Goal: Task Accomplishment & Management: Manage account settings

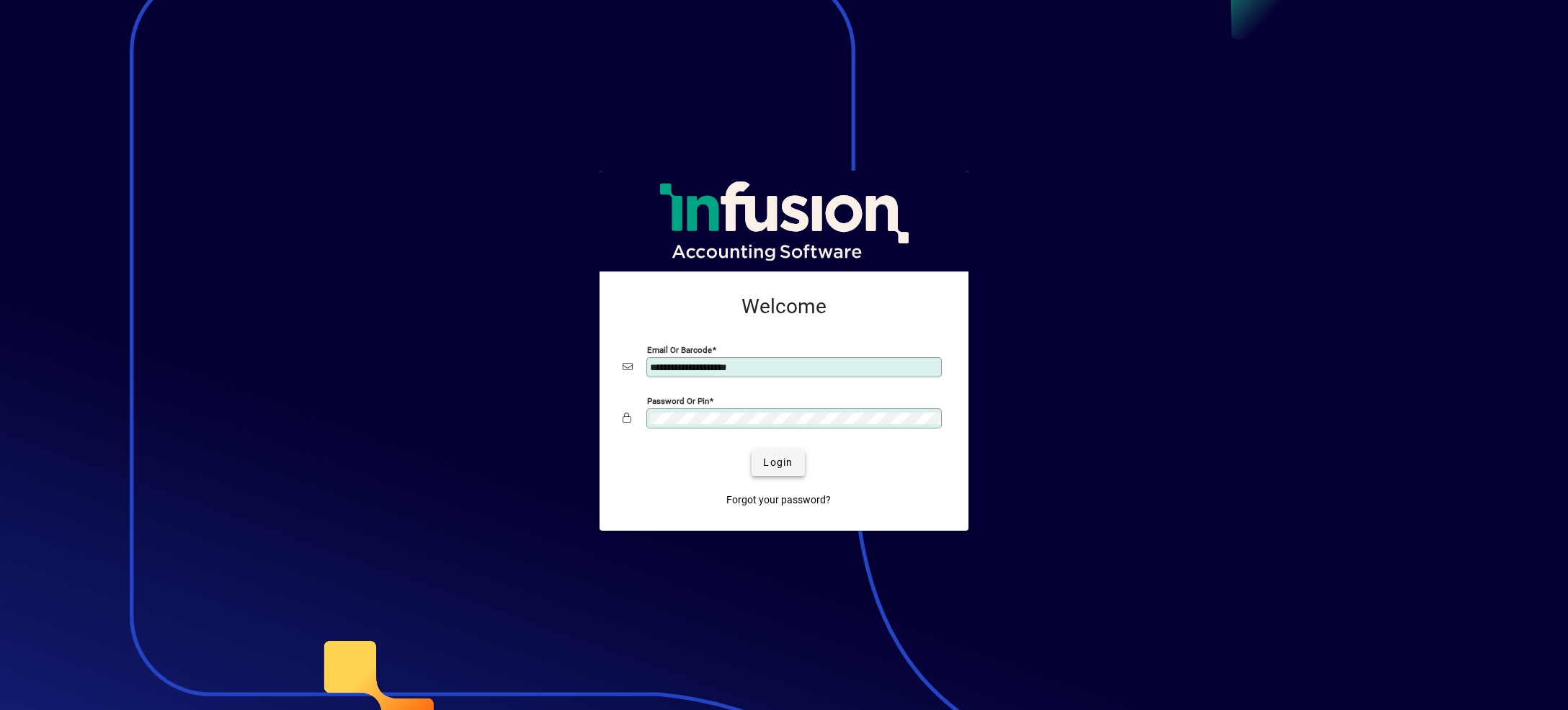
type input "**********"
click at [796, 462] on span "submit" at bounding box center [777, 462] width 52 height 34
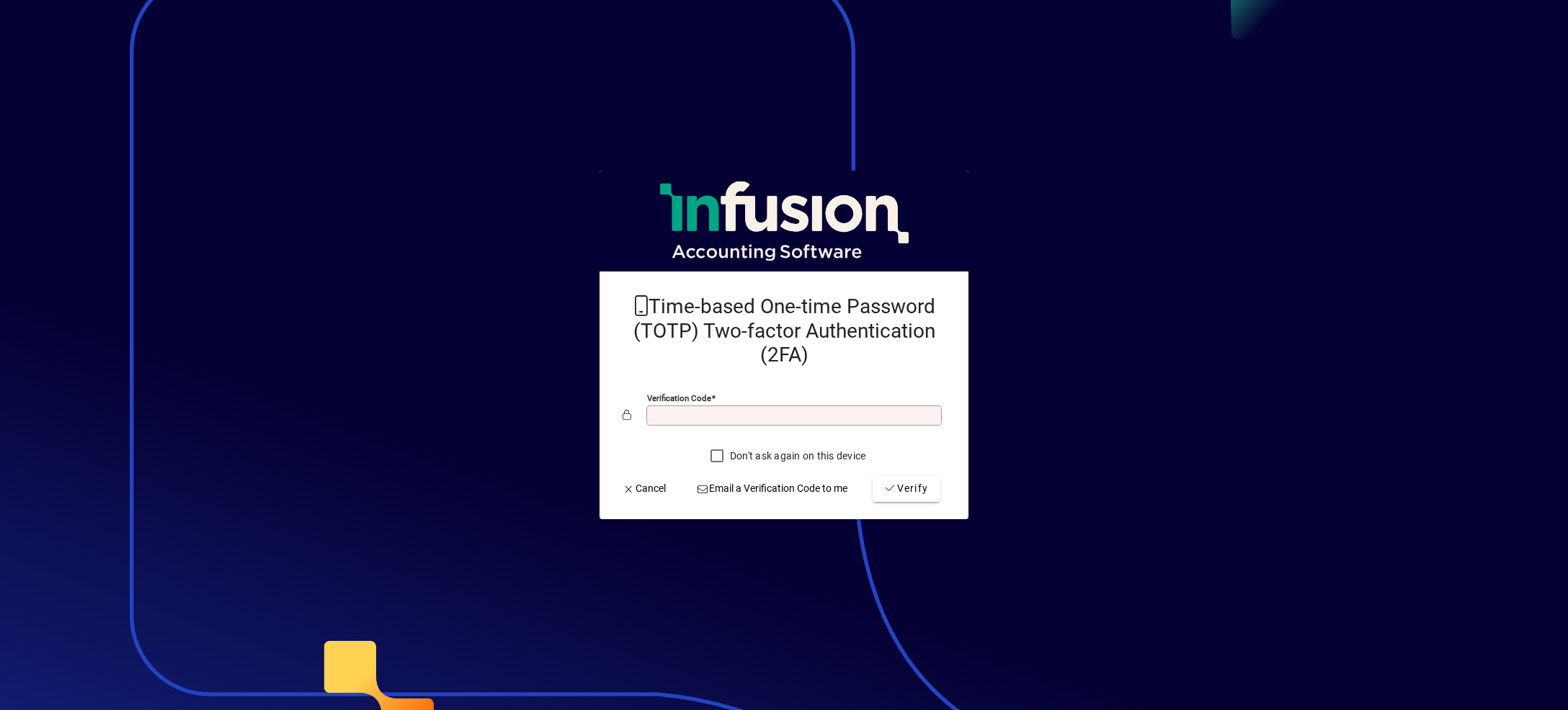
type input "*"
click at [872, 476] on button "Verify" at bounding box center [906, 489] width 67 height 26
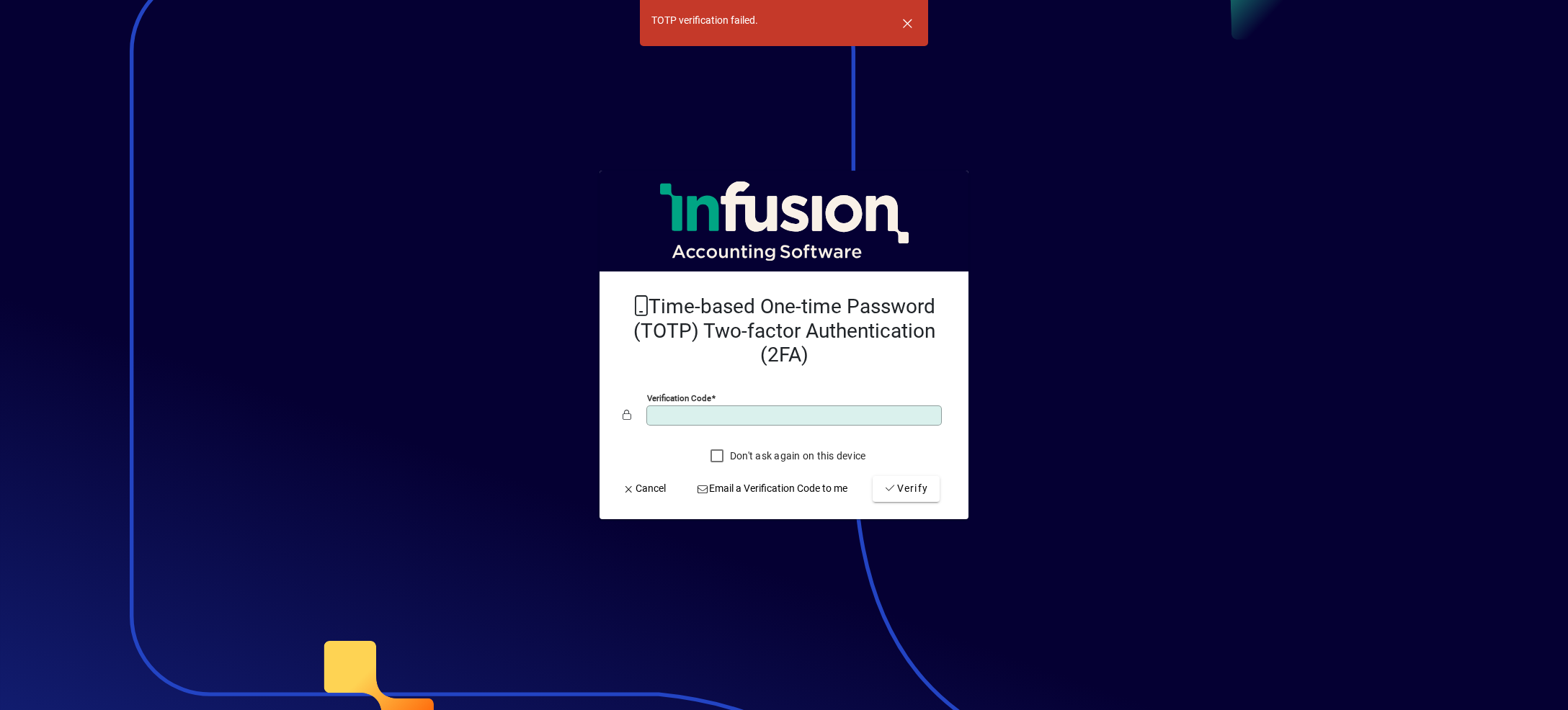
type input "******"
click at [872, 476] on button "Verify" at bounding box center [906, 489] width 67 height 26
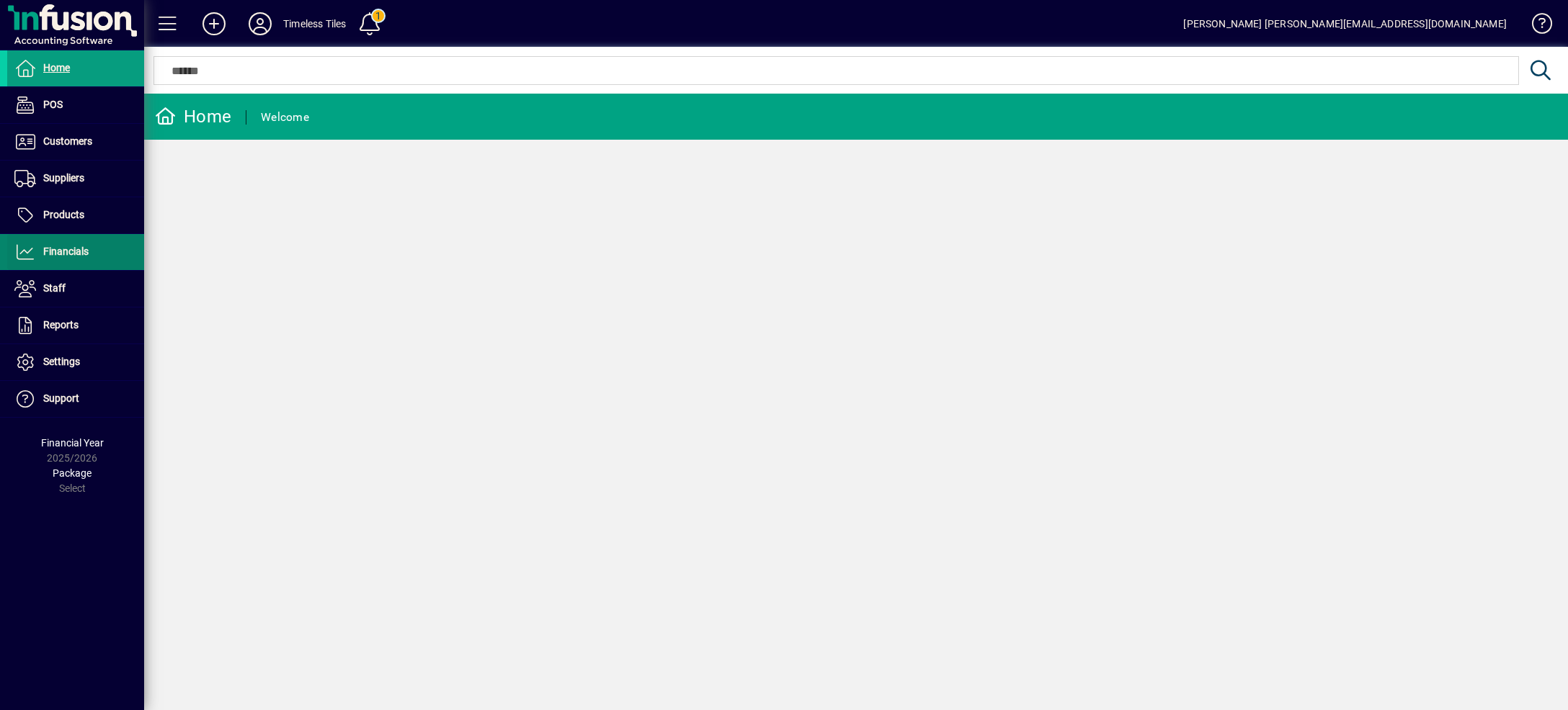
click at [112, 261] on span at bounding box center [76, 251] width 137 height 34
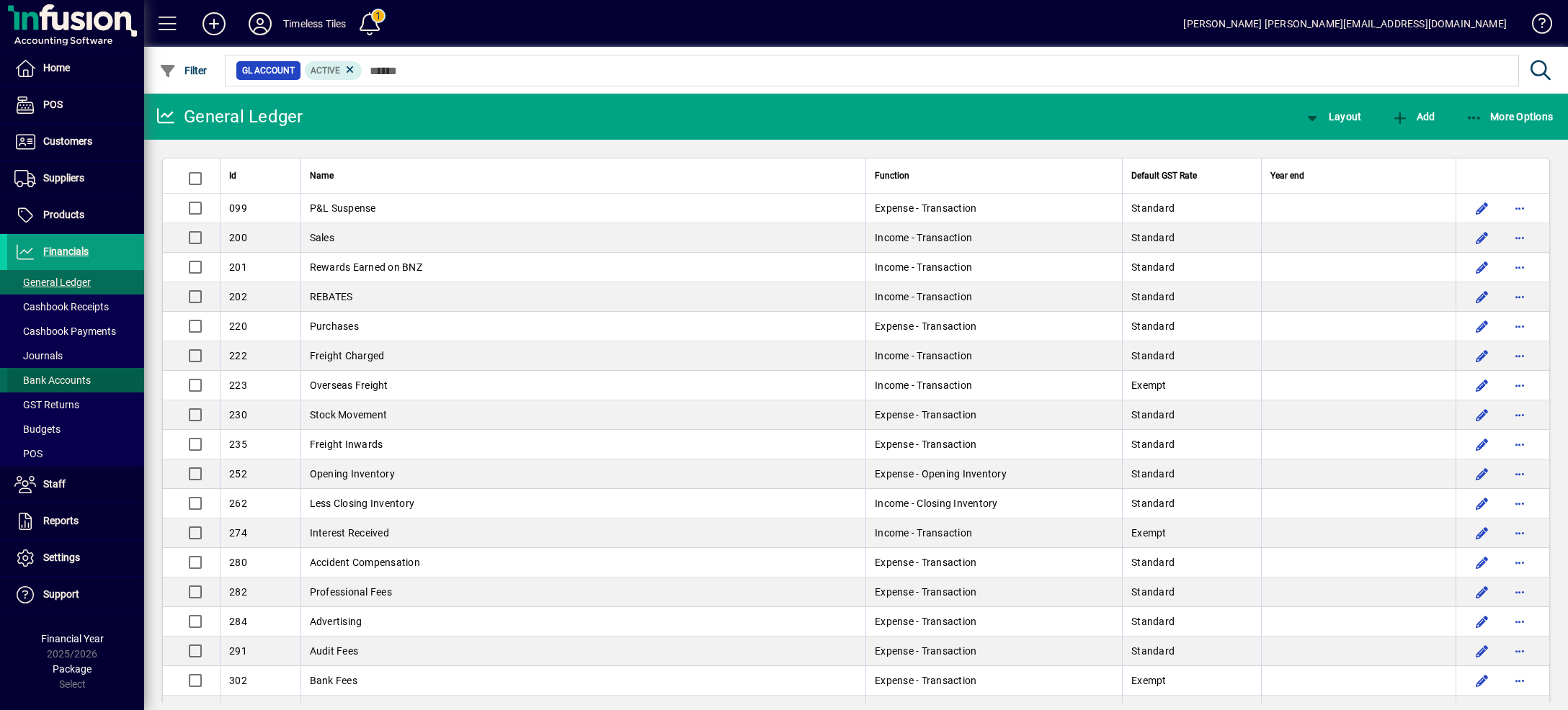
click at [67, 387] on span "Bank Accounts" at bounding box center [49, 380] width 84 height 15
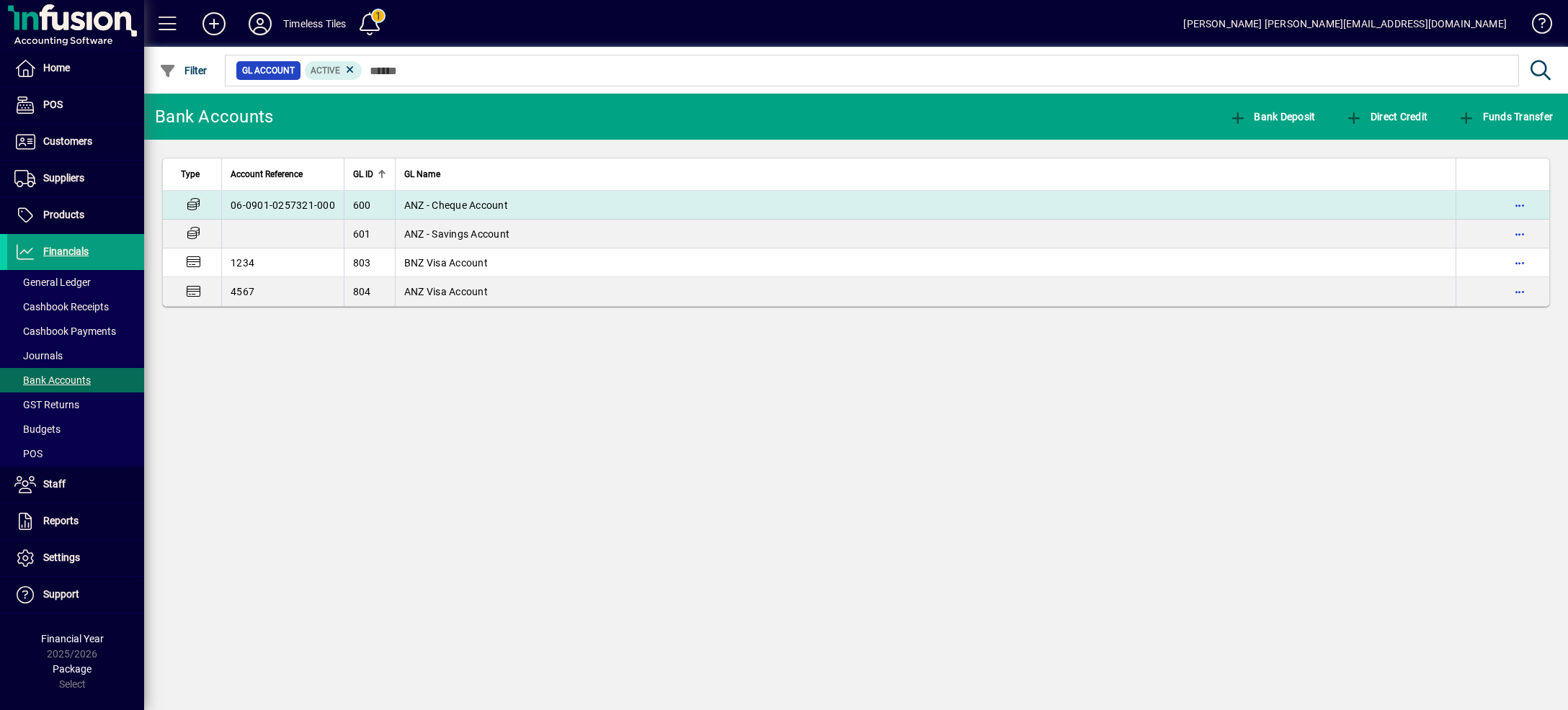
click at [470, 211] on span "ANZ - Cheque Account" at bounding box center [456, 205] width 103 height 12
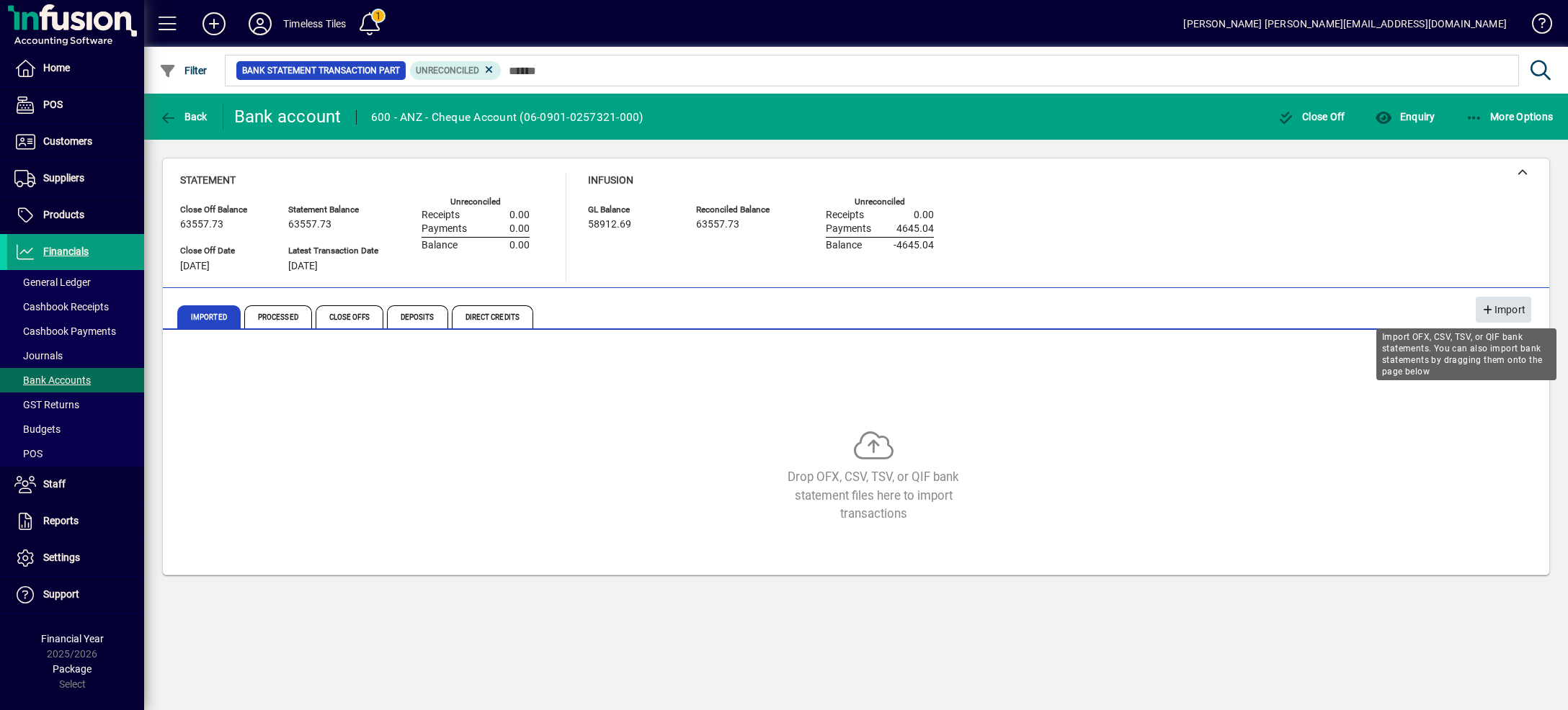
click at [1491, 302] on span "Import" at bounding box center [1503, 309] width 44 height 24
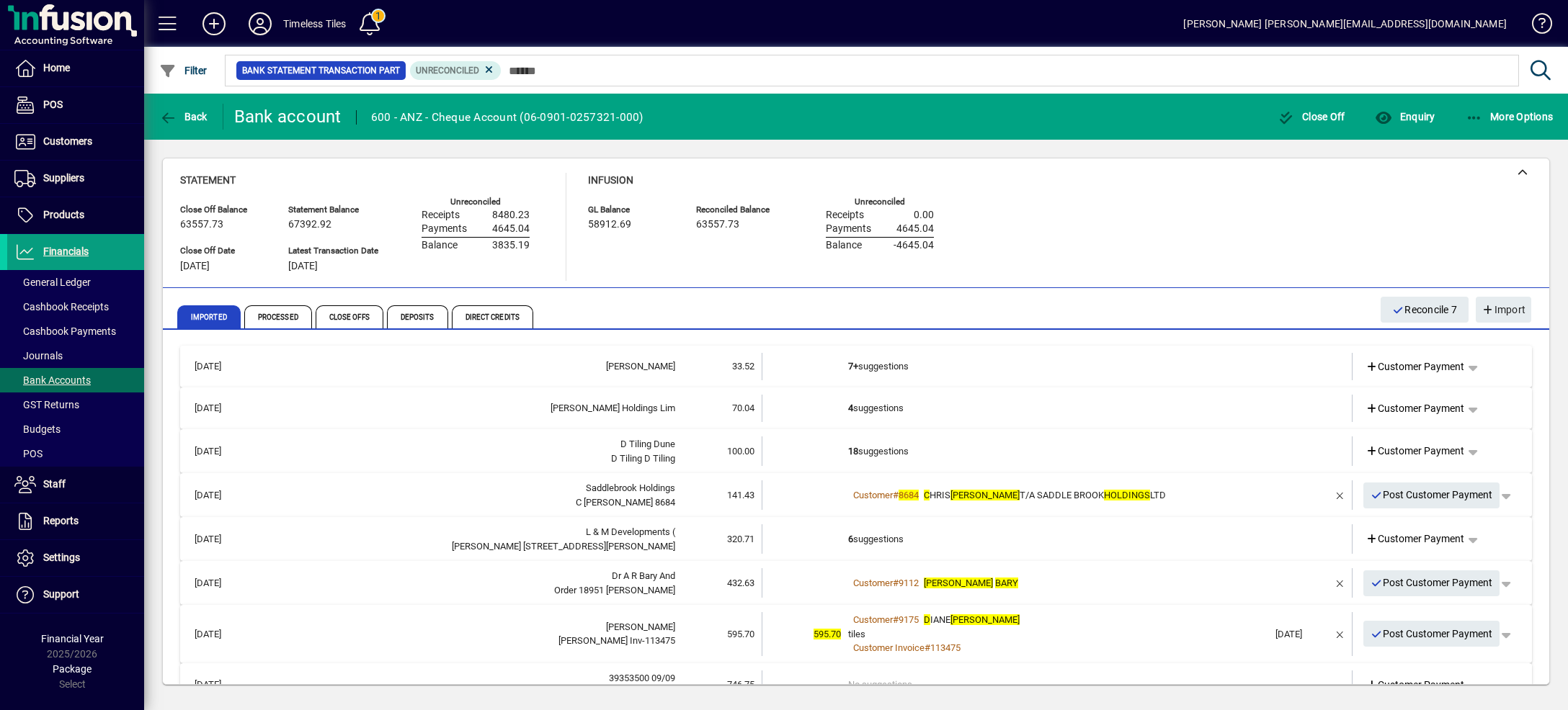
click at [1212, 355] on td "7+ suggestions" at bounding box center [1058, 367] width 420 height 28
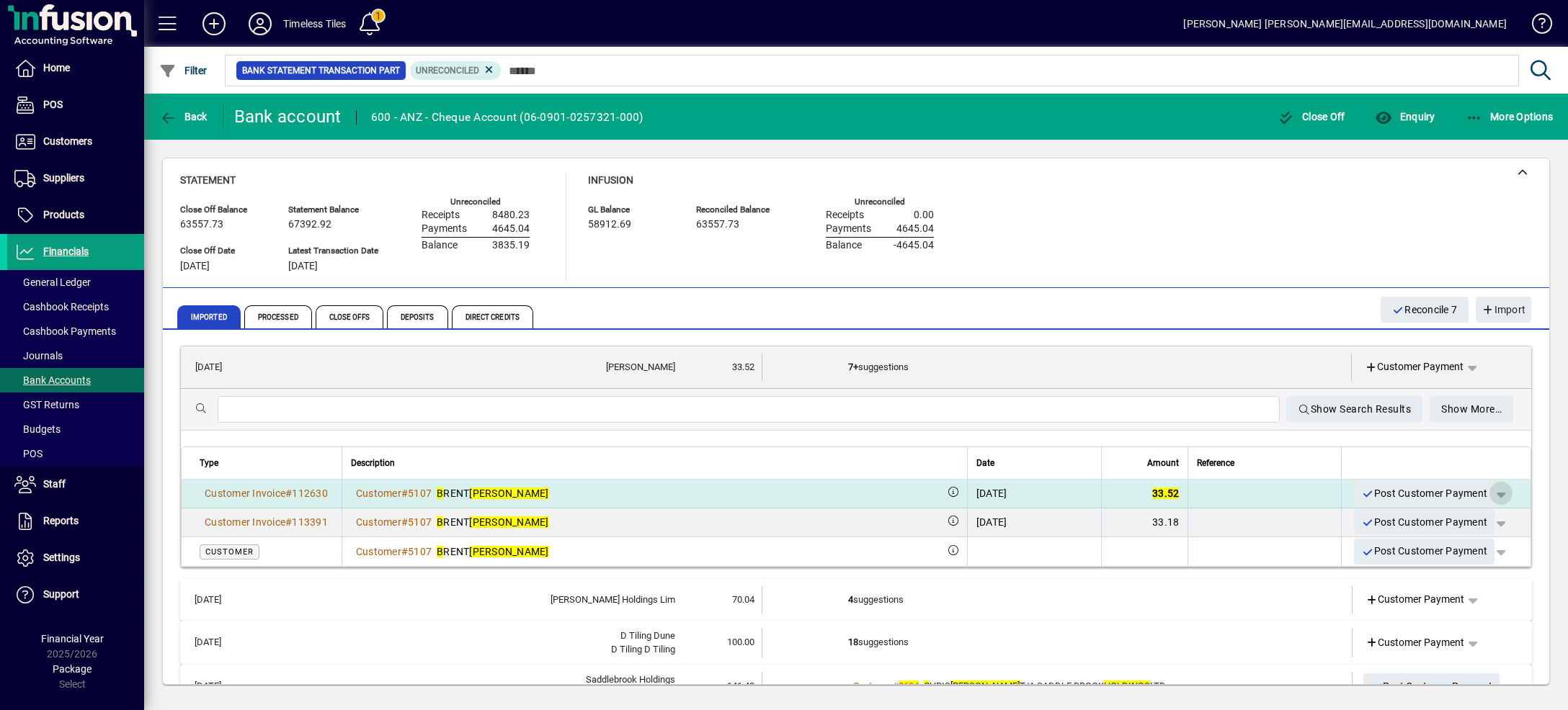
click at [1483, 487] on span "button" at bounding box center [1500, 493] width 34 height 34
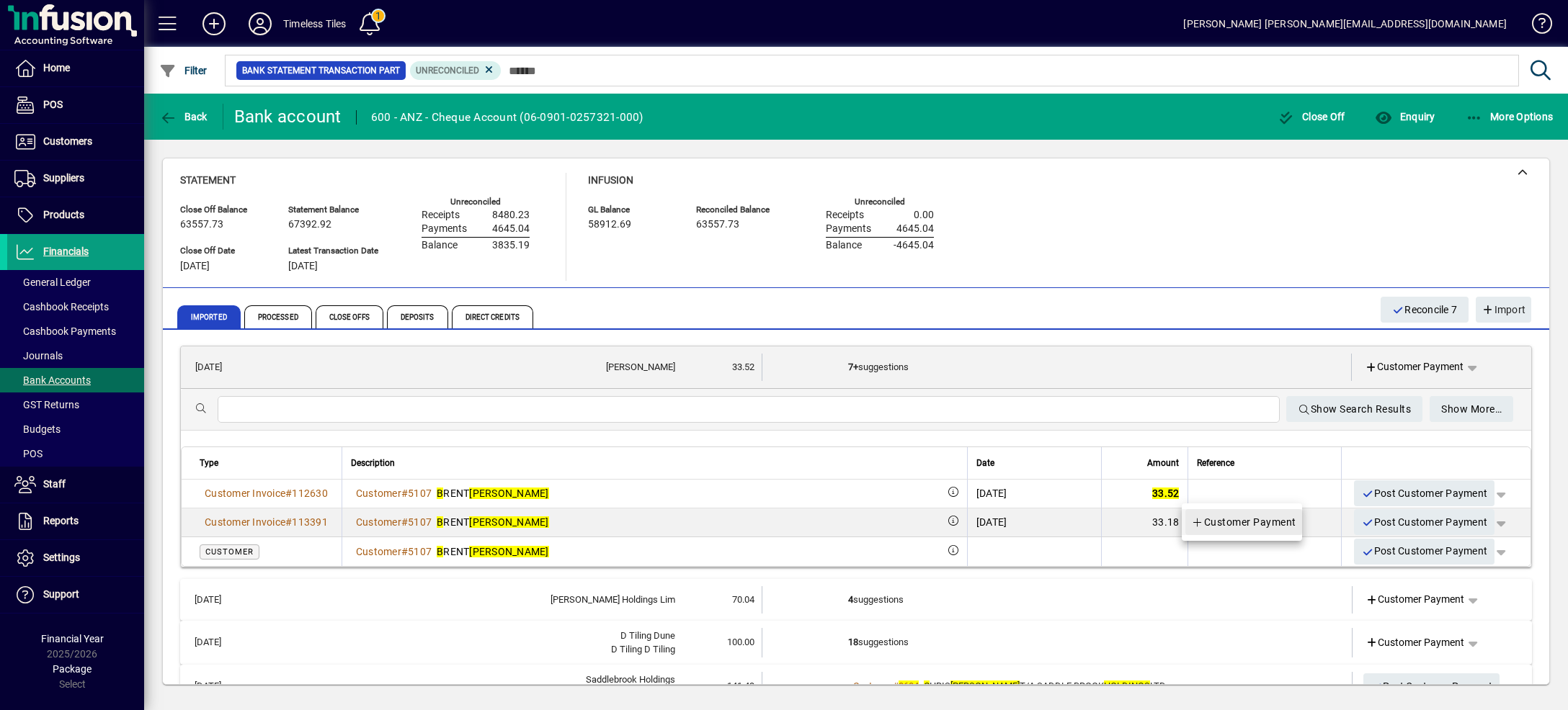
click at [1285, 519] on span "Customer Payment" at bounding box center [1244, 522] width 105 height 17
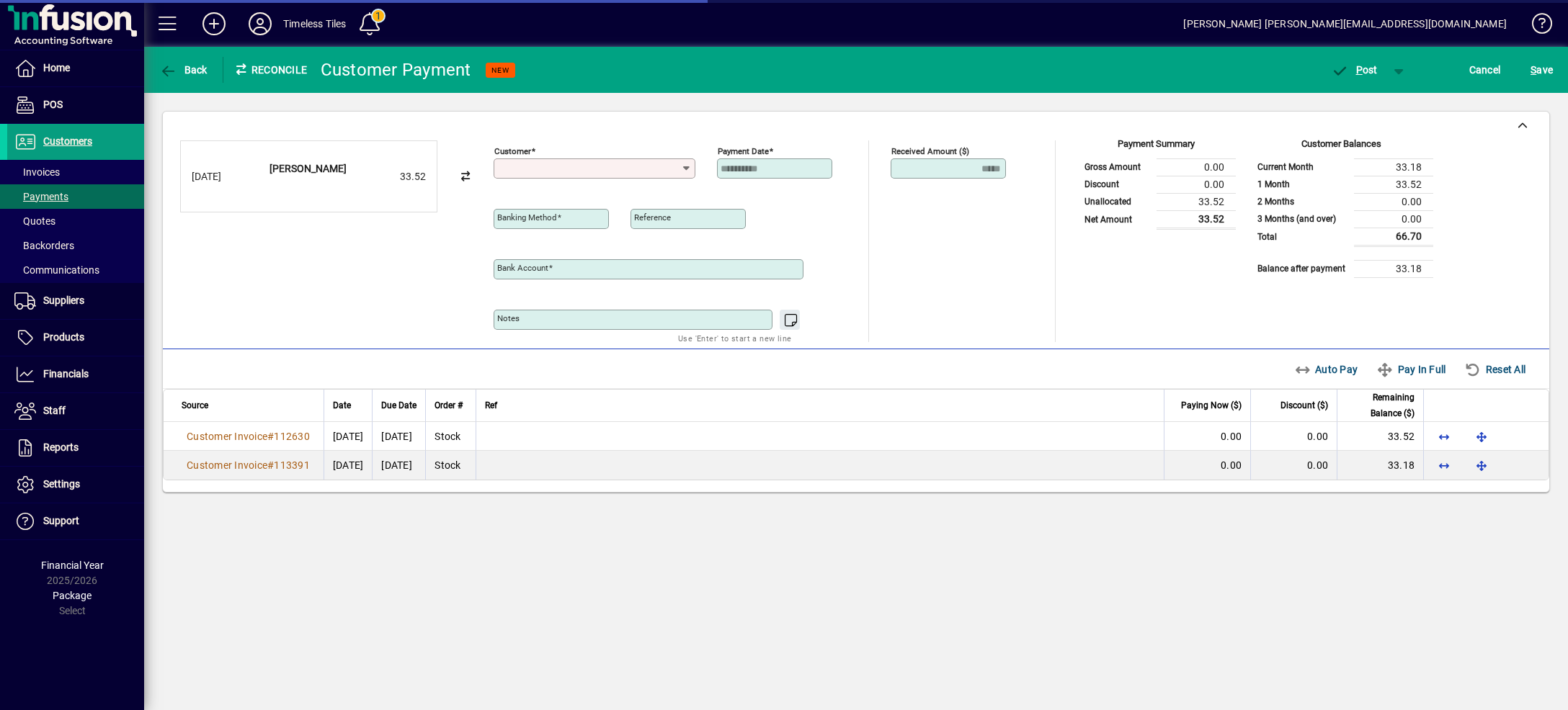
type input "**********"
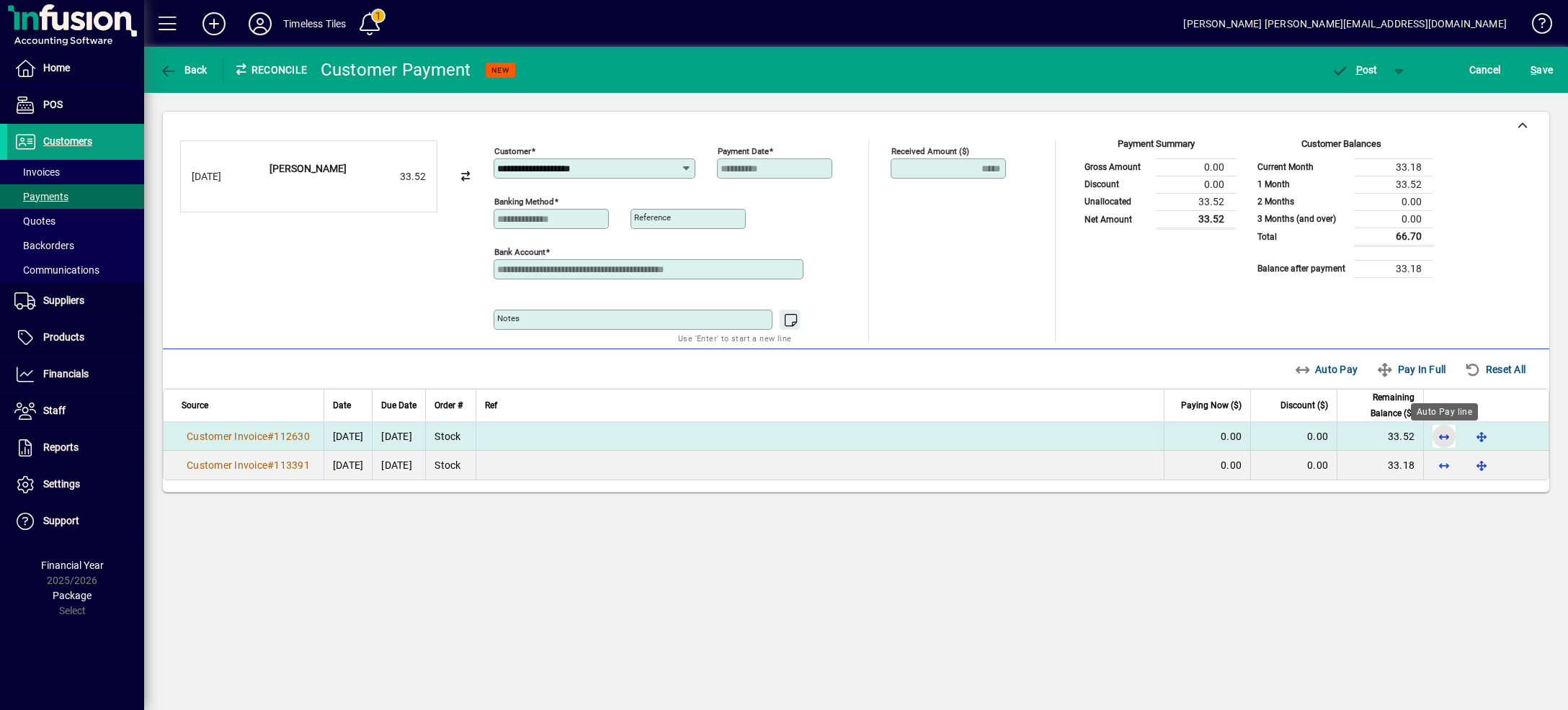
click at [1440, 441] on span "button" at bounding box center [1443, 436] width 34 height 34
click at [1394, 70] on span "button" at bounding box center [1399, 69] width 34 height 34
click at [1373, 101] on span "P ost & Email" at bounding box center [1346, 100] width 90 height 12
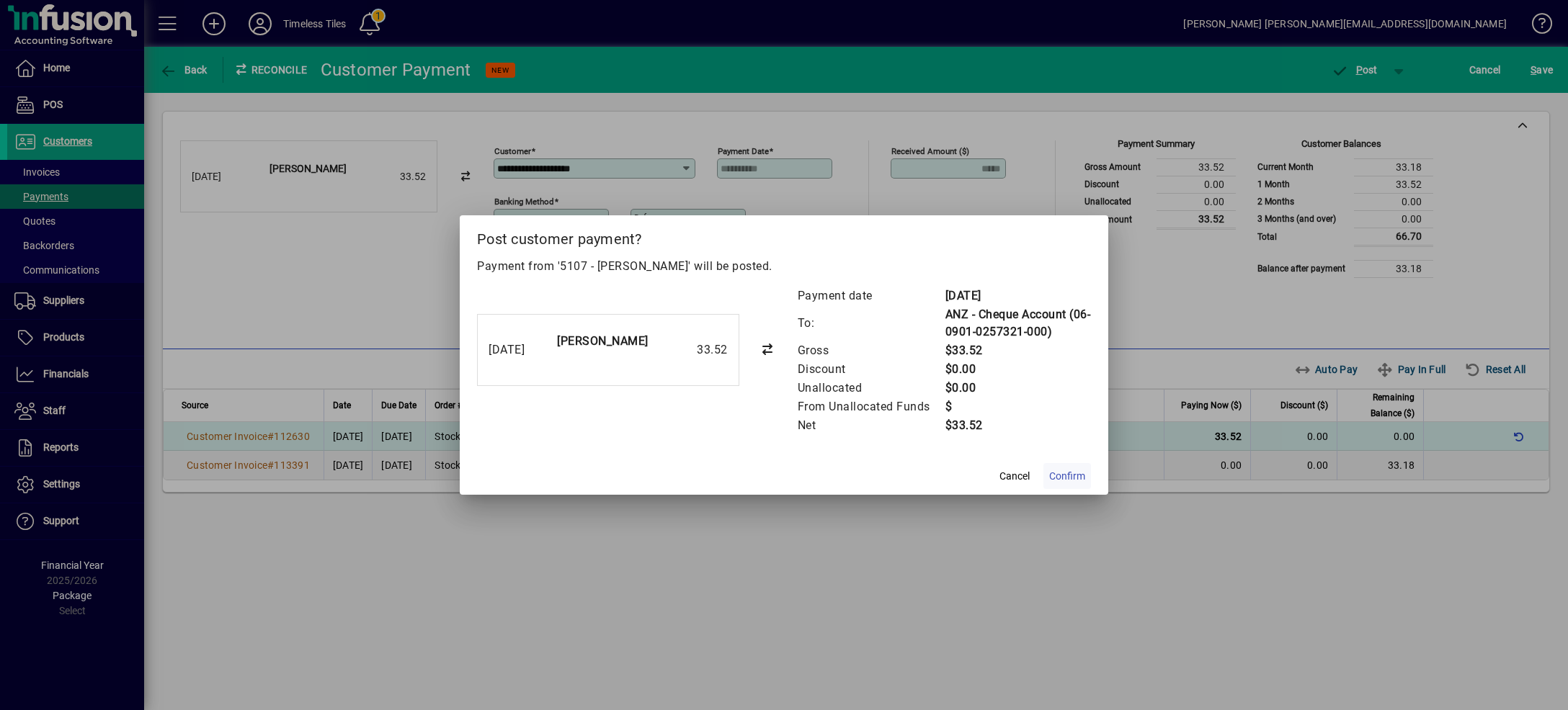
click at [1062, 478] on span "Confirm" at bounding box center [1067, 476] width 36 height 15
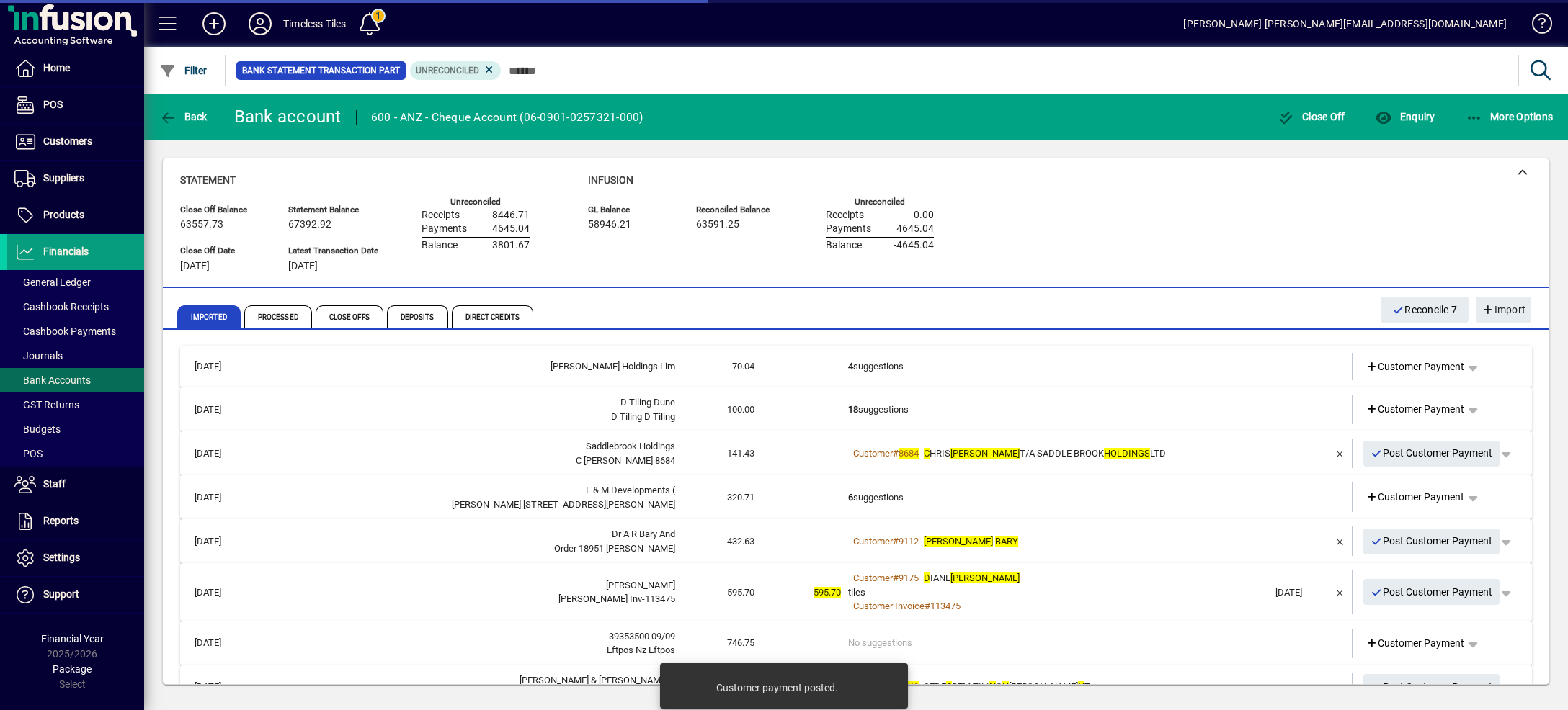
click at [1245, 359] on td "4 suggestions" at bounding box center [1058, 367] width 420 height 28
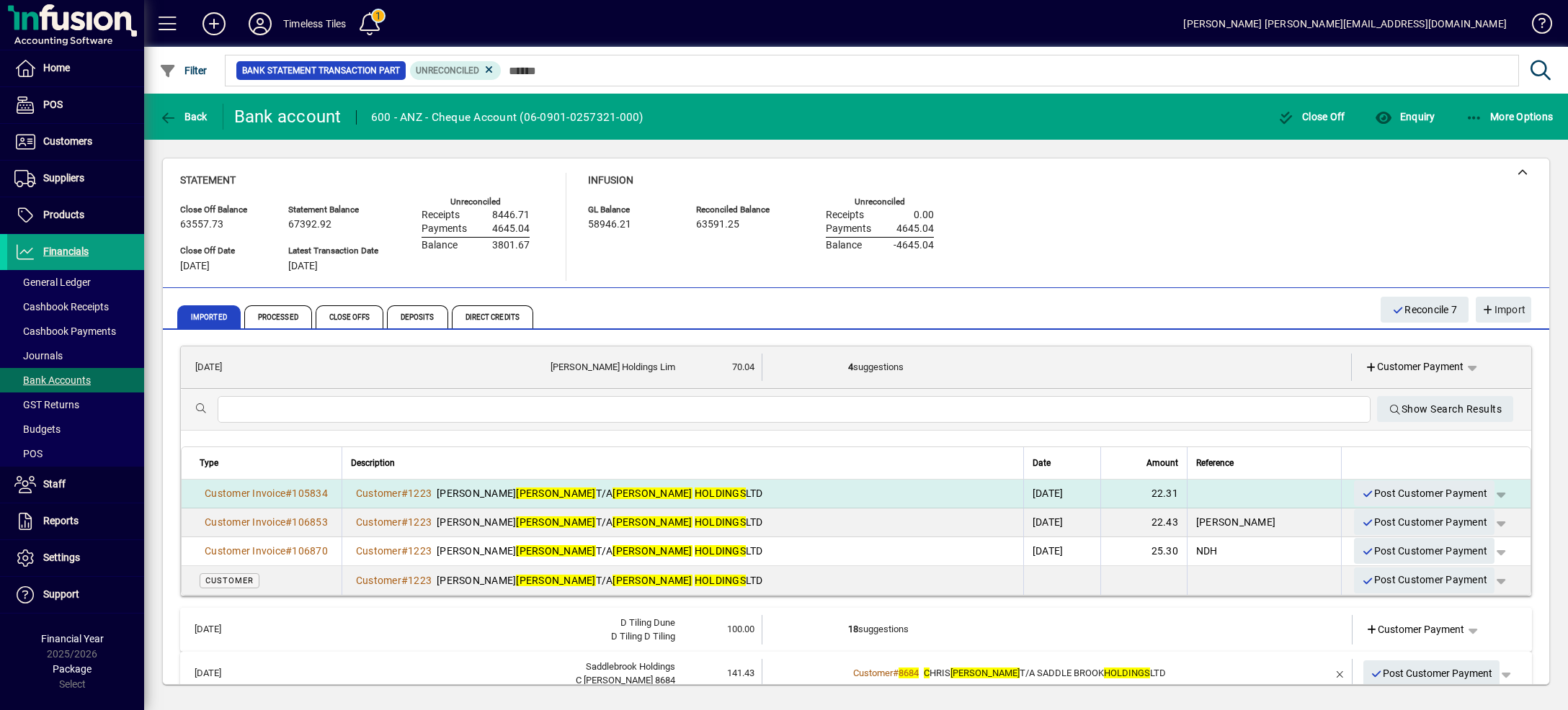
click at [1483, 491] on span "button" at bounding box center [1500, 493] width 34 height 34
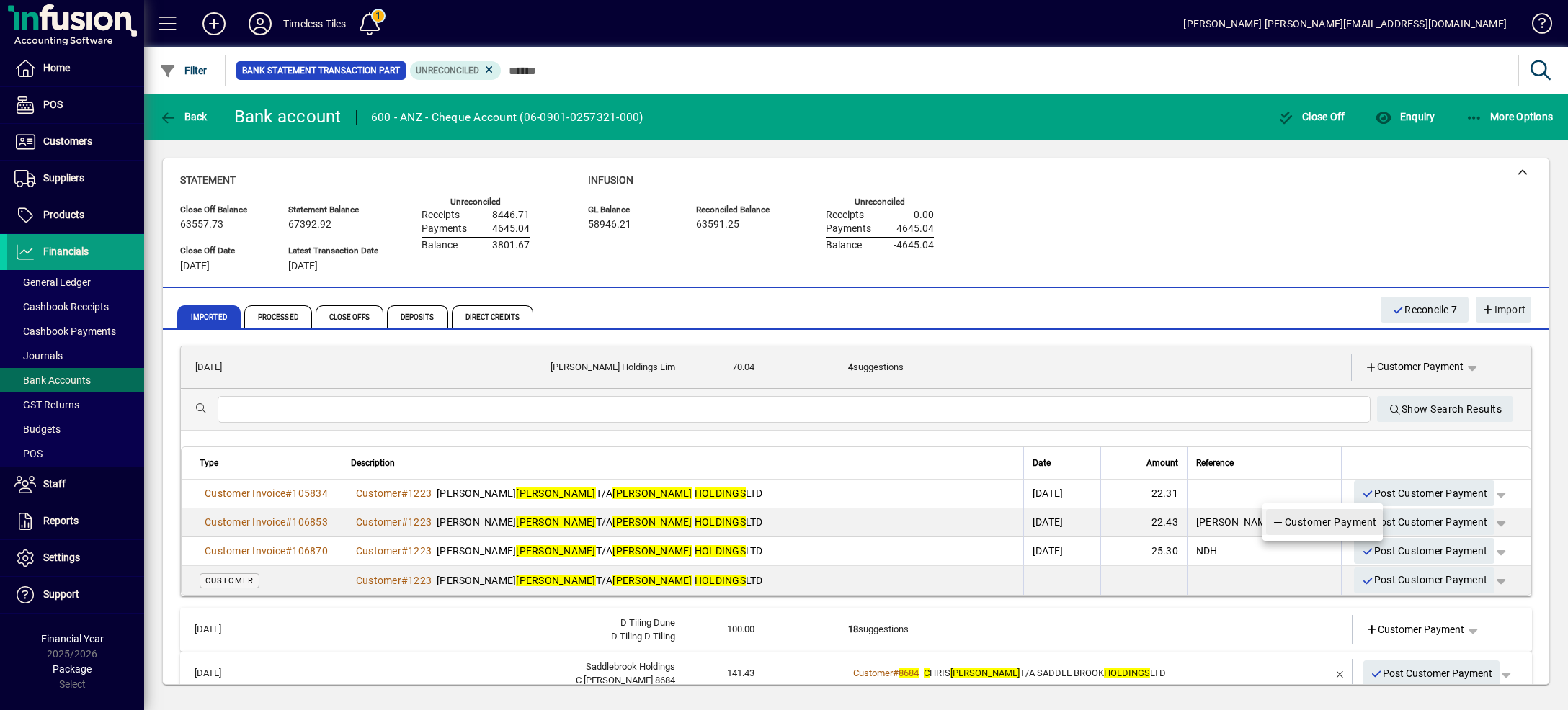
click at [1371, 520] on span "Customer Payment" at bounding box center [1324, 522] width 105 height 17
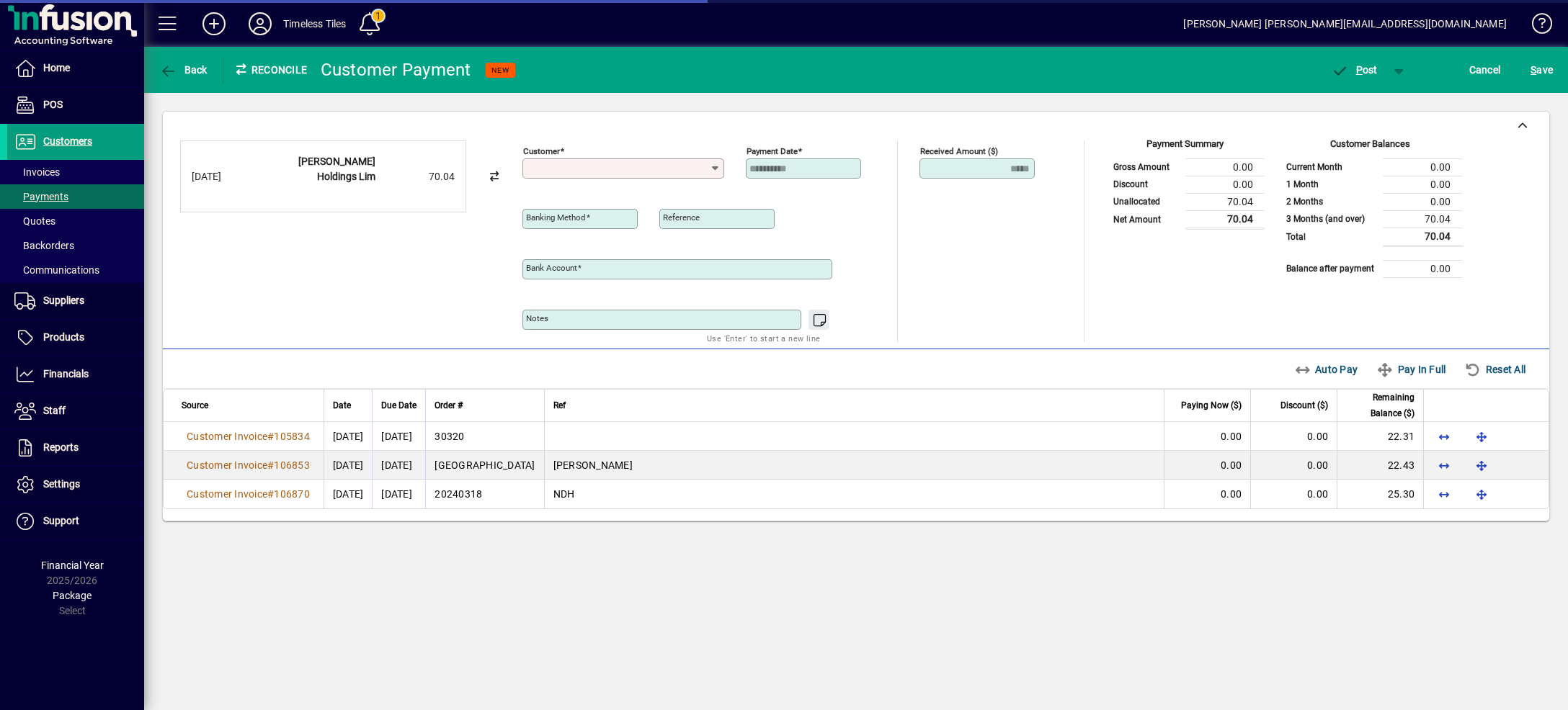
type input "**********"
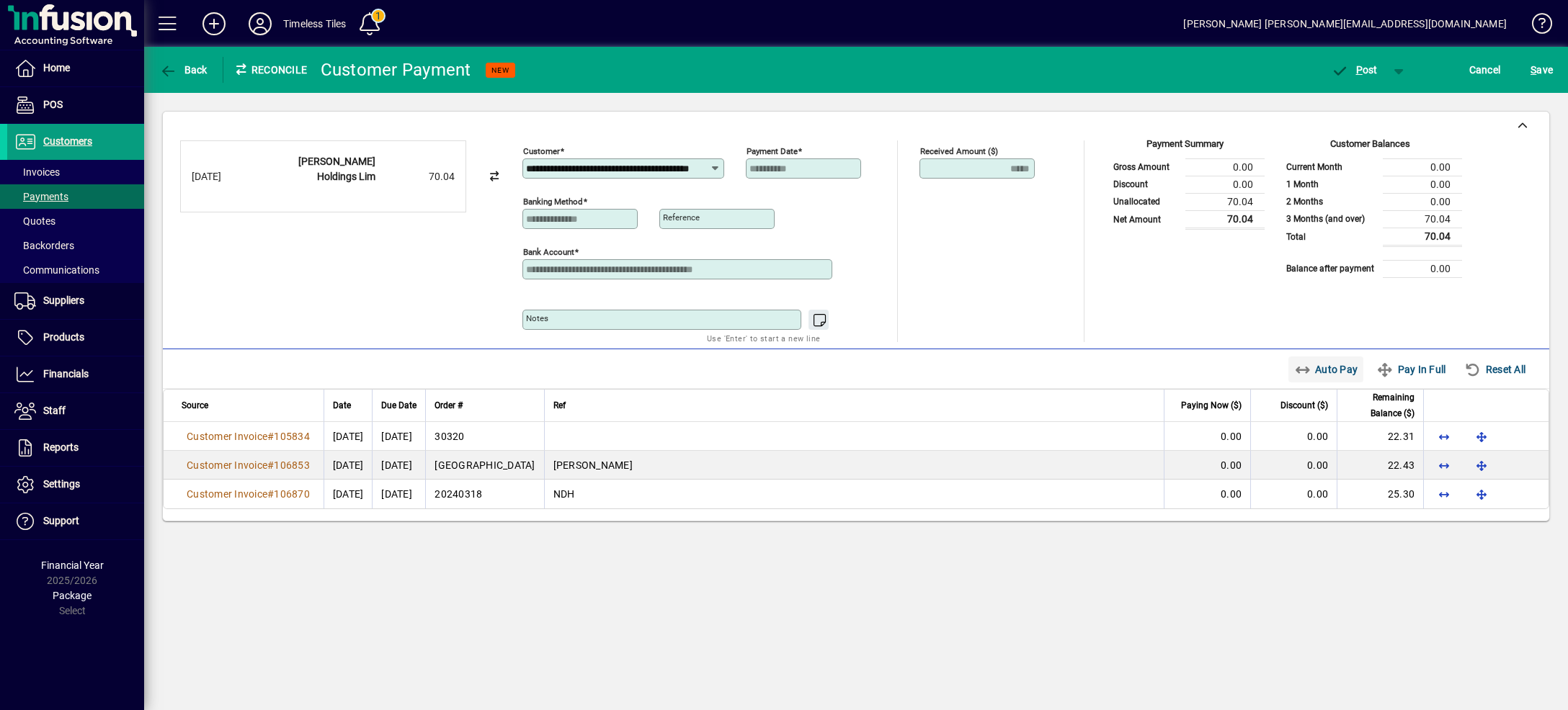
click at [1302, 366] on span "Auto Pay" at bounding box center [1326, 369] width 64 height 23
click at [1394, 68] on span "button" at bounding box center [1399, 69] width 34 height 34
click at [1388, 110] on span "button" at bounding box center [1346, 100] width 97 height 34
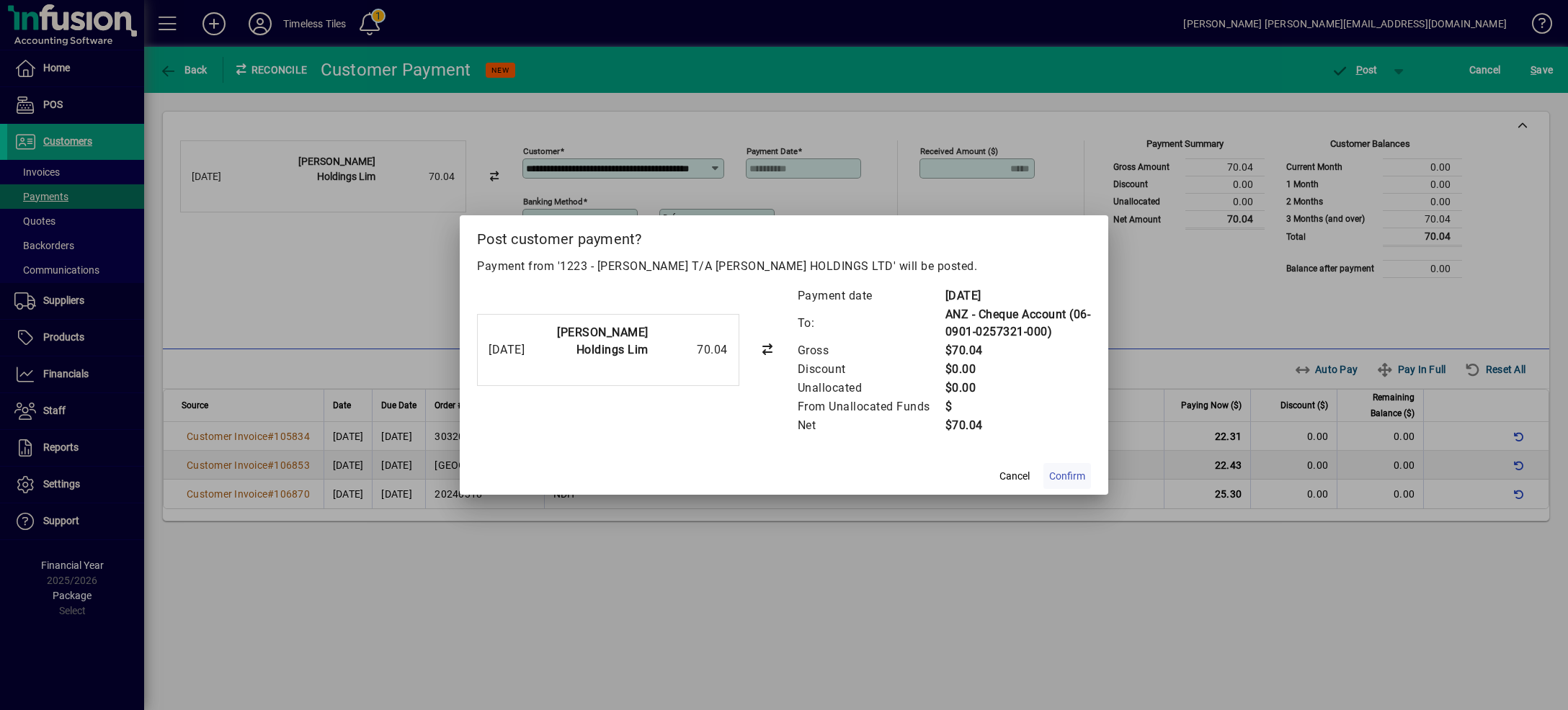
click at [1054, 486] on span at bounding box center [1067, 476] width 47 height 34
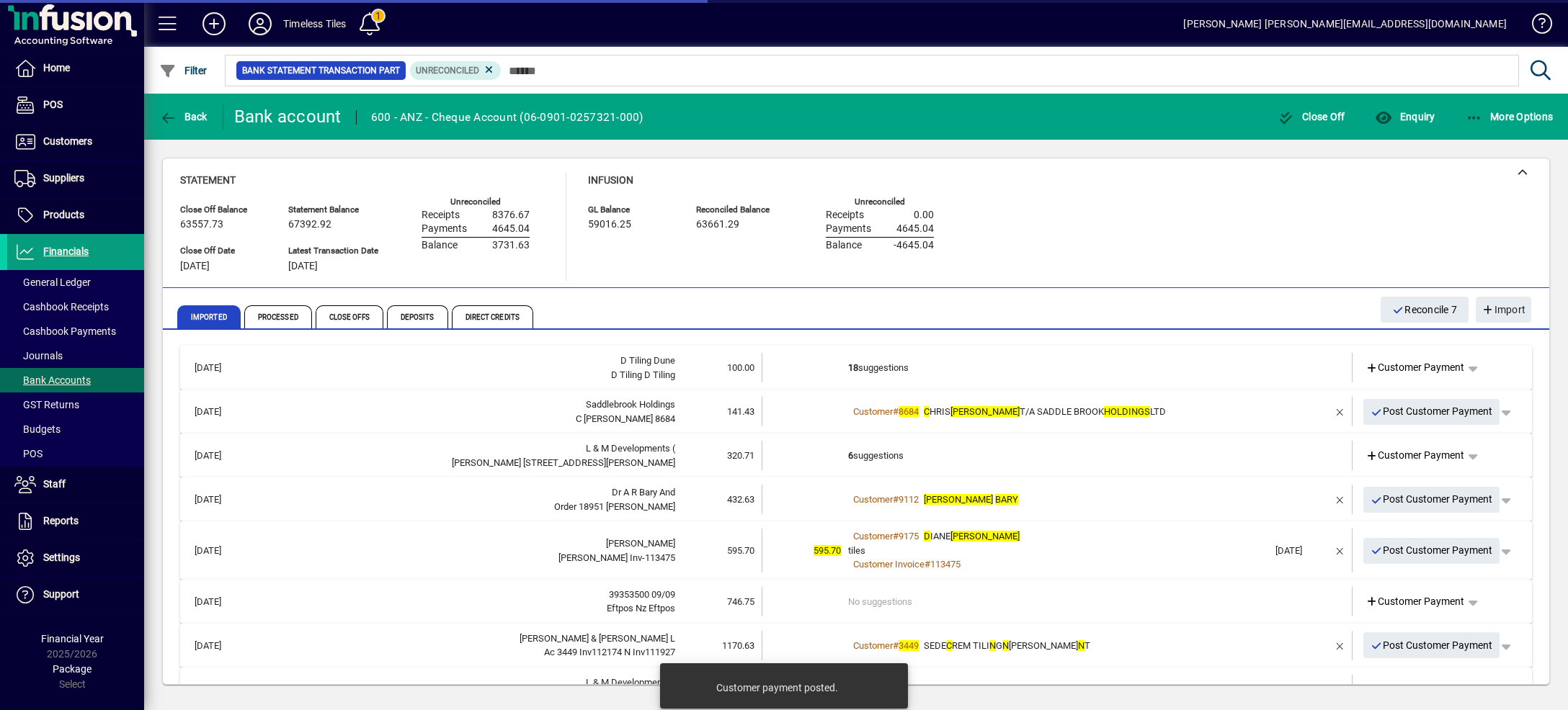
click at [1156, 360] on td "18 suggestions" at bounding box center [1058, 368] width 420 height 30
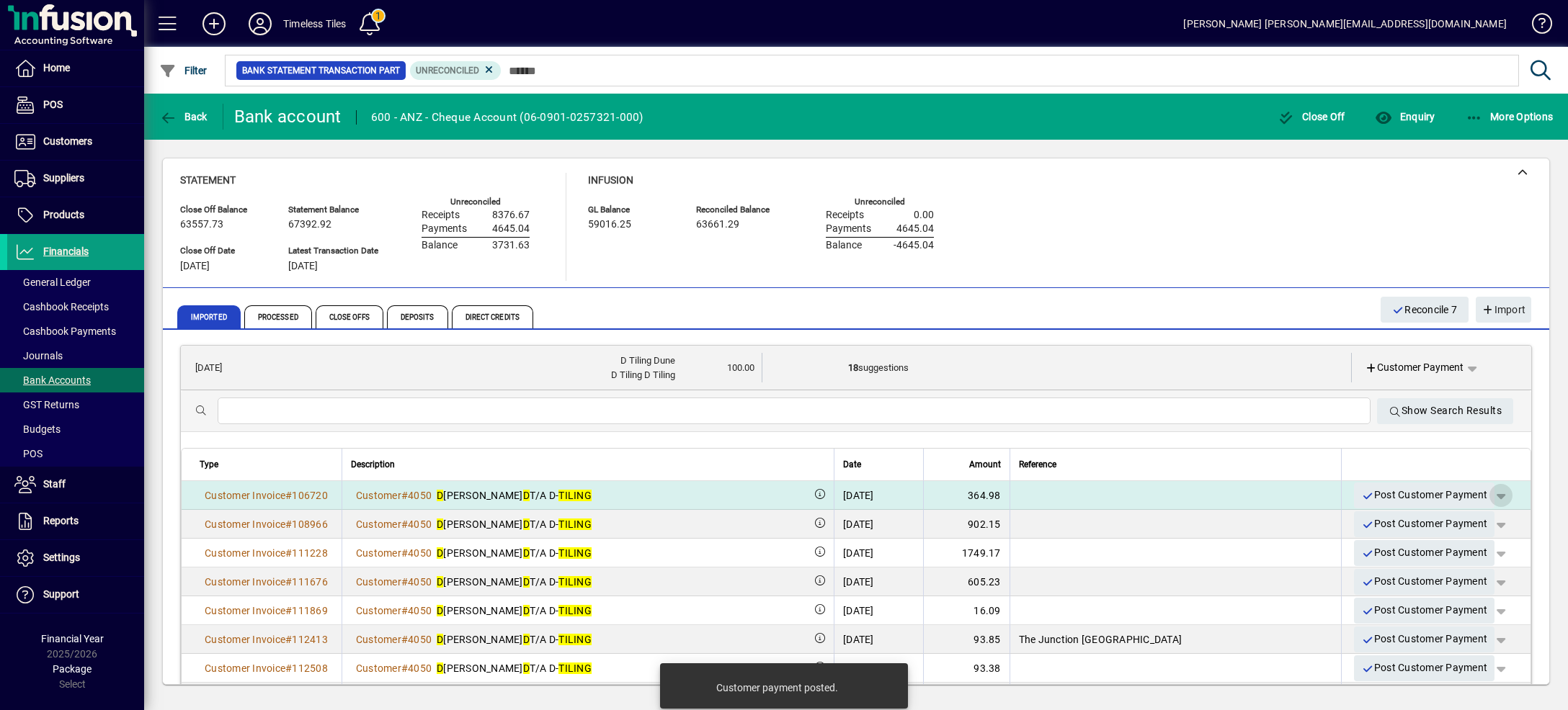
click at [1483, 496] on span "button" at bounding box center [1500, 495] width 34 height 34
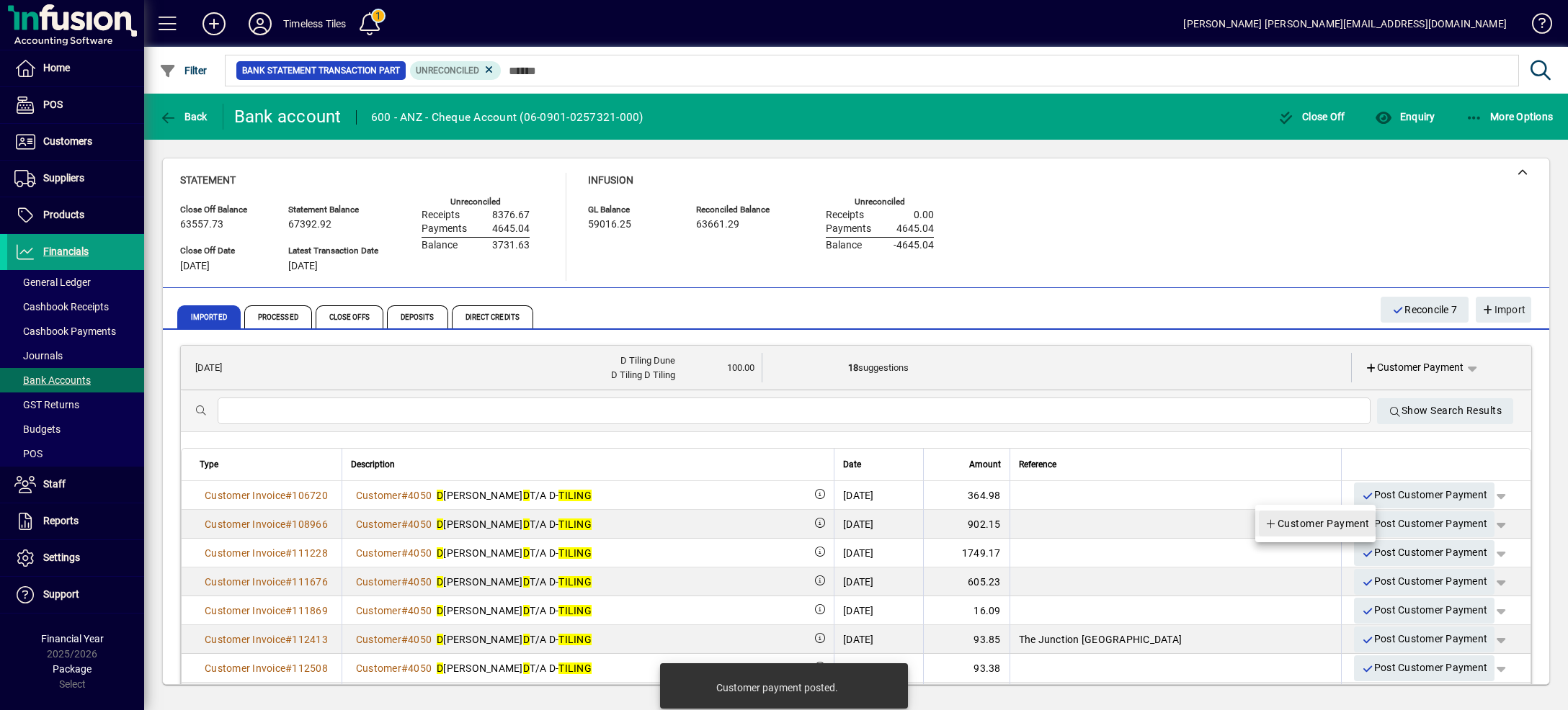
click at [1354, 524] on span "Customer Payment" at bounding box center [1317, 524] width 105 height 17
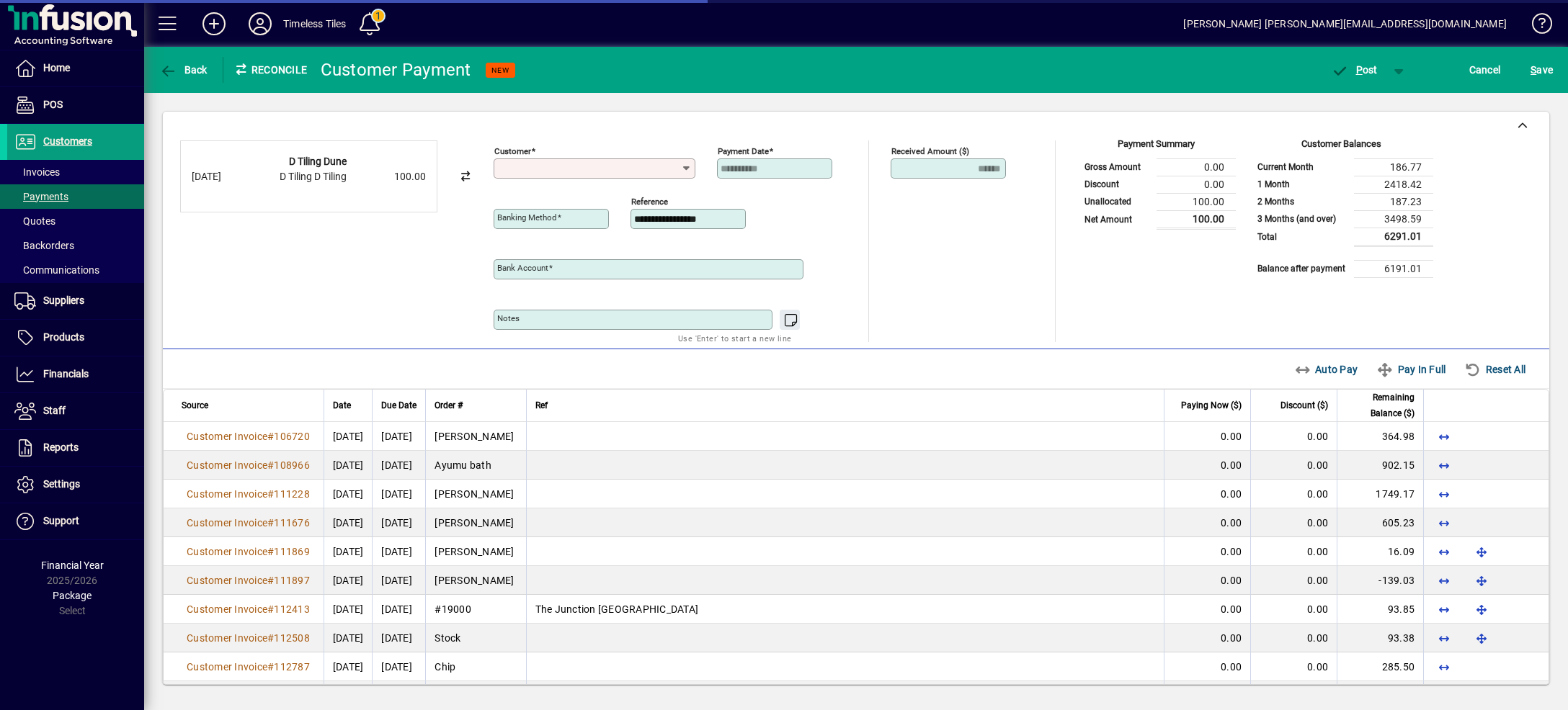
type input "**********"
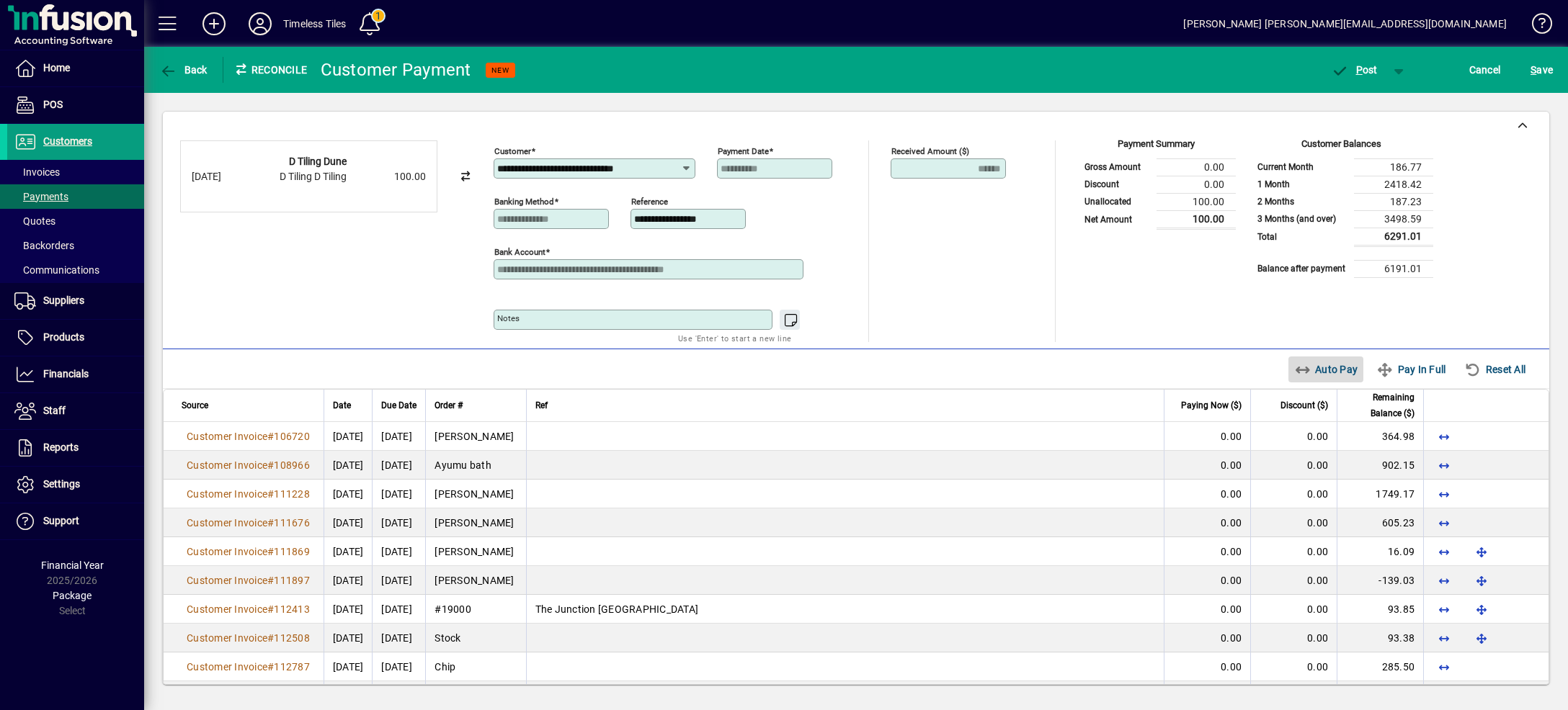
click at [1322, 372] on span "Auto Pay" at bounding box center [1326, 369] width 64 height 23
click at [1395, 76] on span "button" at bounding box center [1399, 69] width 34 height 34
click at [1386, 105] on span "P ost & Email" at bounding box center [1346, 100] width 90 height 12
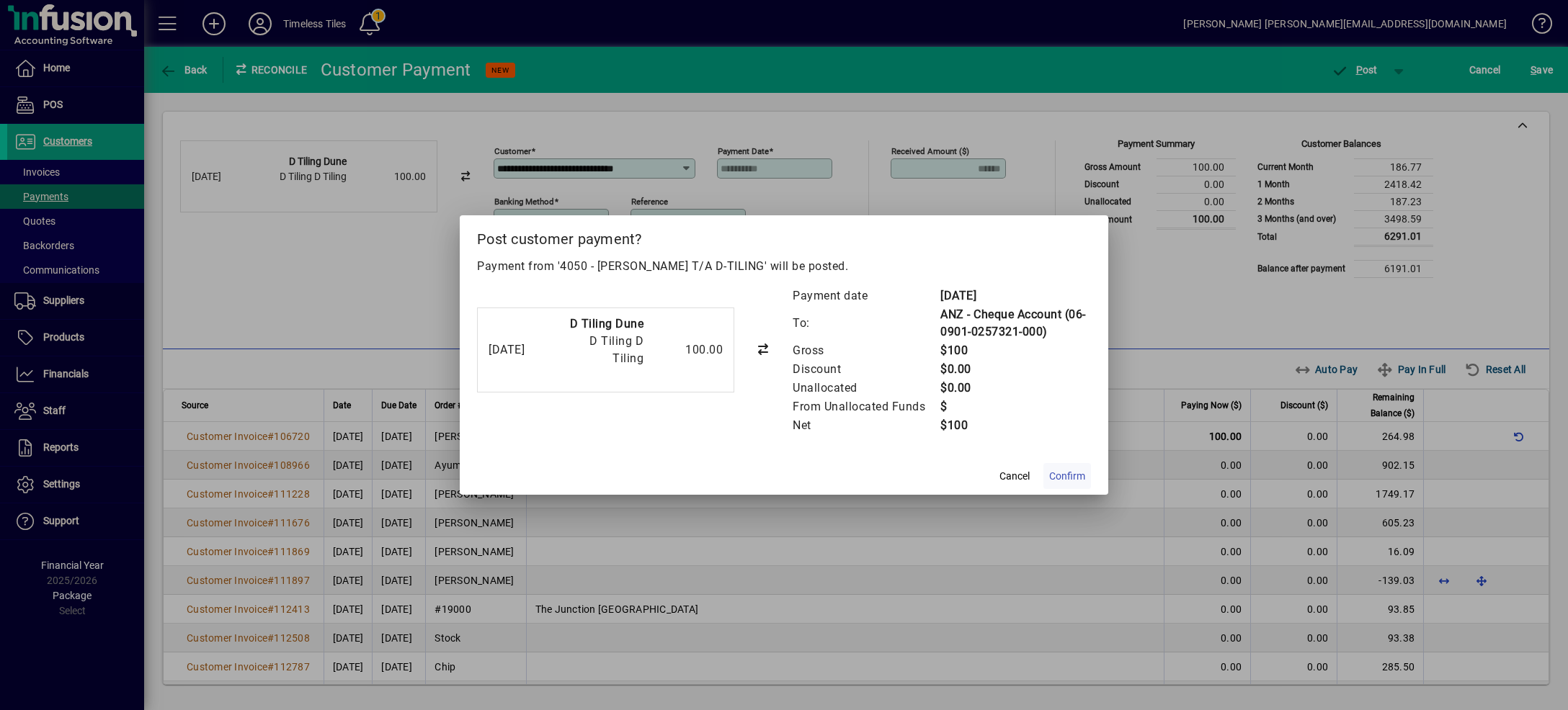
click at [1067, 473] on span "Confirm" at bounding box center [1067, 476] width 36 height 15
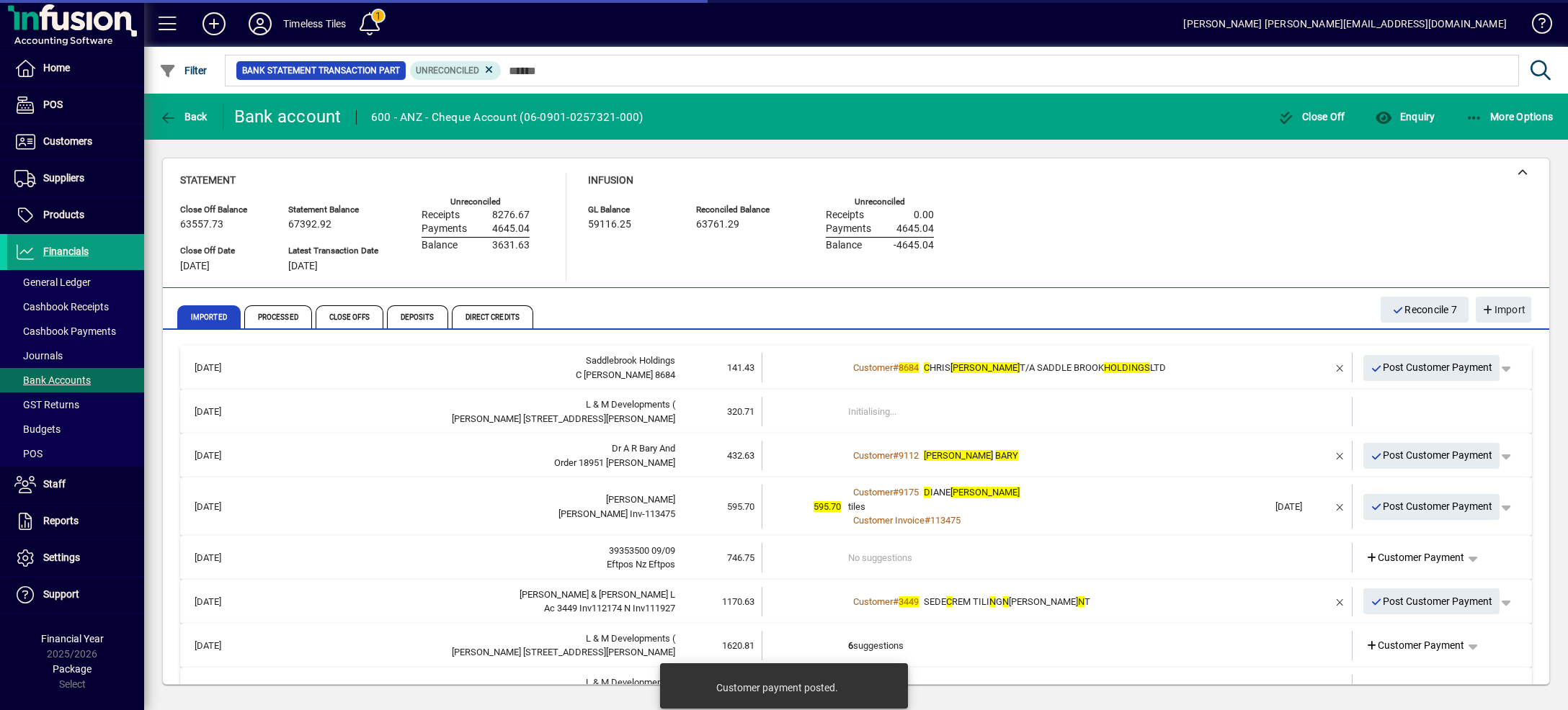
click at [1166, 356] on td "Customer # 8684 C HRIS [PERSON_NAME] T/A SADDLE BROOK HOLDINGS LTD" at bounding box center [1058, 368] width 420 height 30
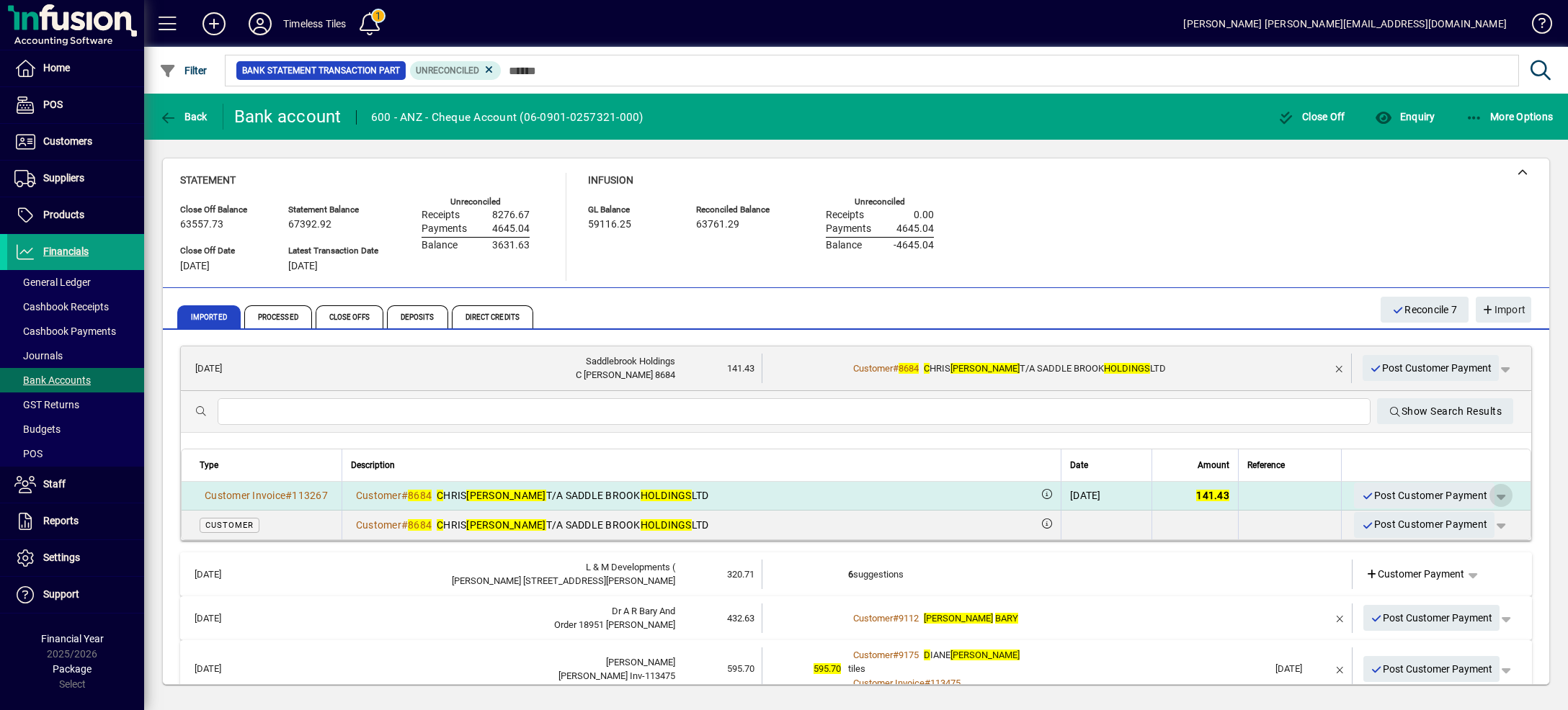
click at [1483, 497] on span "button" at bounding box center [1500, 495] width 34 height 34
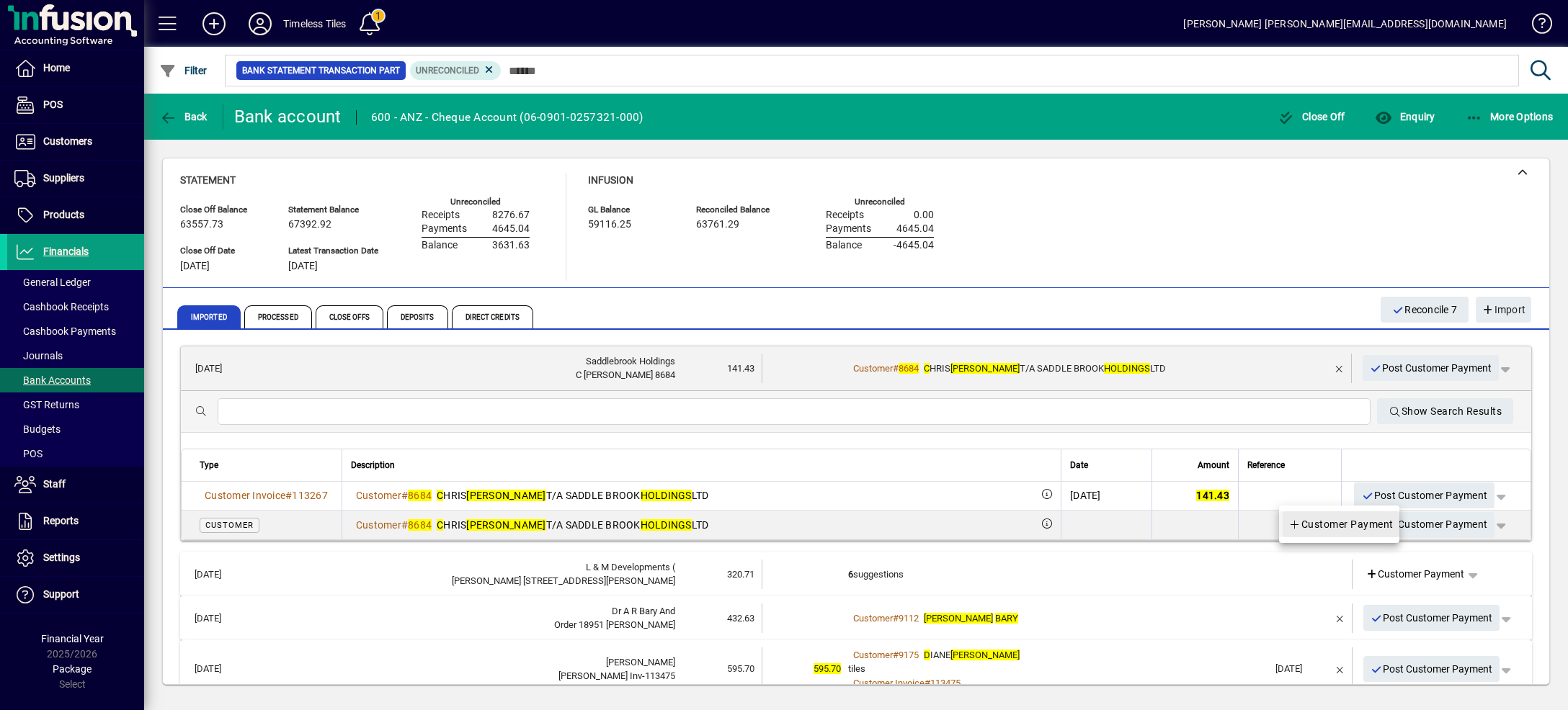
click at [1377, 524] on span "Customer Payment" at bounding box center [1341, 524] width 105 height 17
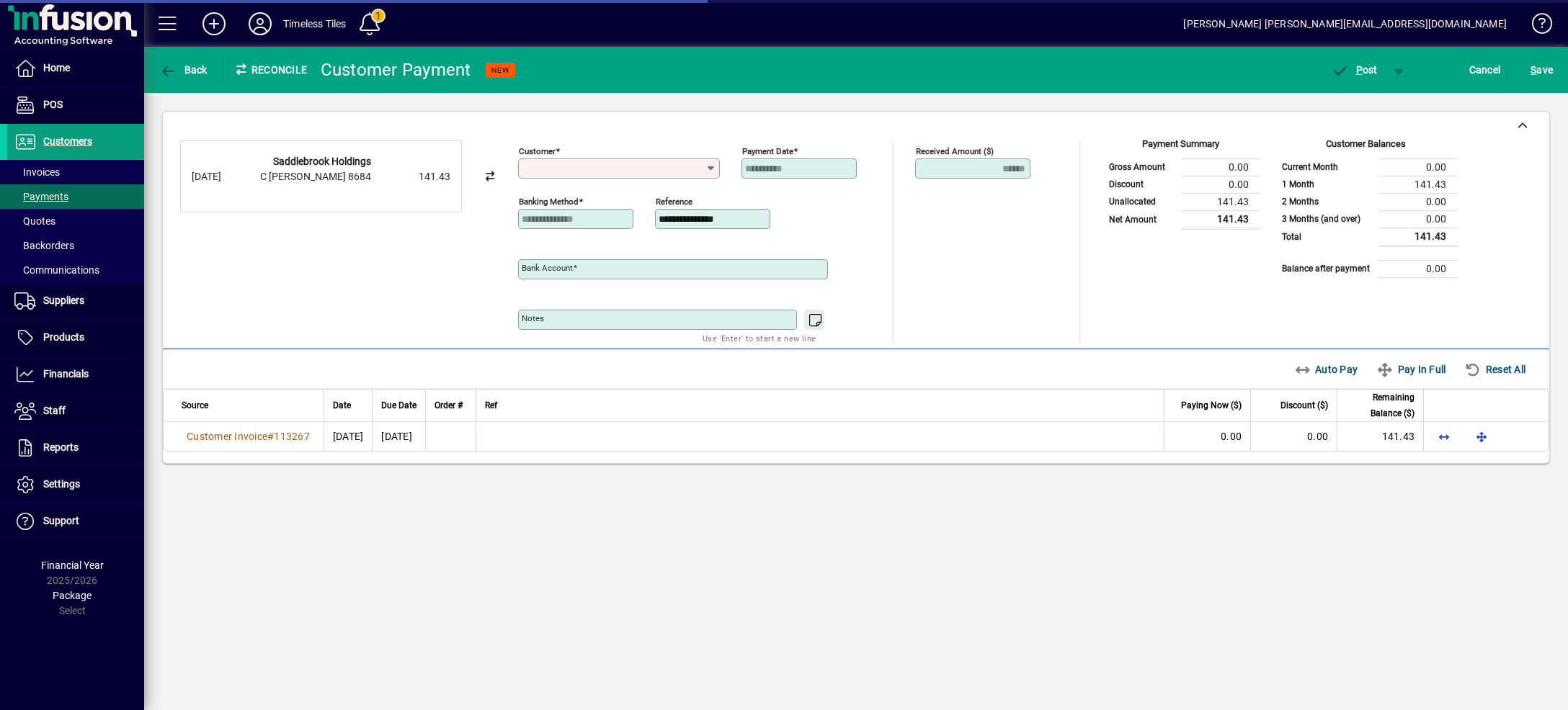
type input "**********"
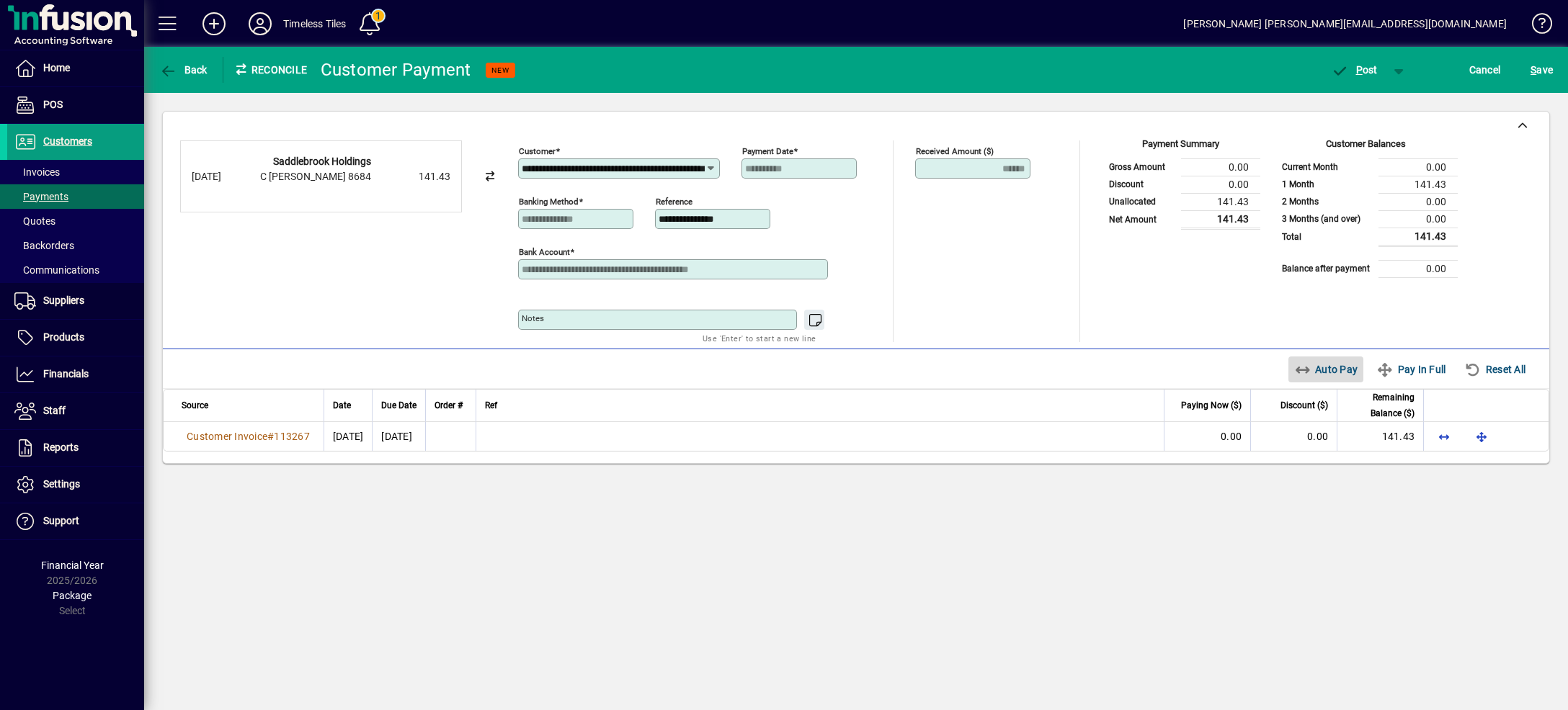
click at [1319, 371] on span "Auto Pay" at bounding box center [1326, 369] width 64 height 23
click at [1396, 65] on span "button" at bounding box center [1399, 69] width 34 height 34
click at [1379, 98] on span "P ost & Email" at bounding box center [1346, 100] width 90 height 12
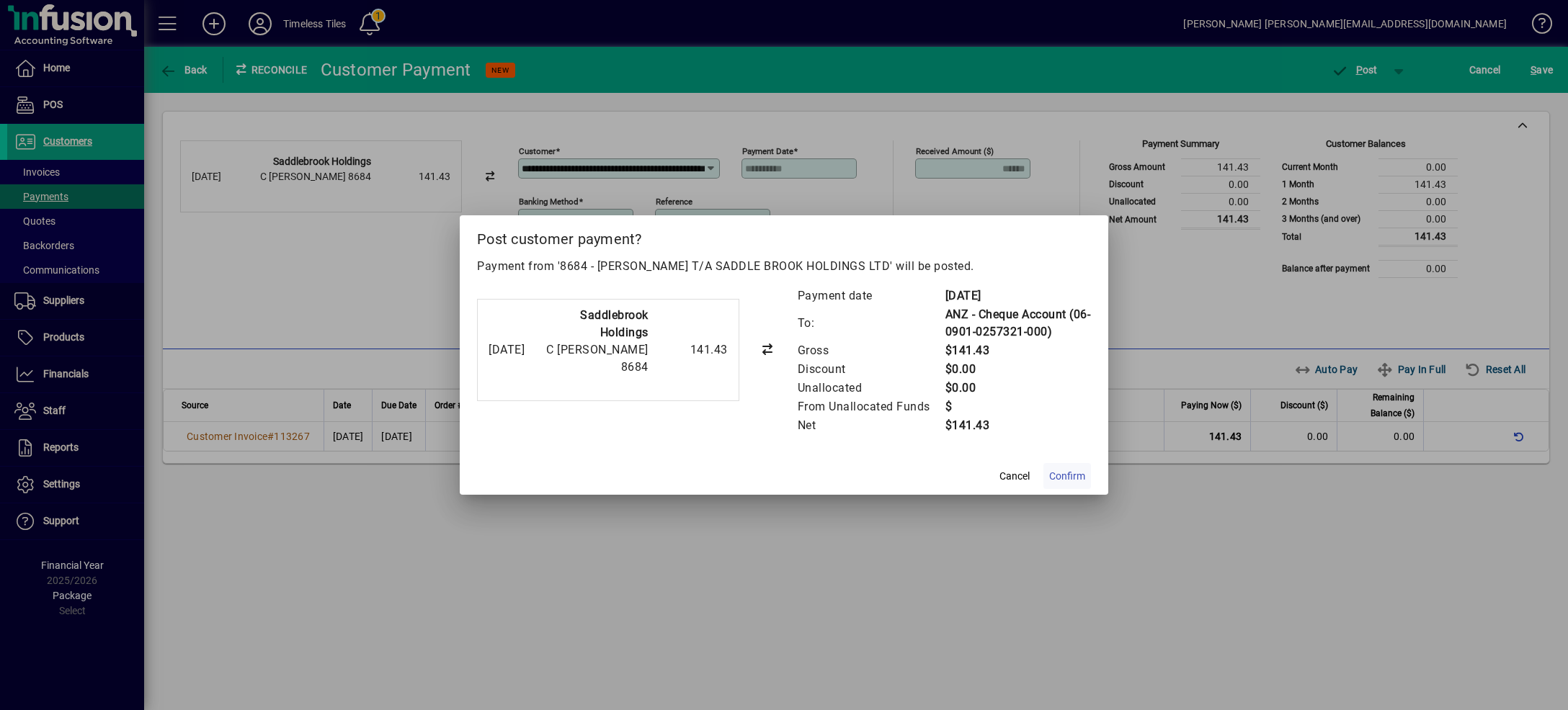
click at [1072, 483] on span "Confirm" at bounding box center [1067, 476] width 36 height 15
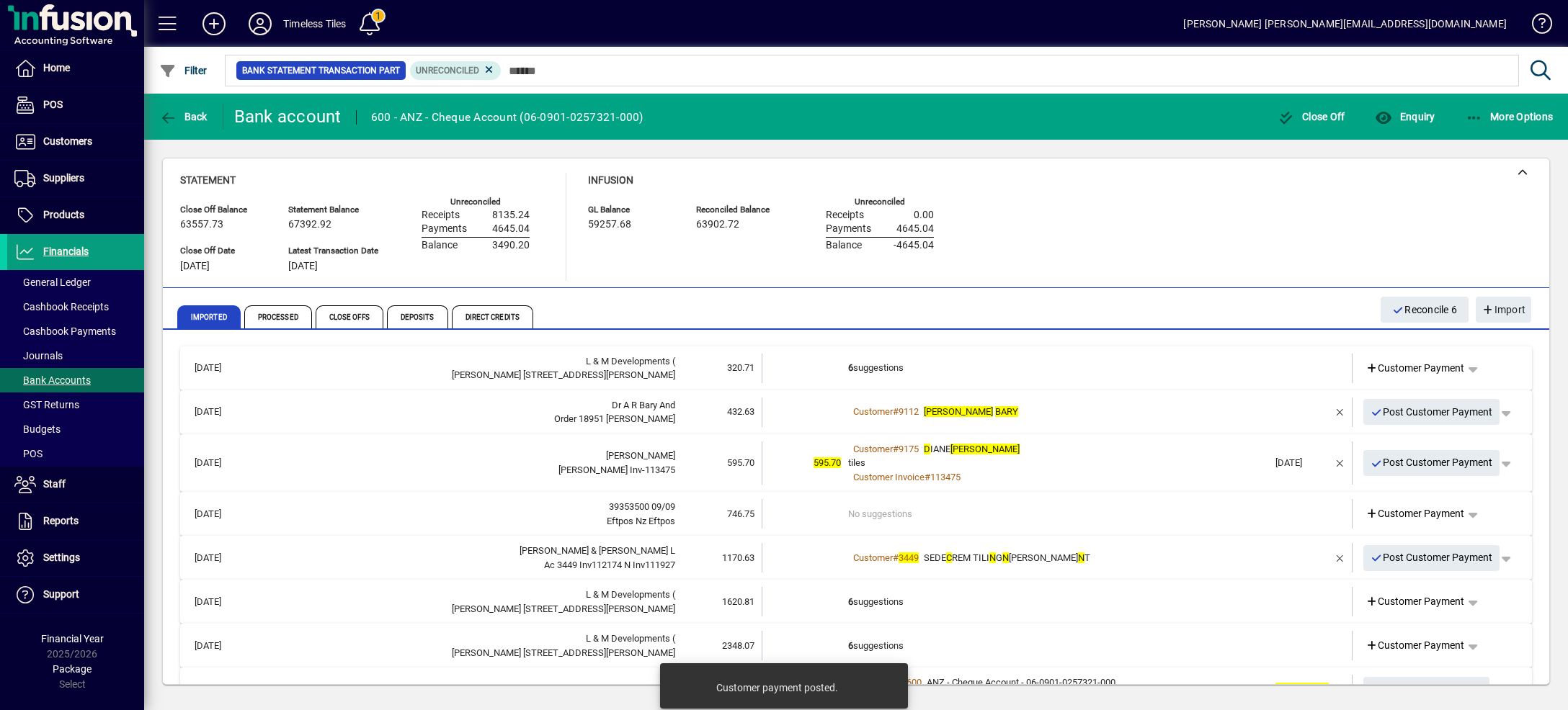
click at [1077, 357] on td "6 suggestions" at bounding box center [1058, 368] width 420 height 30
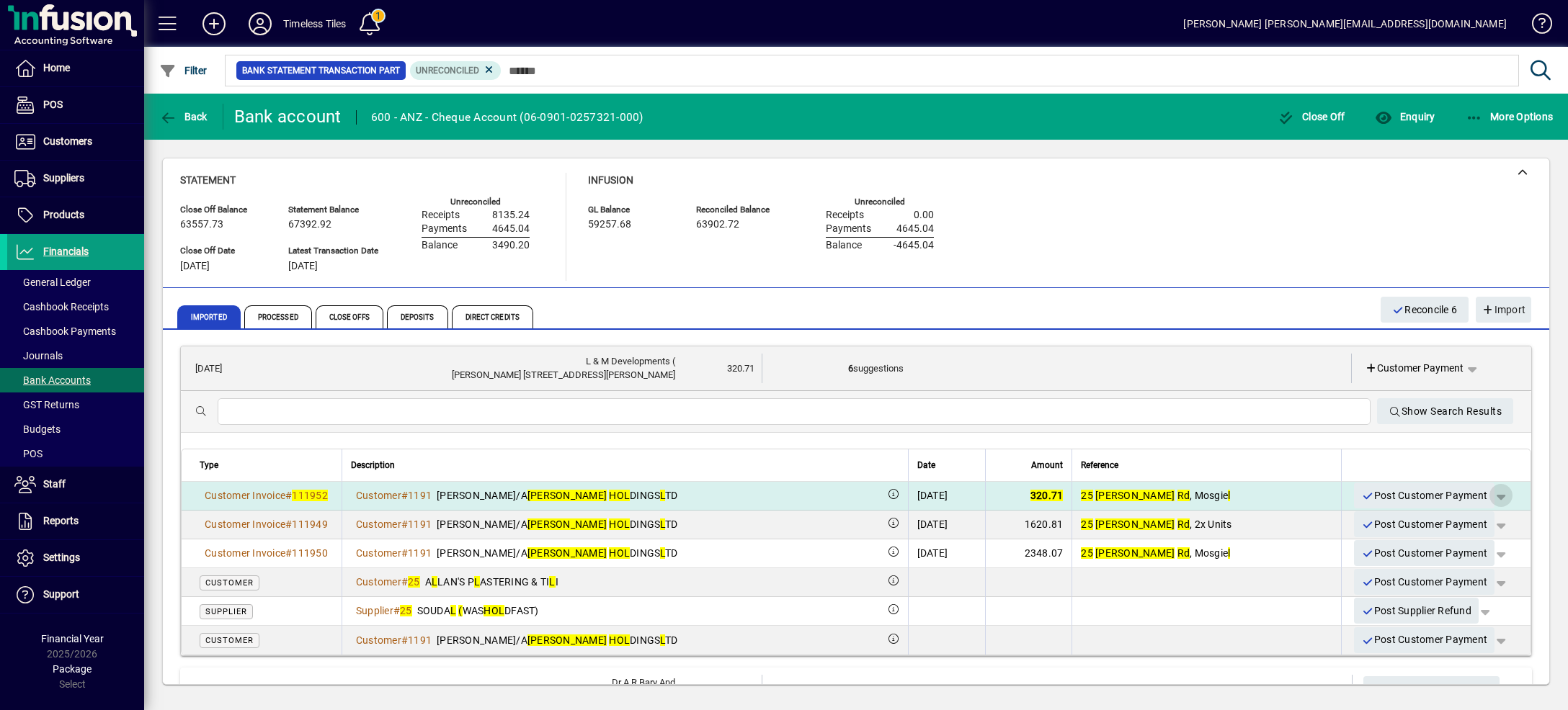
click at [1483, 492] on span "button" at bounding box center [1500, 495] width 34 height 34
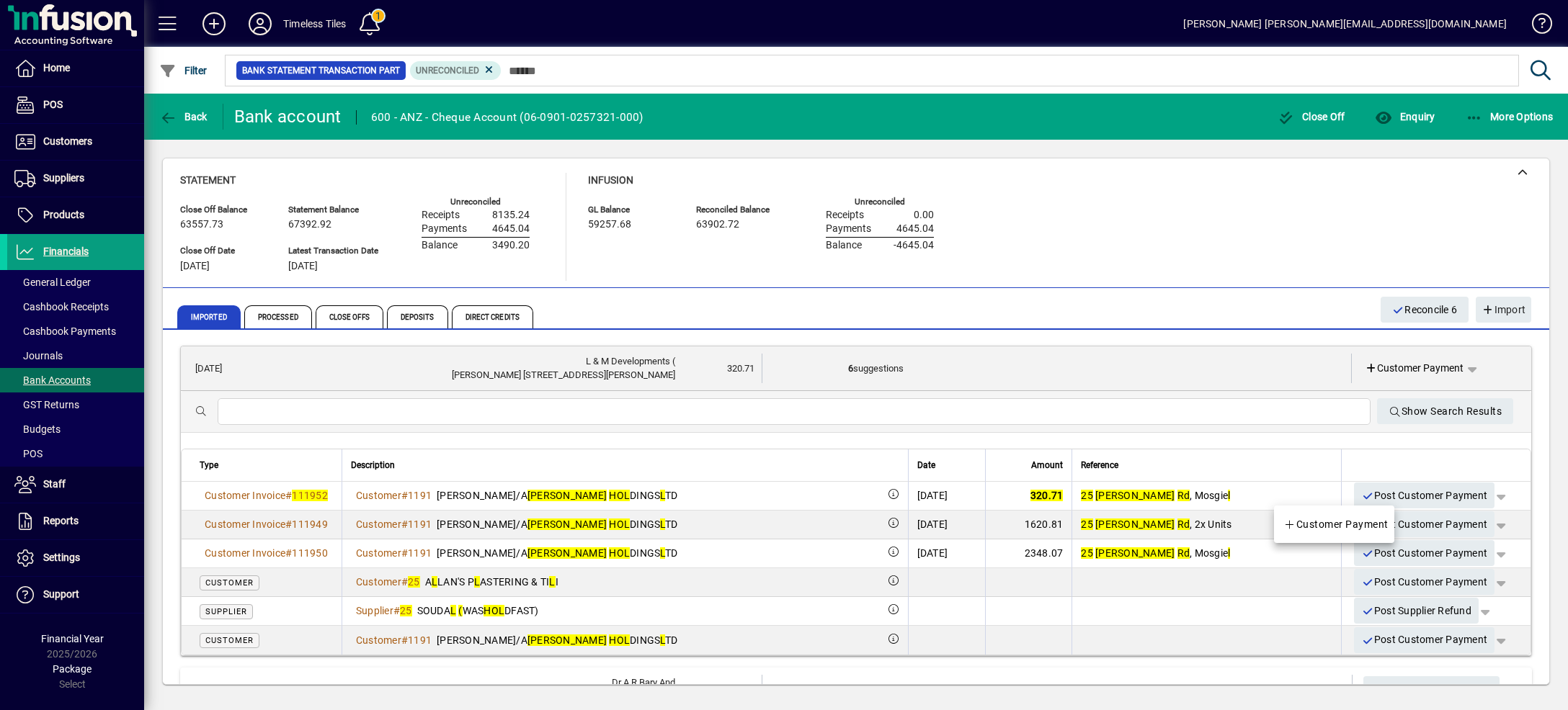
click at [1361, 527] on span "Customer Payment" at bounding box center [1336, 524] width 105 height 17
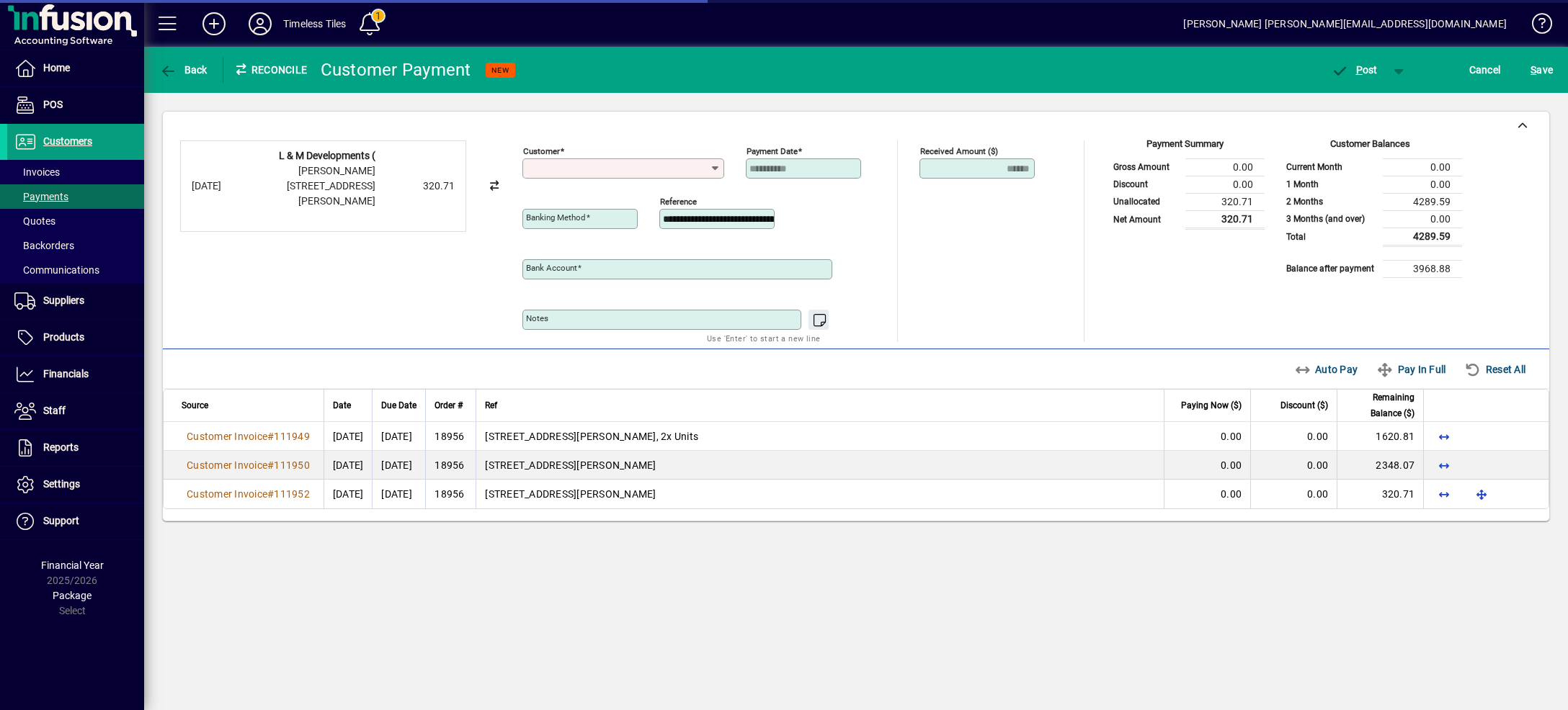
type input "**********"
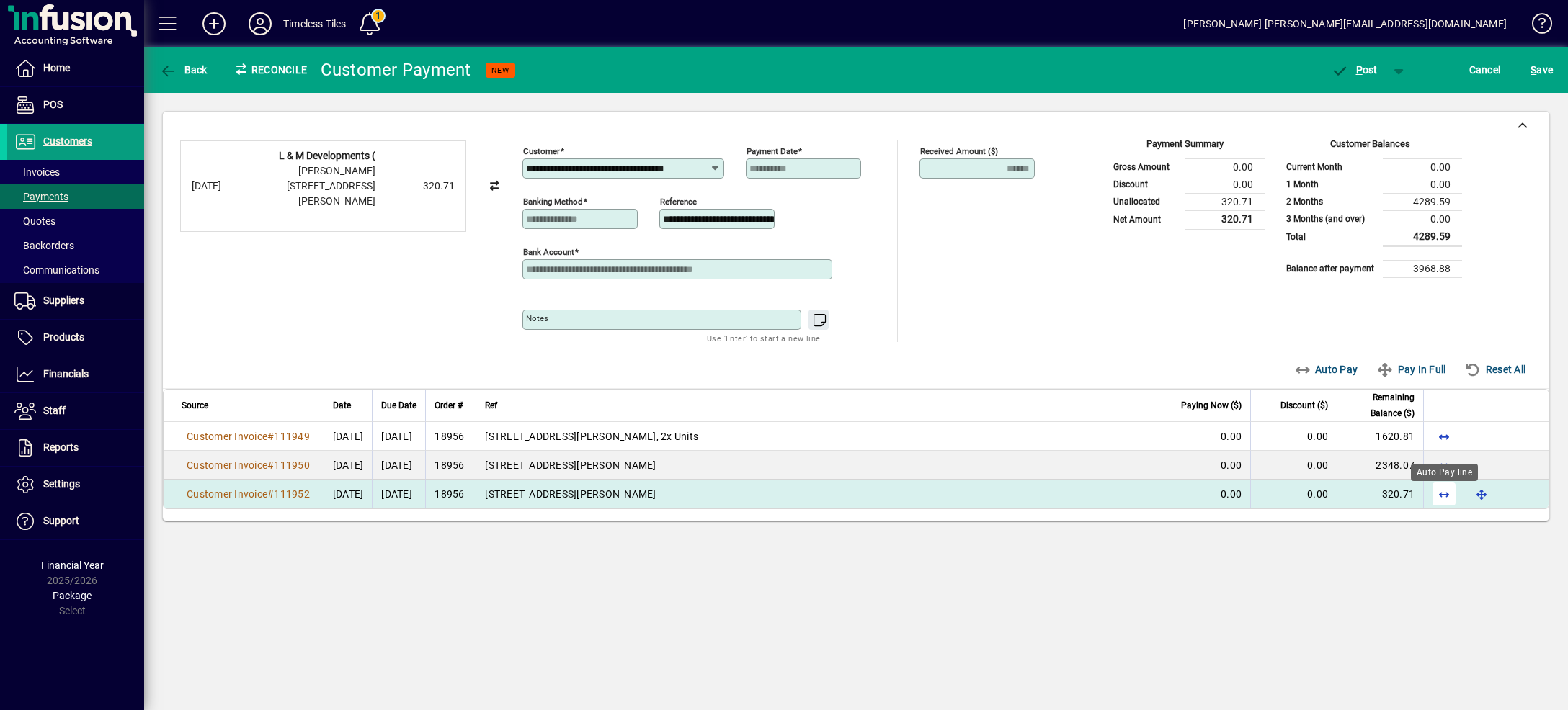
click at [1443, 502] on span "button" at bounding box center [1443, 494] width 34 height 34
click at [1390, 75] on span "button" at bounding box center [1399, 69] width 34 height 34
click at [1385, 98] on span "P ost & Email" at bounding box center [1346, 100] width 90 height 12
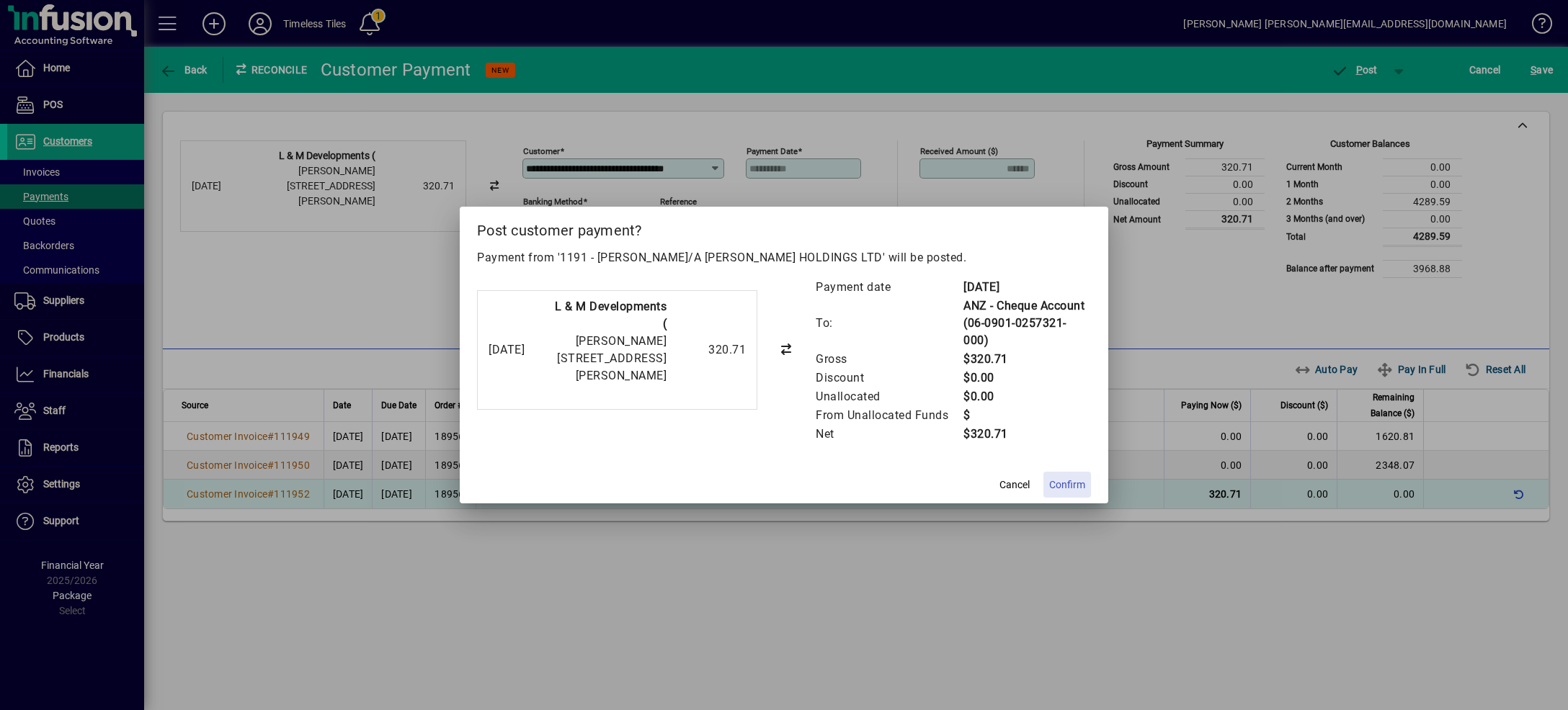
click at [1069, 478] on span "Confirm" at bounding box center [1067, 485] width 36 height 15
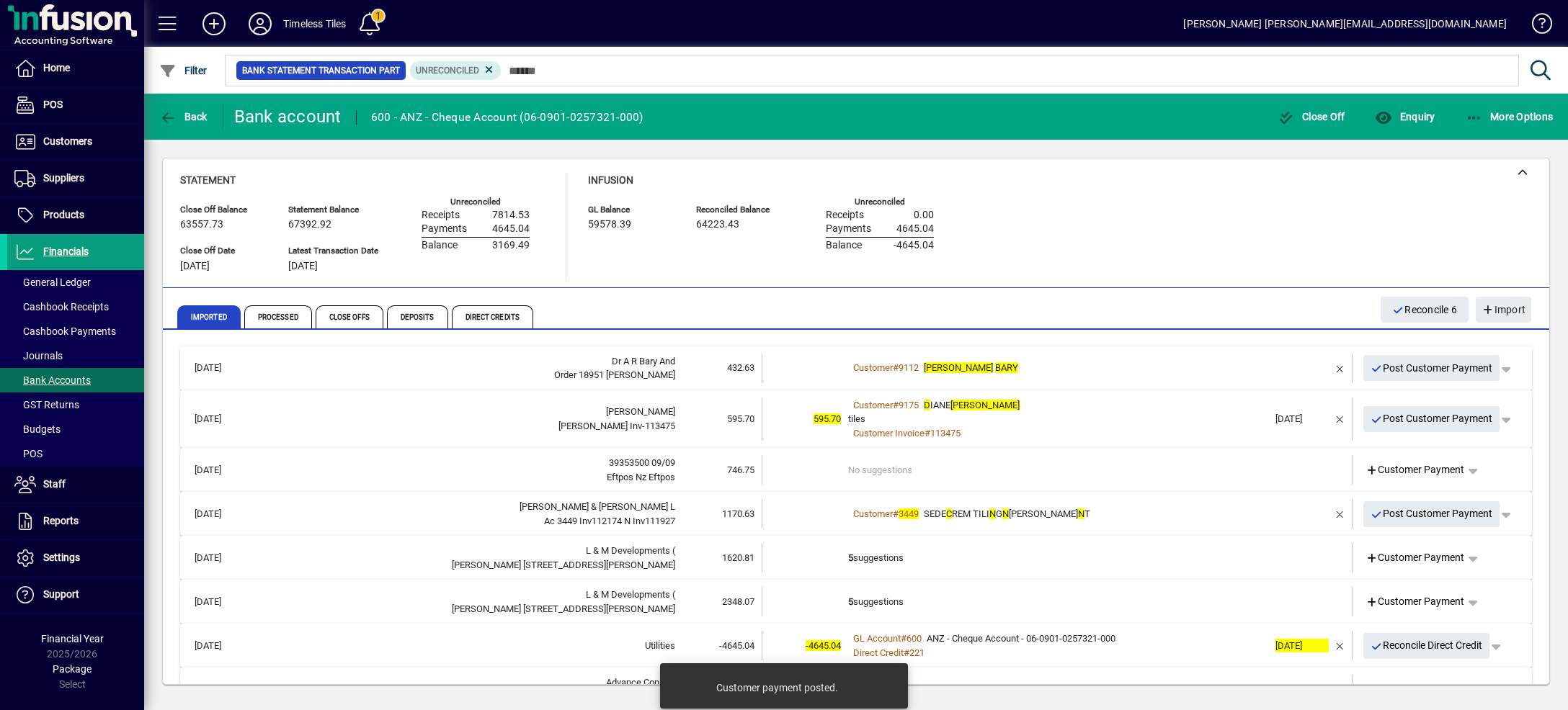
click at [1153, 360] on div "Customer # 9112 [PERSON_NAME]" at bounding box center [1058, 368] width 420 height 15
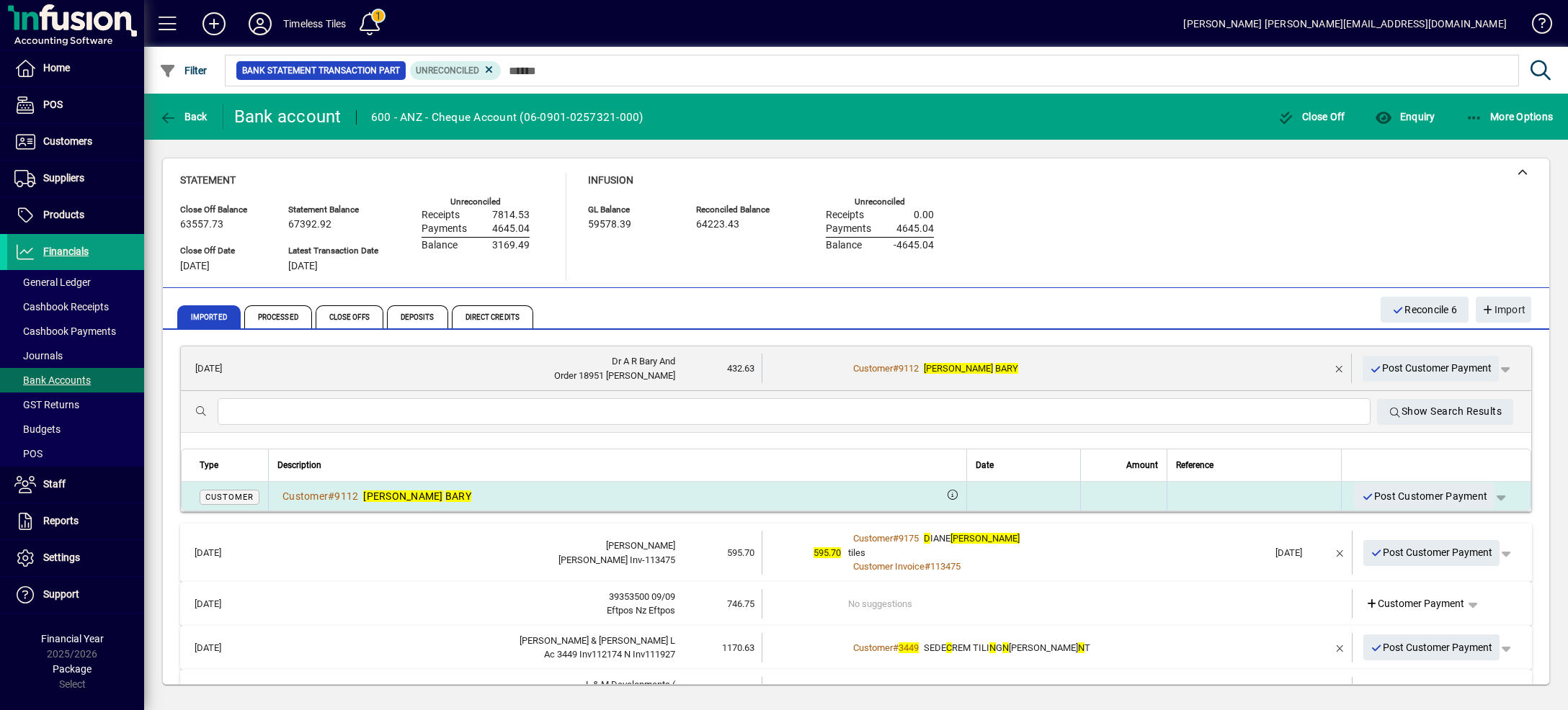
click at [1483, 500] on span "button" at bounding box center [1500, 496] width 34 height 34
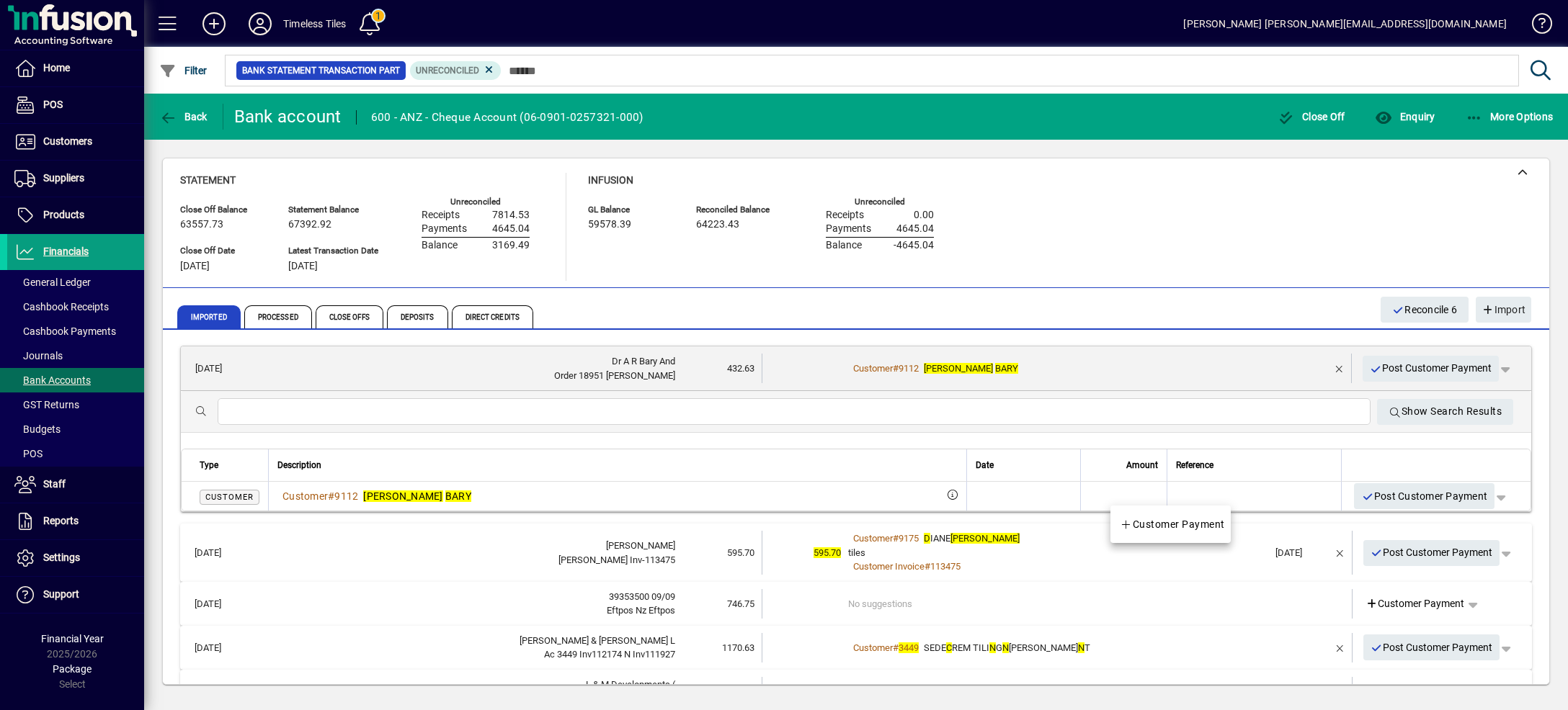
click at [1212, 526] on span "Customer Payment" at bounding box center [1172, 524] width 105 height 17
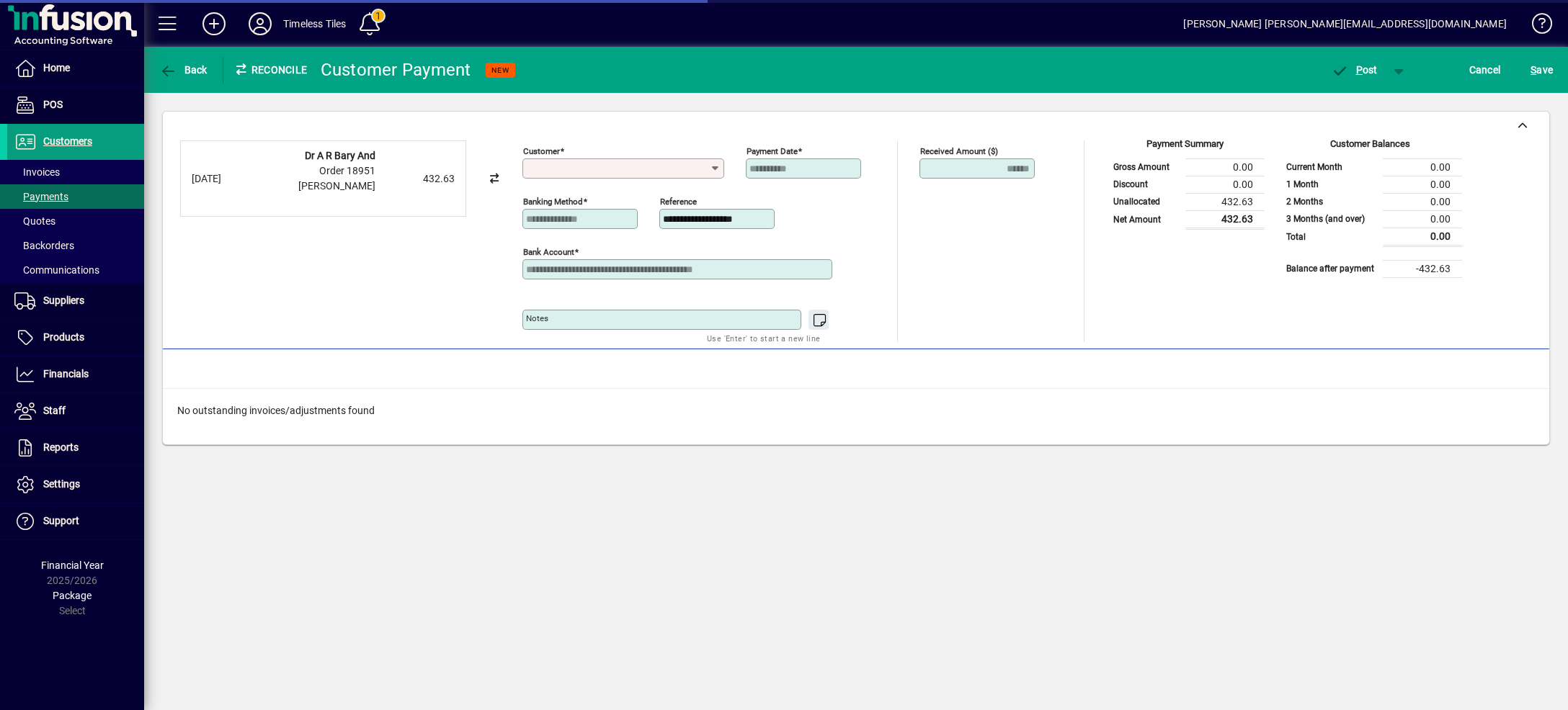
type input "**********"
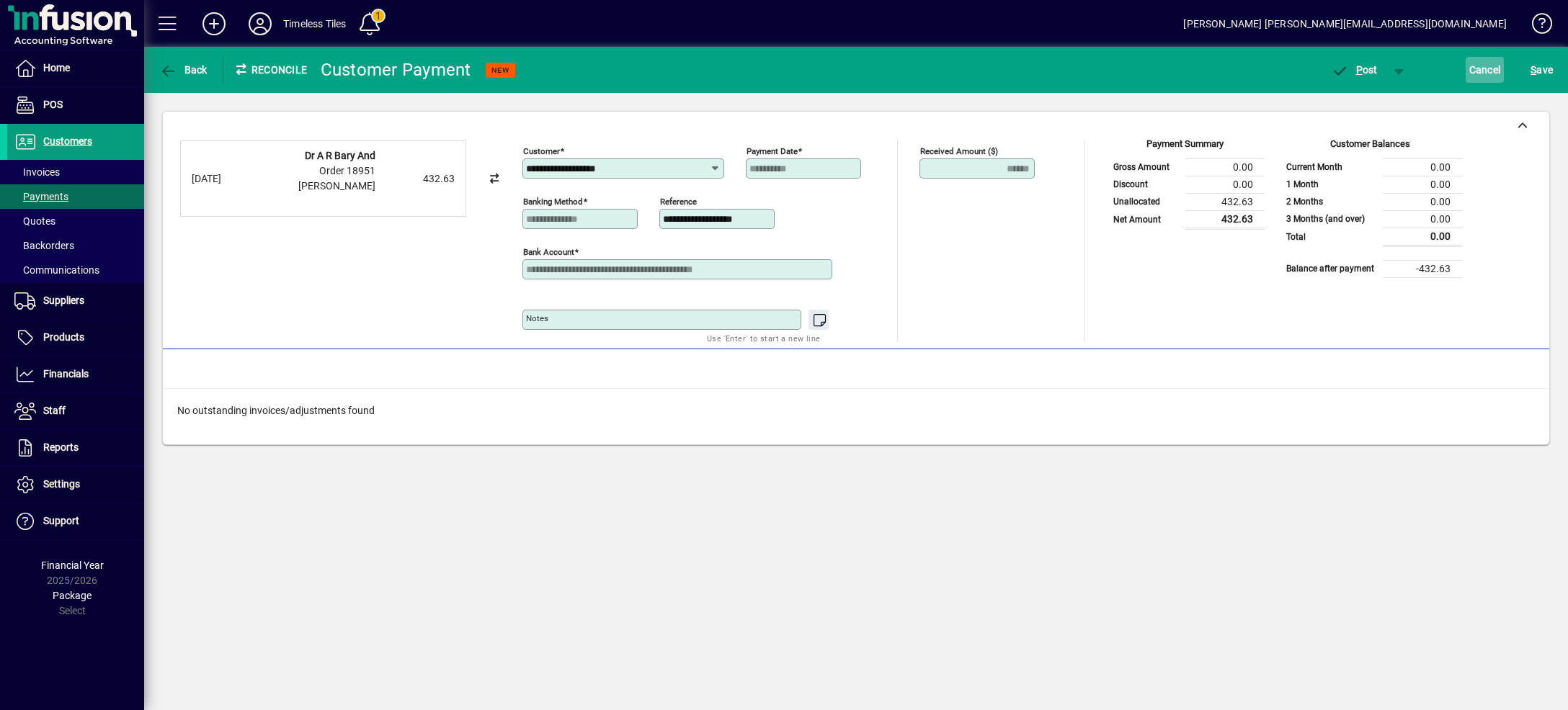
click at [1482, 72] on span "Cancel" at bounding box center [1485, 70] width 32 height 23
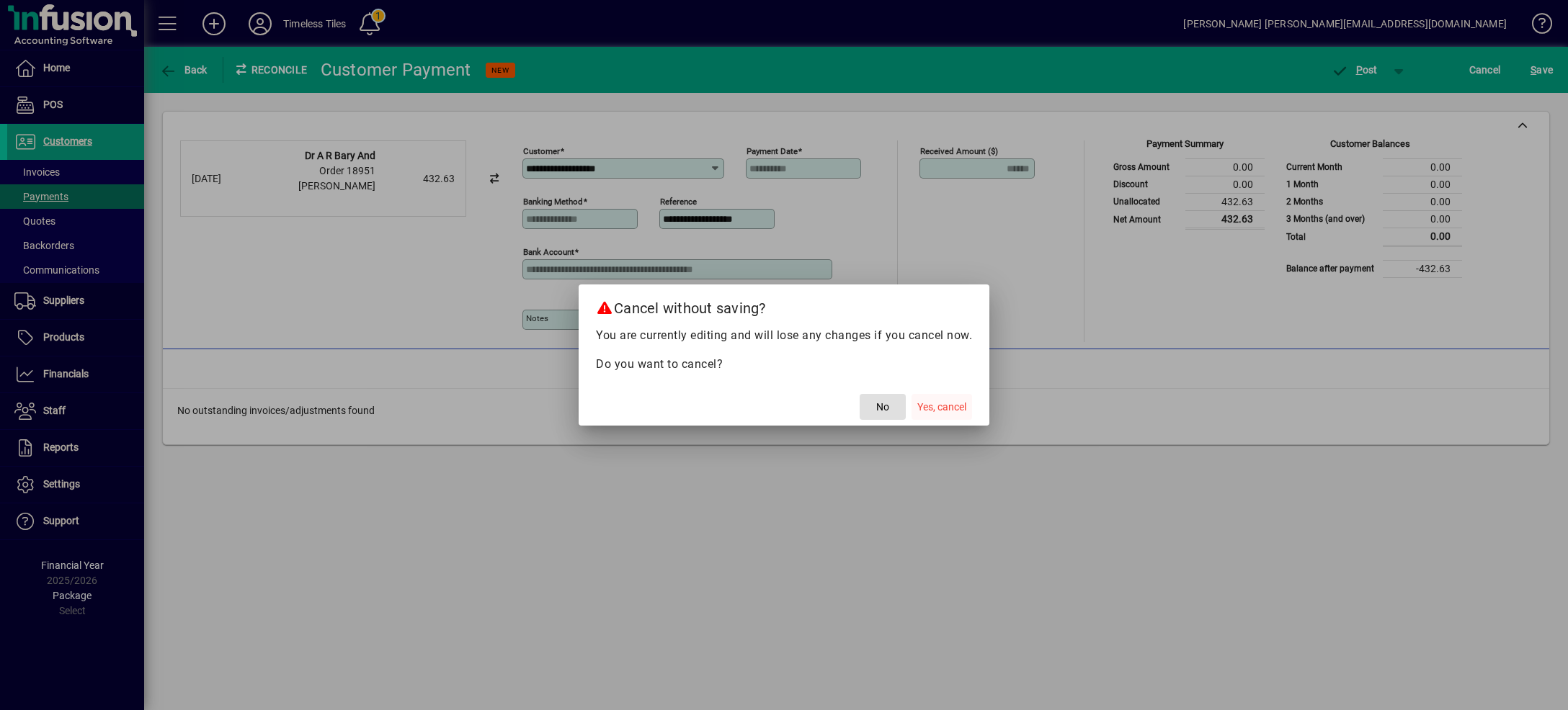
click at [970, 411] on span "button" at bounding box center [941, 406] width 60 height 34
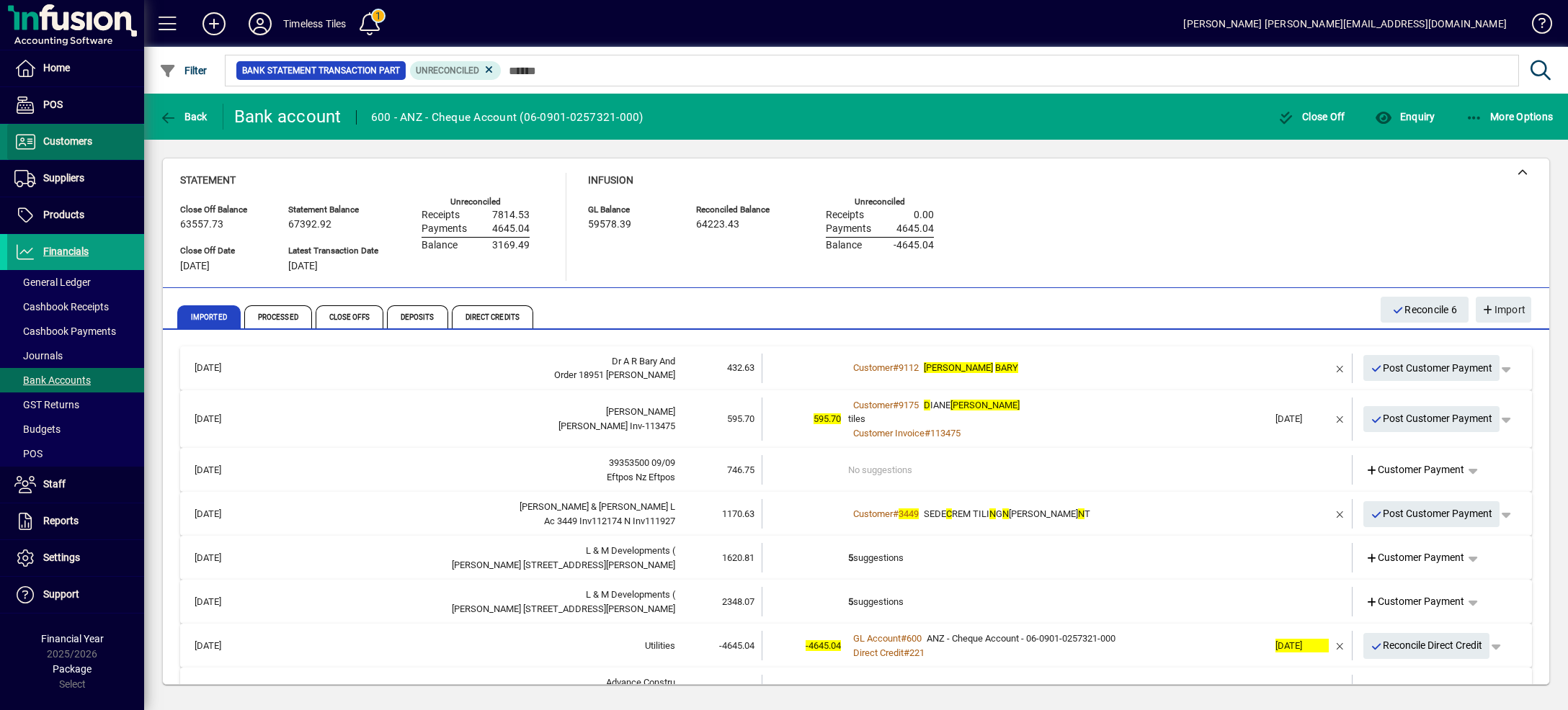
click at [72, 143] on span "Customers" at bounding box center [67, 141] width 49 height 12
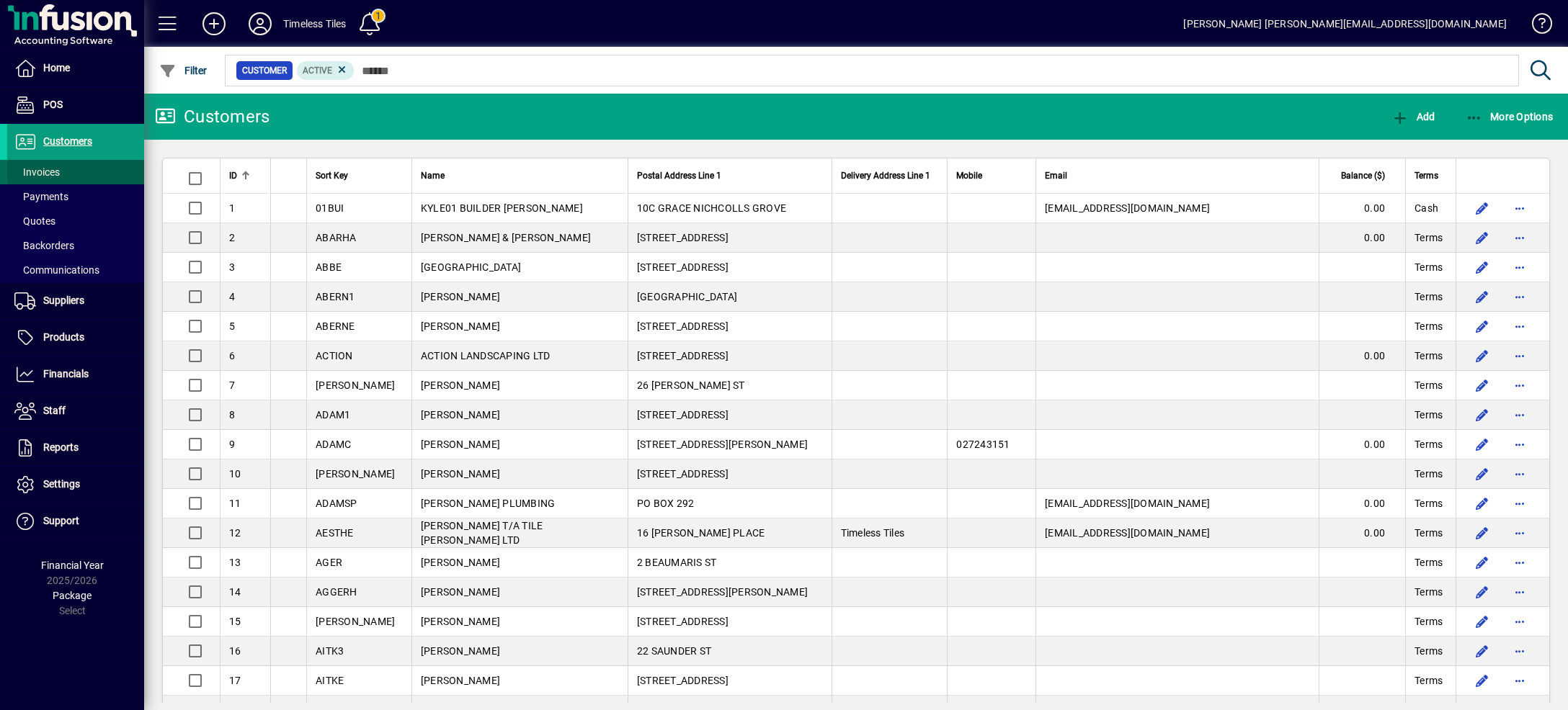
click at [65, 172] on span at bounding box center [76, 172] width 137 height 34
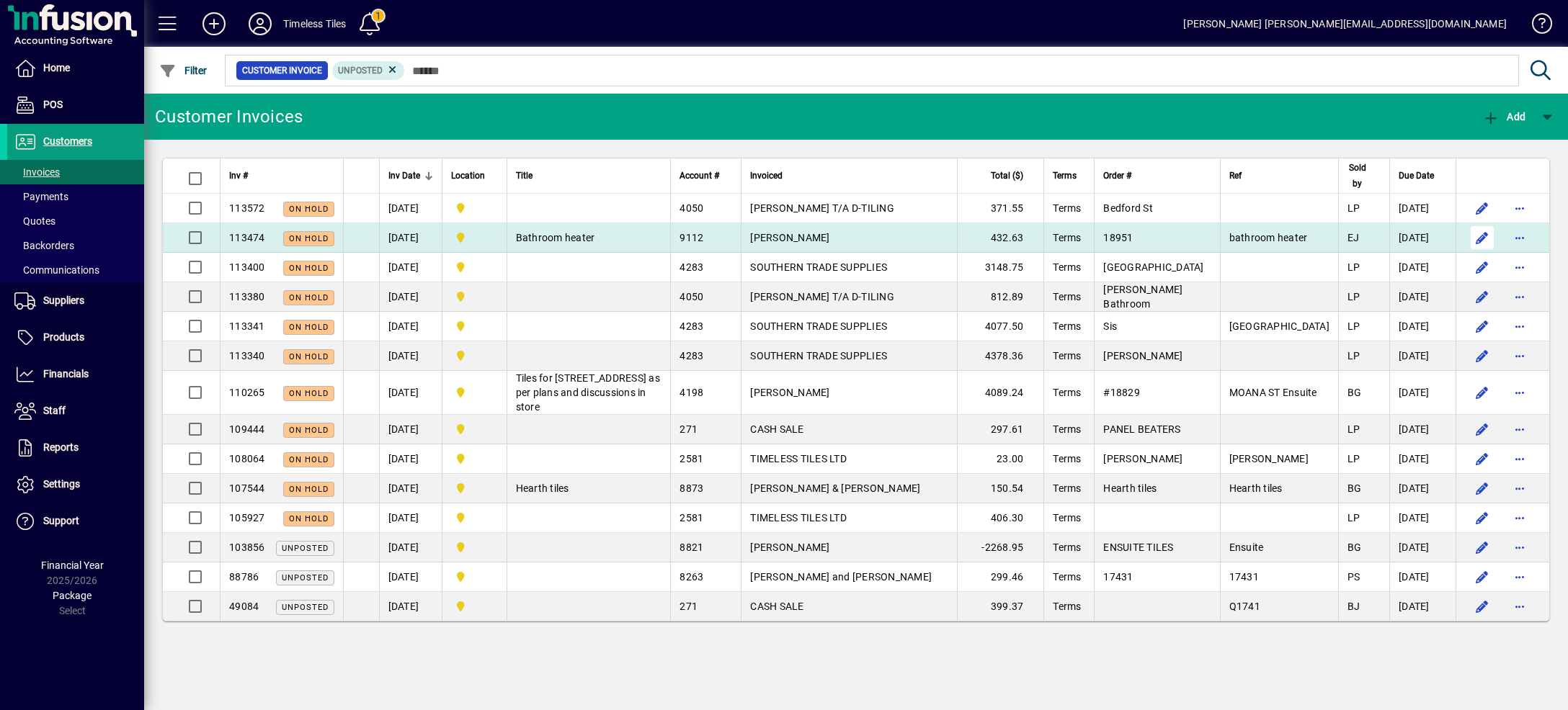
click at [1483, 244] on span "button" at bounding box center [1481, 237] width 34 height 34
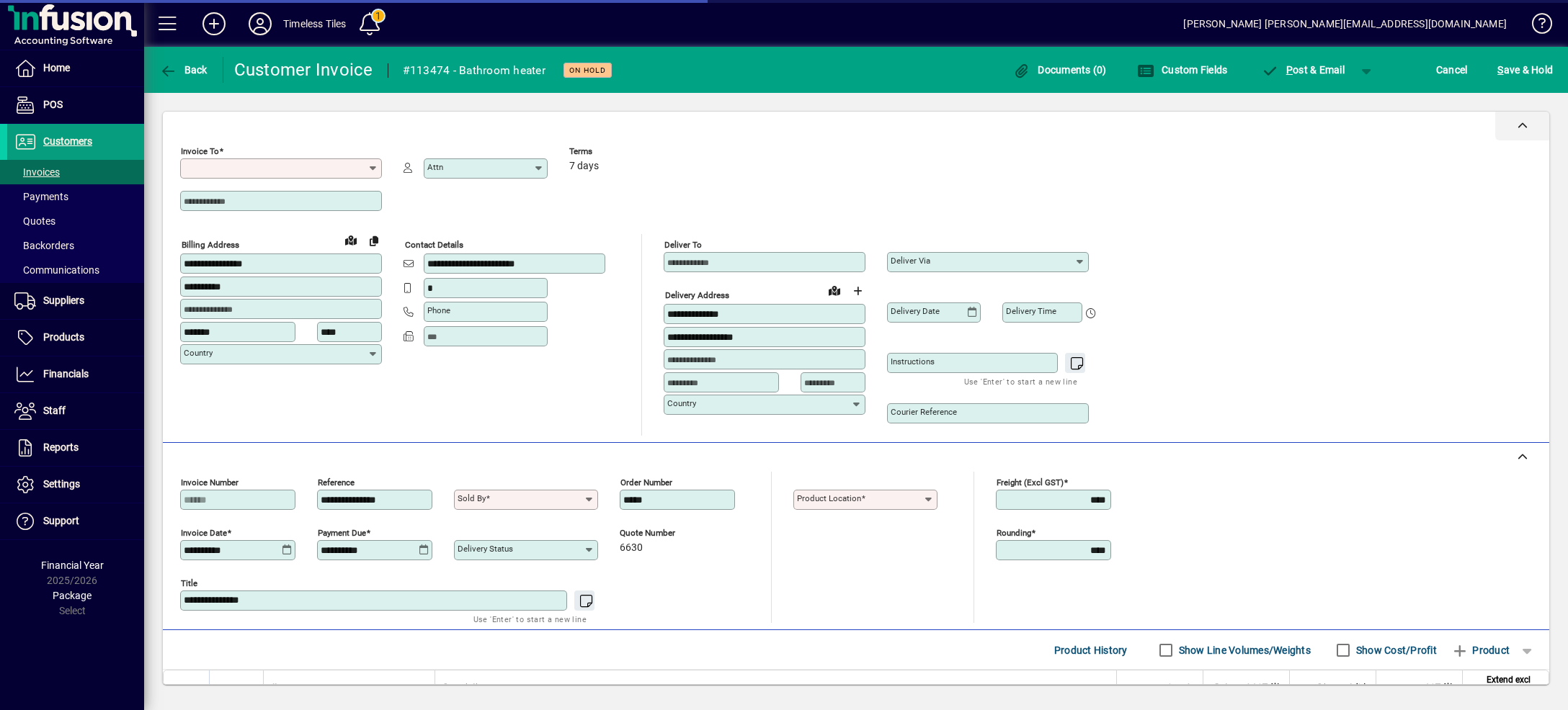
type input "**********"
type input "*******"
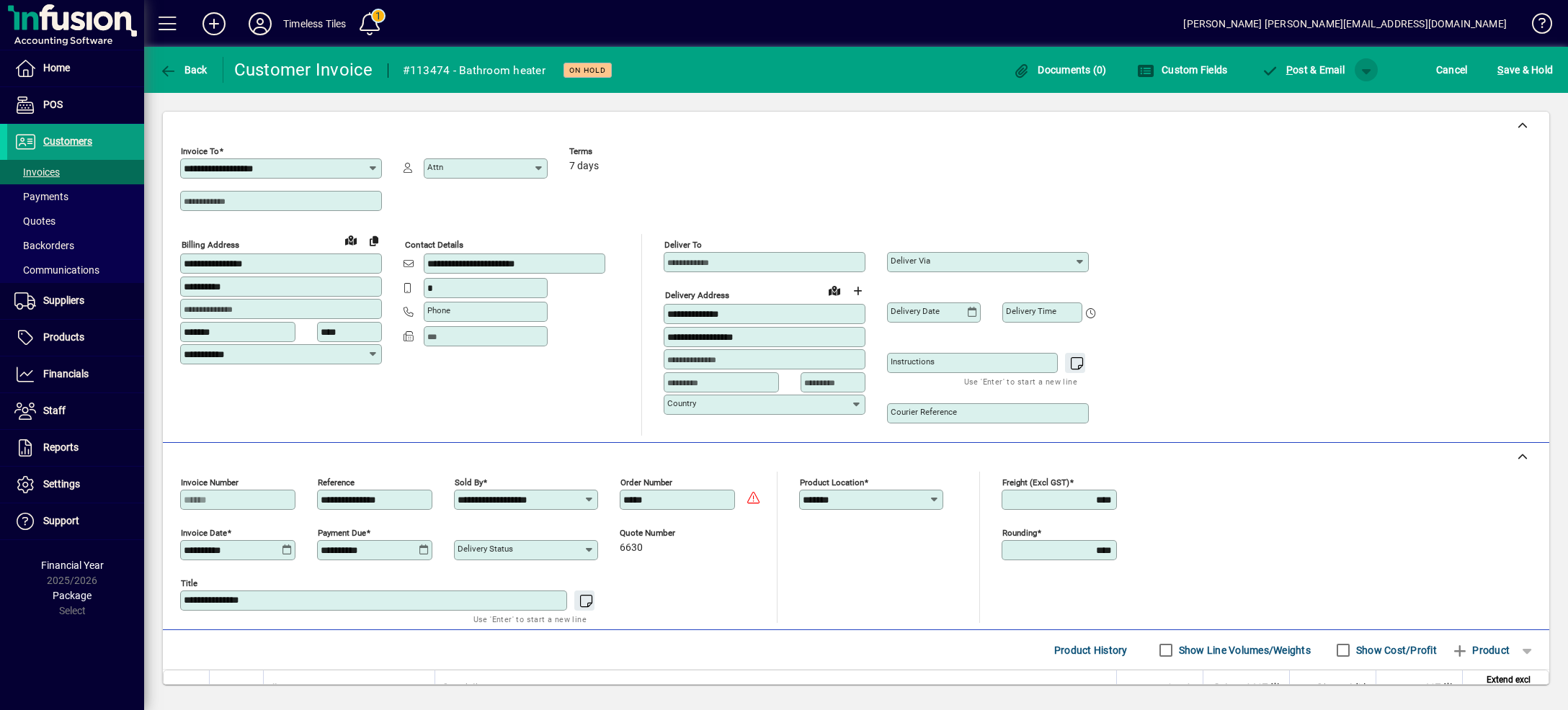
click at [1370, 69] on span "button" at bounding box center [1365, 69] width 34 height 34
click at [1341, 97] on span "button" at bounding box center [1322, 100] width 74 height 34
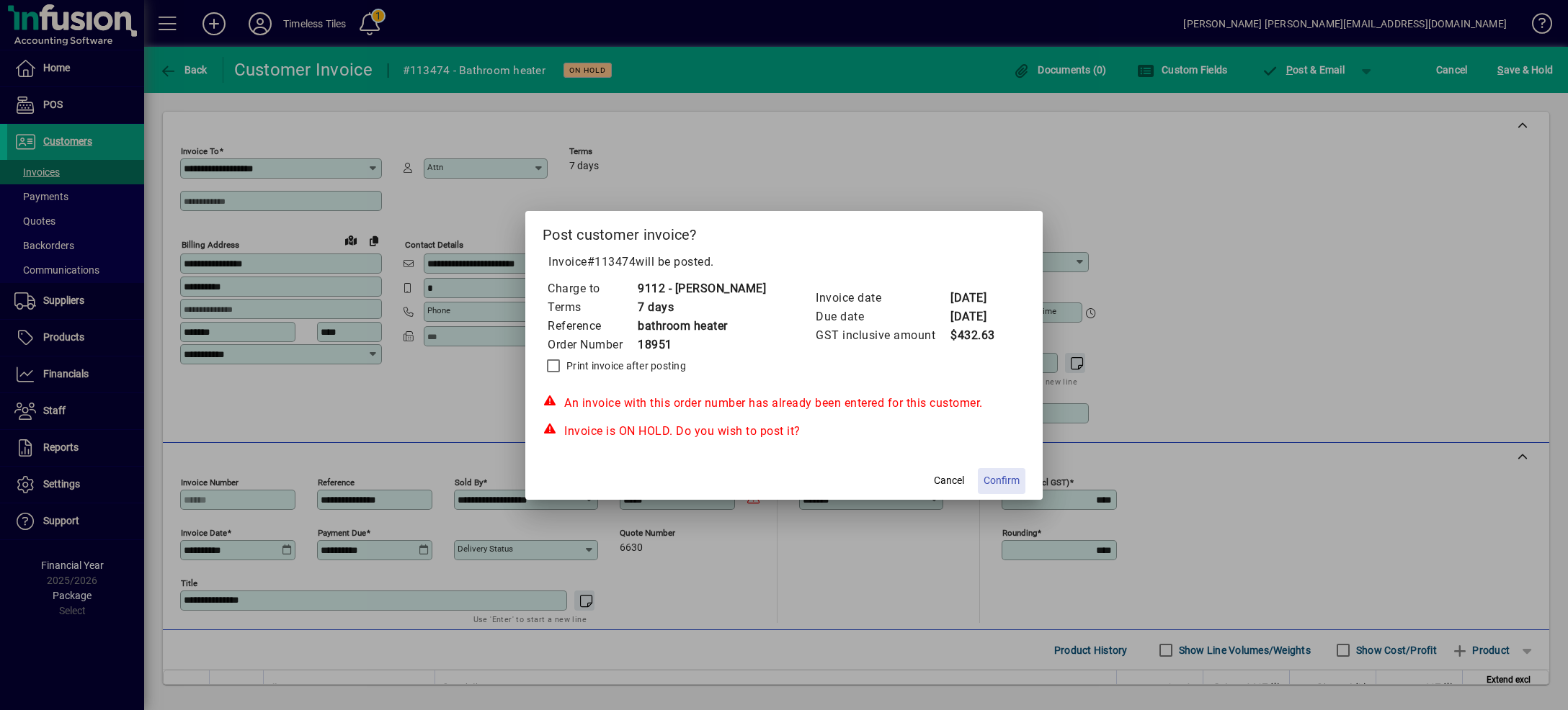
click at [1013, 486] on span "Confirm" at bounding box center [1001, 481] width 36 height 15
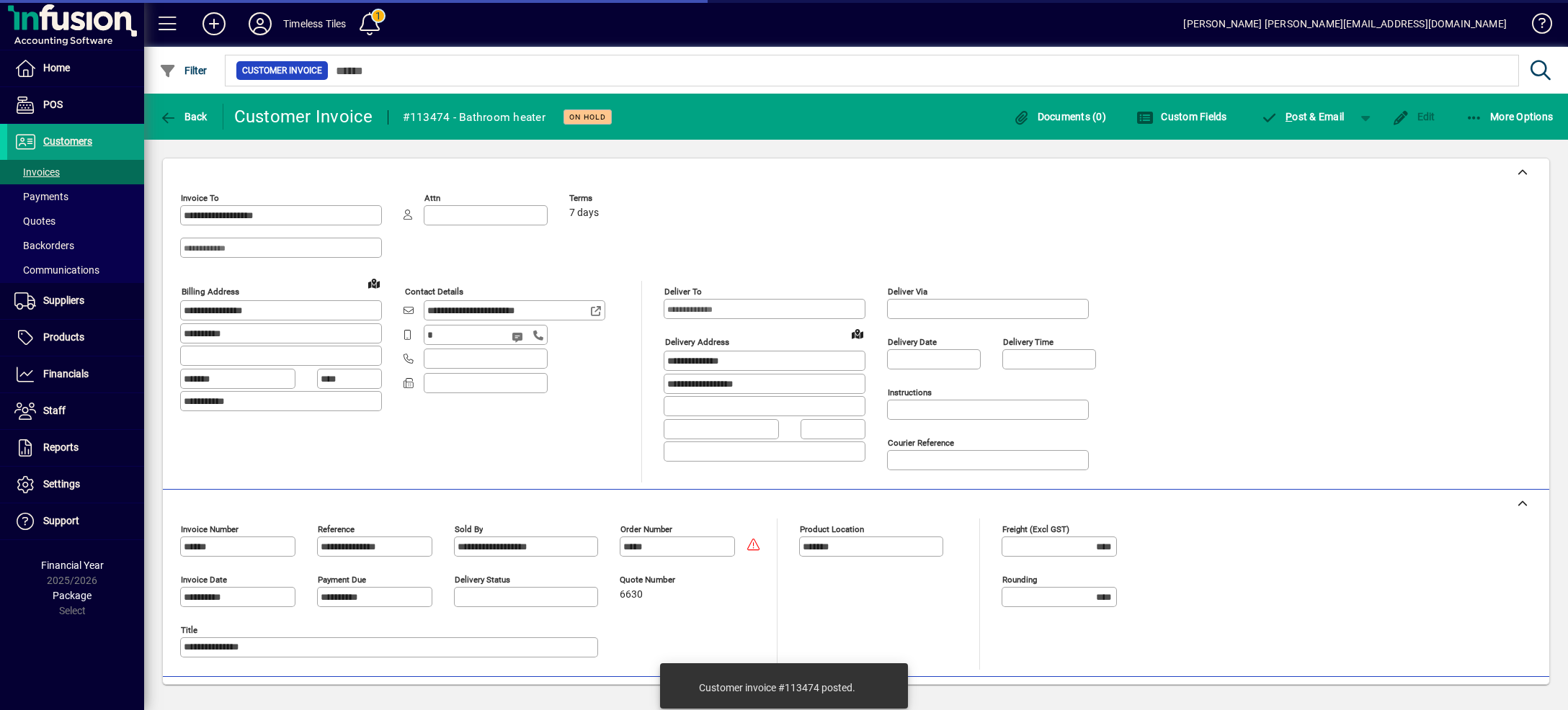
type input "**********"
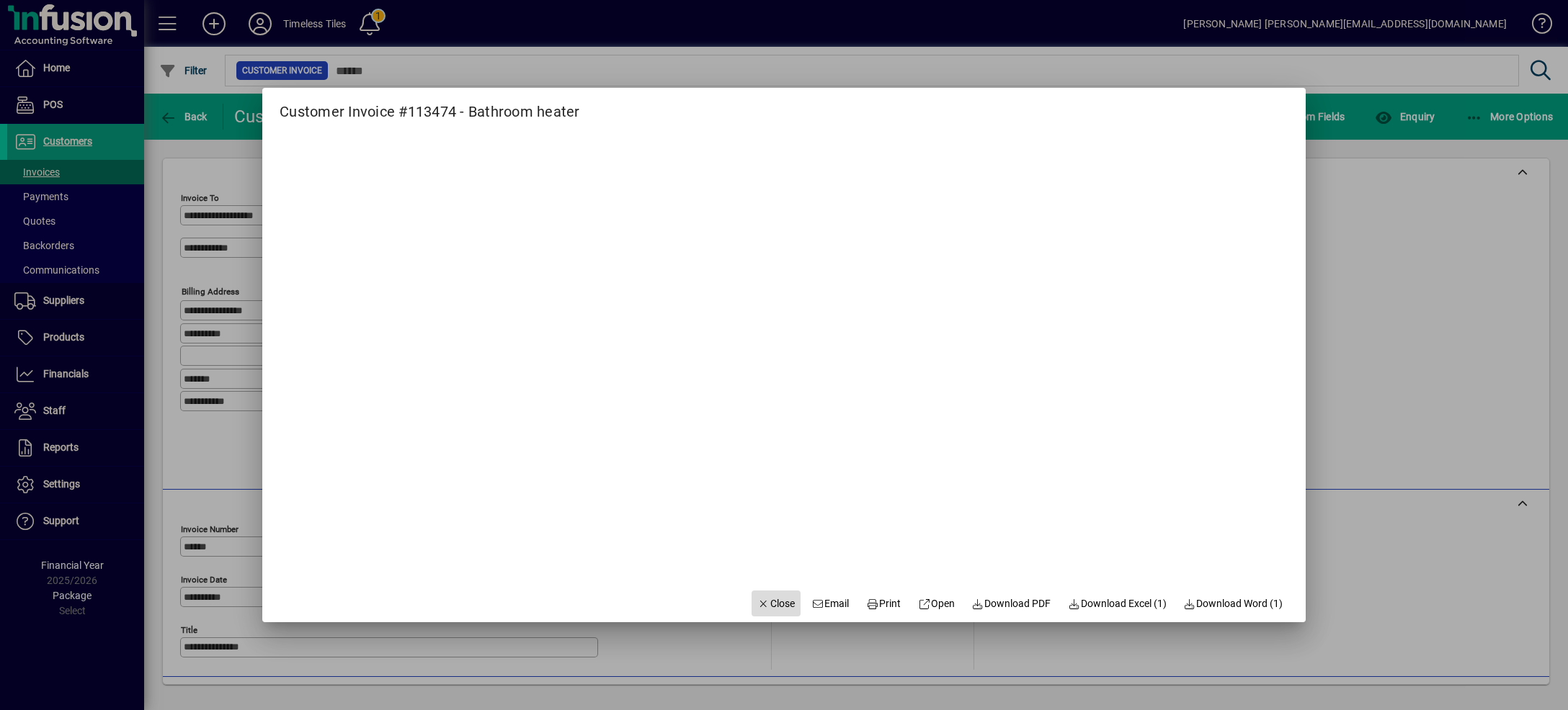
click at [759, 599] on span "Close" at bounding box center [775, 604] width 37 height 15
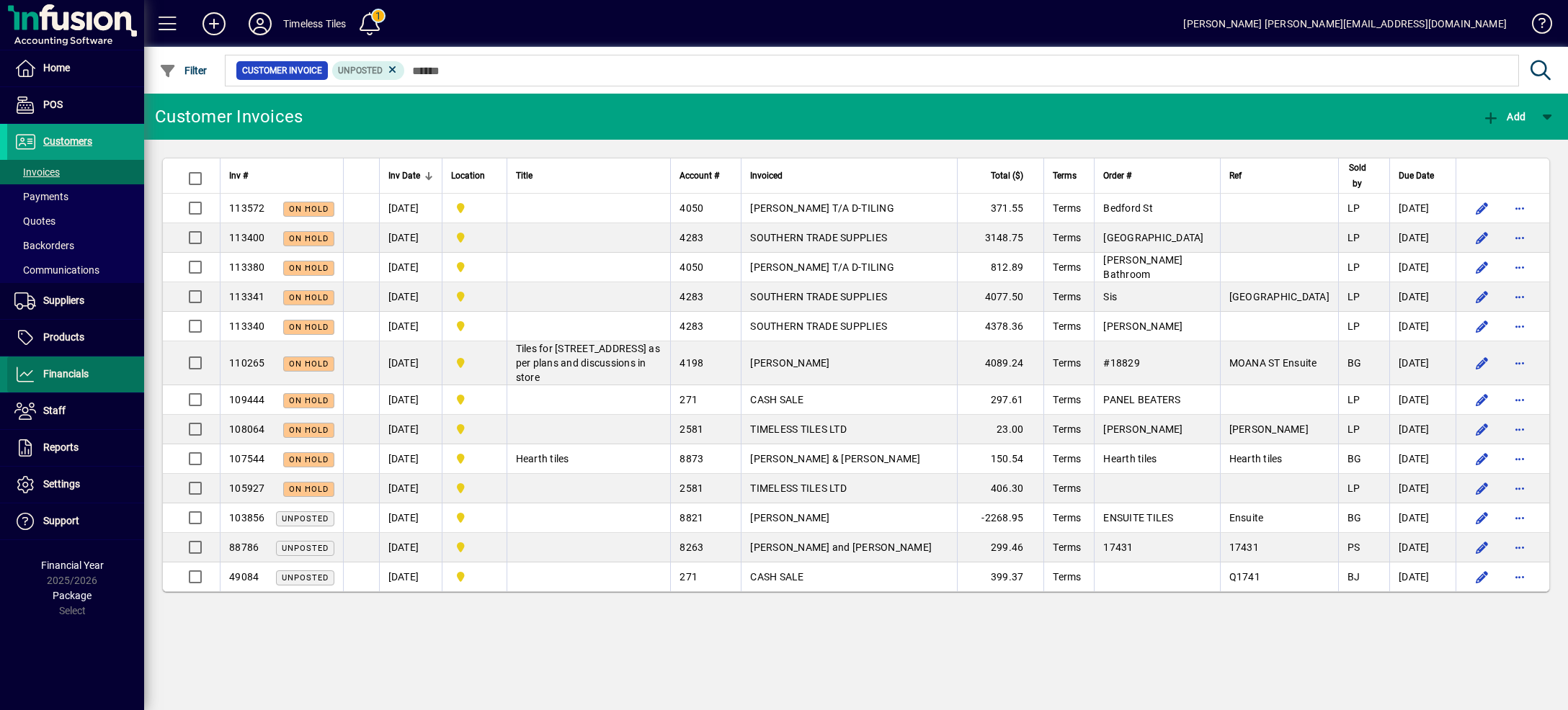
click at [66, 373] on span "Financials" at bounding box center [66, 374] width 45 height 12
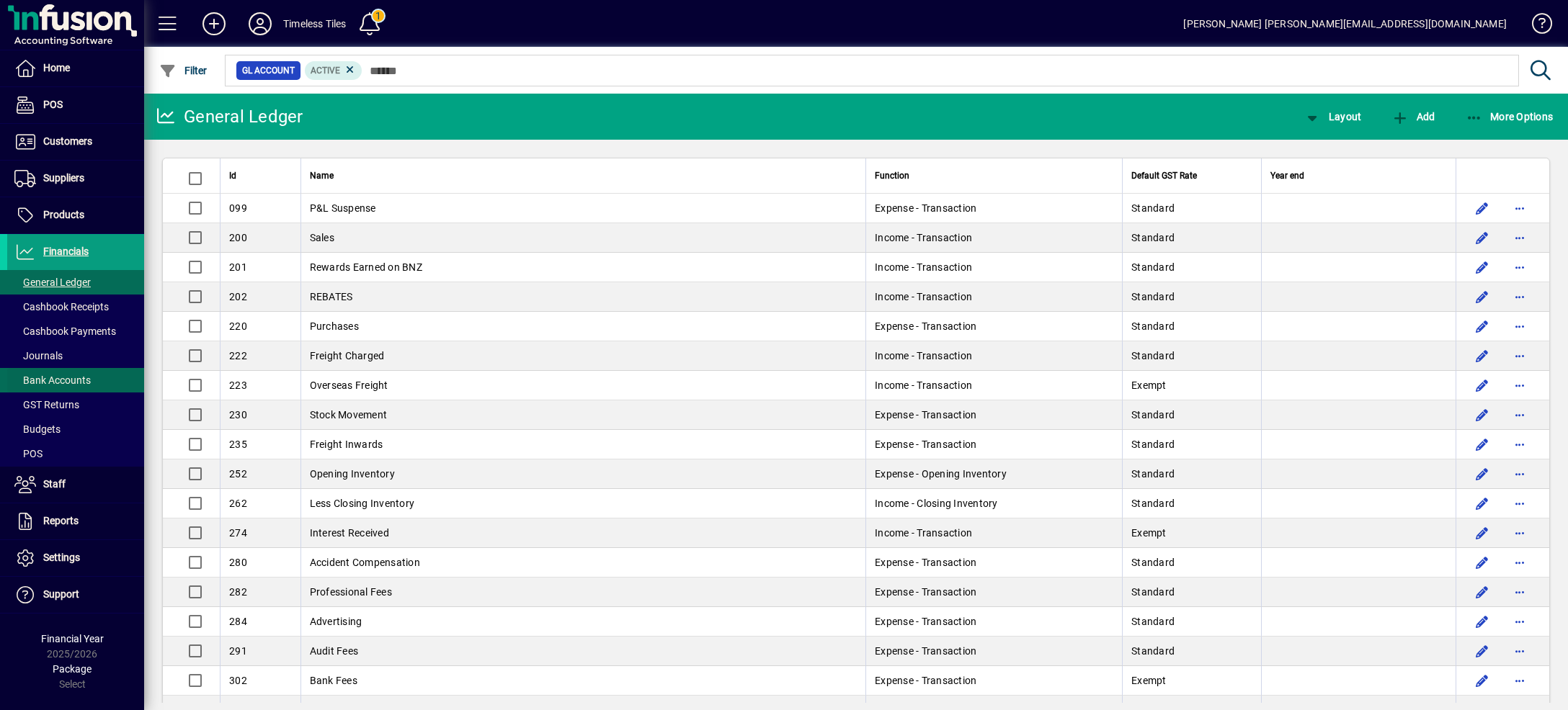
click at [98, 381] on span at bounding box center [76, 379] width 137 height 34
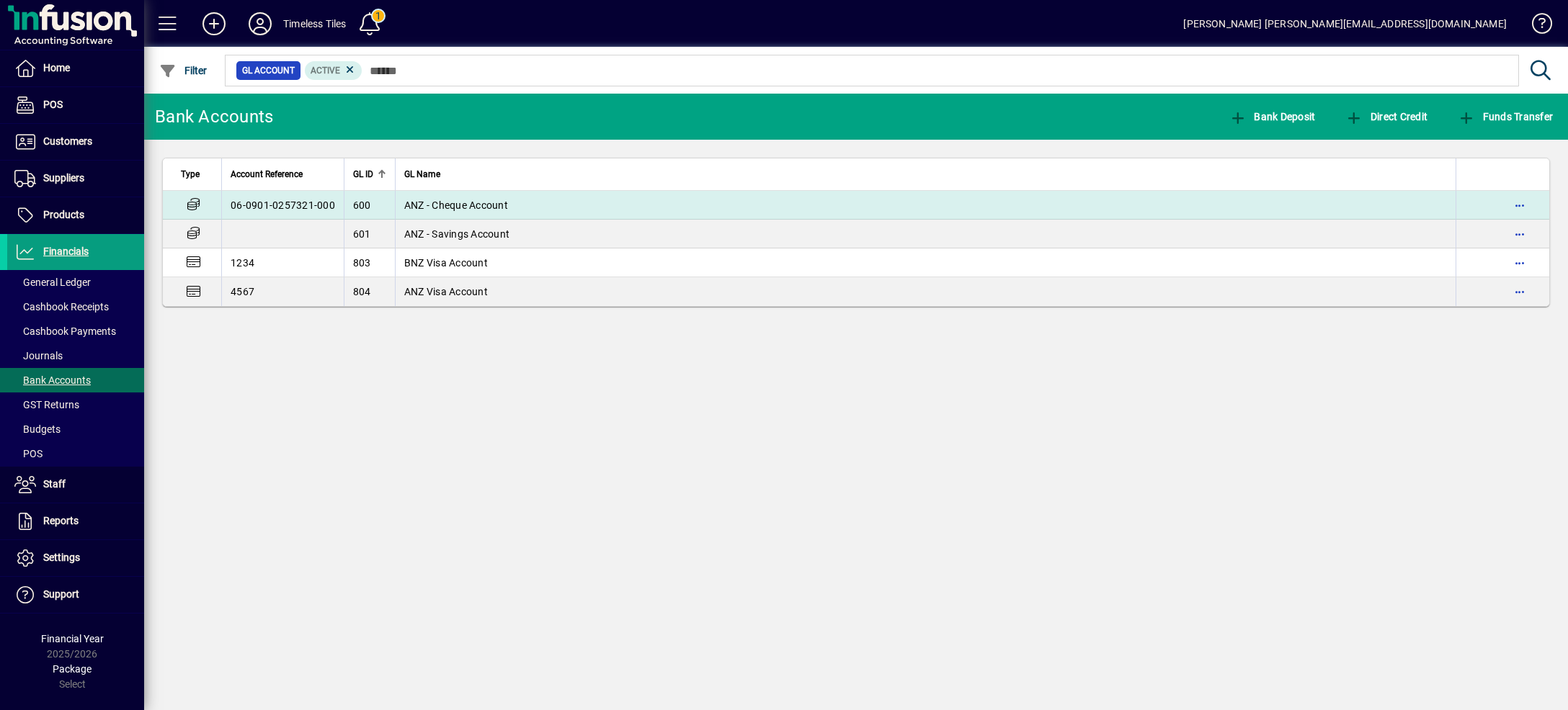
click at [447, 215] on td "ANZ - Cheque Account" at bounding box center [925, 205] width 1061 height 29
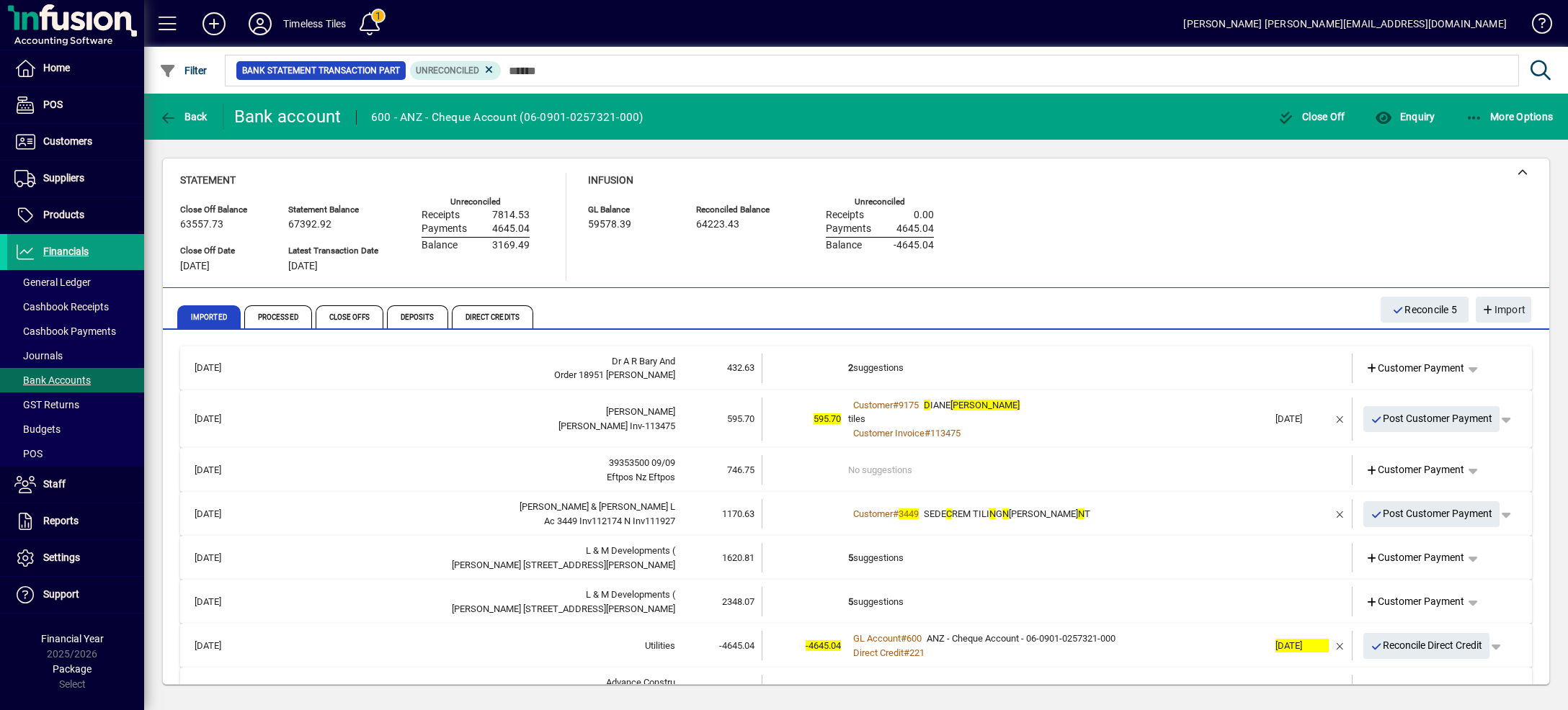
click at [1204, 353] on mat-expansion-panel-header "[DATE] Dr A R Bary And Order 18951 [PERSON_NAME] 432.63 2 suggestions Customer …" at bounding box center [855, 368] width 1352 height 44
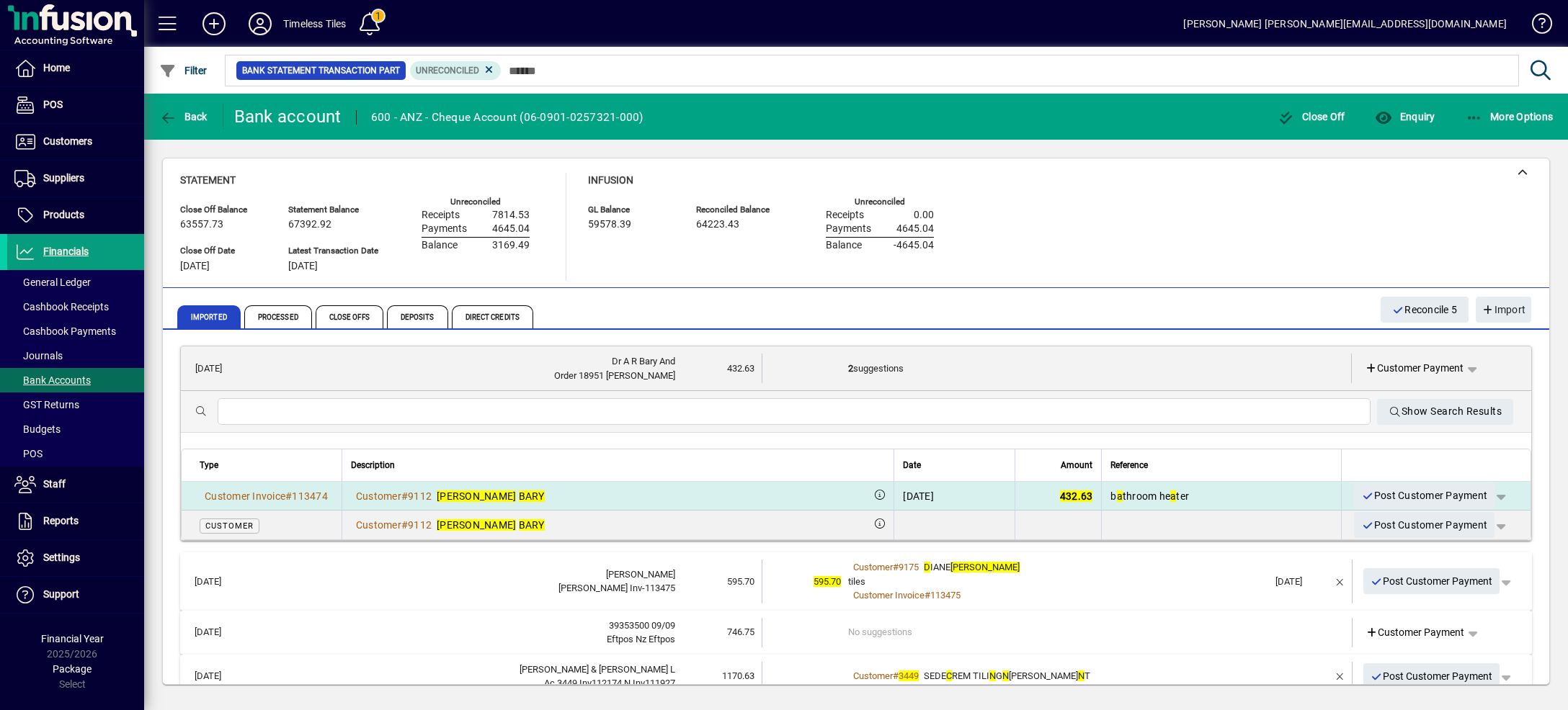
click at [1483, 493] on span "button" at bounding box center [1500, 496] width 34 height 34
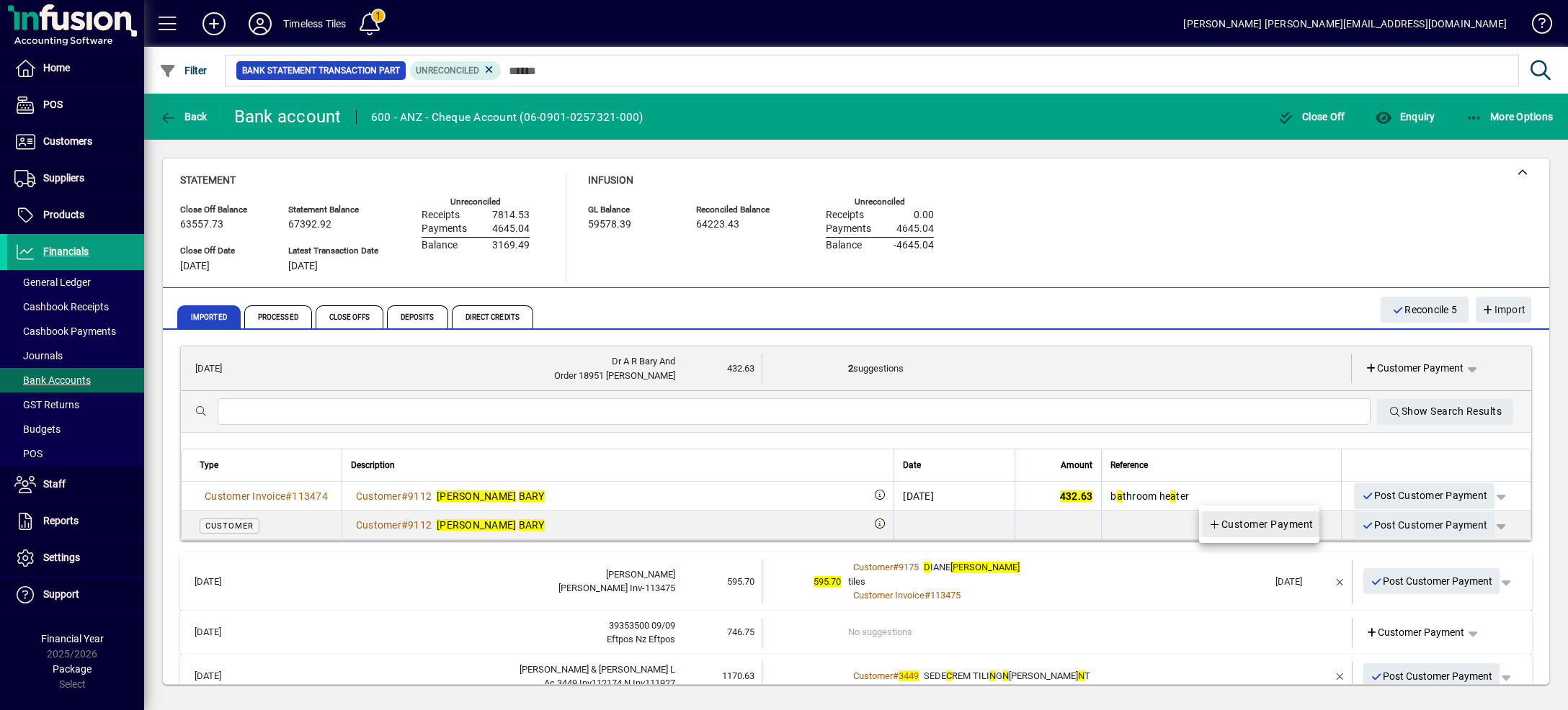
click at [1287, 531] on span "Customer Payment" at bounding box center [1261, 524] width 105 height 17
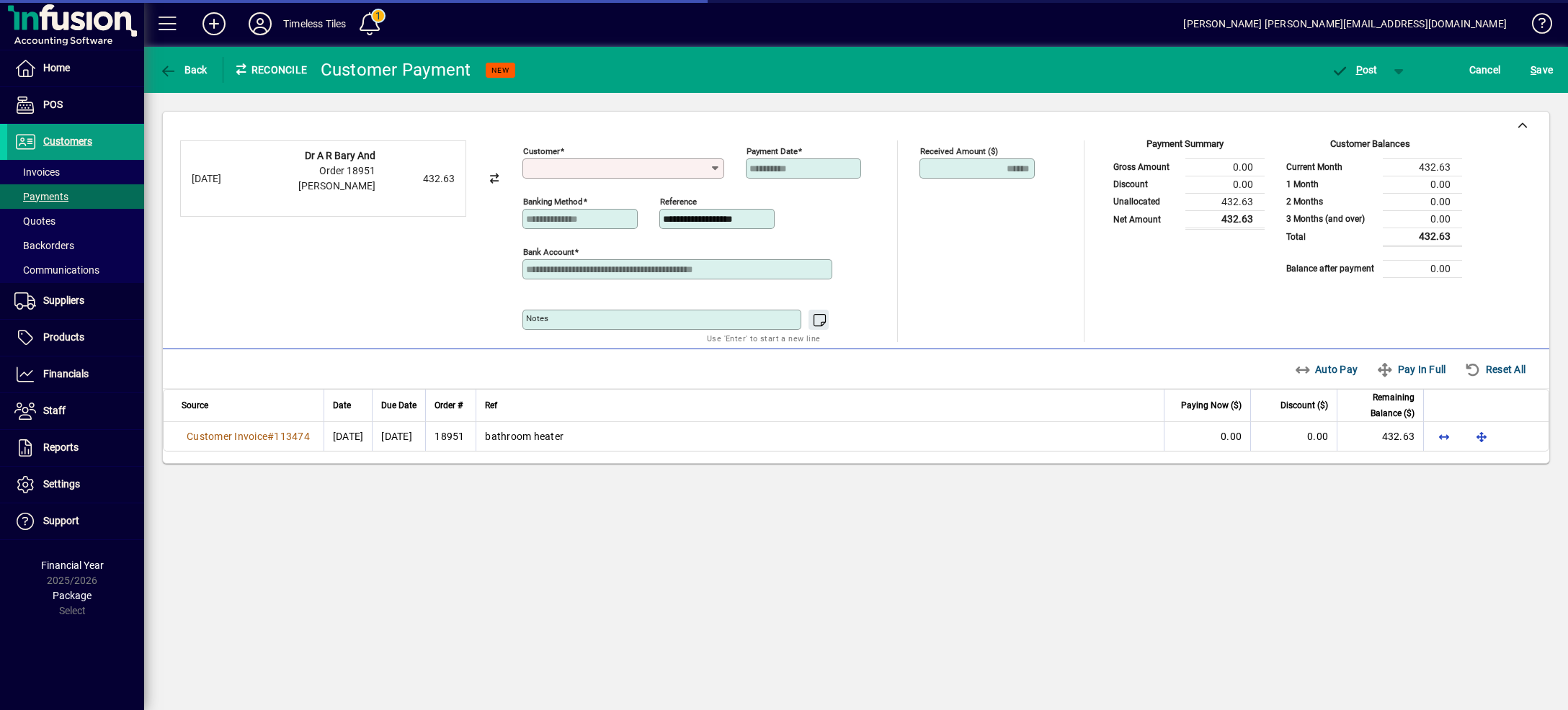
type input "**********"
click at [1294, 371] on span "Auto Pay" at bounding box center [1326, 369] width 64 height 23
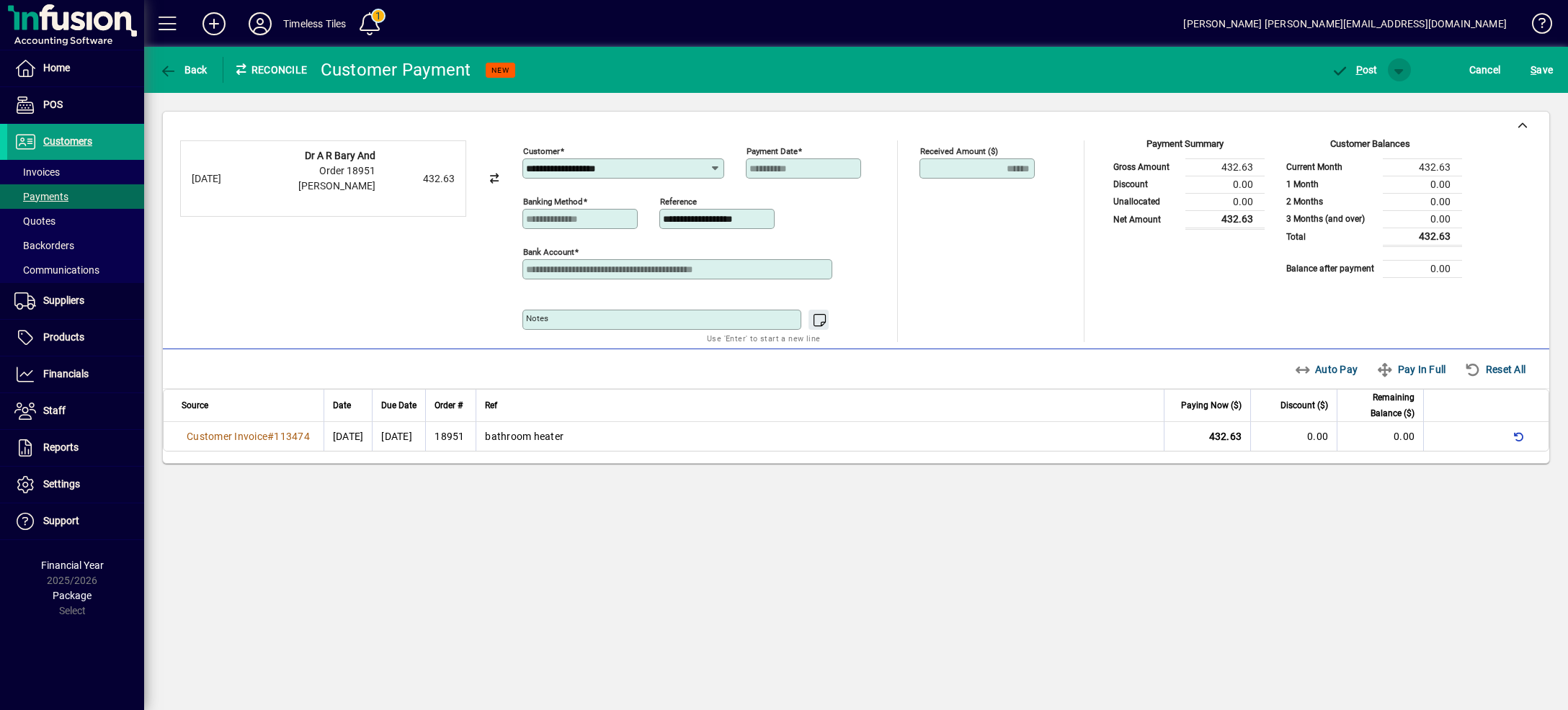
click at [1400, 58] on span "button" at bounding box center [1399, 69] width 34 height 34
click at [1383, 101] on span "P ost & Email" at bounding box center [1346, 100] width 90 height 12
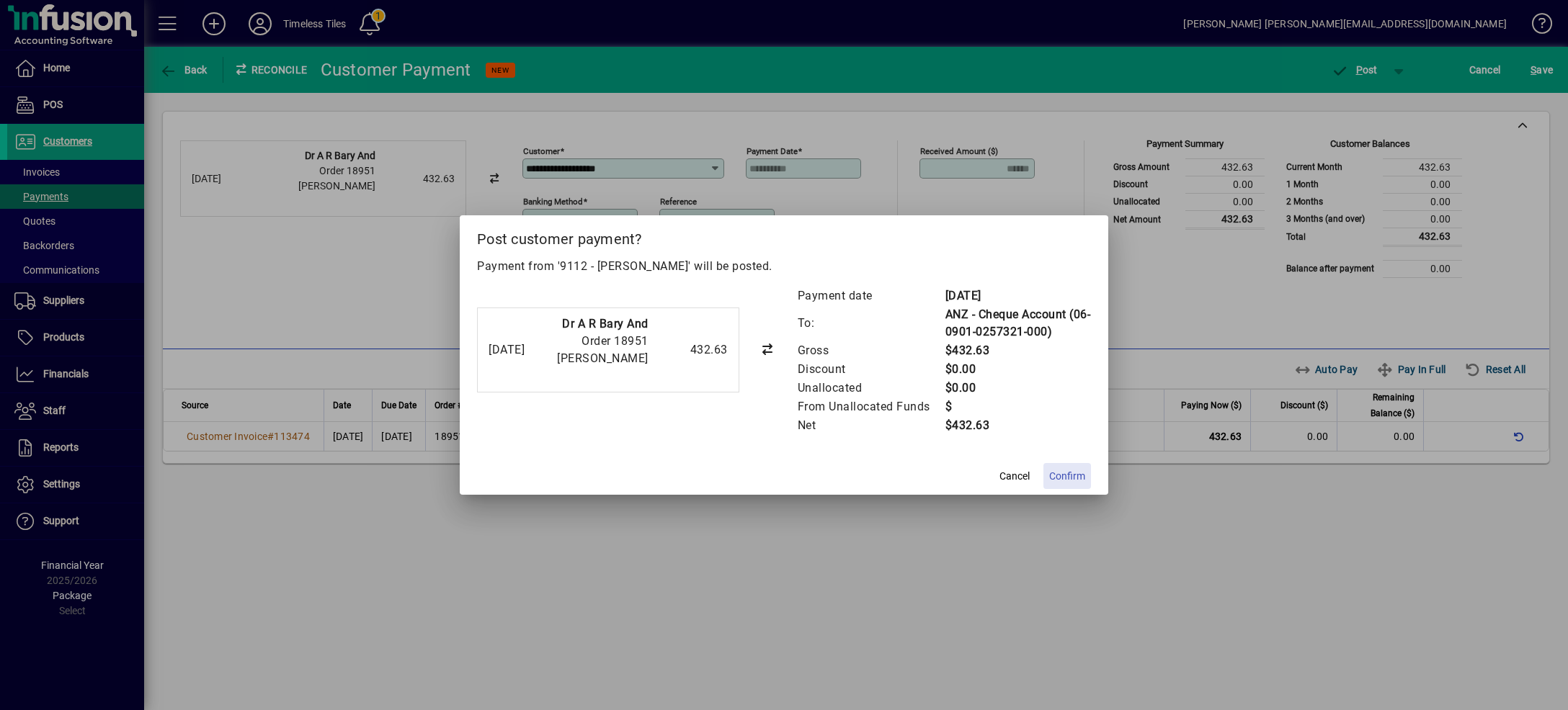
click at [1076, 476] on span "Confirm" at bounding box center [1067, 476] width 36 height 15
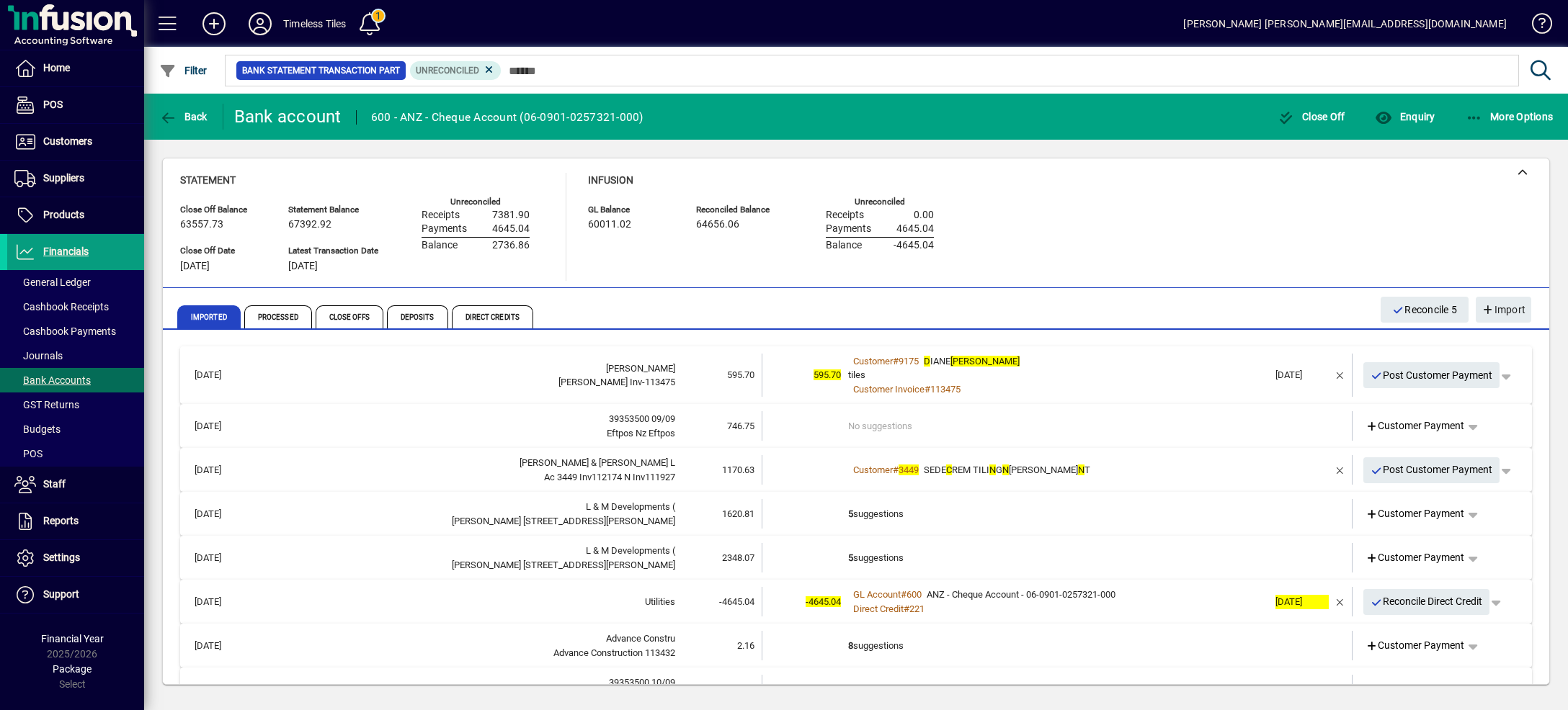
click at [1174, 368] on div "tiles" at bounding box center [1058, 375] width 420 height 15
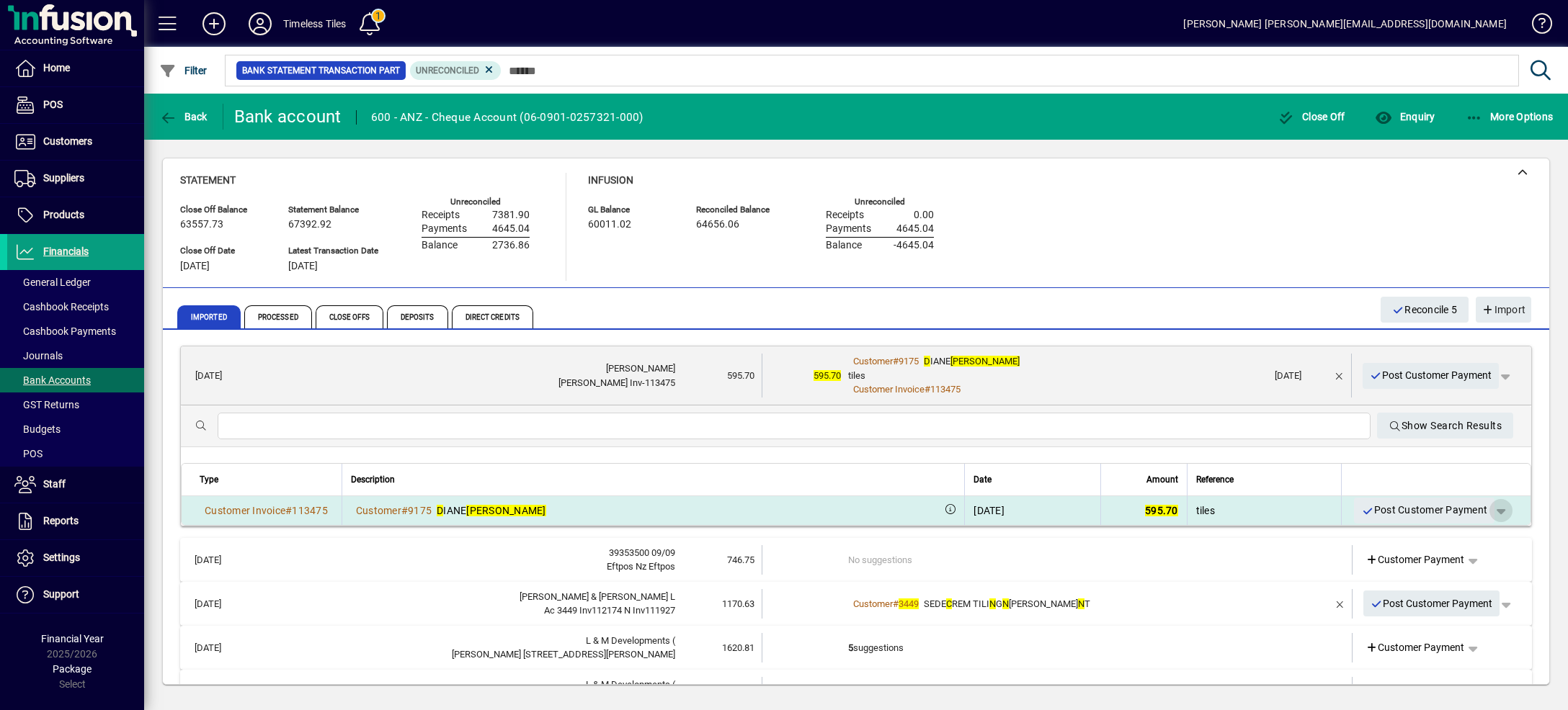
click at [1483, 508] on span "button" at bounding box center [1500, 510] width 34 height 34
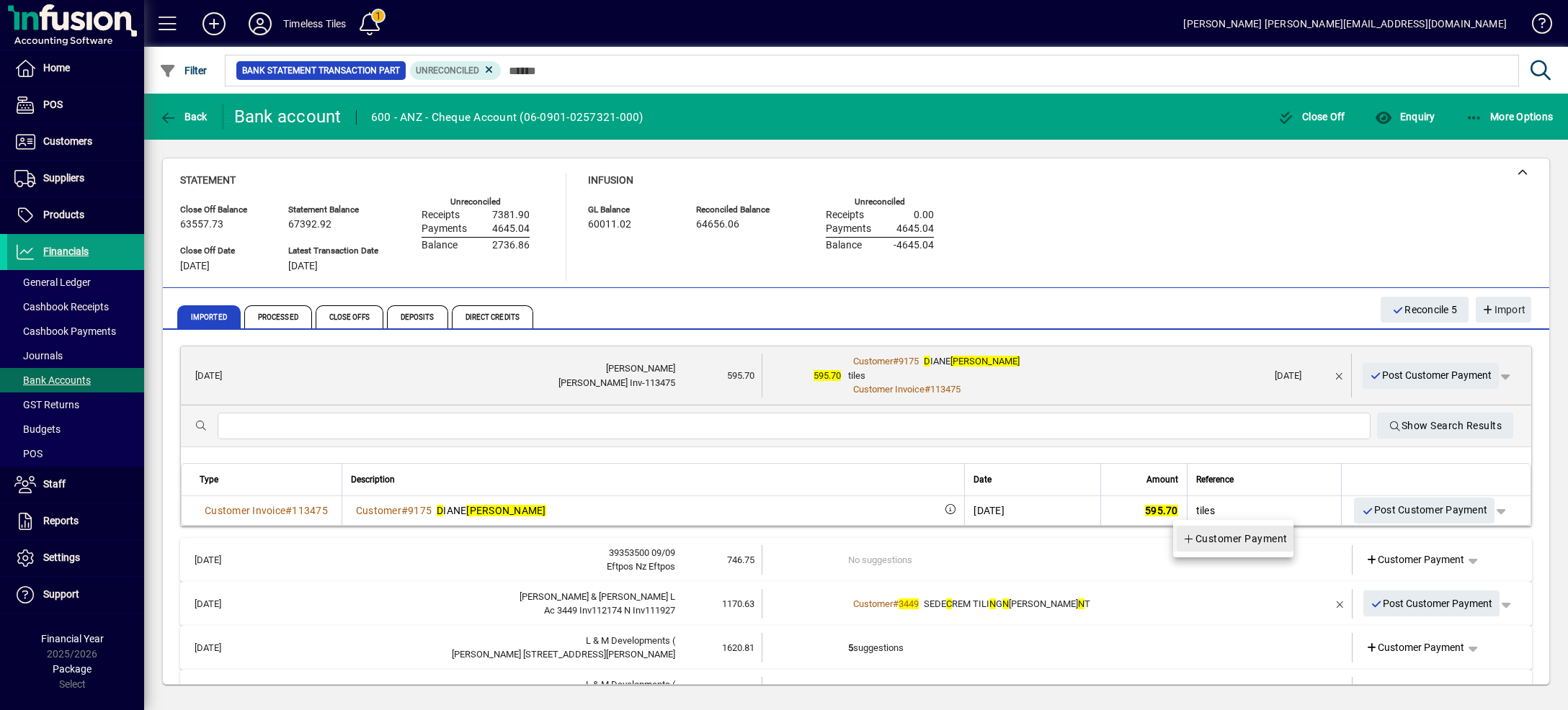
click at [1279, 543] on span "Customer Payment" at bounding box center [1235, 539] width 105 height 17
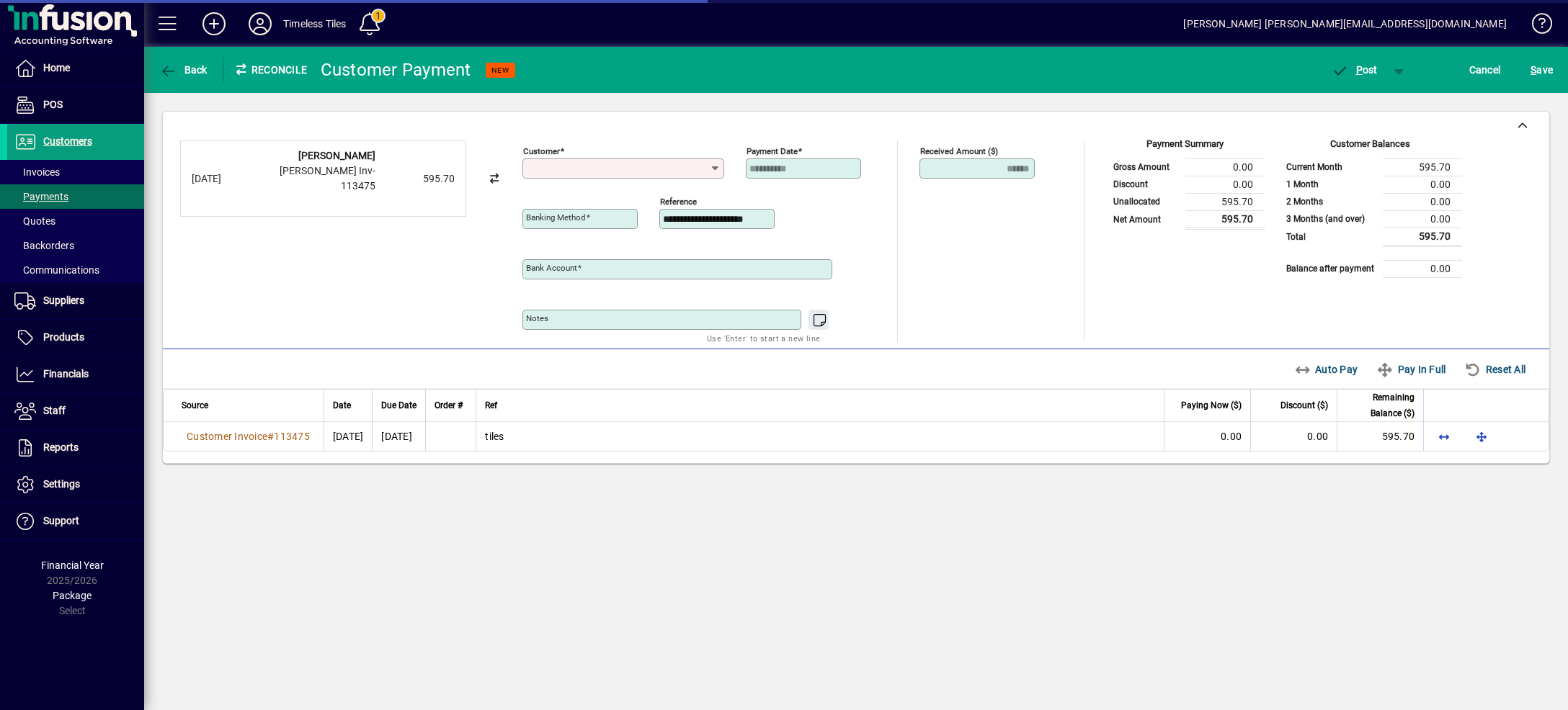
type input "**********"
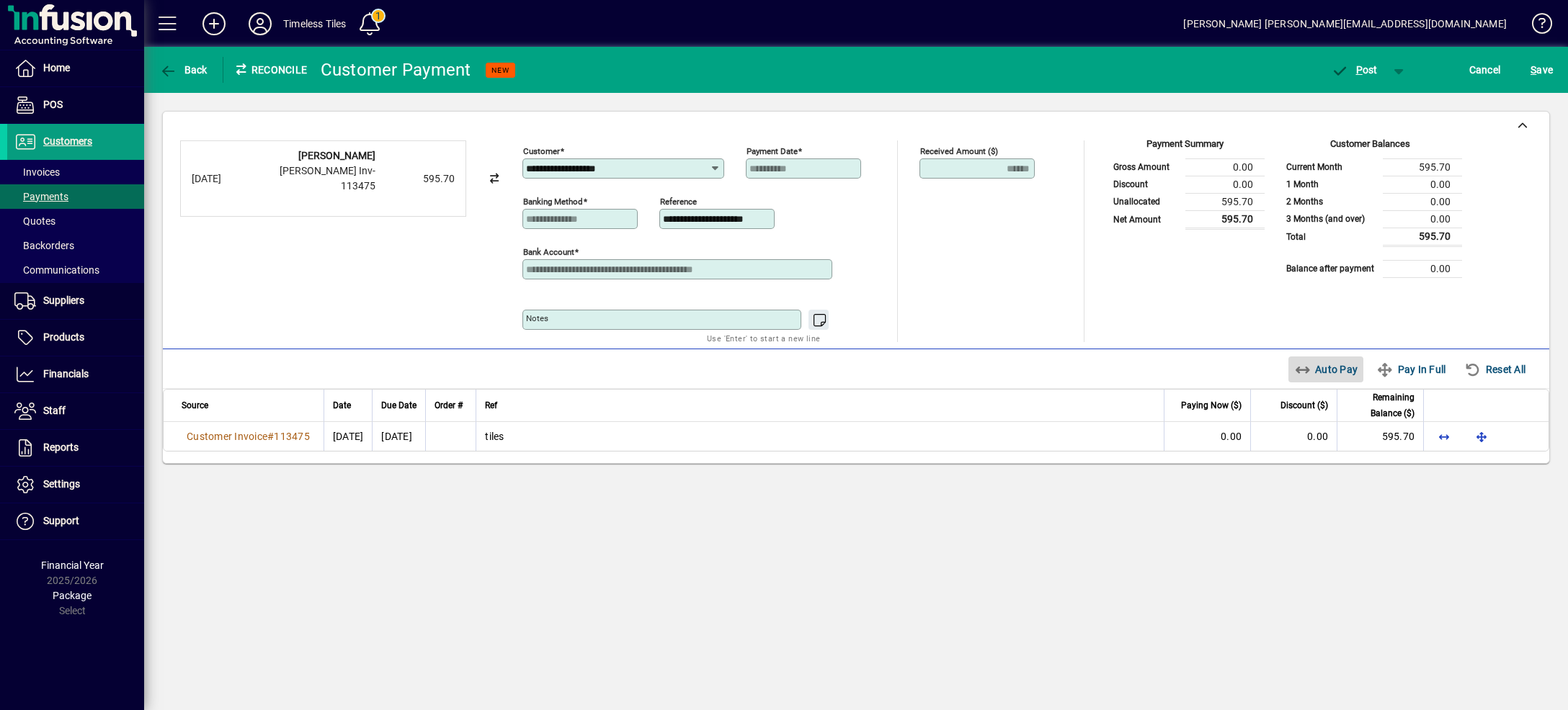
click at [1322, 363] on span "Auto Pay" at bounding box center [1326, 369] width 64 height 23
click at [1397, 72] on span "button" at bounding box center [1399, 69] width 34 height 34
click at [1370, 97] on span "P ost & Email" at bounding box center [1346, 100] width 90 height 12
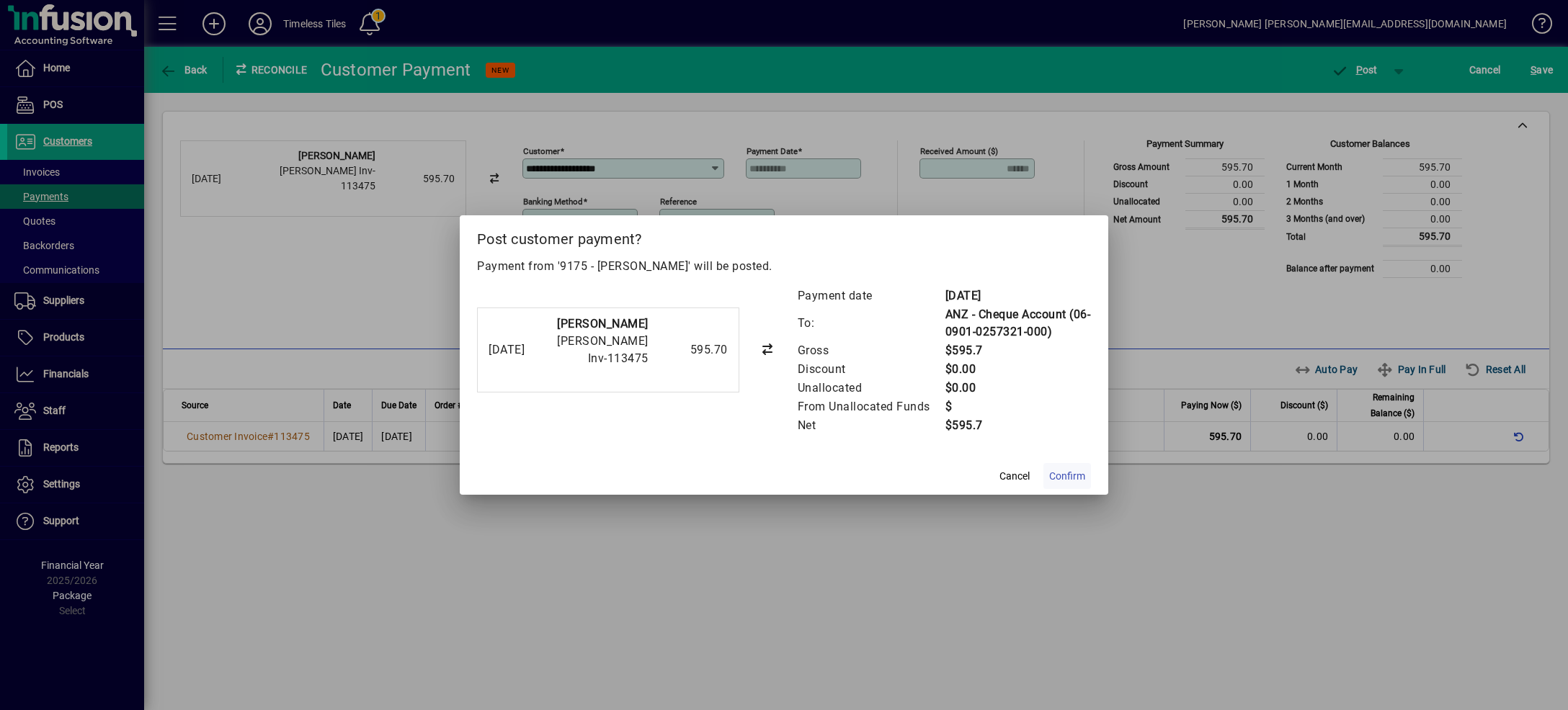
click at [1077, 481] on span "Confirm" at bounding box center [1067, 476] width 36 height 15
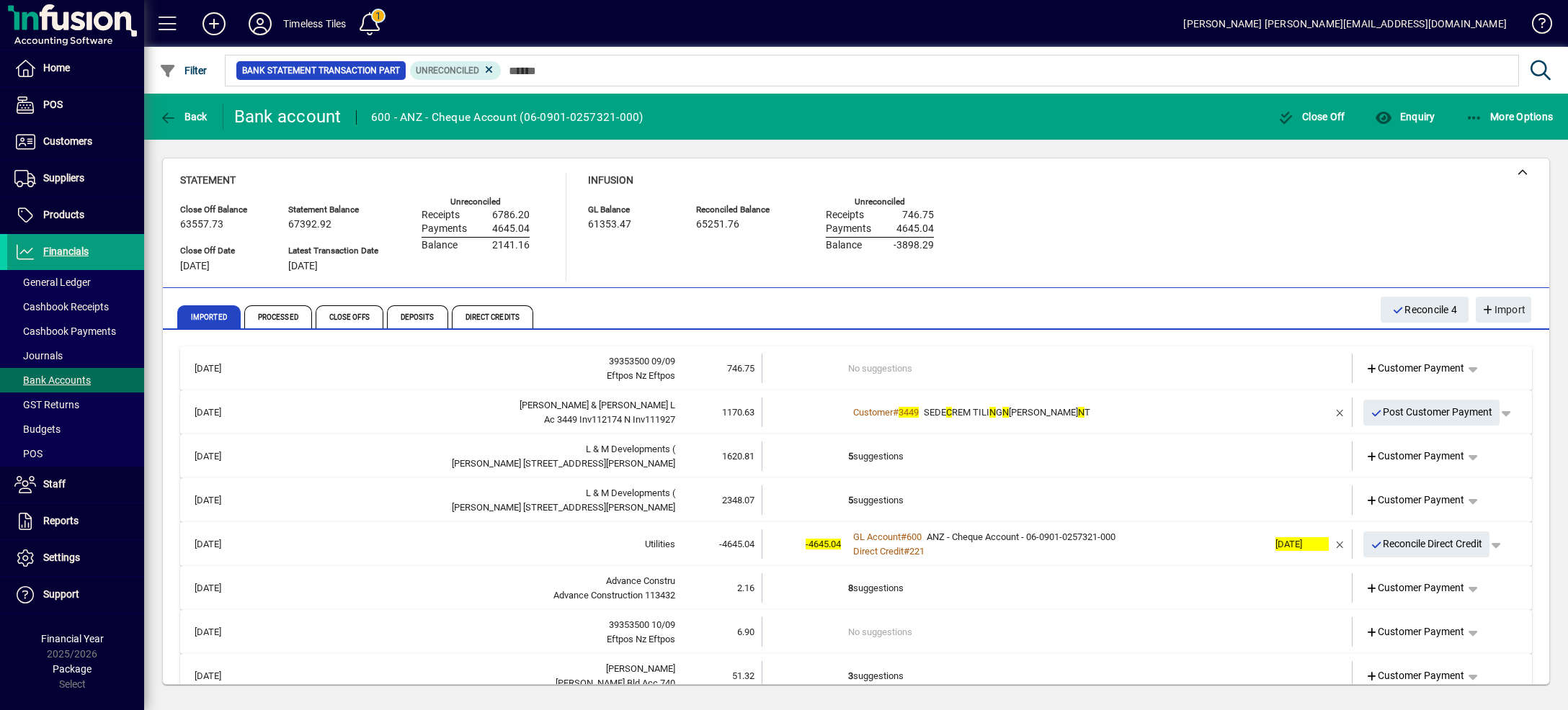
click at [1218, 355] on td "No suggestions" at bounding box center [1058, 368] width 420 height 30
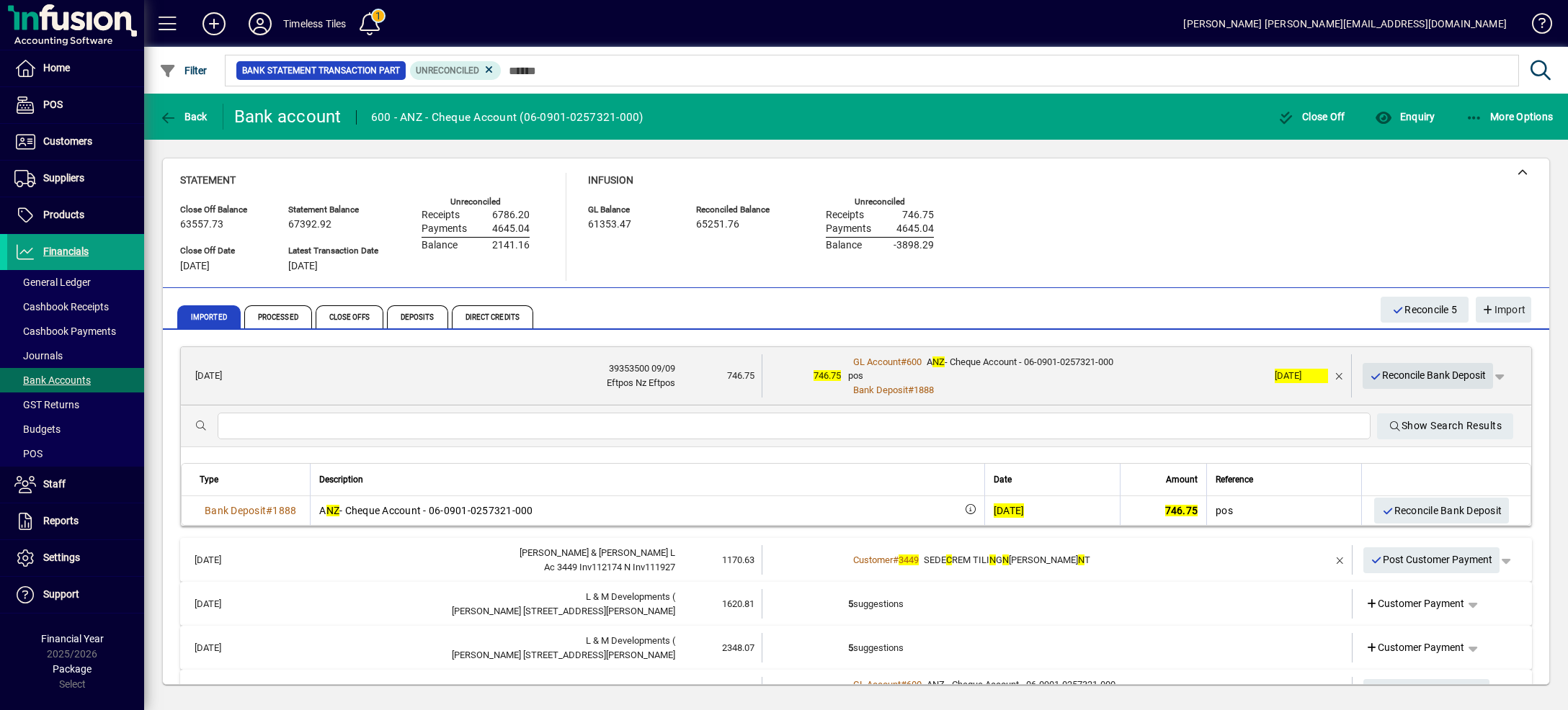
click at [1392, 383] on span "Reconcile Bank Deposit" at bounding box center [1428, 375] width 117 height 24
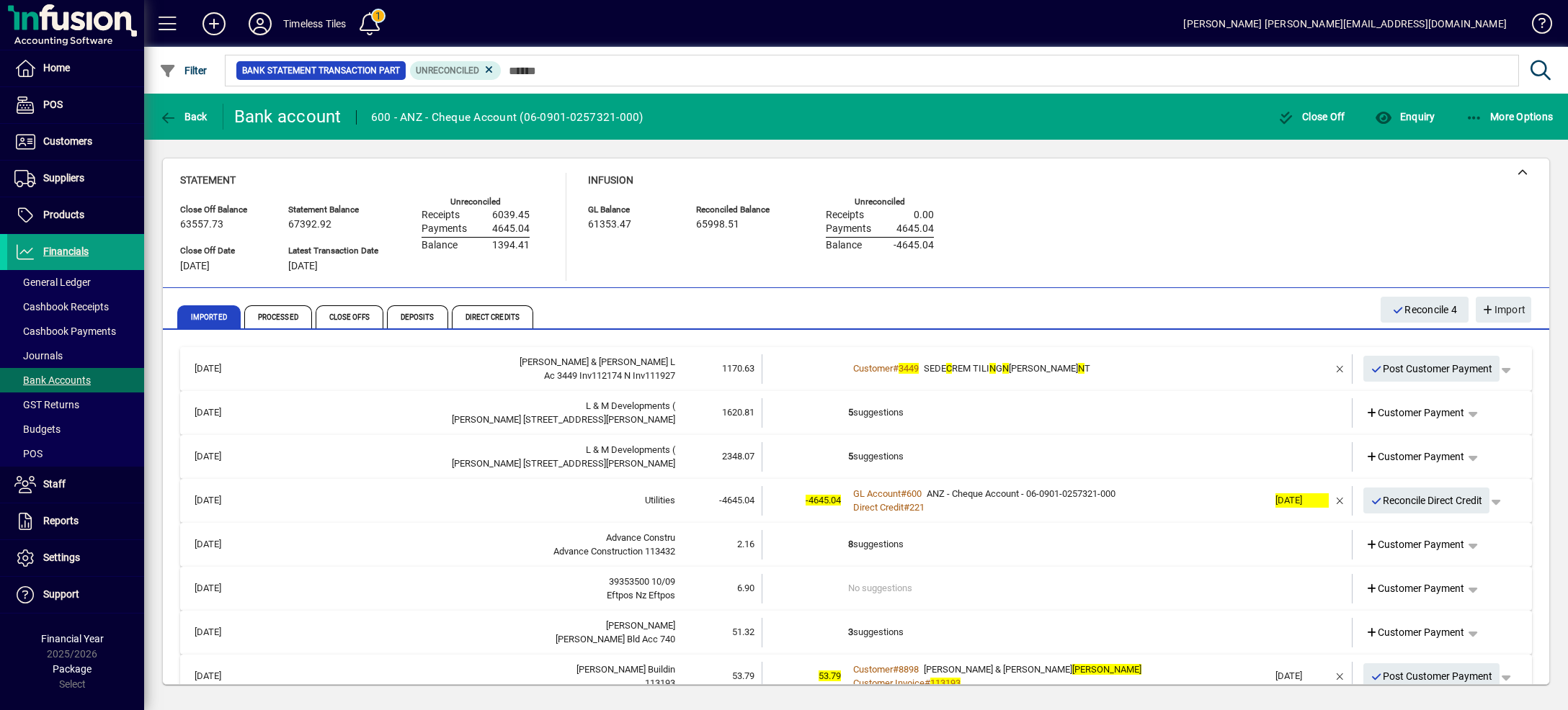
click at [1165, 356] on td "Customer # 3449 SEDE C REM TILI N G N [PERSON_NAME] N T" at bounding box center [1058, 369] width 420 height 30
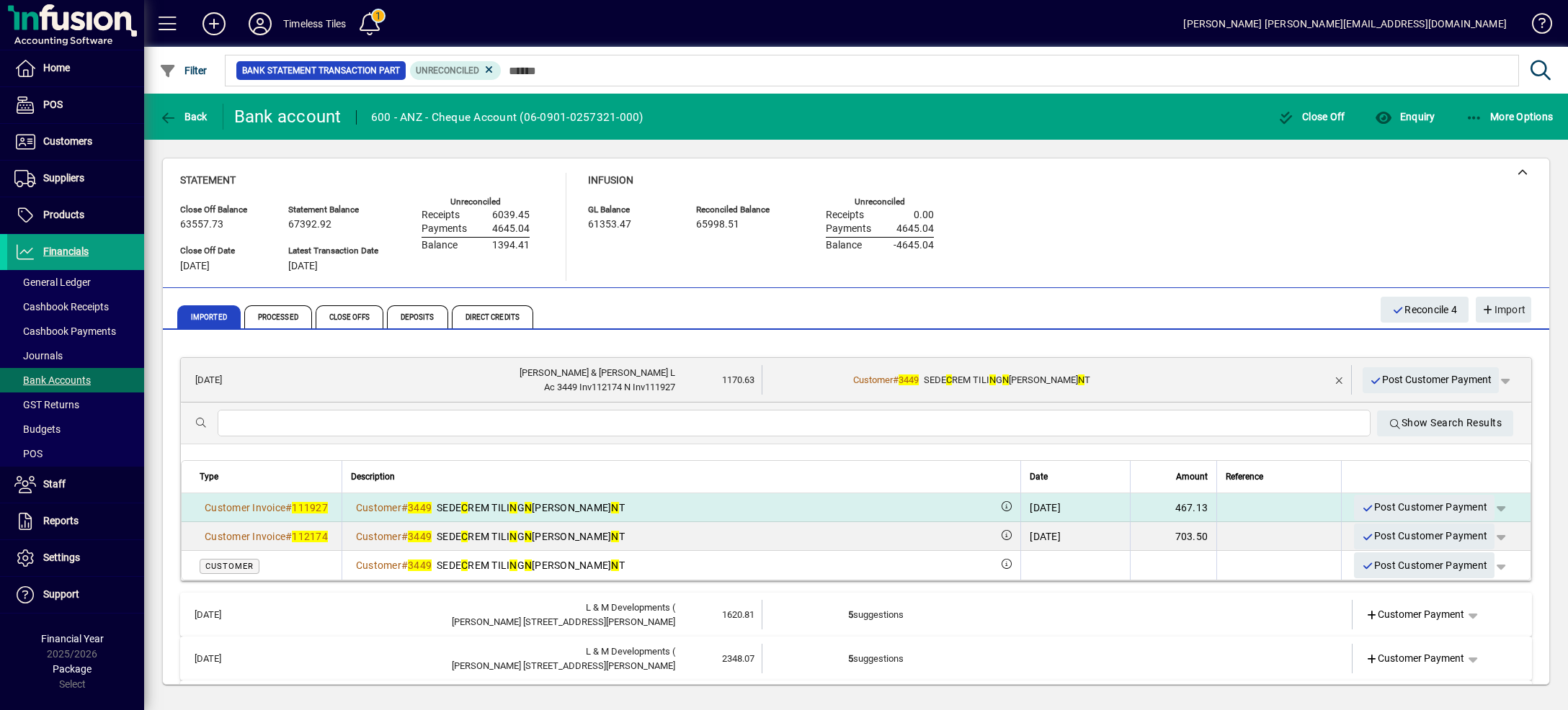
click at [1483, 507] on span "button" at bounding box center [1500, 507] width 34 height 34
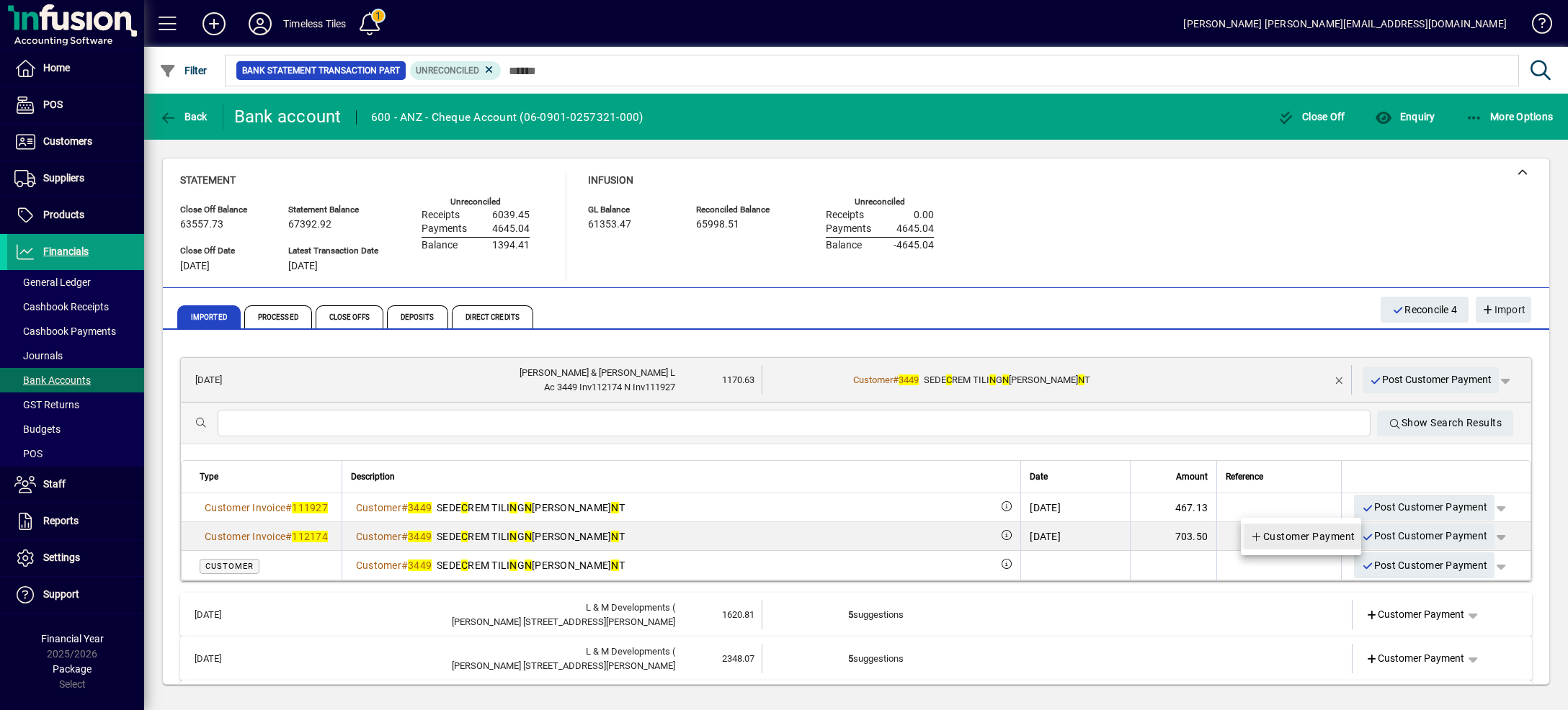
click at [1342, 535] on span "Customer Payment" at bounding box center [1303, 537] width 105 height 17
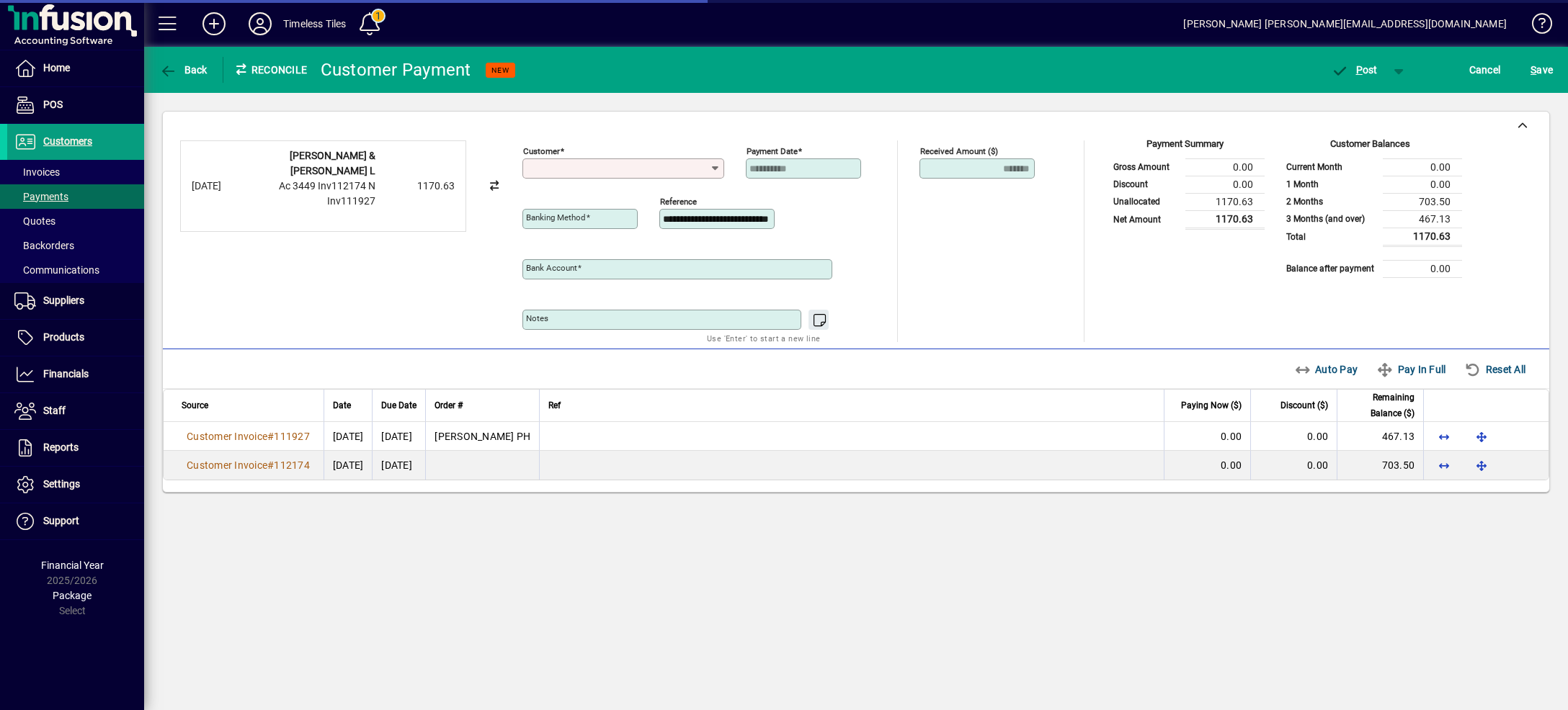
type input "**********"
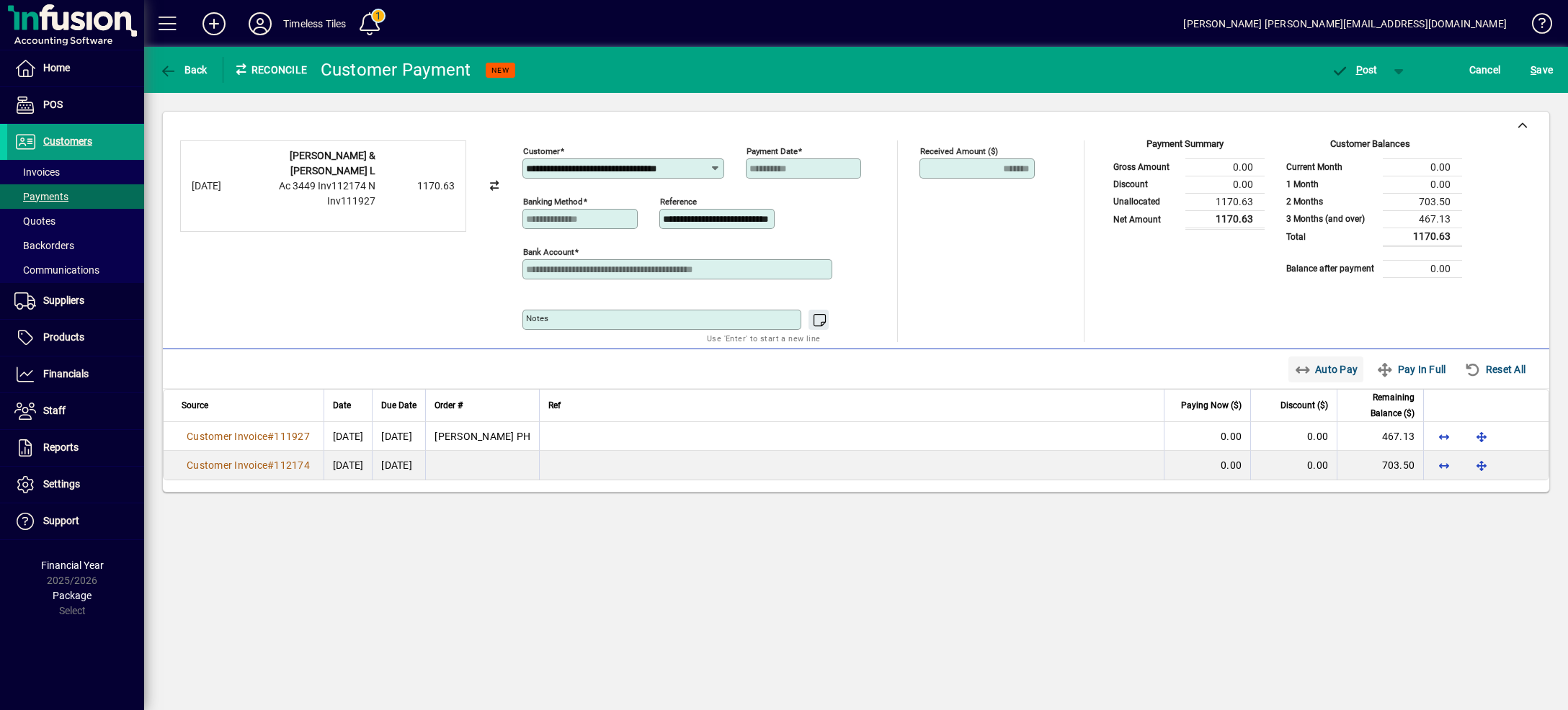
click at [1303, 374] on span "Auto Pay" at bounding box center [1326, 369] width 64 height 23
click at [1396, 68] on span "button" at bounding box center [1399, 69] width 34 height 34
click at [1378, 99] on span "P ost & Email" at bounding box center [1346, 100] width 90 height 12
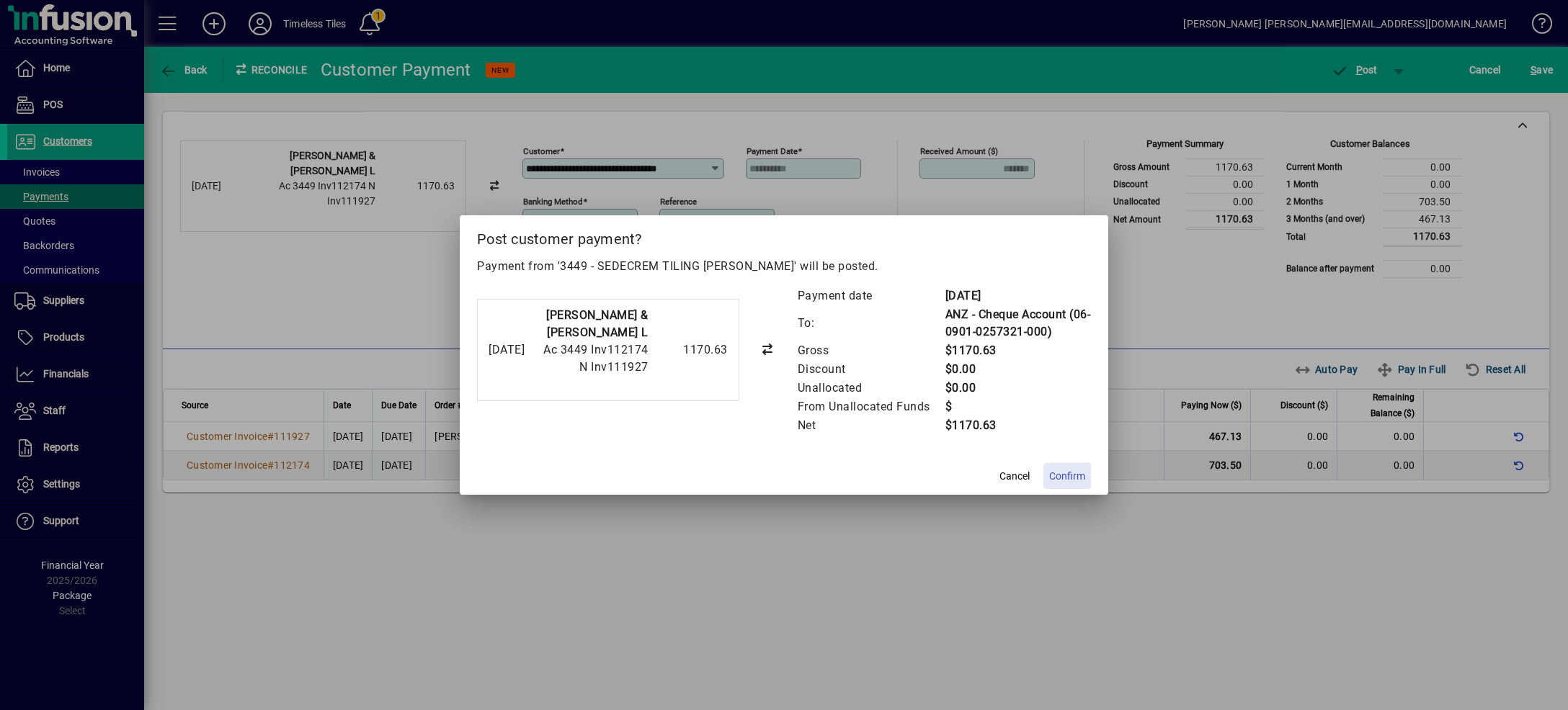
click at [1067, 478] on span "Confirm" at bounding box center [1067, 476] width 36 height 15
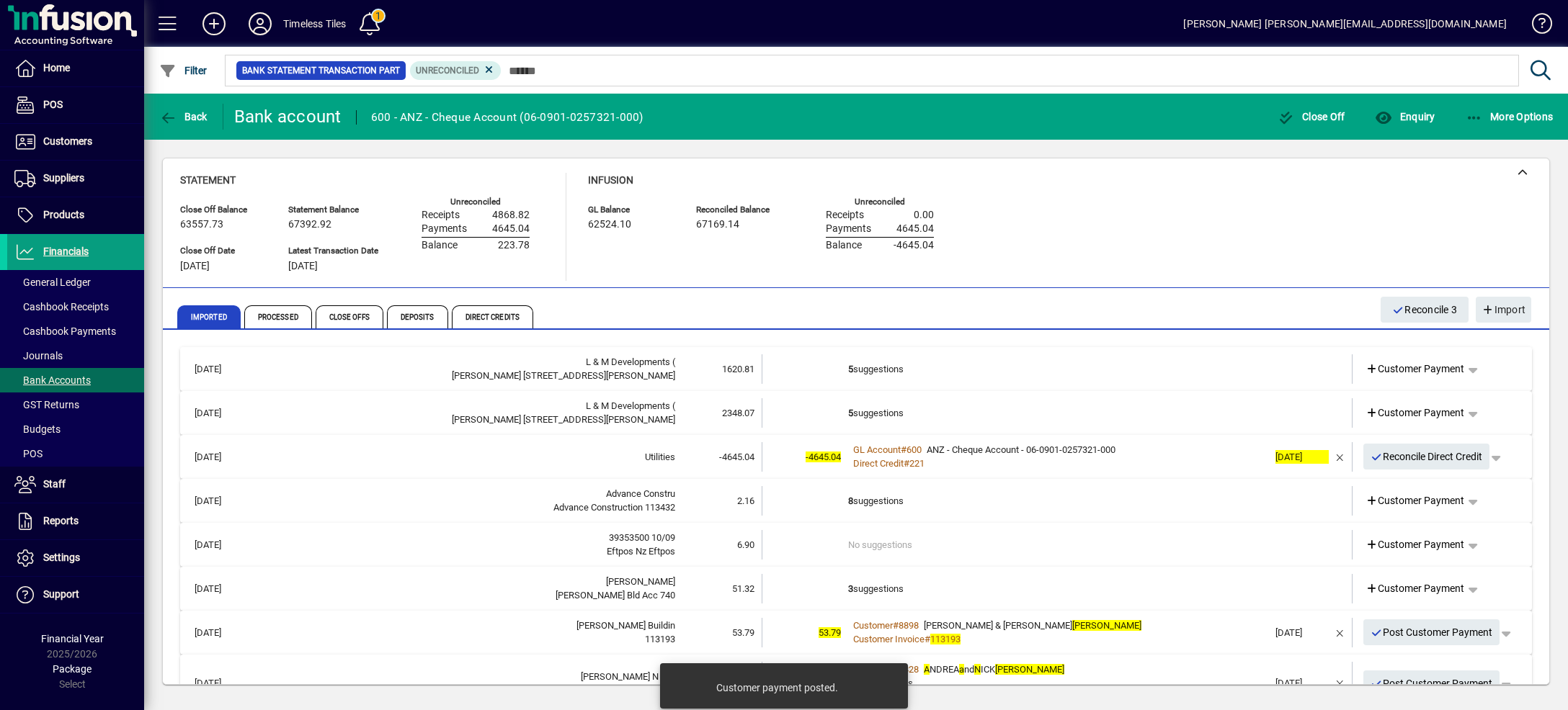
click at [1196, 363] on td "5 suggestions" at bounding box center [1058, 369] width 420 height 30
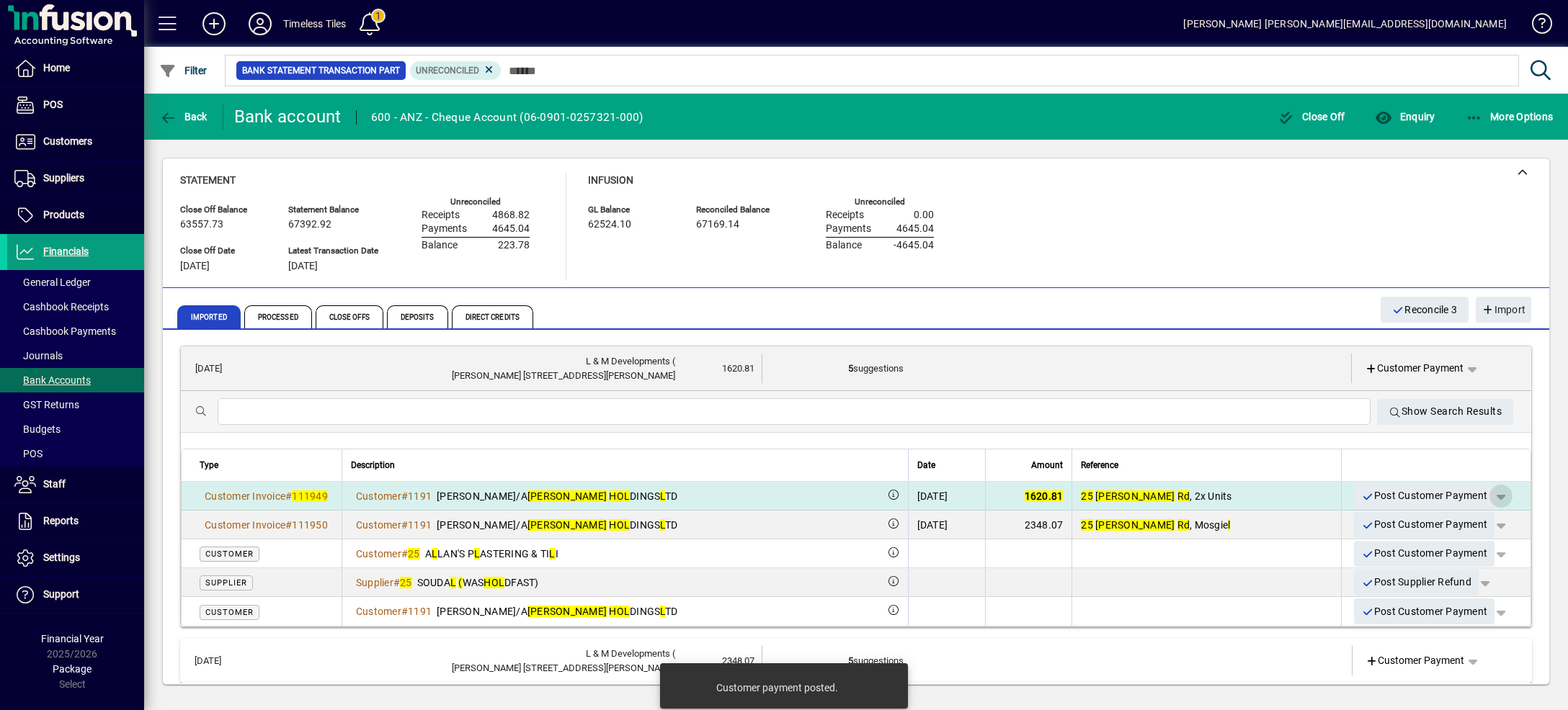
click at [1483, 497] on span "button" at bounding box center [1500, 496] width 34 height 34
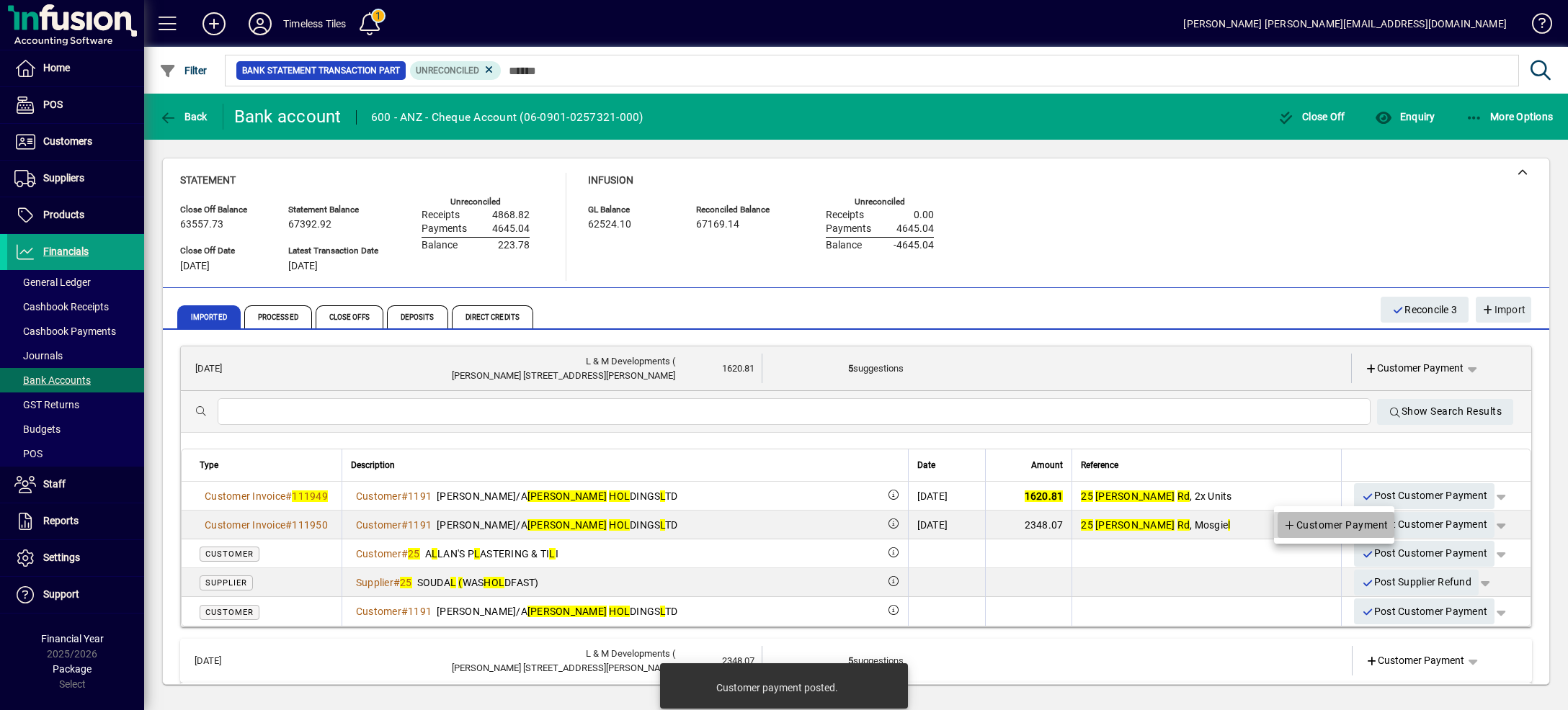
click at [1370, 526] on span "Customer Payment" at bounding box center [1336, 525] width 105 height 17
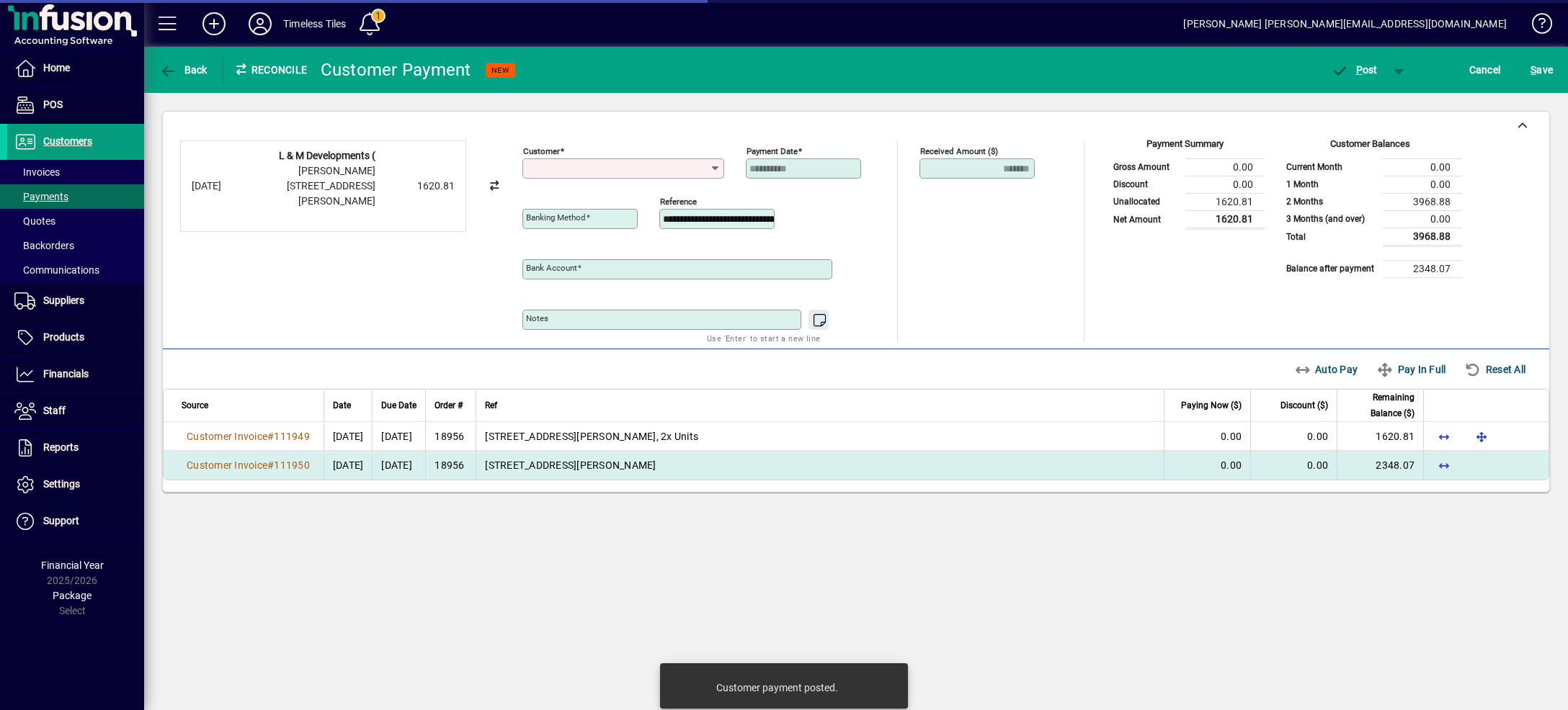
type input "**********"
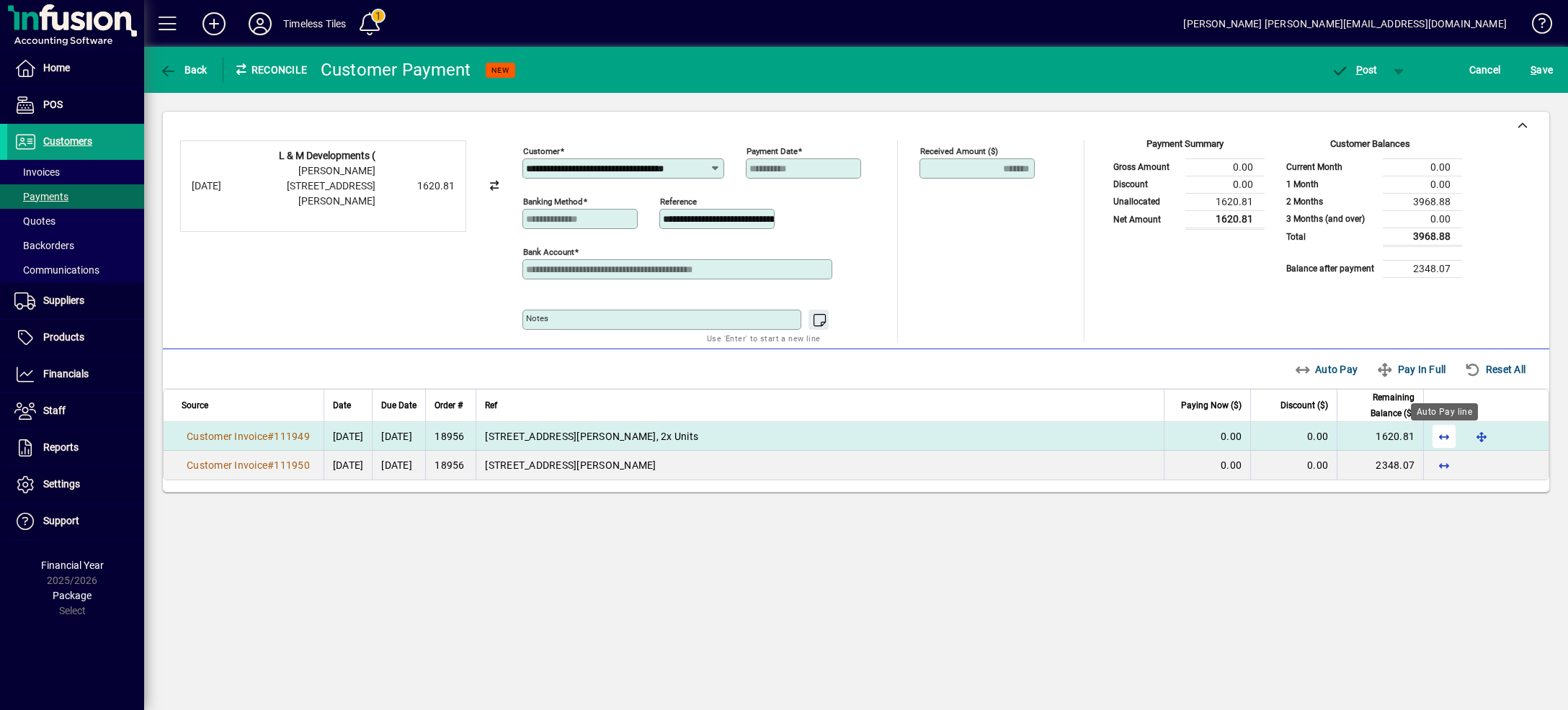
click at [1435, 441] on span "button" at bounding box center [1443, 436] width 34 height 34
click at [1390, 69] on span "button" at bounding box center [1399, 69] width 34 height 34
click at [1384, 97] on span "P ost & Email" at bounding box center [1346, 100] width 90 height 12
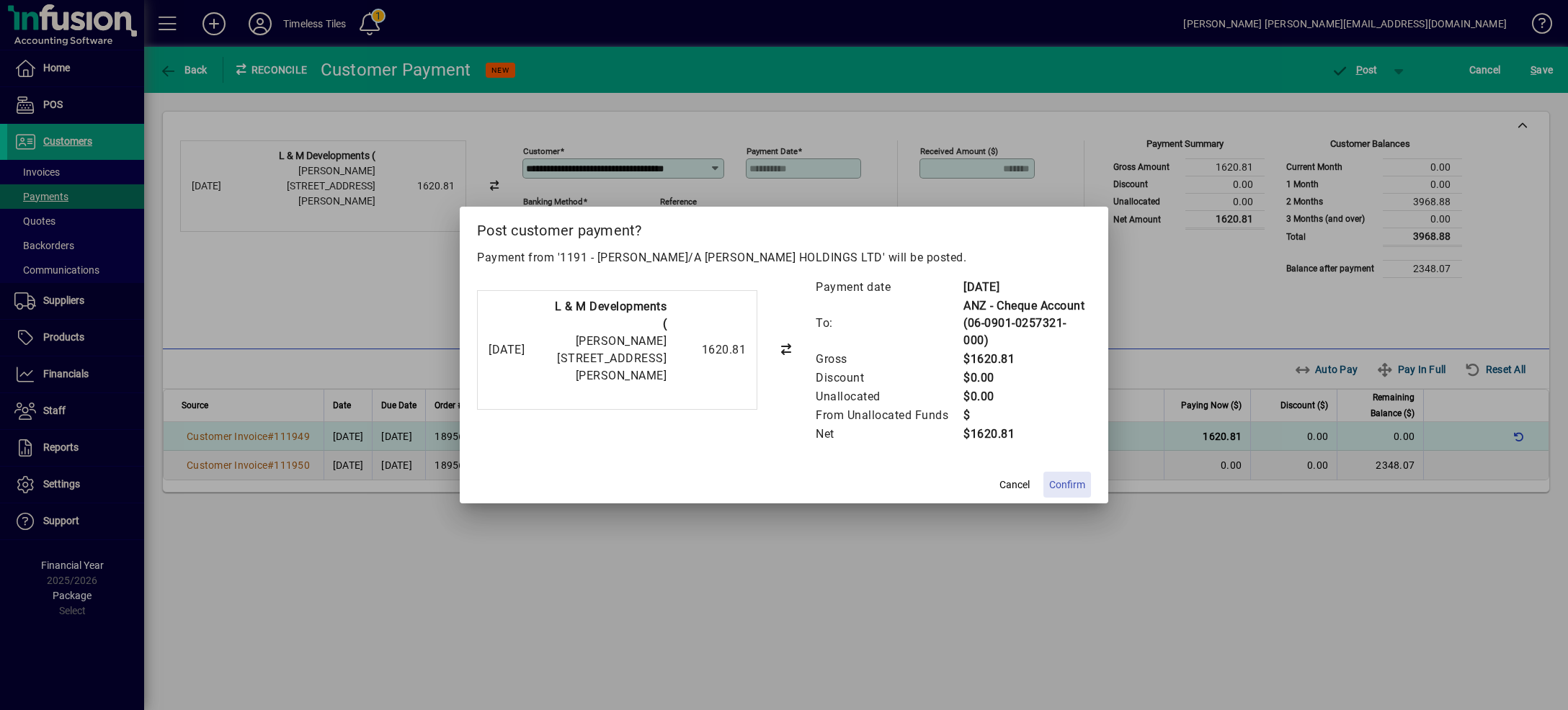
click at [1073, 484] on span "Confirm" at bounding box center [1067, 485] width 36 height 15
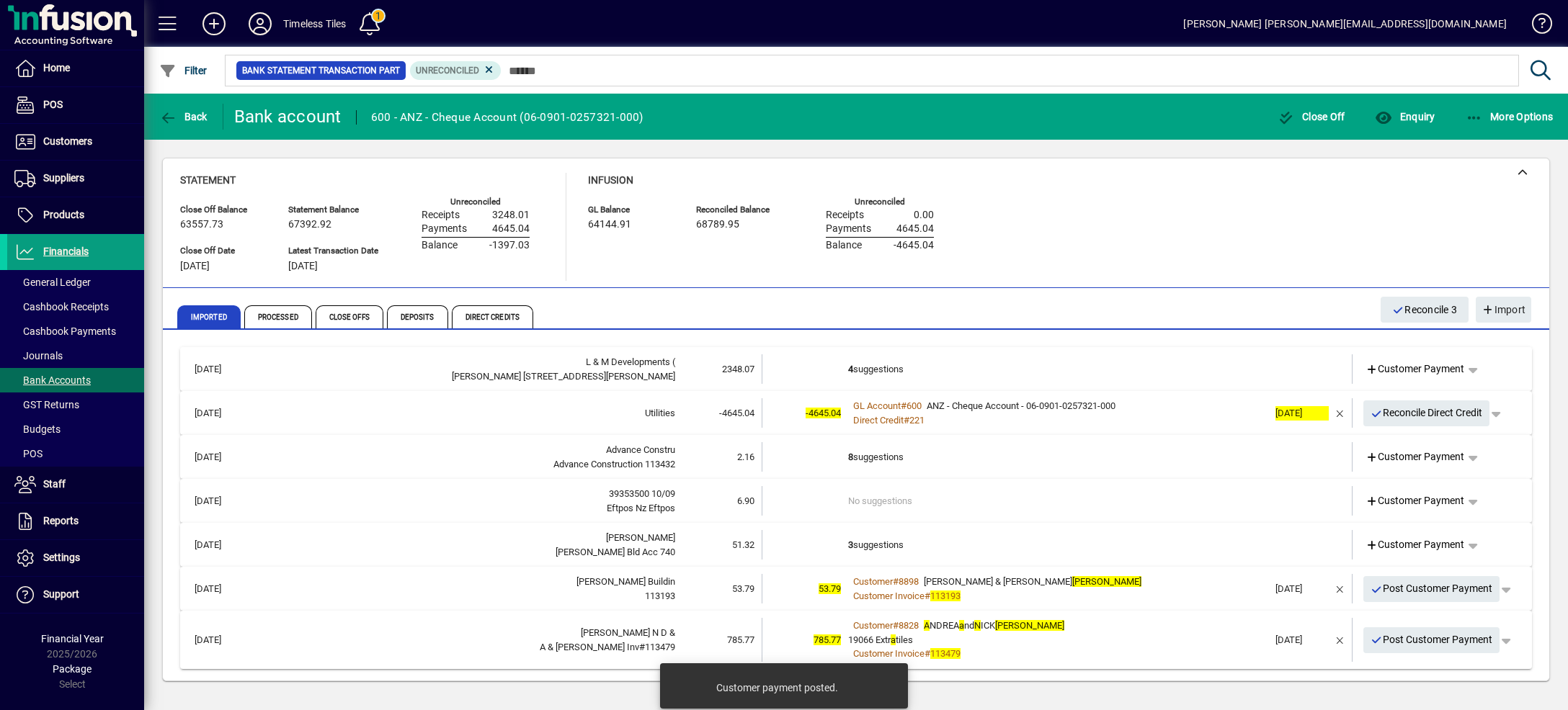
click at [1215, 356] on td "4 suggestions" at bounding box center [1058, 369] width 420 height 30
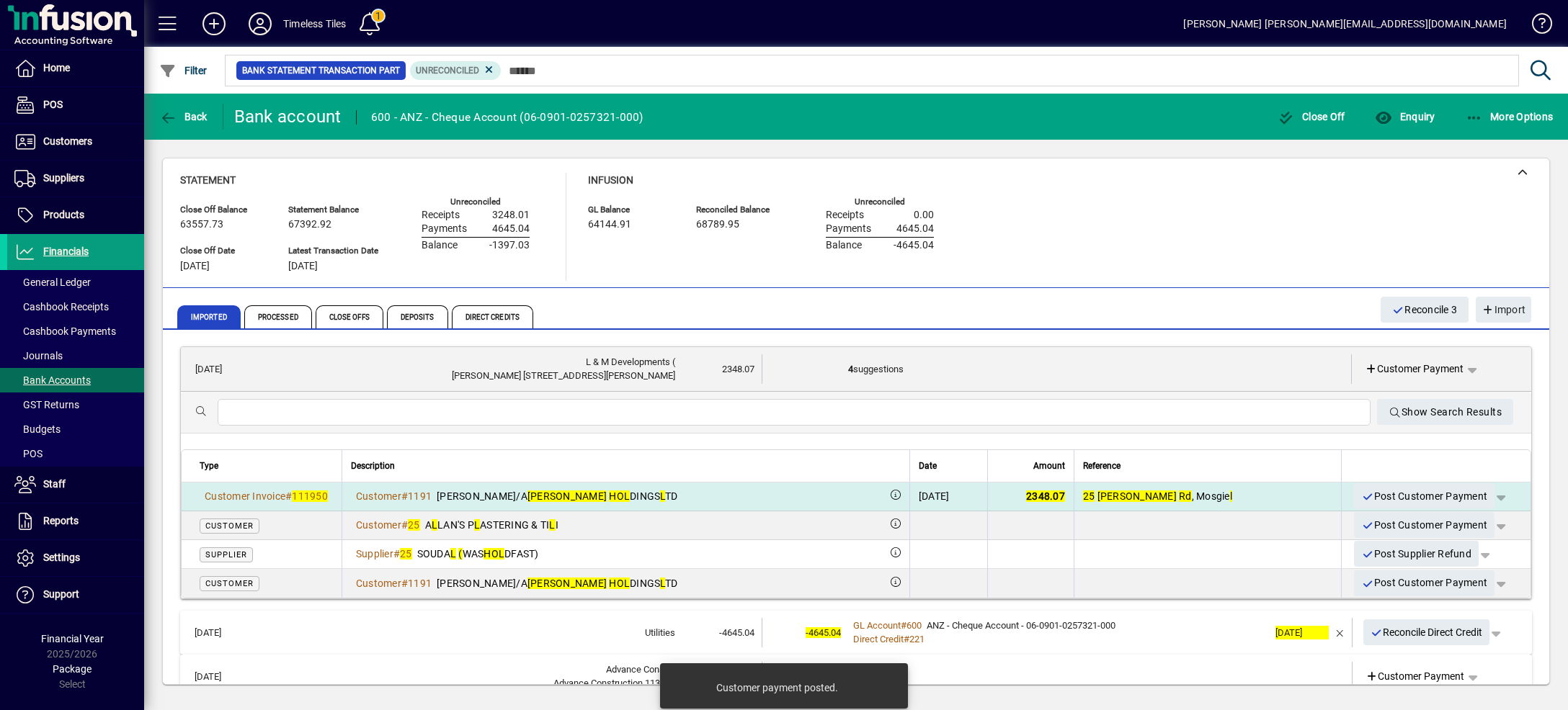
click at [1483, 494] on span "button" at bounding box center [1500, 496] width 34 height 34
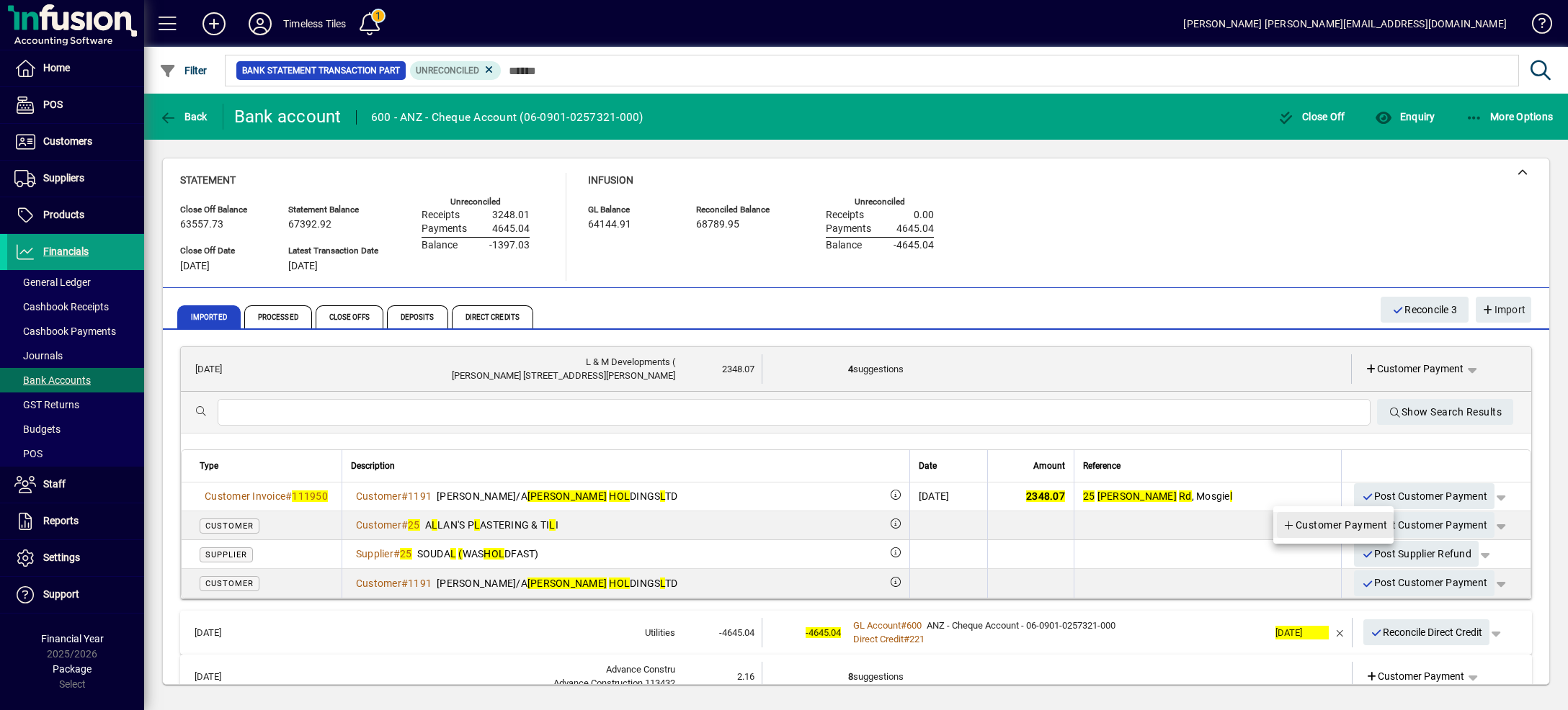
click at [1374, 521] on span "Customer Payment" at bounding box center [1335, 525] width 105 height 17
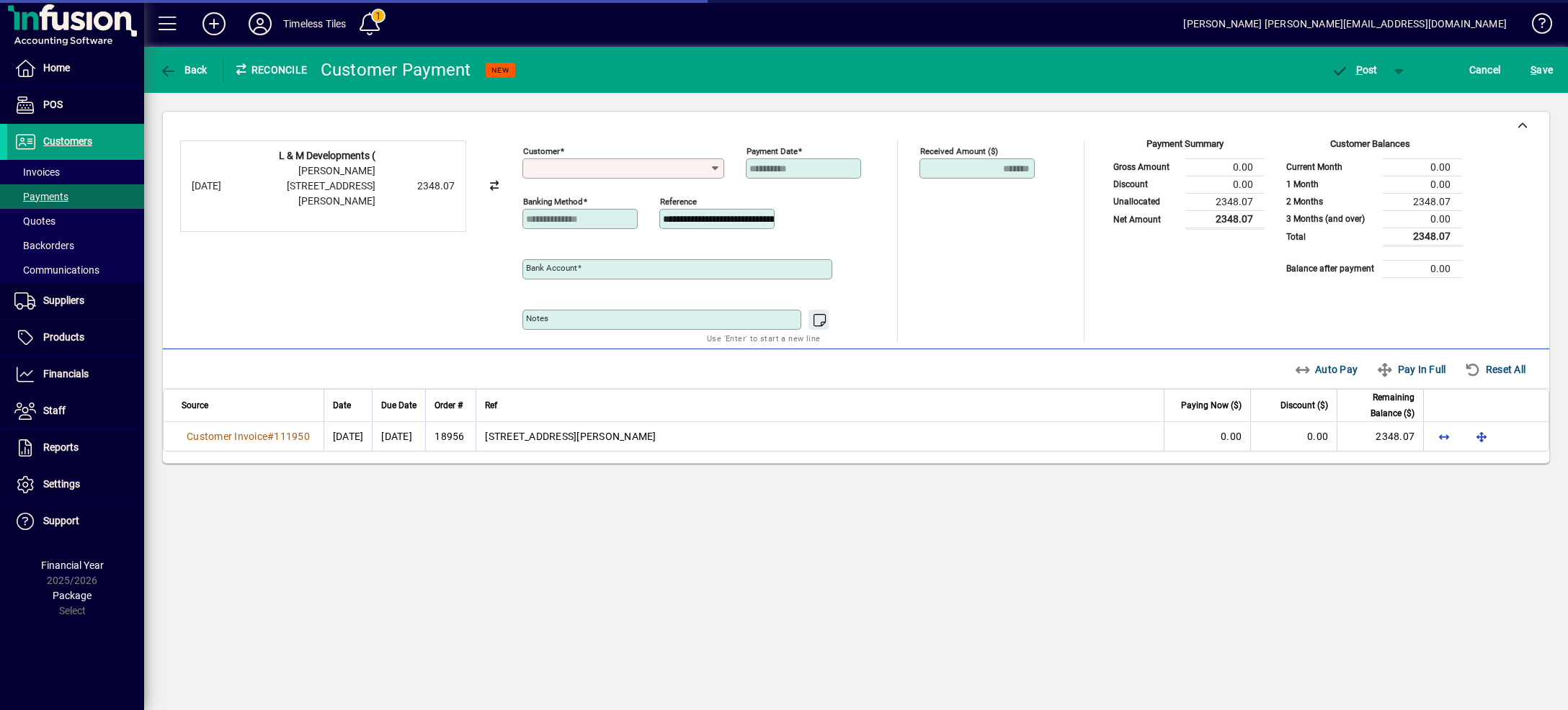
type input "**********"
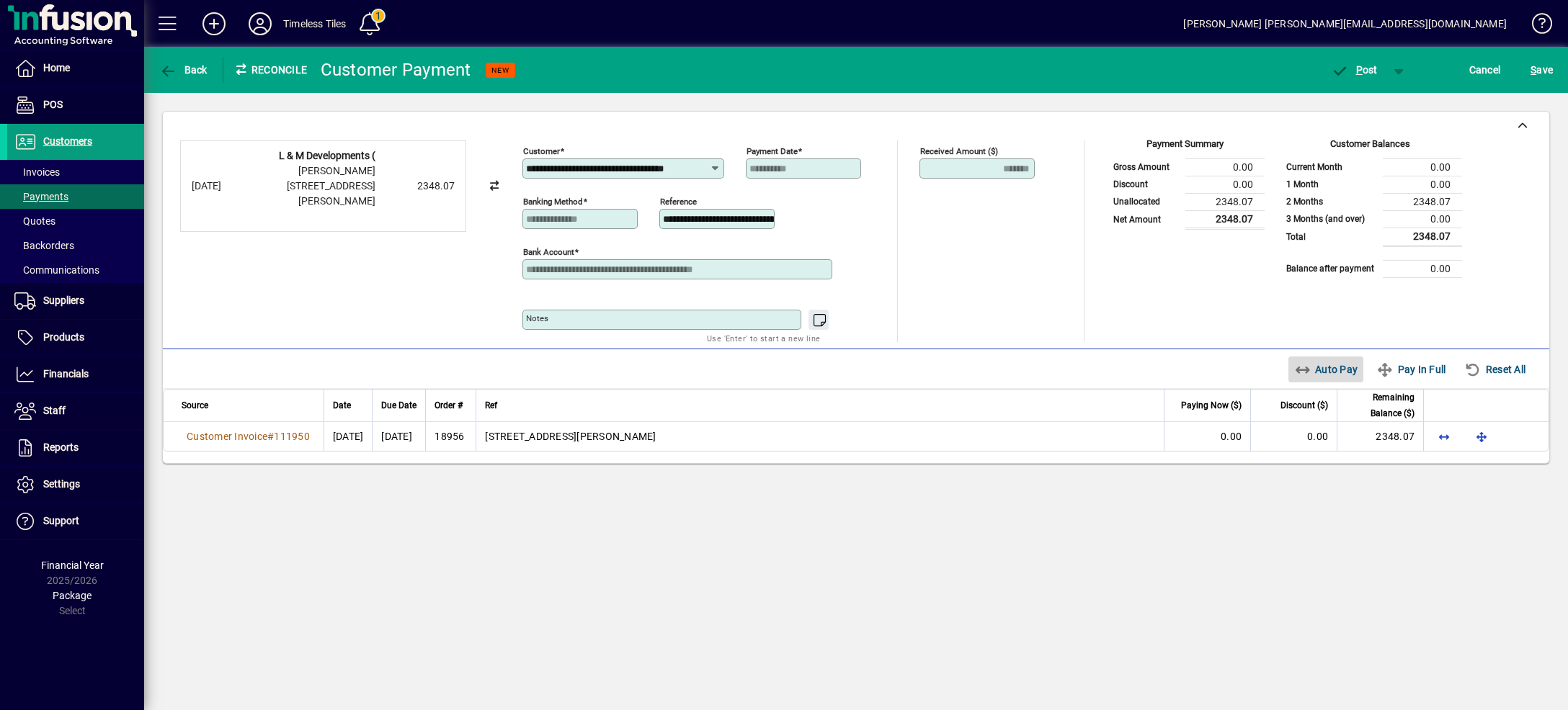
click at [1324, 376] on span "Auto Pay" at bounding box center [1326, 369] width 64 height 23
click at [1395, 60] on span "button" at bounding box center [1399, 69] width 34 height 34
click at [1387, 104] on span "P ost & Email" at bounding box center [1346, 100] width 90 height 12
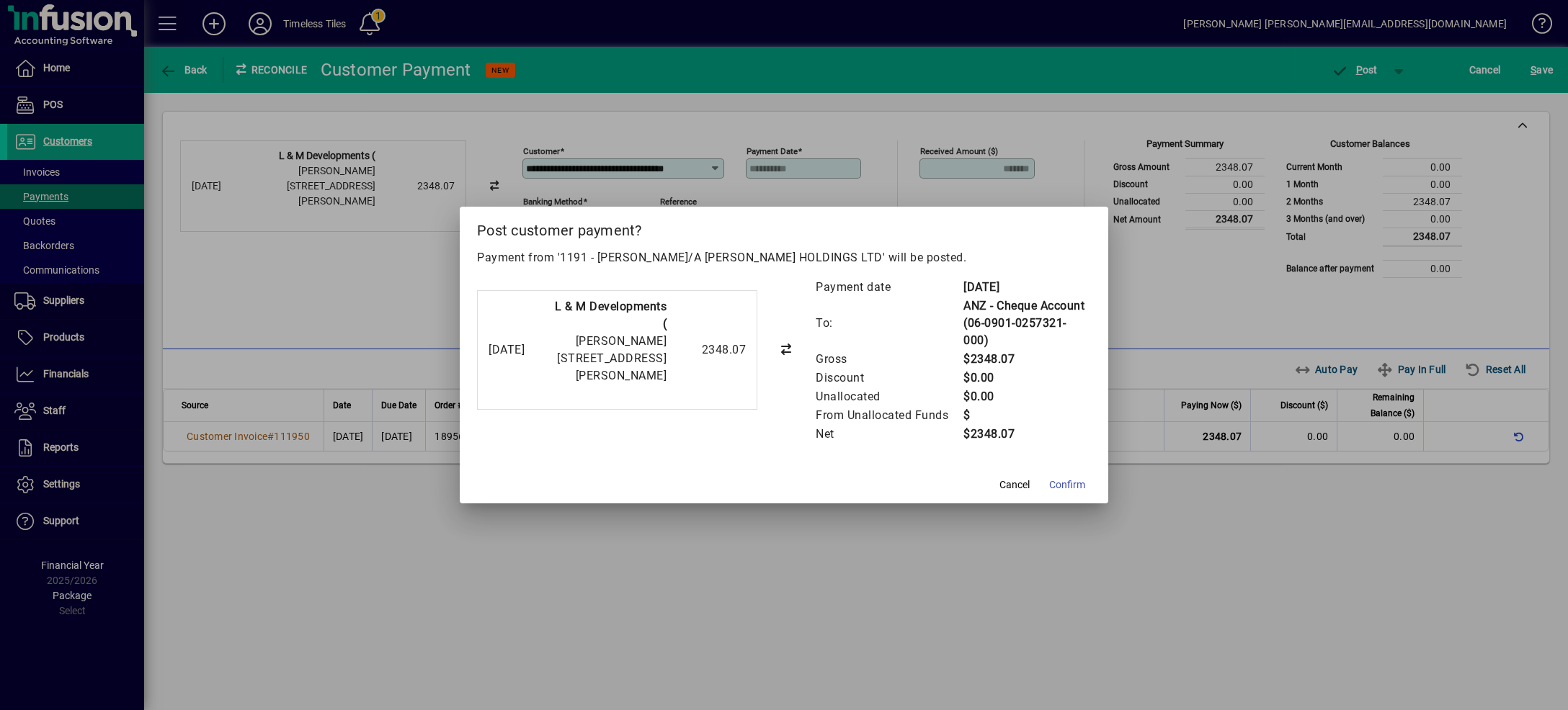
click at [1073, 484] on span "Confirm" at bounding box center [1067, 485] width 36 height 15
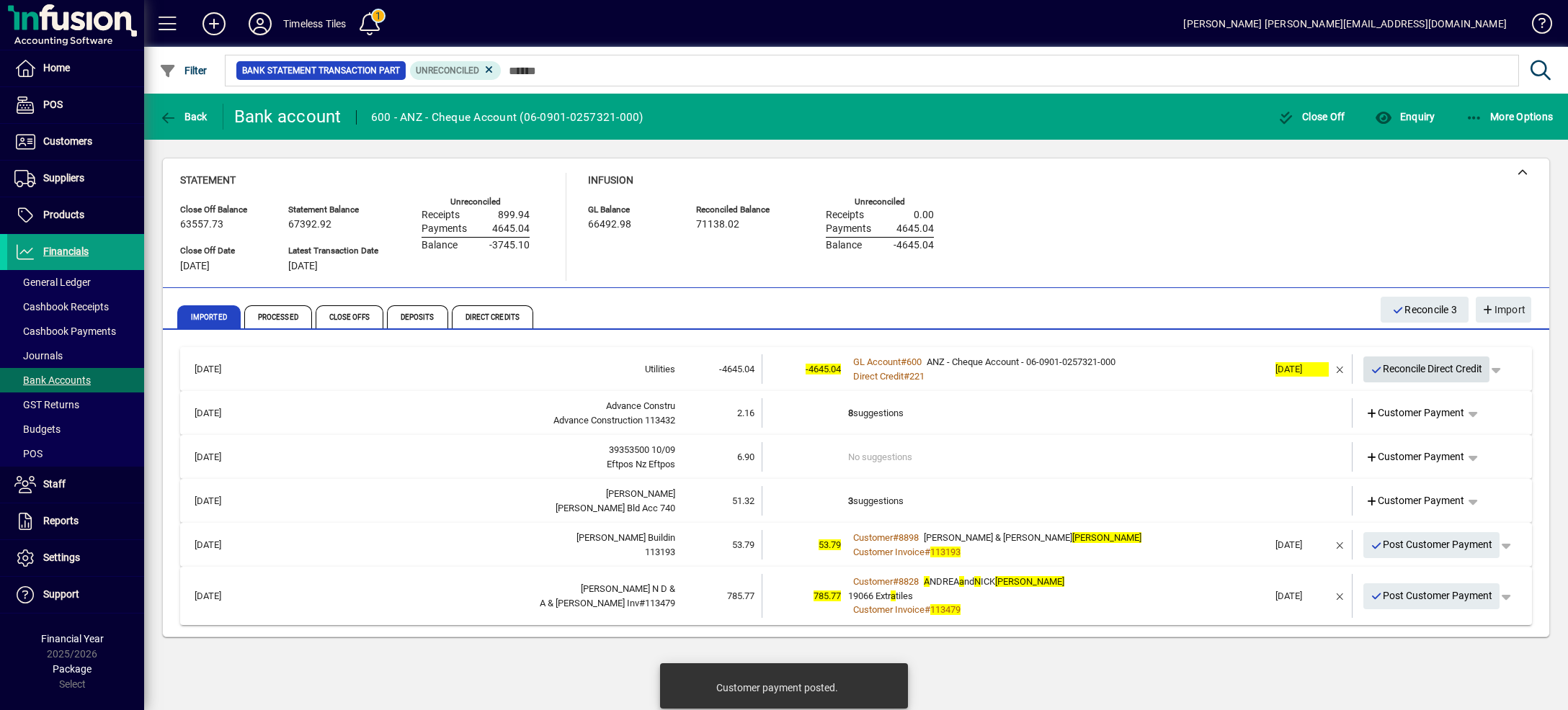
click at [1377, 369] on icon "button" at bounding box center [1377, 370] width 13 height 10
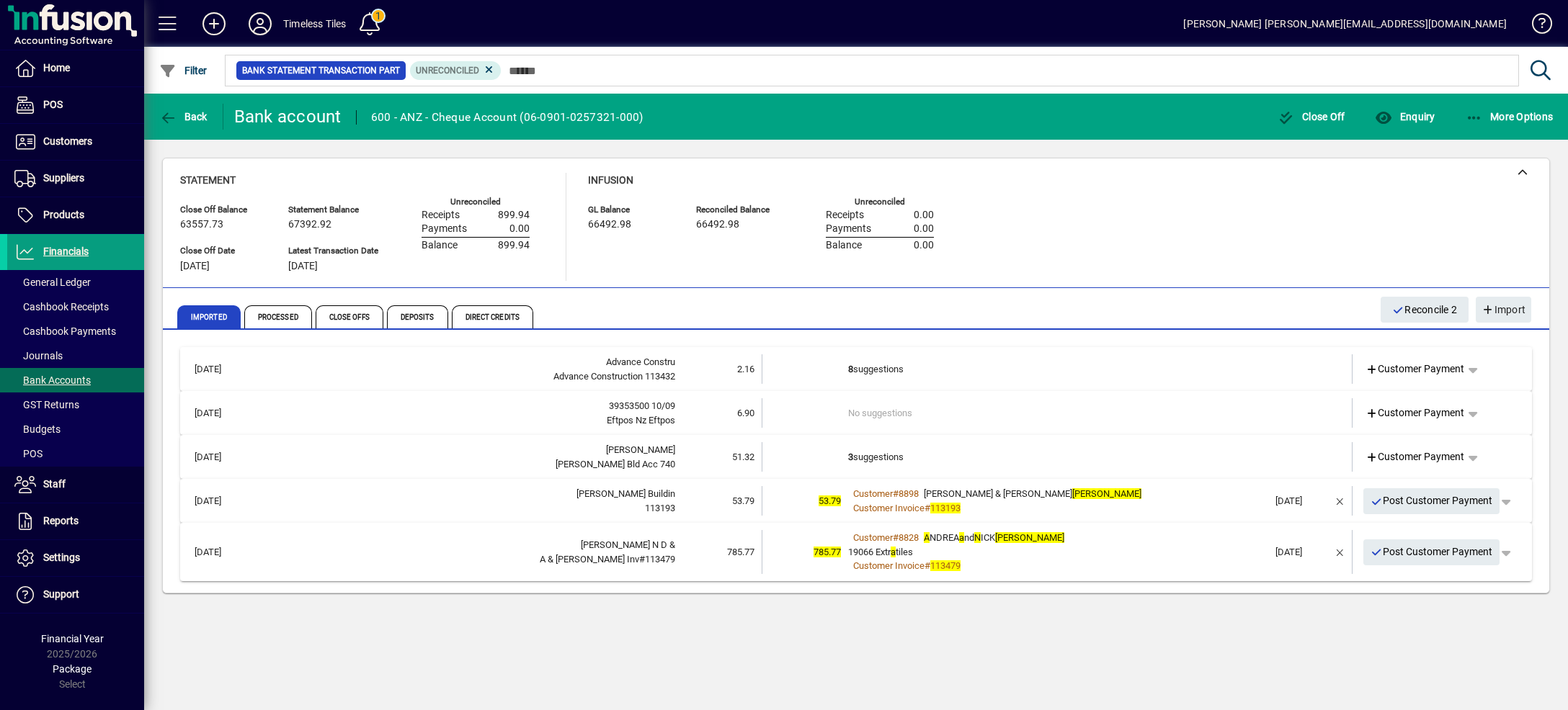
click at [1191, 373] on td "8 suggestions" at bounding box center [1058, 369] width 420 height 30
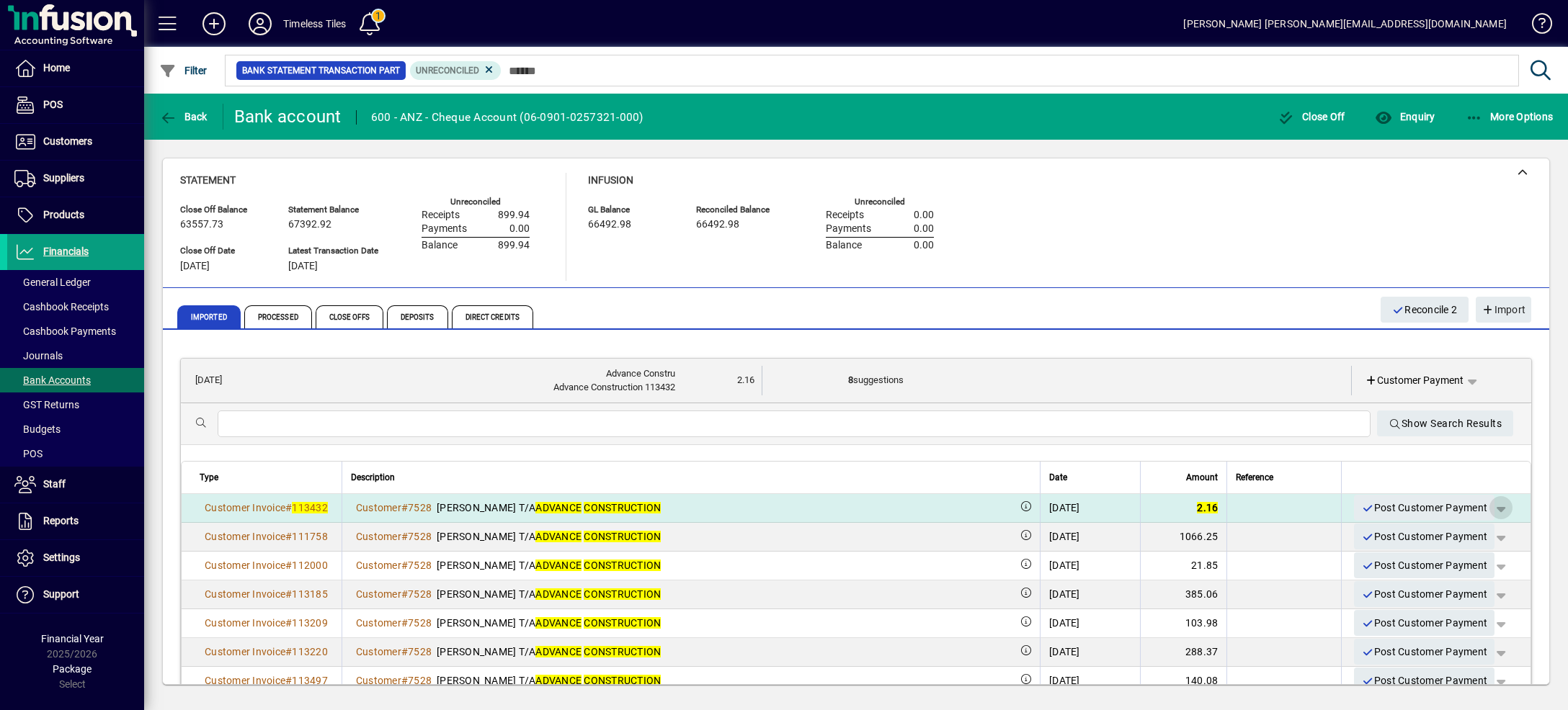
click at [1483, 508] on span "button" at bounding box center [1500, 507] width 34 height 34
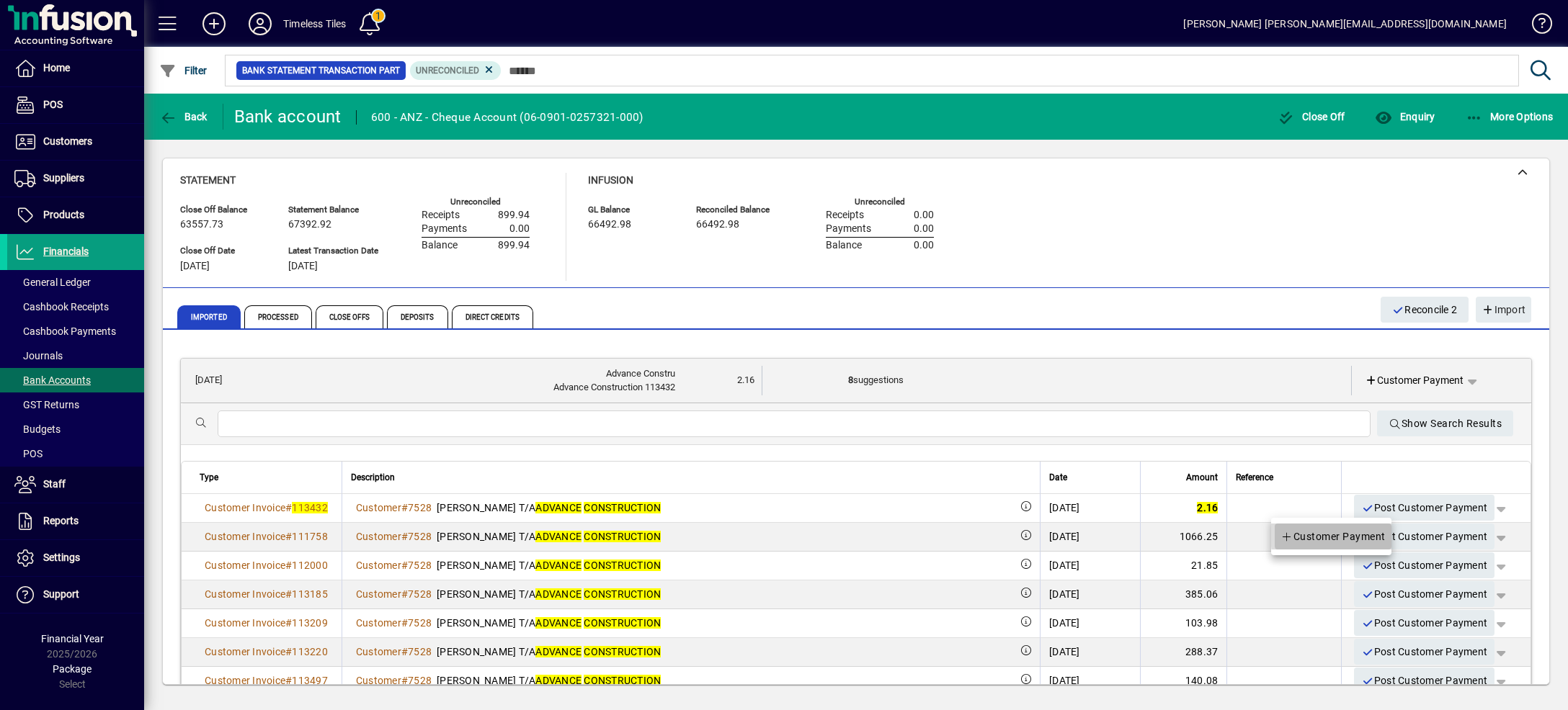
click at [1376, 535] on span "Customer Payment" at bounding box center [1333, 537] width 105 height 17
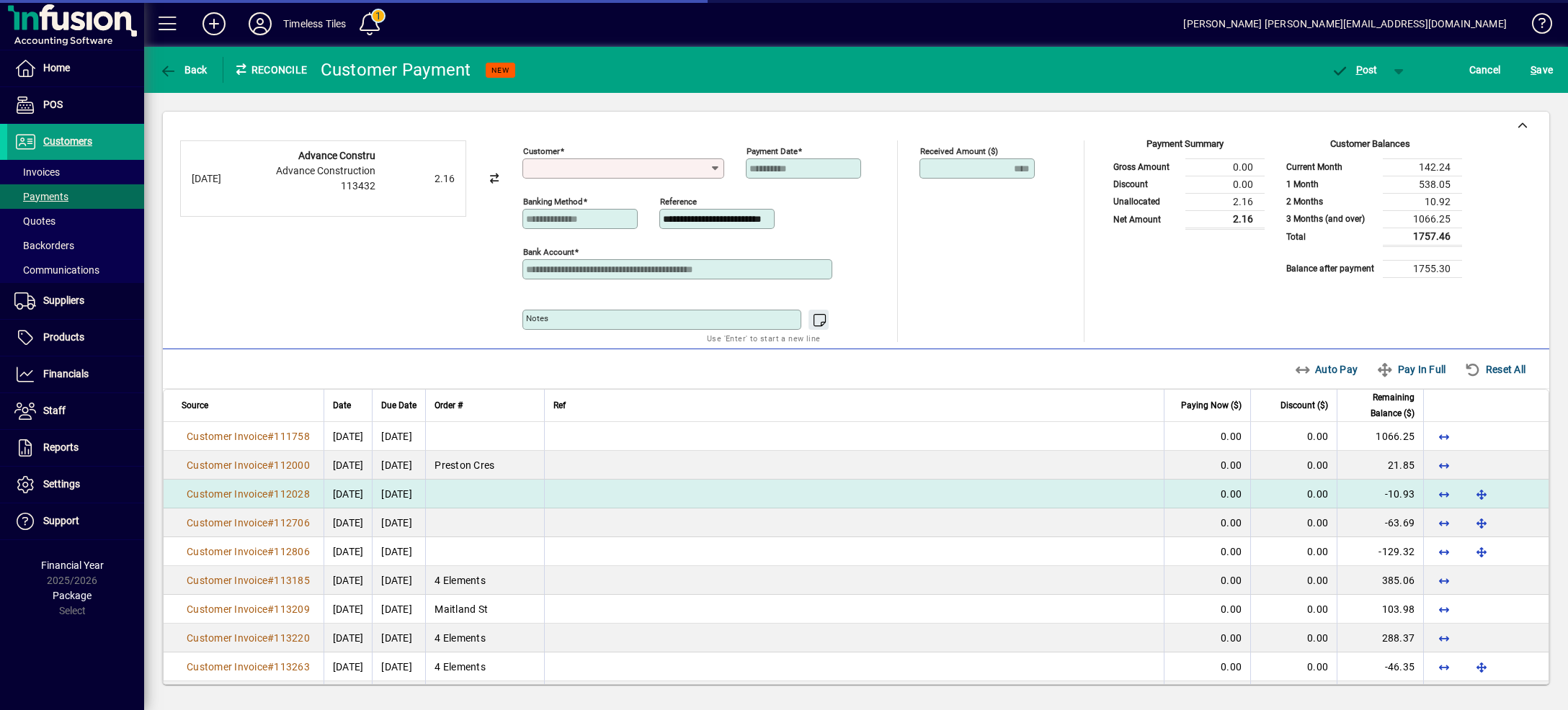
type input "**********"
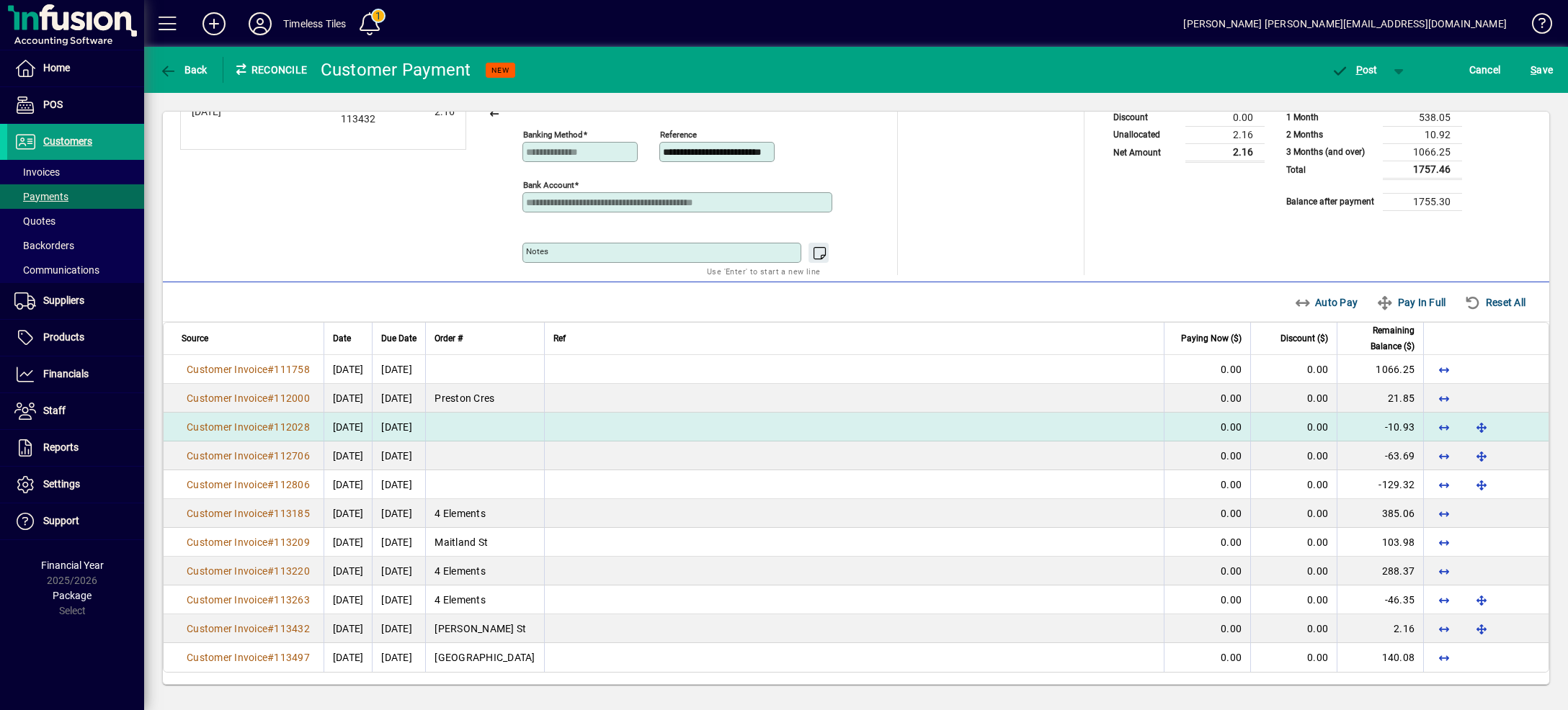
scroll to position [84, 0]
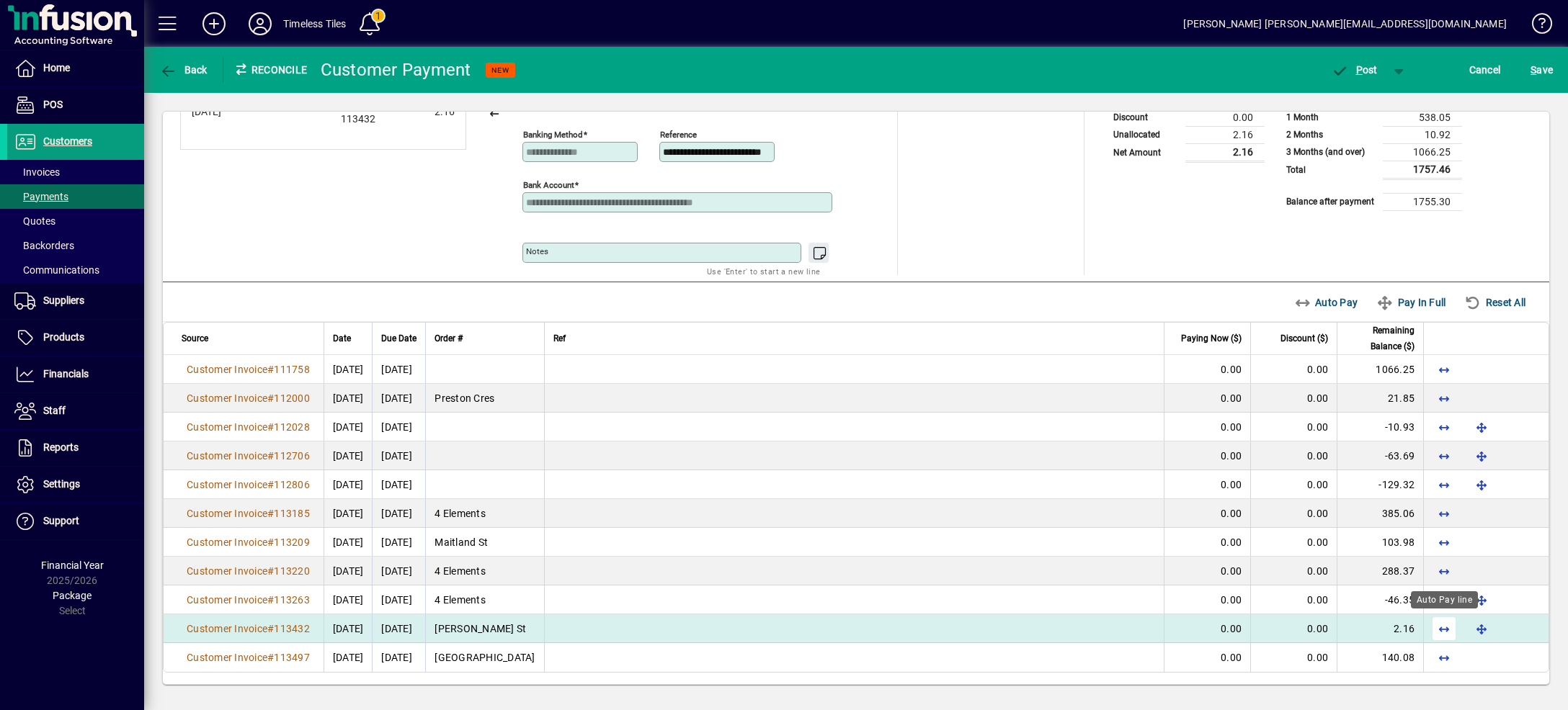
click at [1445, 623] on span "button" at bounding box center [1443, 628] width 34 height 34
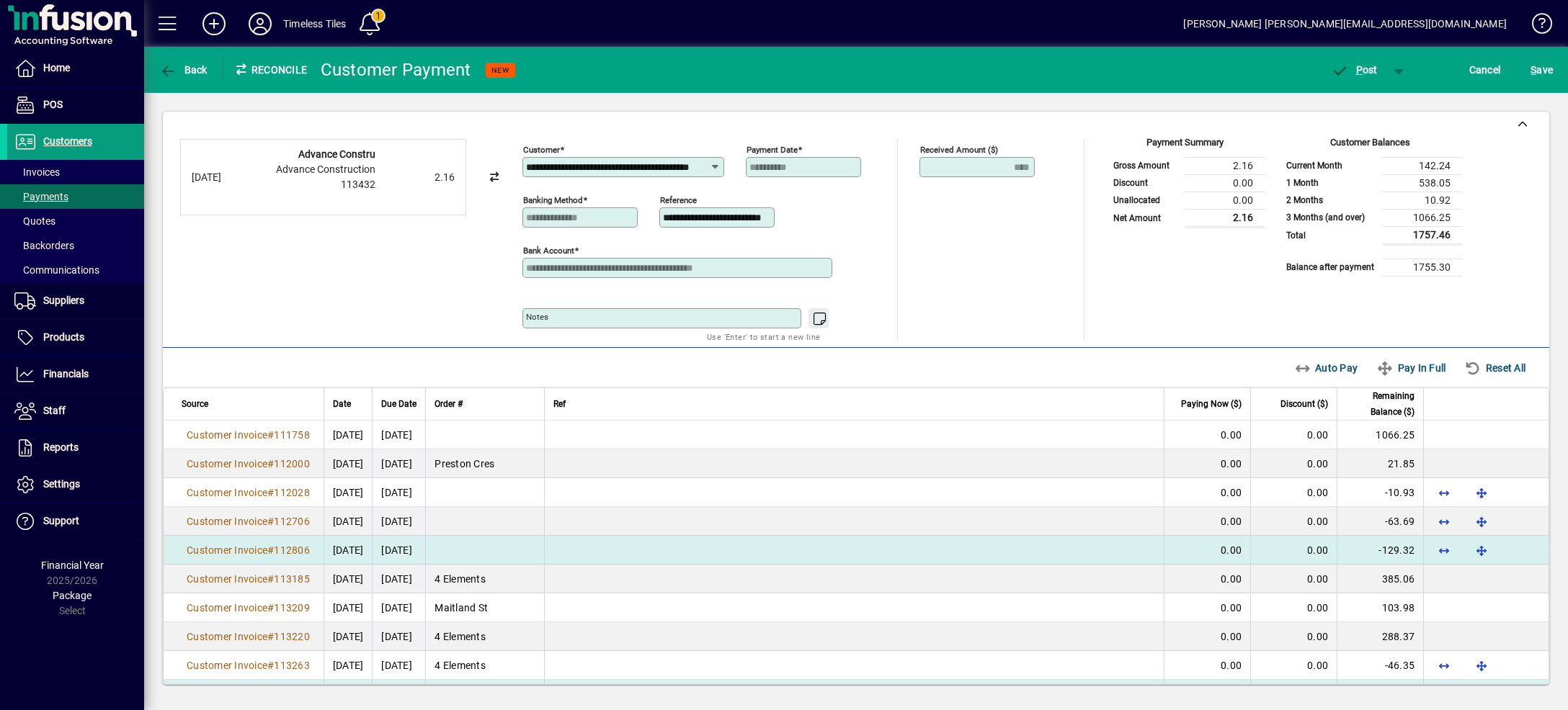
scroll to position [0, 0]
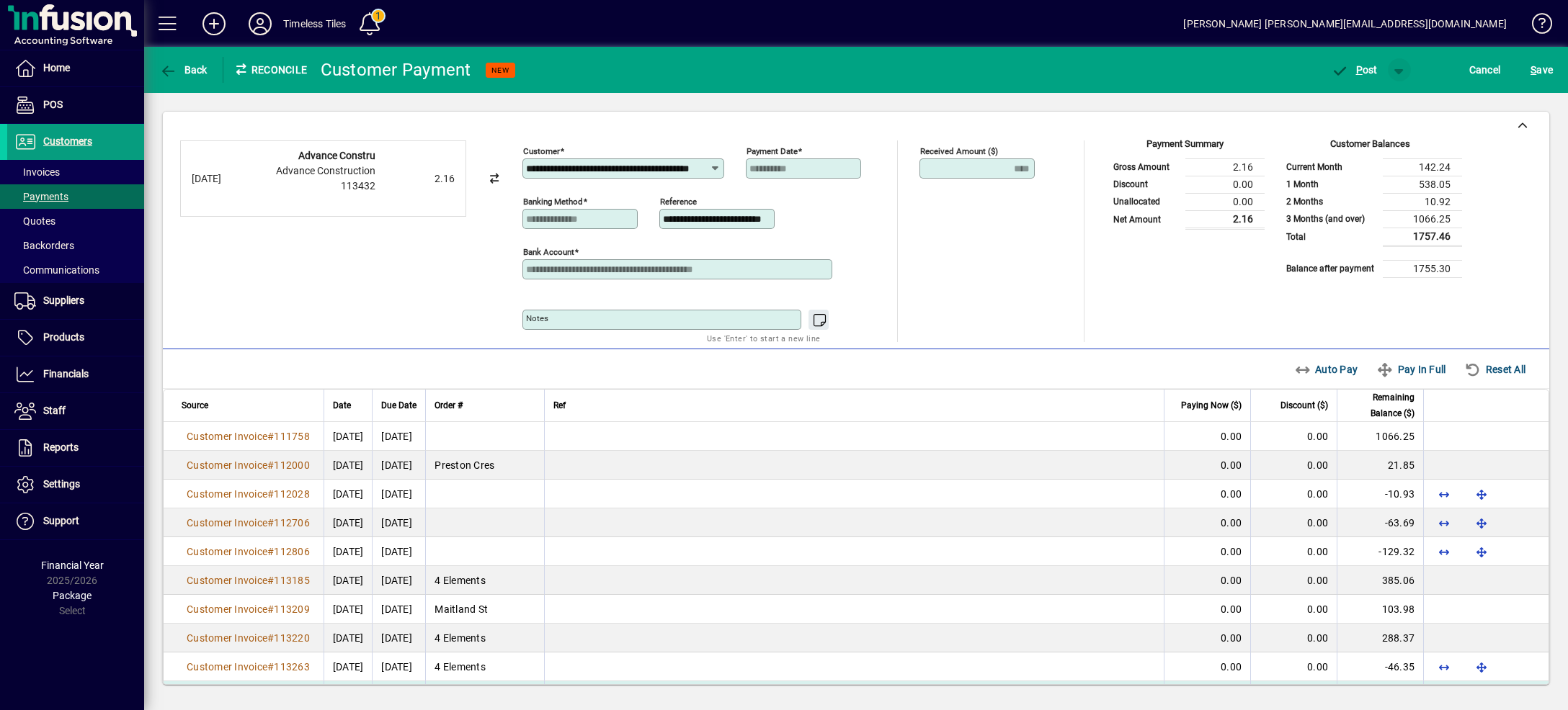
click at [1392, 78] on span "button" at bounding box center [1399, 69] width 34 height 34
click at [1394, 104] on span "button" at bounding box center [1346, 100] width 97 height 34
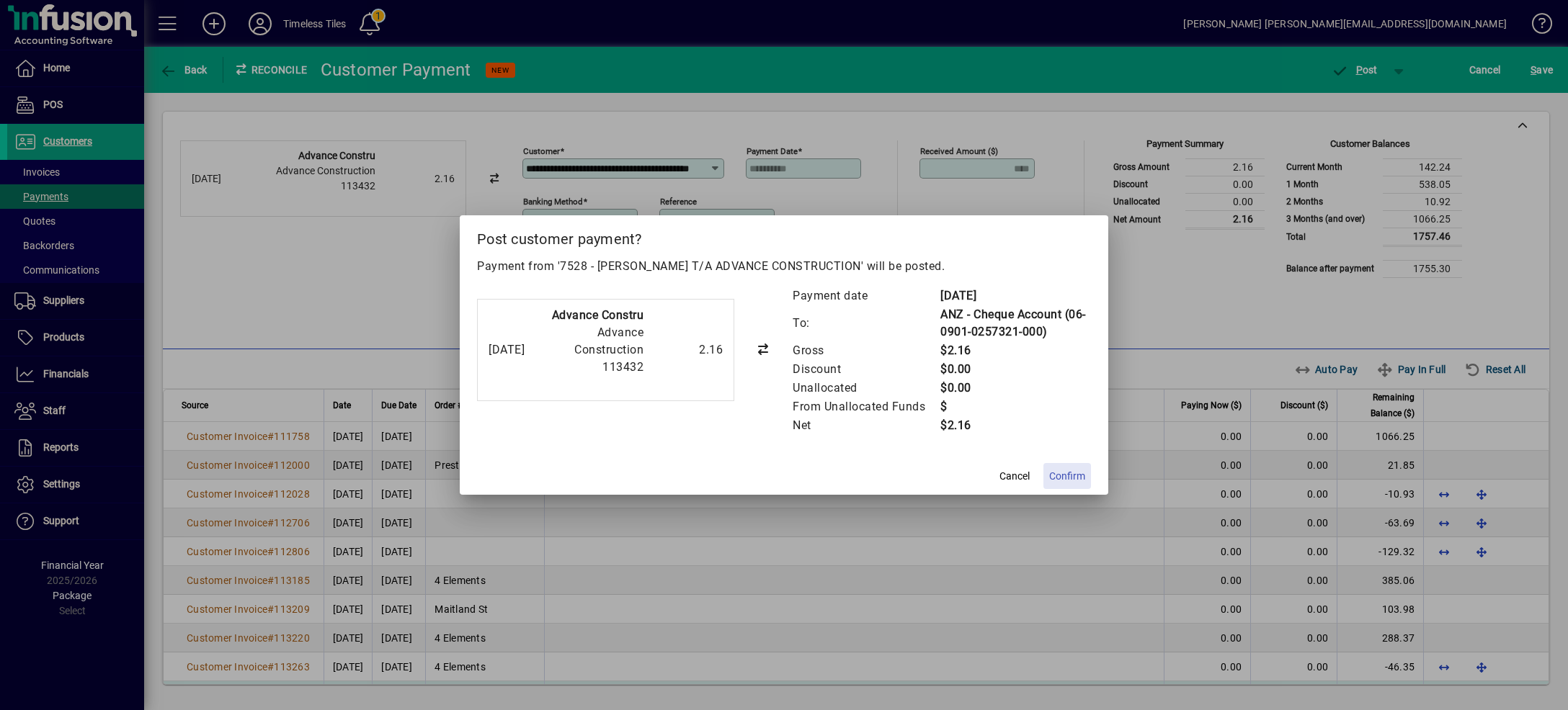
click at [1078, 476] on span "Confirm" at bounding box center [1067, 476] width 36 height 15
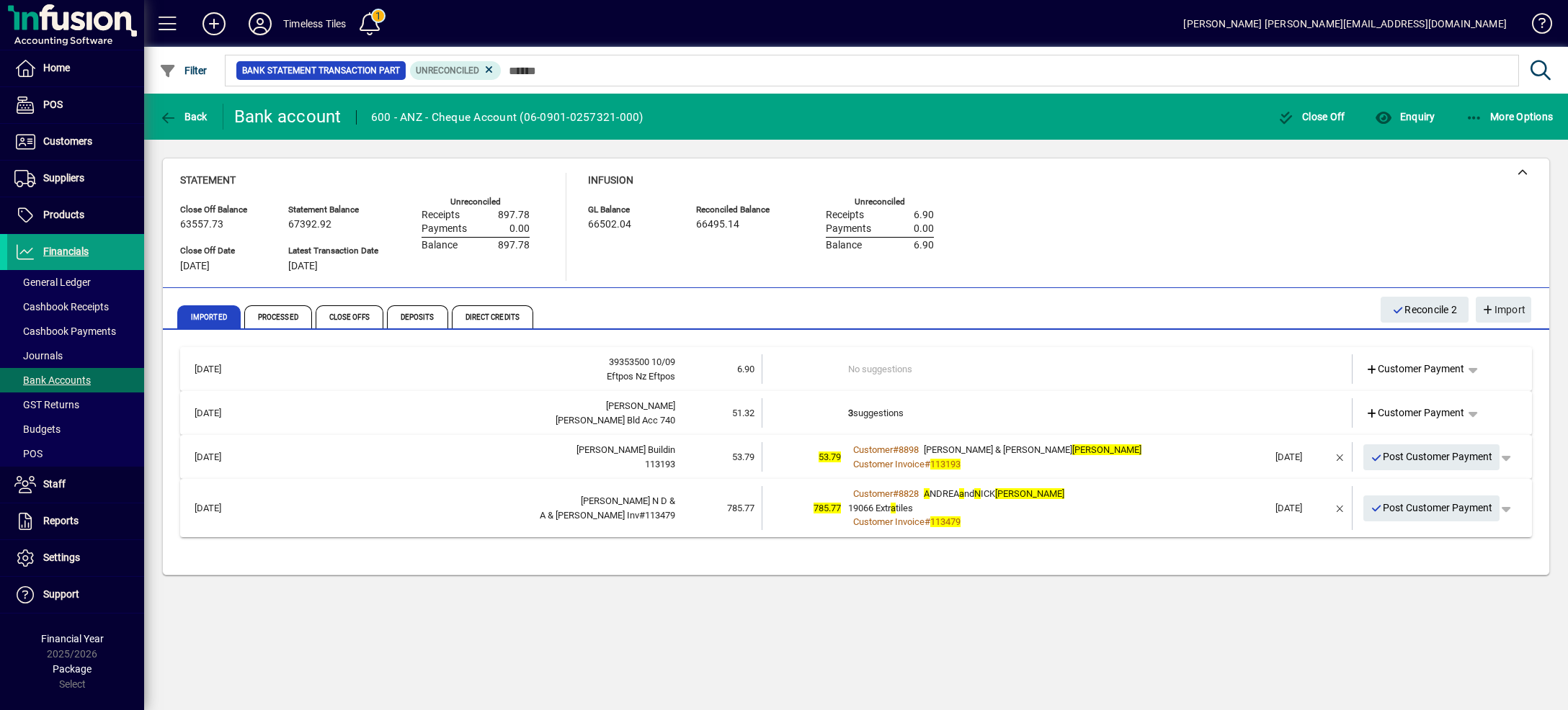
click at [1132, 362] on td "No suggestions" at bounding box center [1058, 369] width 420 height 30
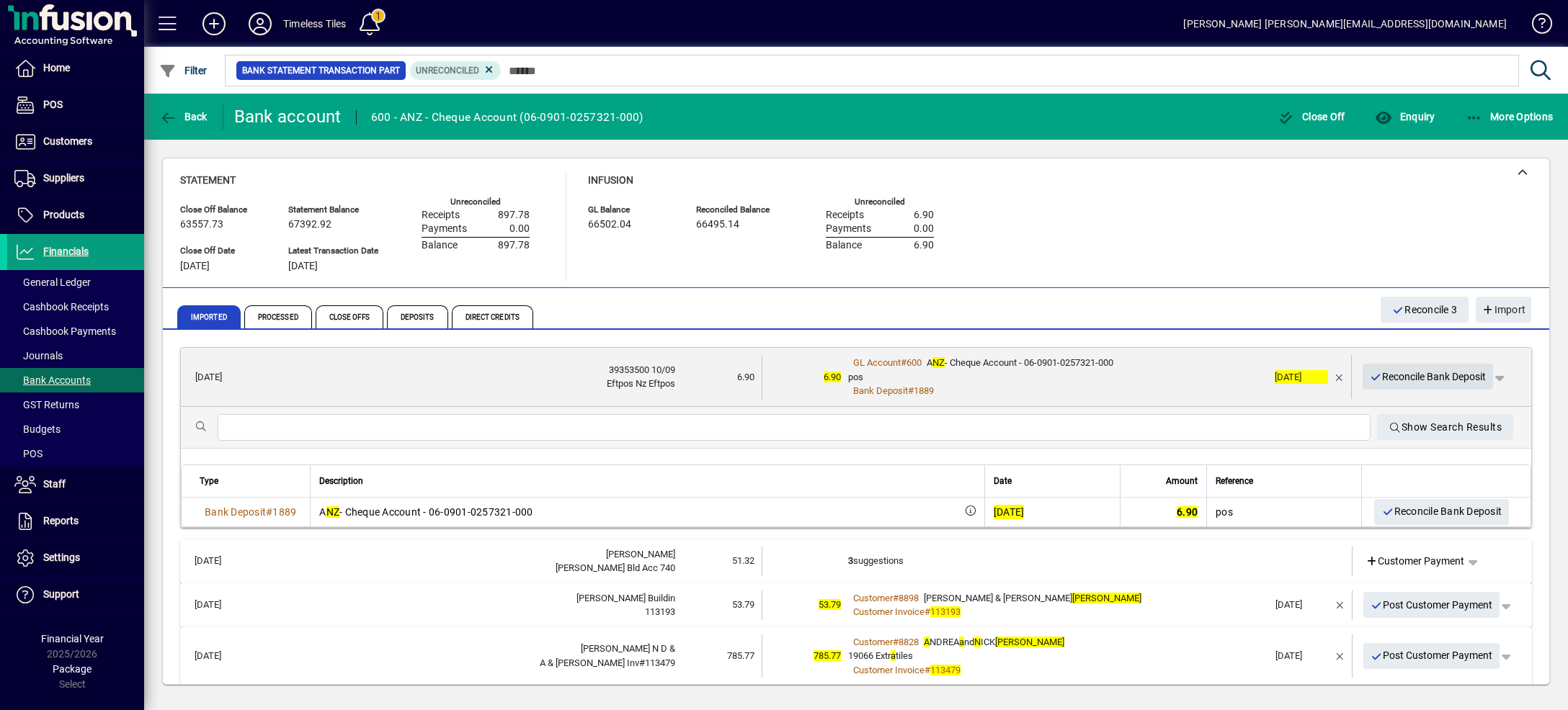
click at [1383, 373] on span "Reconcile Bank Deposit" at bounding box center [1428, 376] width 117 height 24
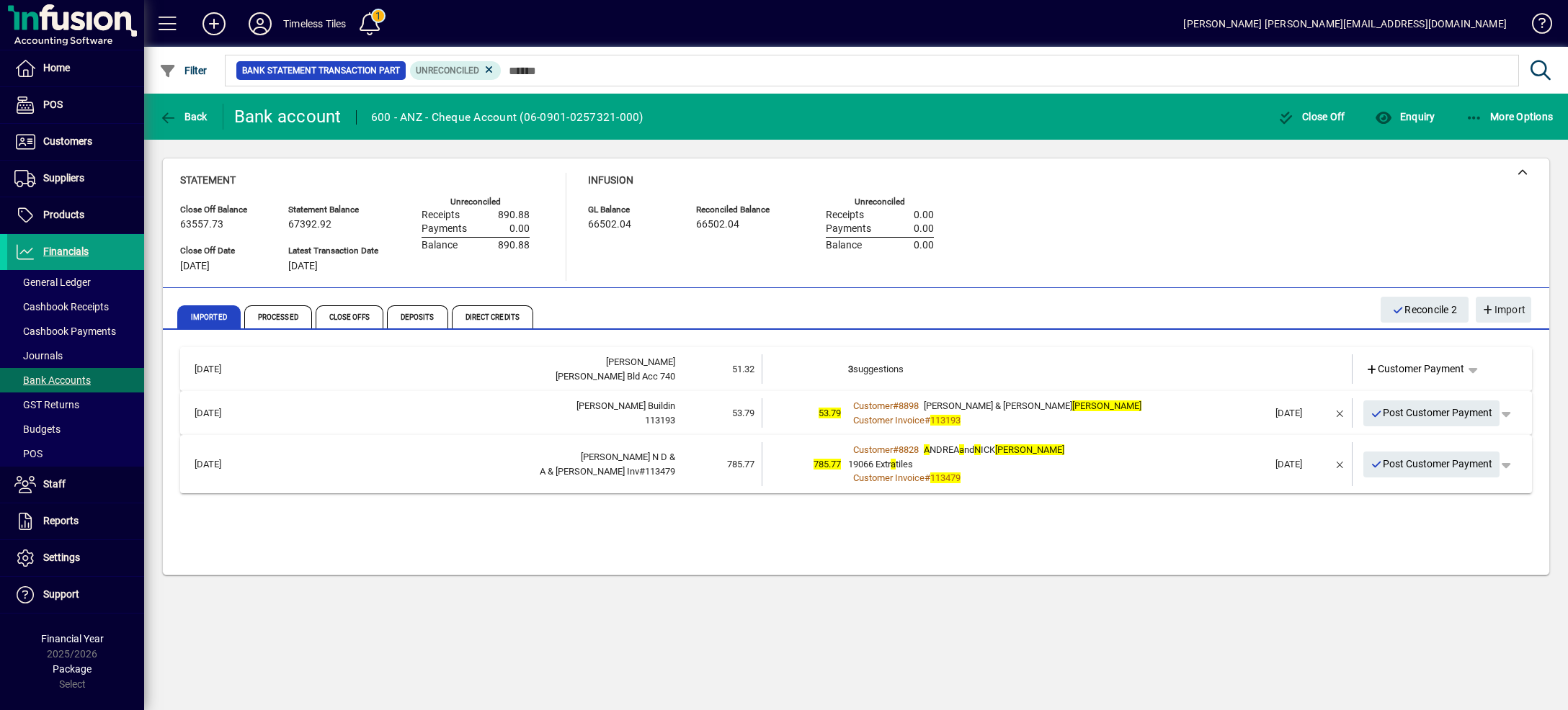
click at [1156, 358] on td "3 suggestions" at bounding box center [1058, 369] width 420 height 30
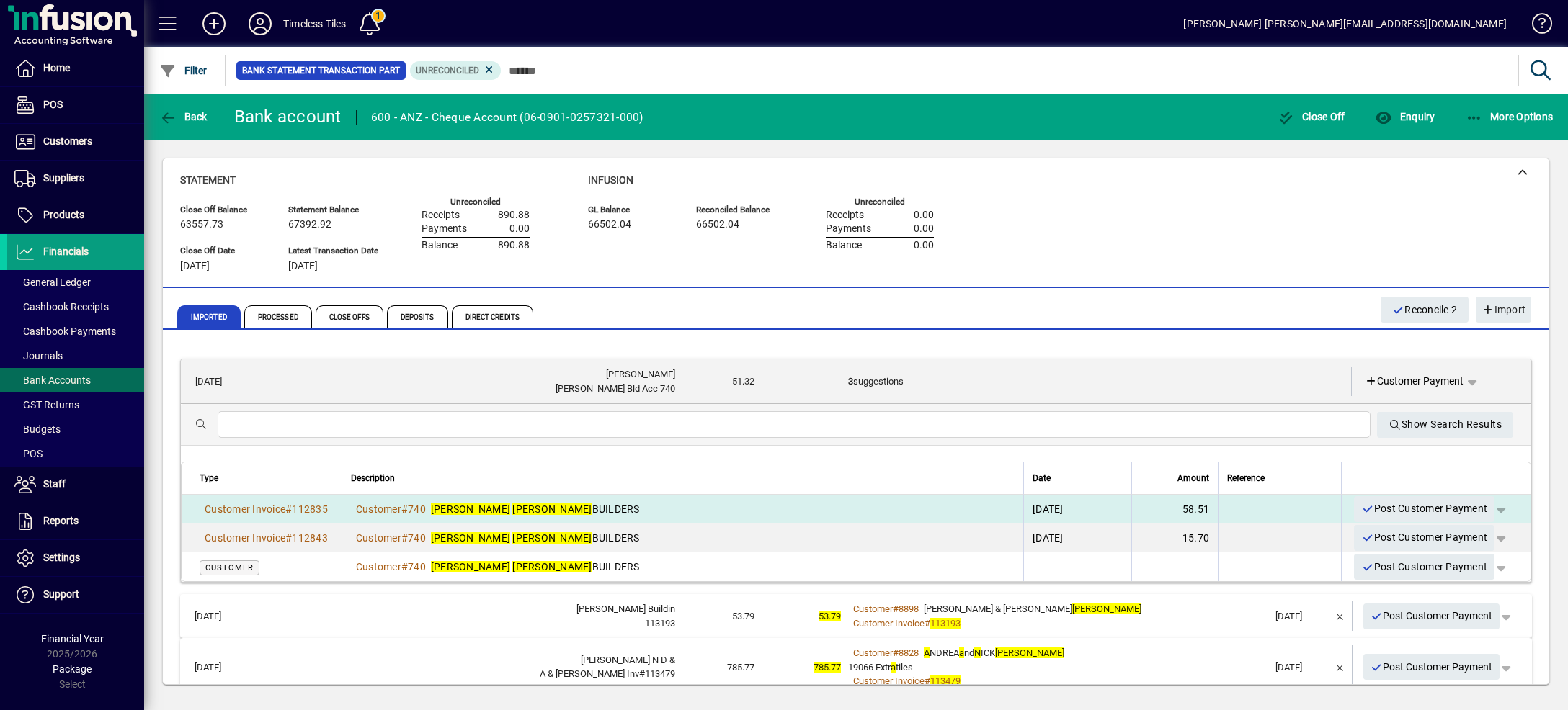
click at [1483, 507] on span "button" at bounding box center [1500, 508] width 34 height 34
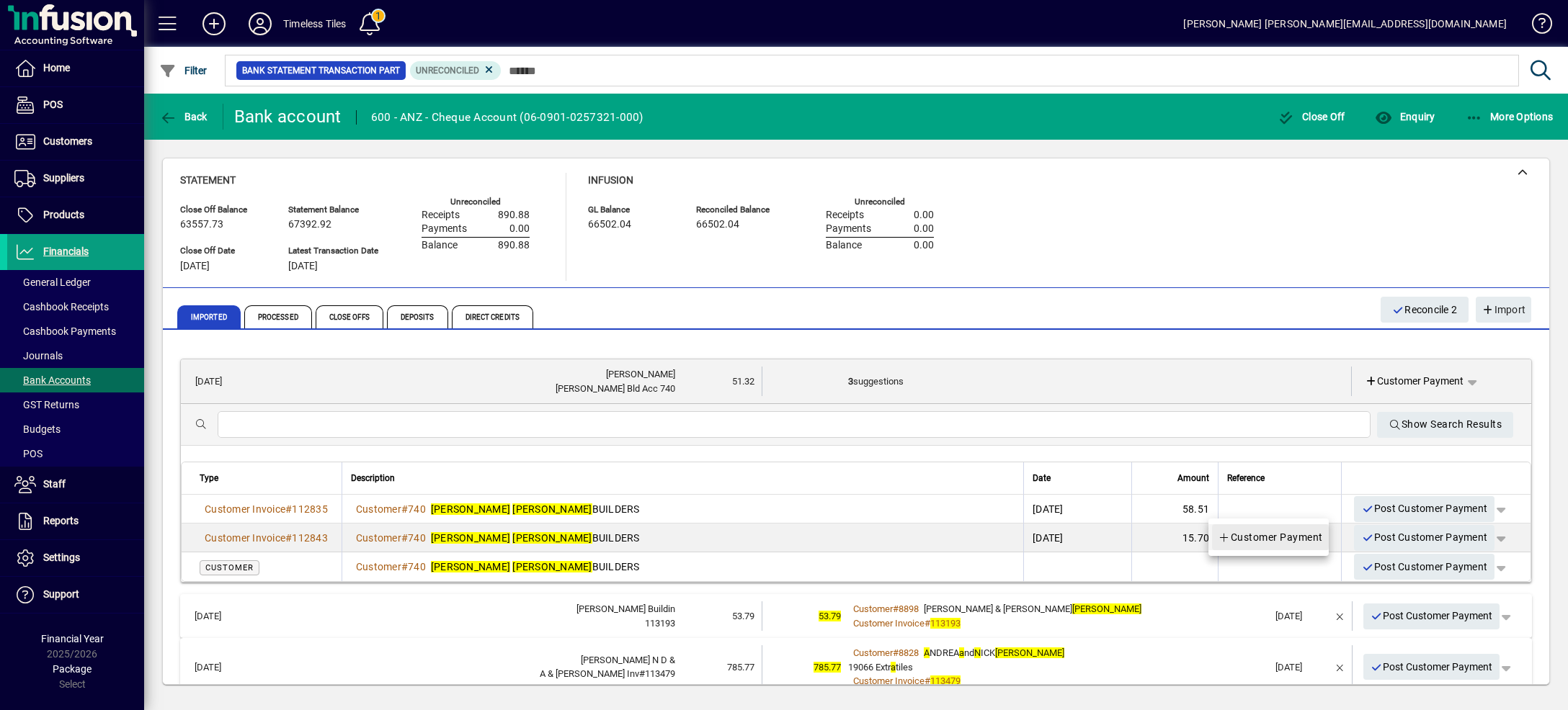
click at [1298, 539] on span "Customer Payment" at bounding box center [1270, 537] width 105 height 17
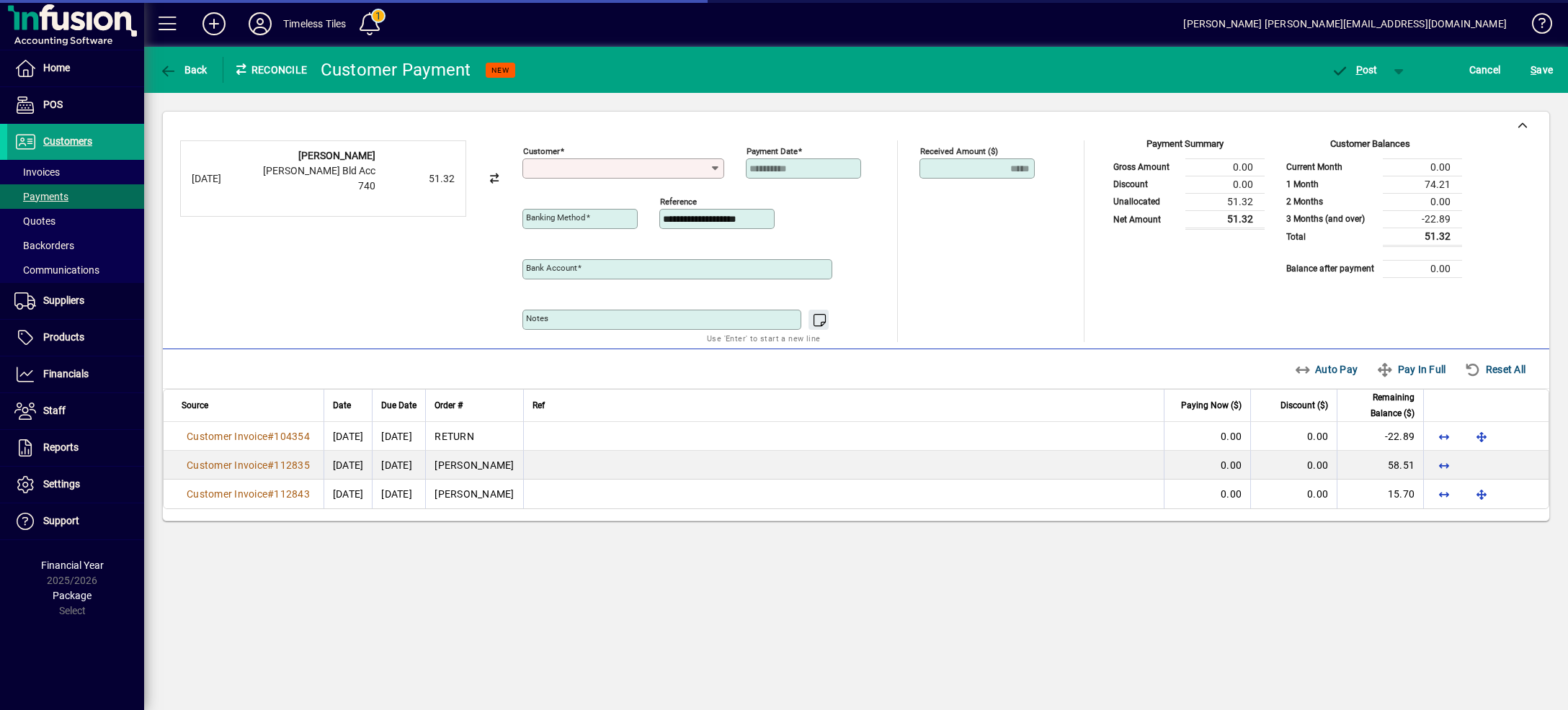
type input "**********"
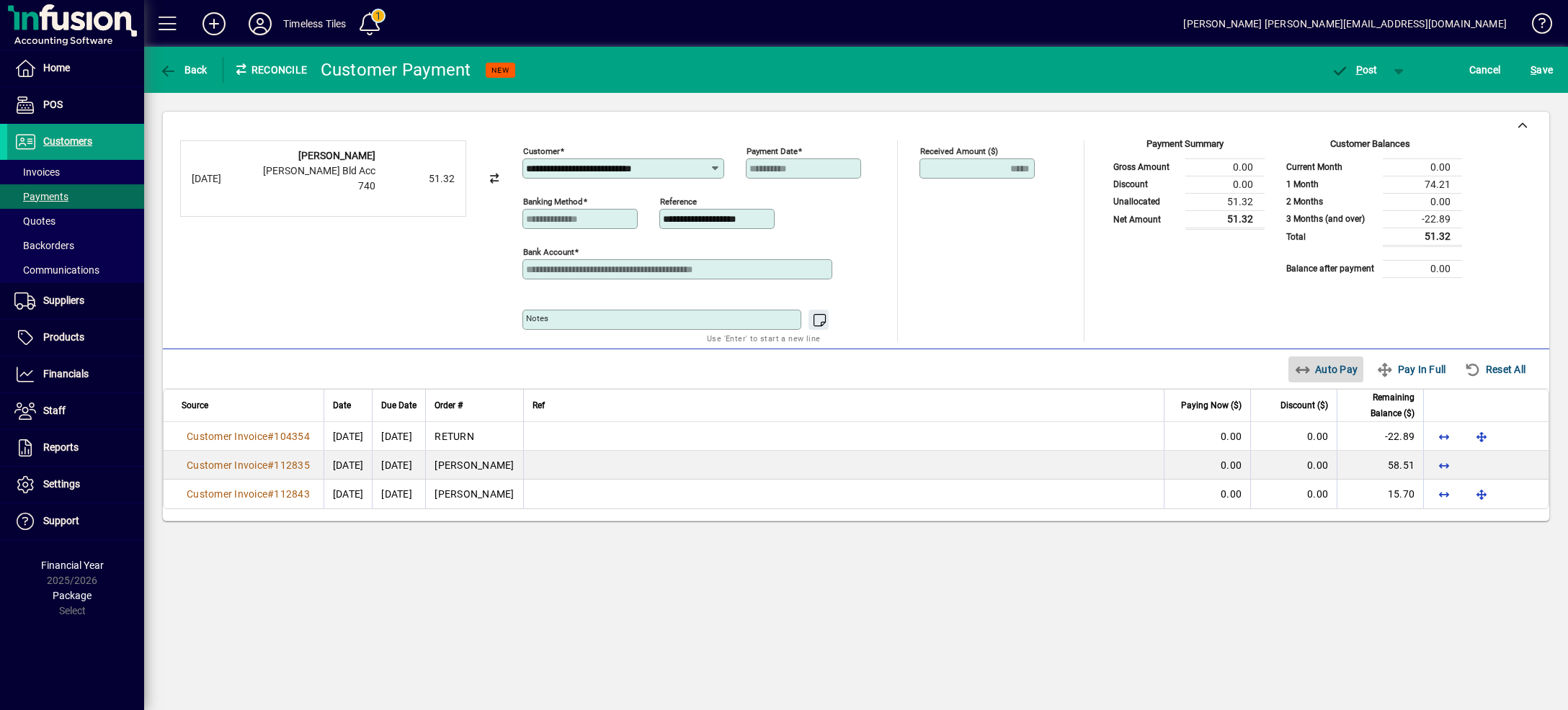
click at [1306, 374] on span "Auto Pay" at bounding box center [1326, 369] width 64 height 23
click at [1389, 71] on span "button" at bounding box center [1399, 69] width 34 height 34
click at [1386, 96] on span "P ost & Email" at bounding box center [1346, 100] width 90 height 12
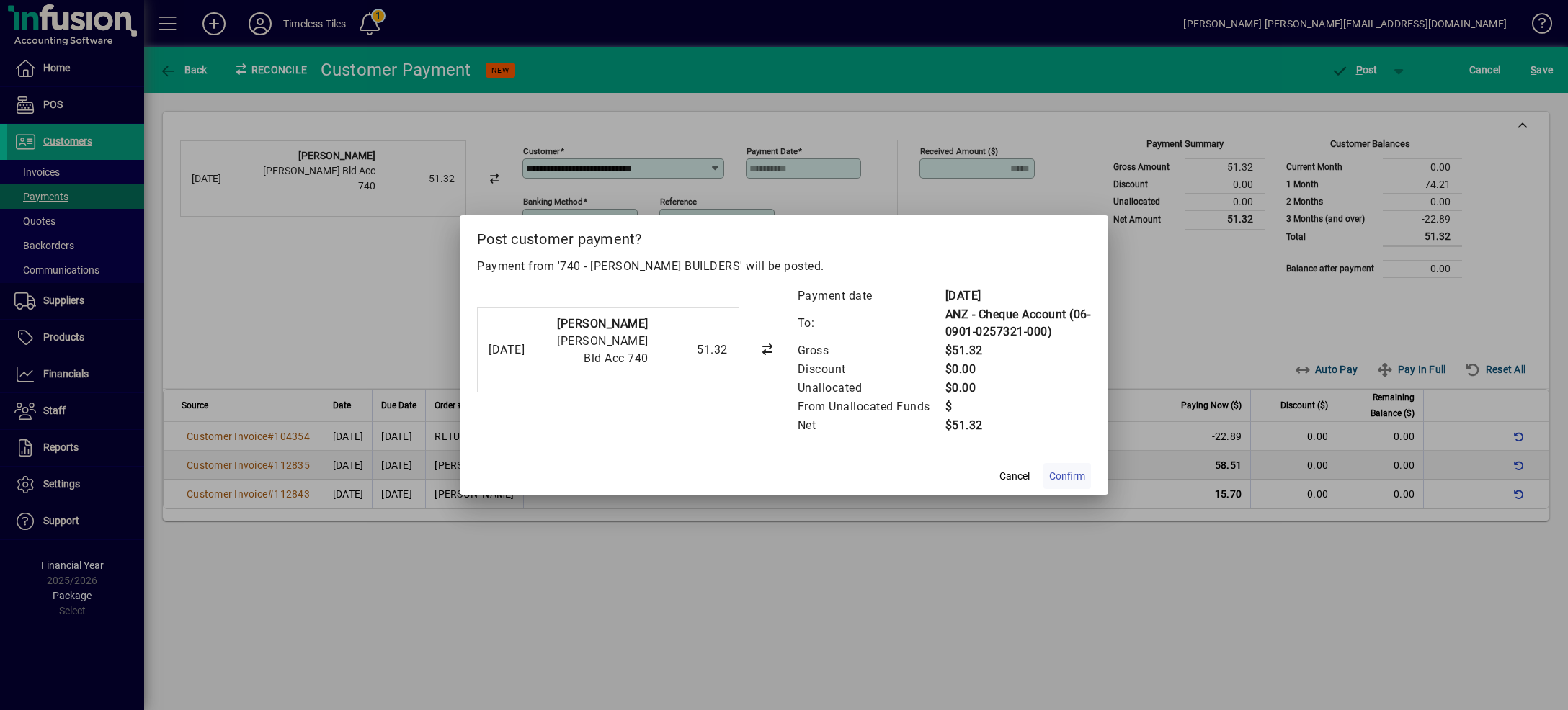
click at [1058, 491] on span at bounding box center [1067, 476] width 47 height 34
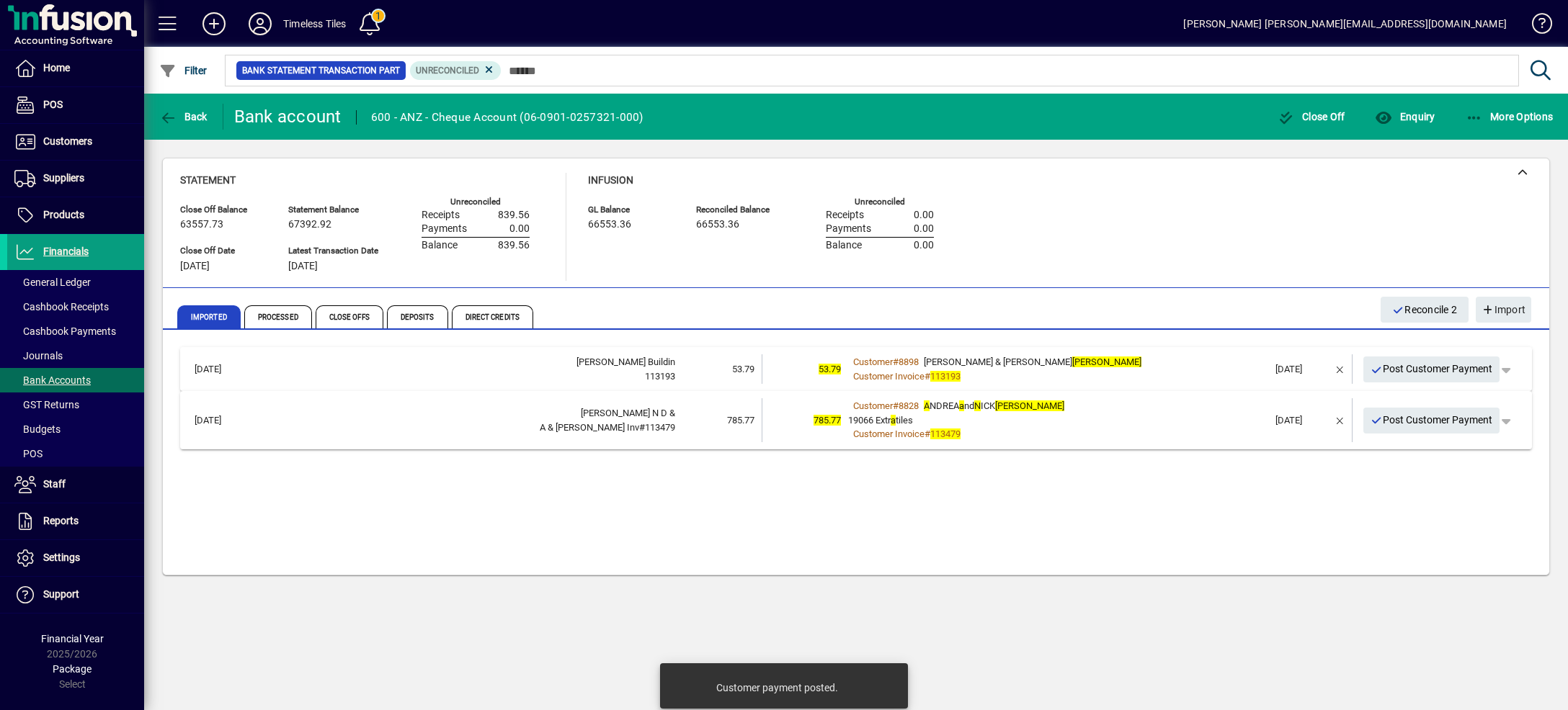
click at [1192, 358] on div "Customer # 8898 [PERSON_NAME] & [PERSON_NAME]" at bounding box center [1058, 363] width 420 height 15
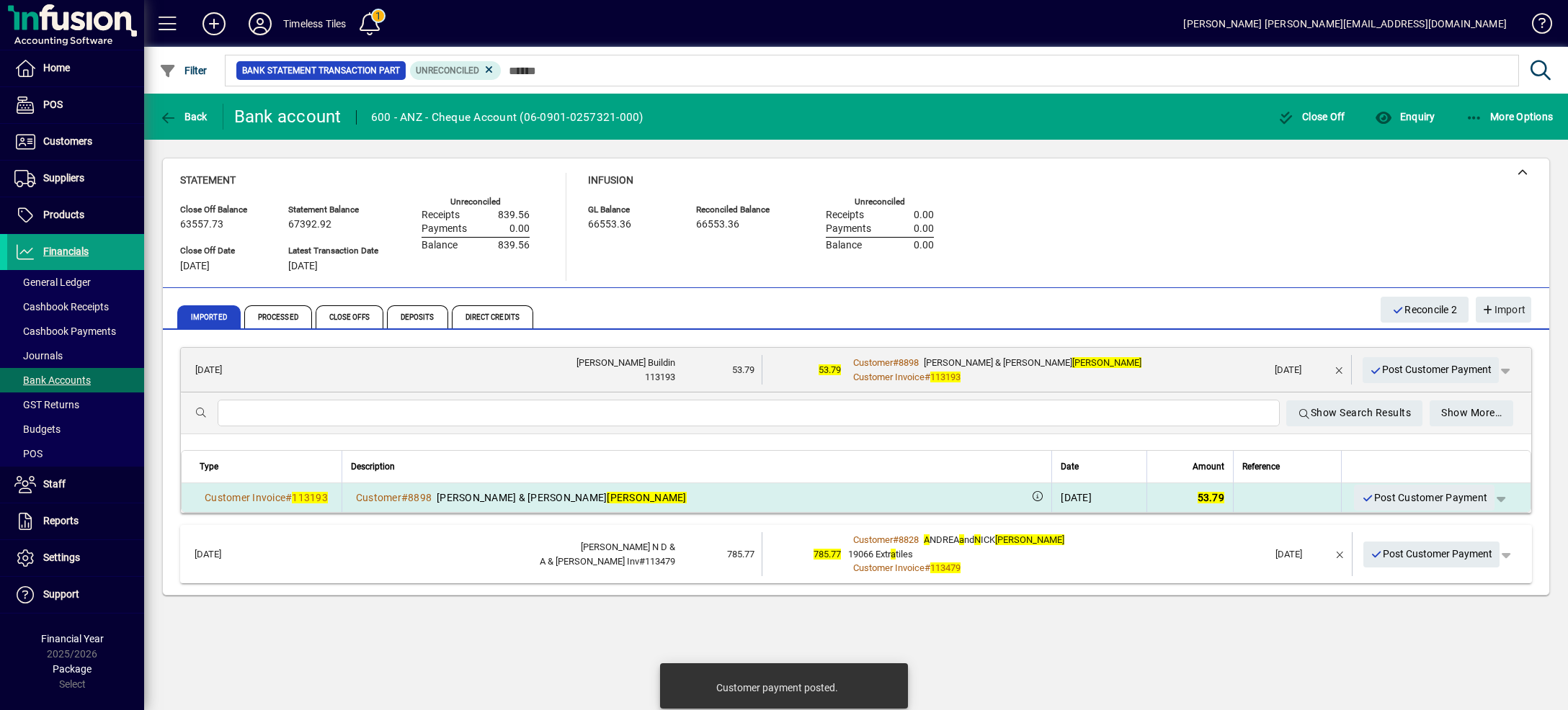
click at [1483, 497] on span "button" at bounding box center [1500, 497] width 34 height 34
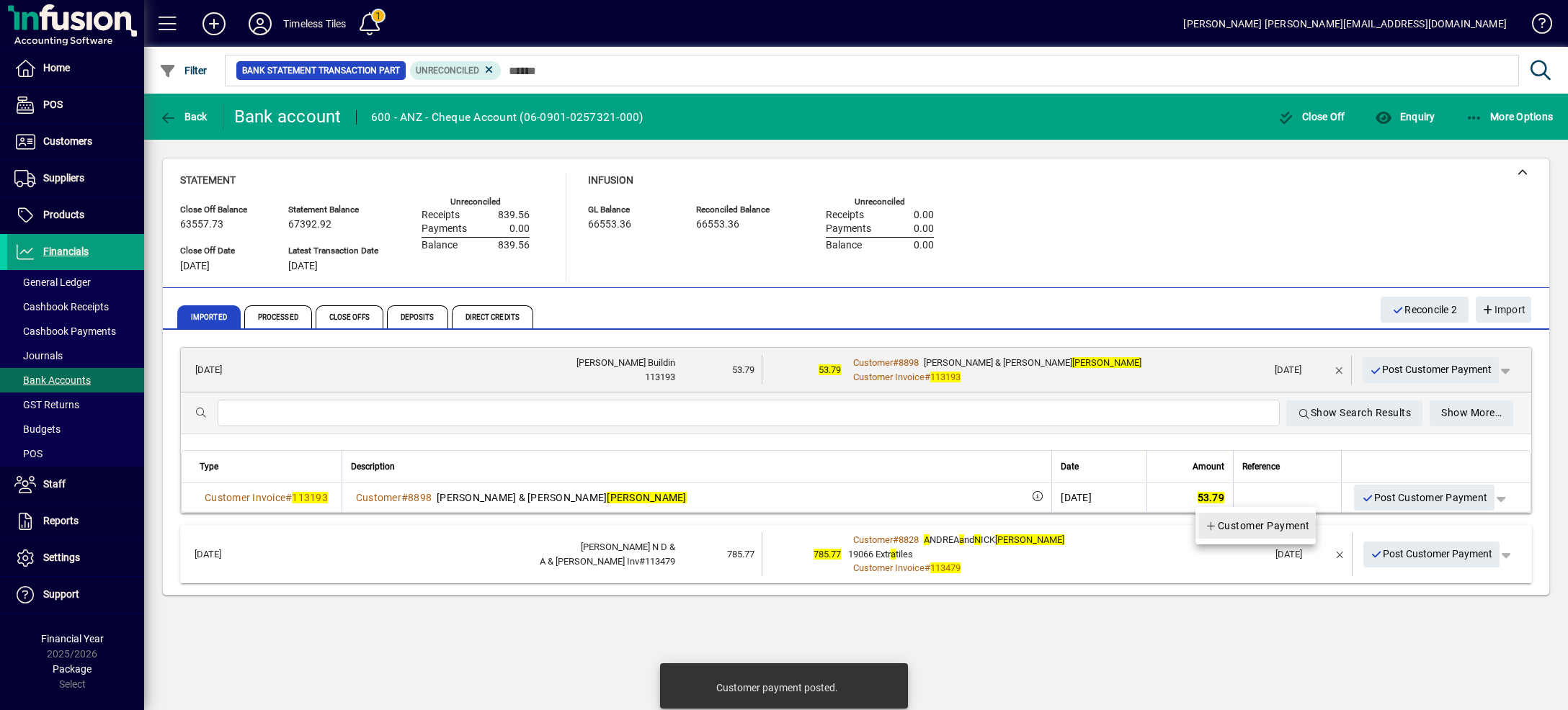
click at [1294, 524] on span "Customer Payment" at bounding box center [1257, 526] width 105 height 17
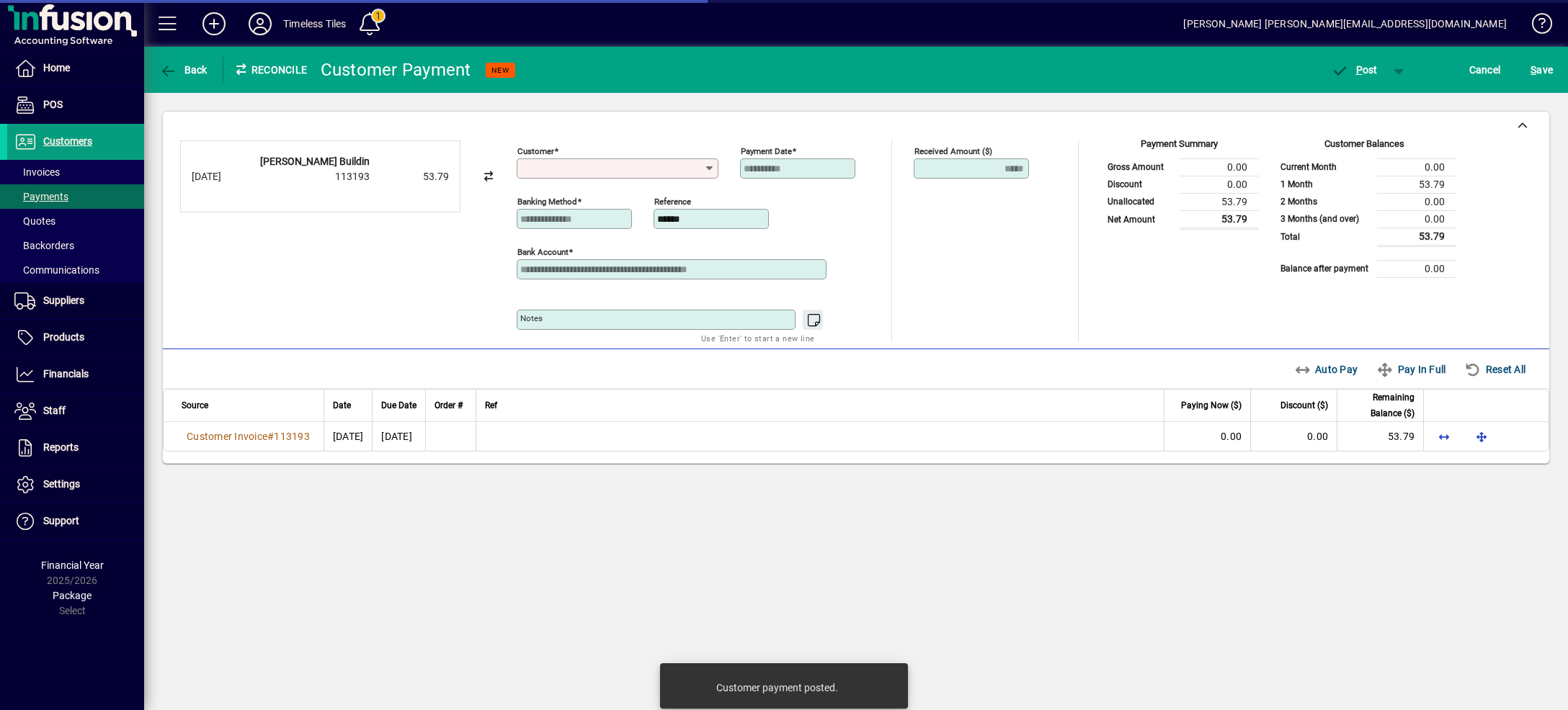
type input "**********"
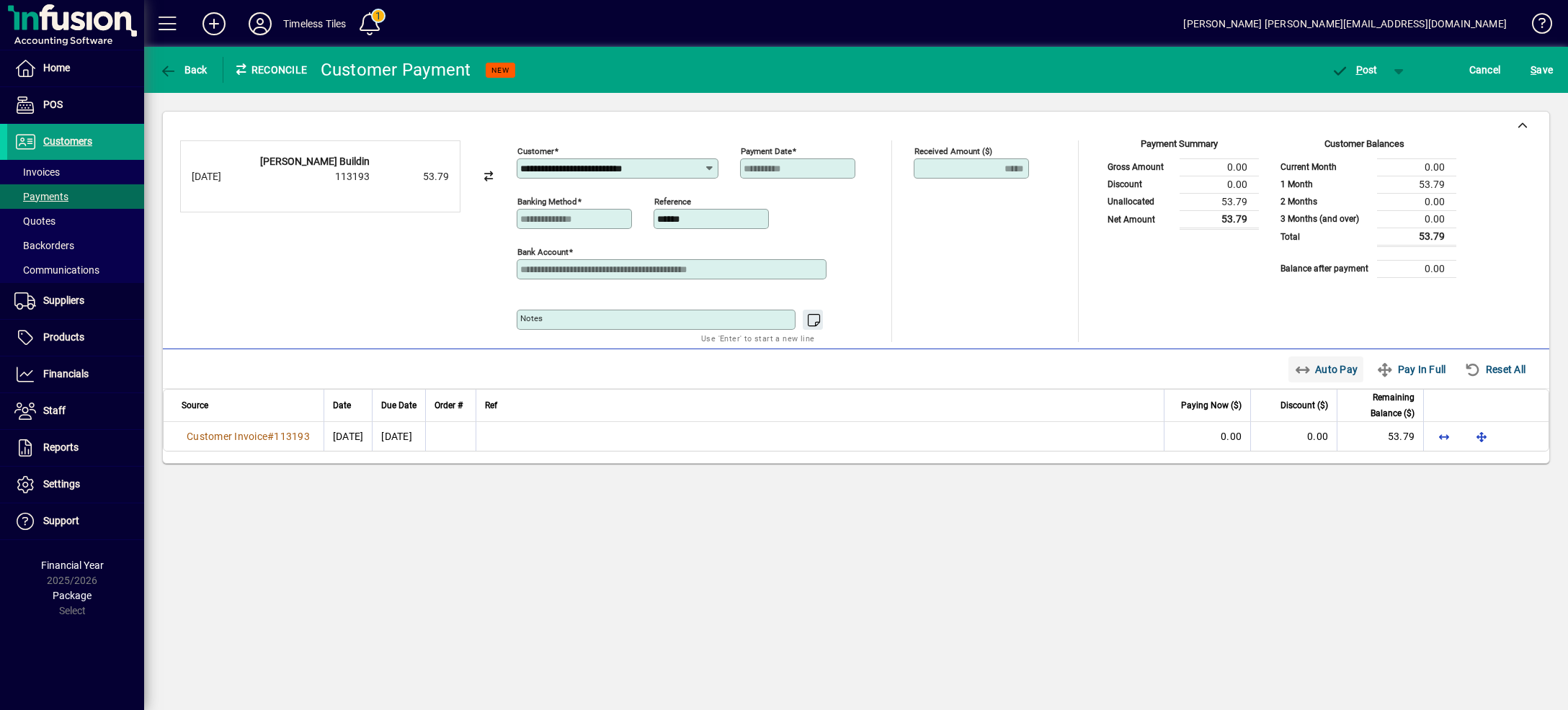
click at [1303, 372] on span "Auto Pay" at bounding box center [1326, 369] width 64 height 23
click at [1398, 70] on span "button" at bounding box center [1399, 69] width 34 height 34
click at [1379, 105] on span "P ost & Email" at bounding box center [1346, 100] width 90 height 12
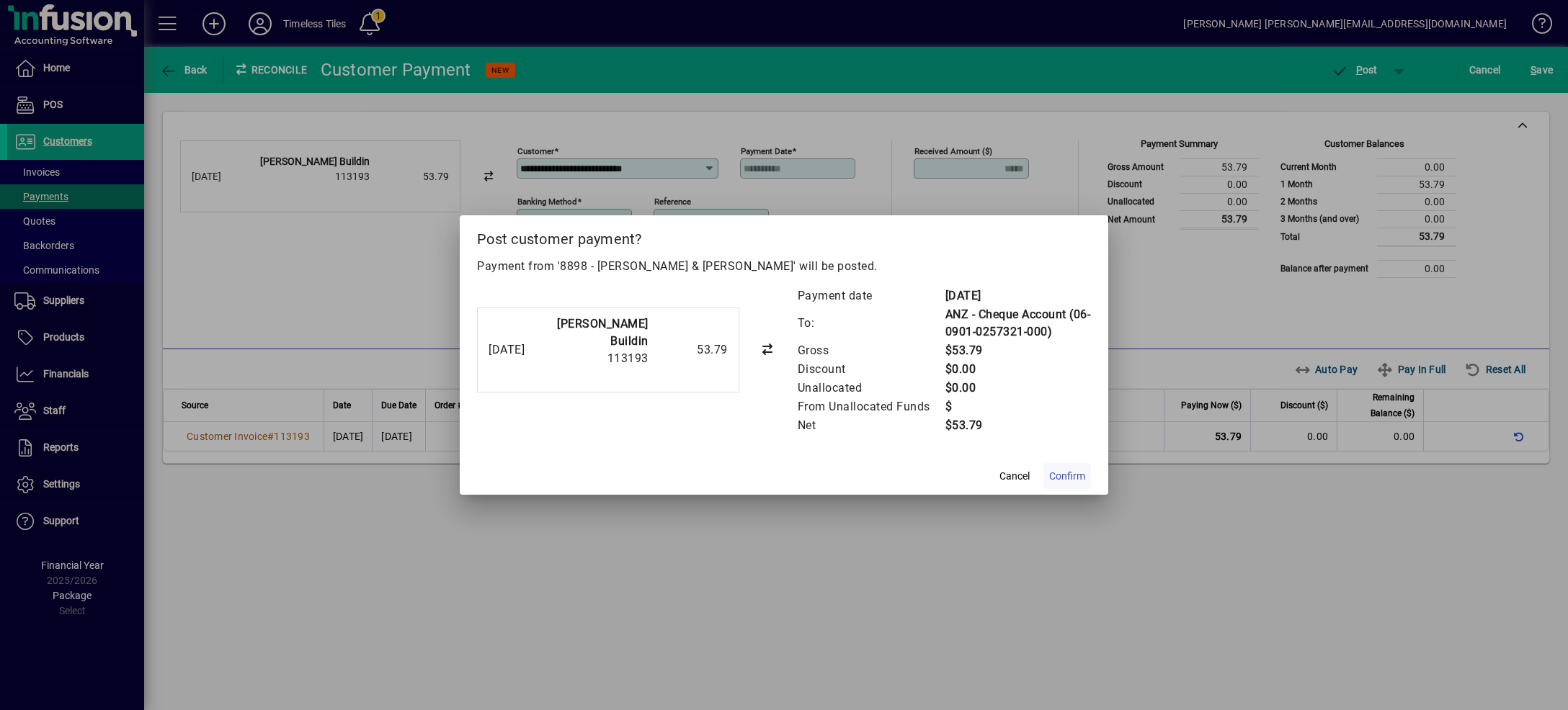
click at [1065, 476] on span "Confirm" at bounding box center [1067, 476] width 36 height 15
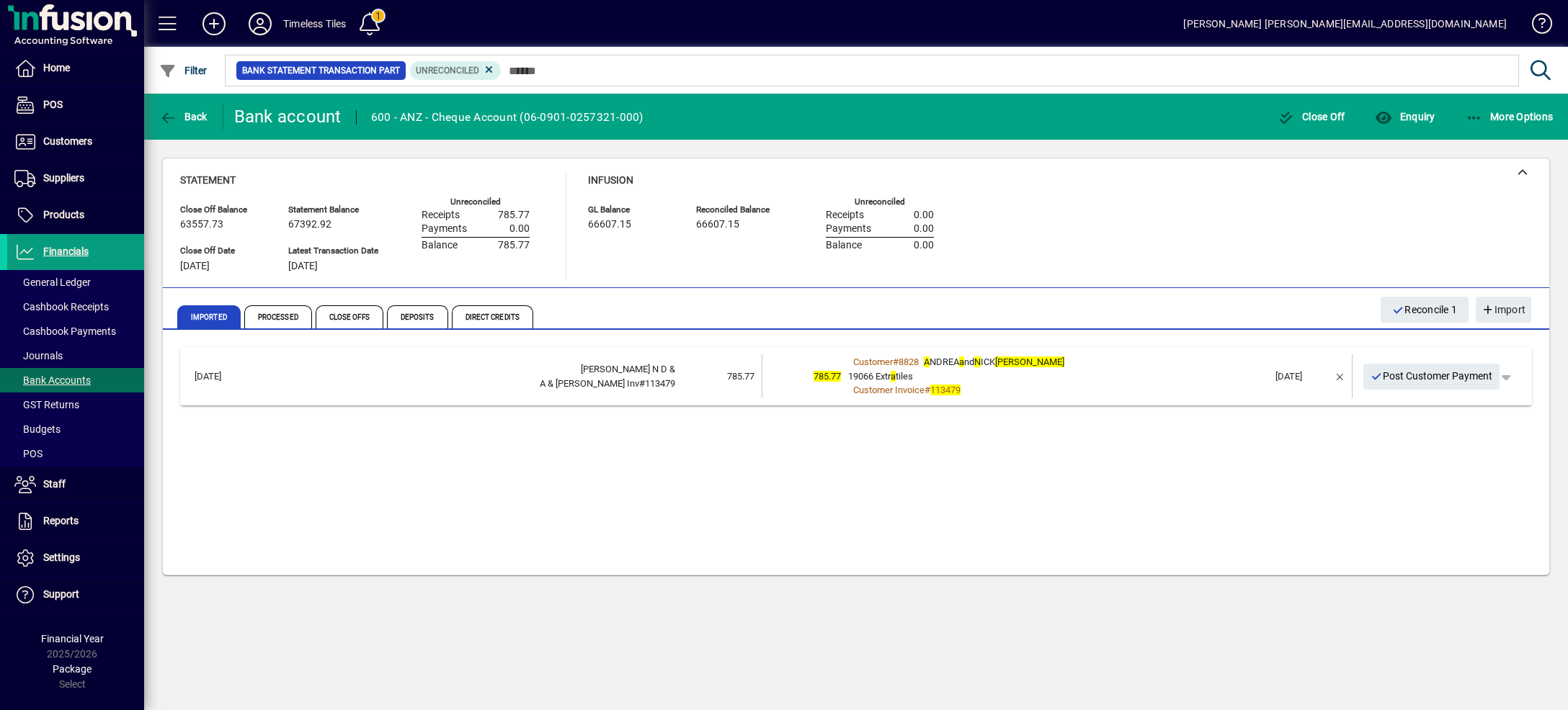
click at [1071, 358] on div "Customer # 8828 A NDREA a nd N ICK [PERSON_NAME]" at bounding box center [1058, 363] width 420 height 15
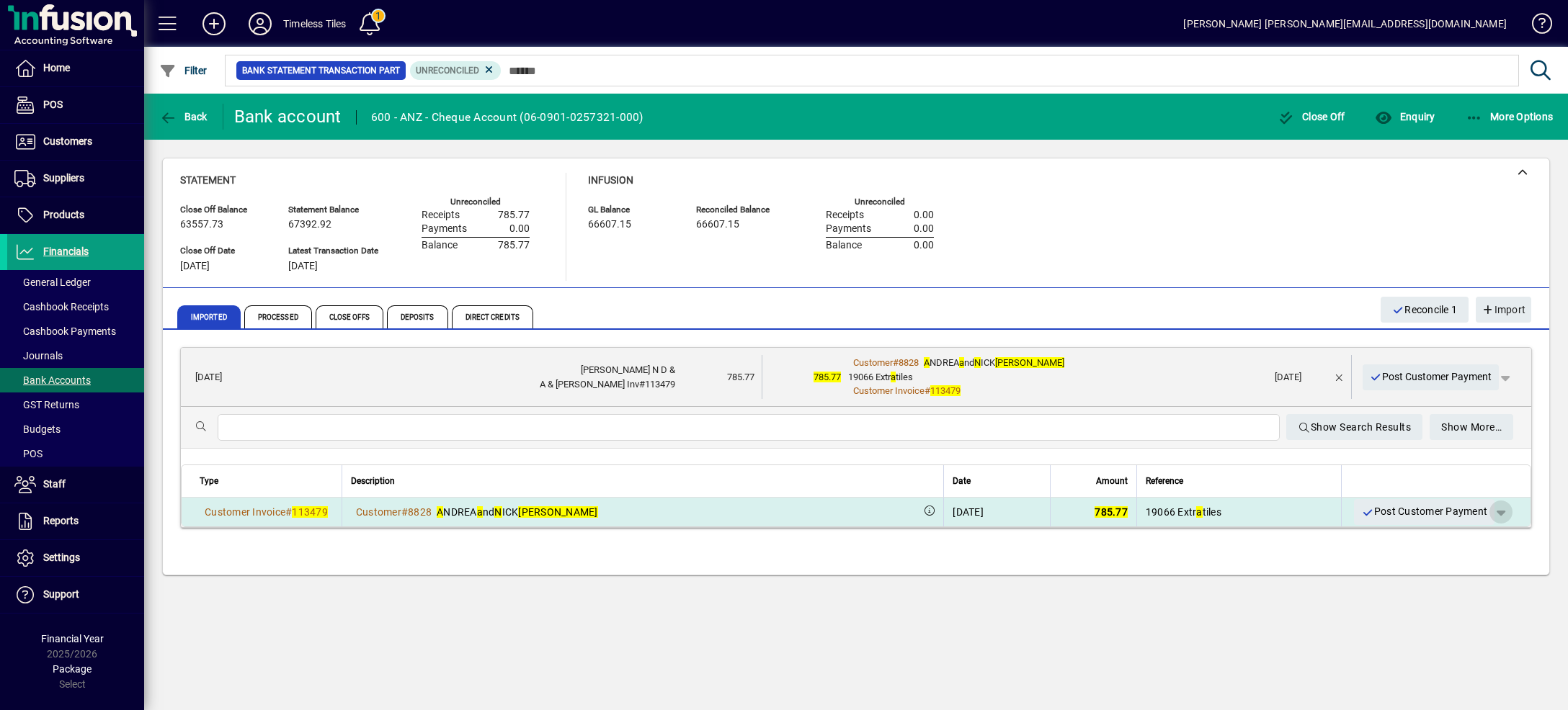
click at [1483, 507] on span "button" at bounding box center [1500, 511] width 34 height 34
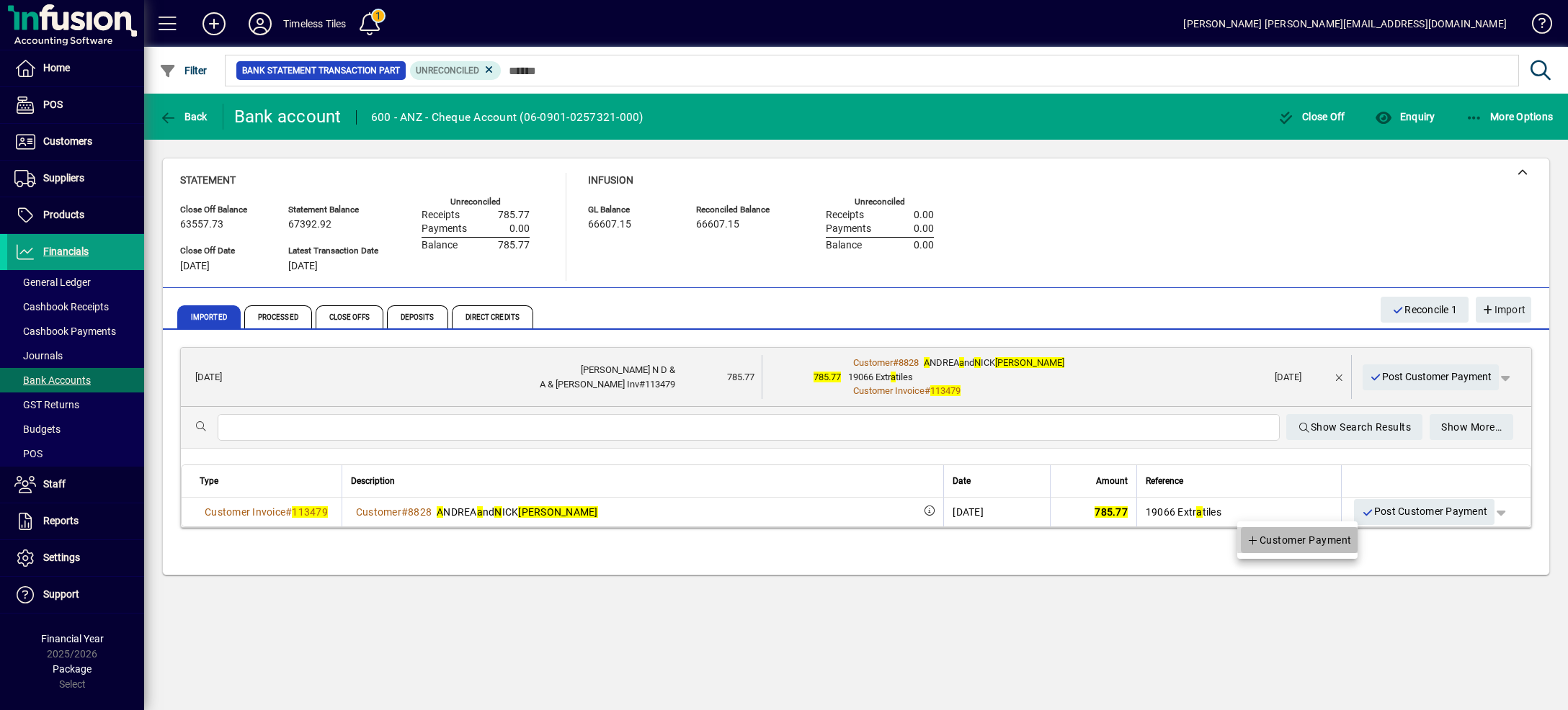
click at [1343, 539] on span "Customer Payment" at bounding box center [1299, 540] width 105 height 17
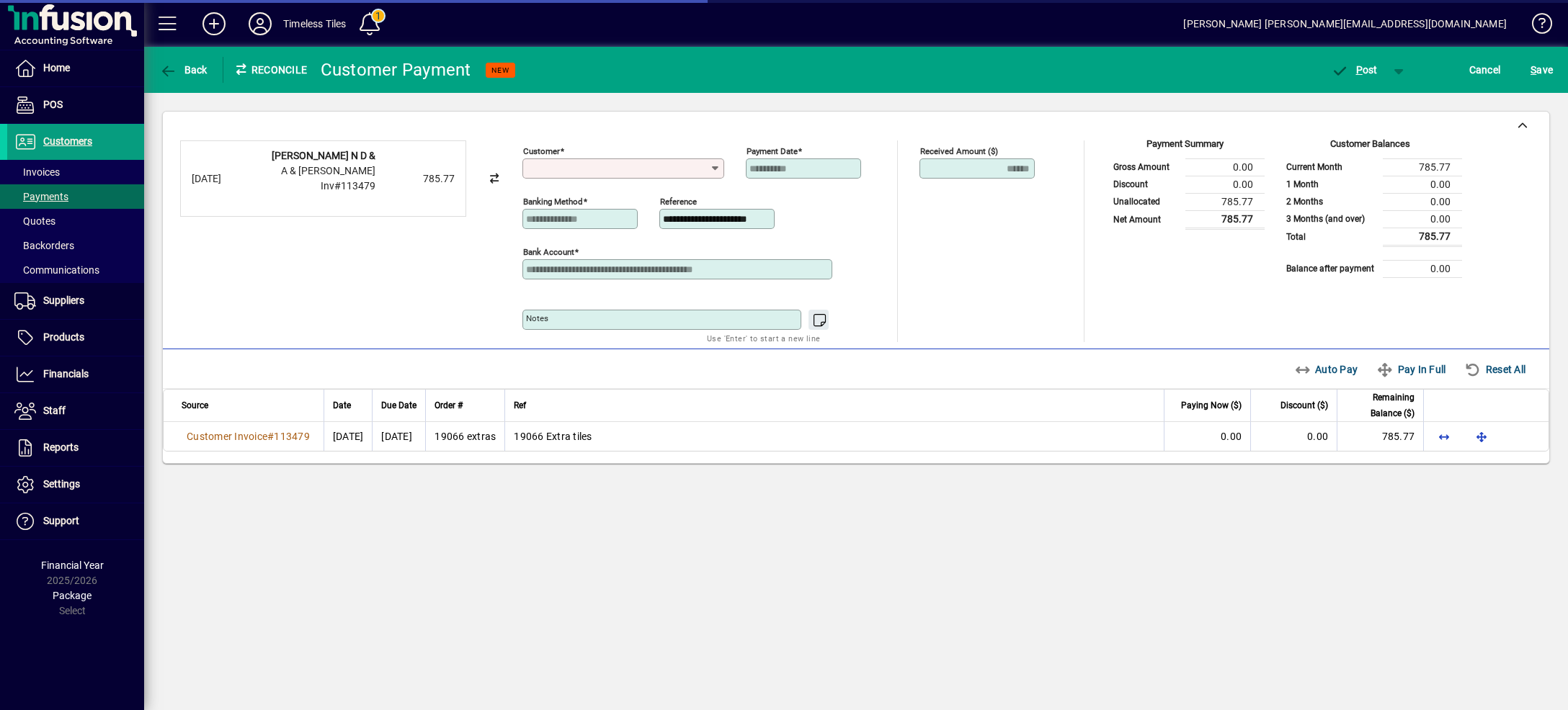
type input "**********"
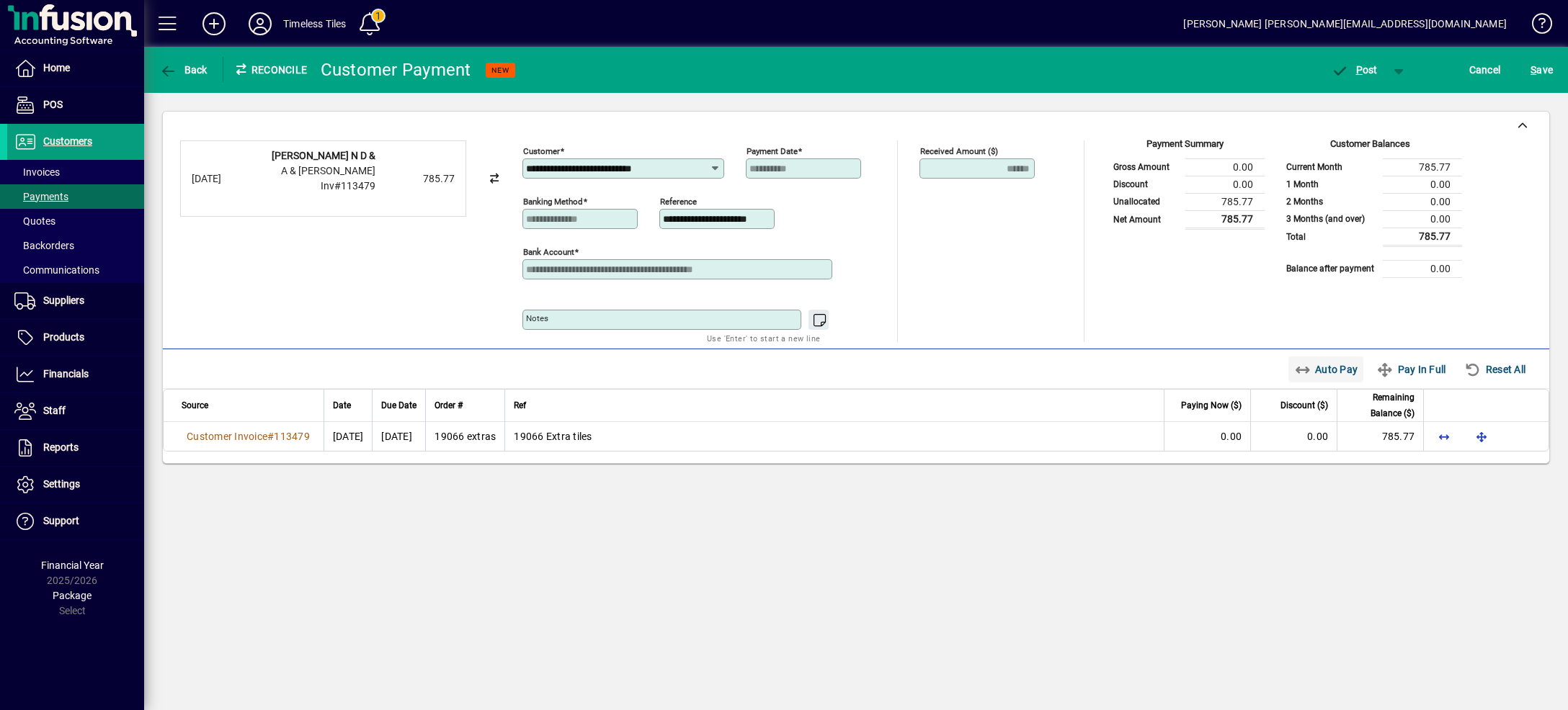
click at [1314, 371] on span "Auto Pay" at bounding box center [1326, 369] width 64 height 23
click at [1398, 66] on span "button" at bounding box center [1399, 69] width 34 height 34
click at [1376, 106] on span "button" at bounding box center [1346, 100] width 97 height 34
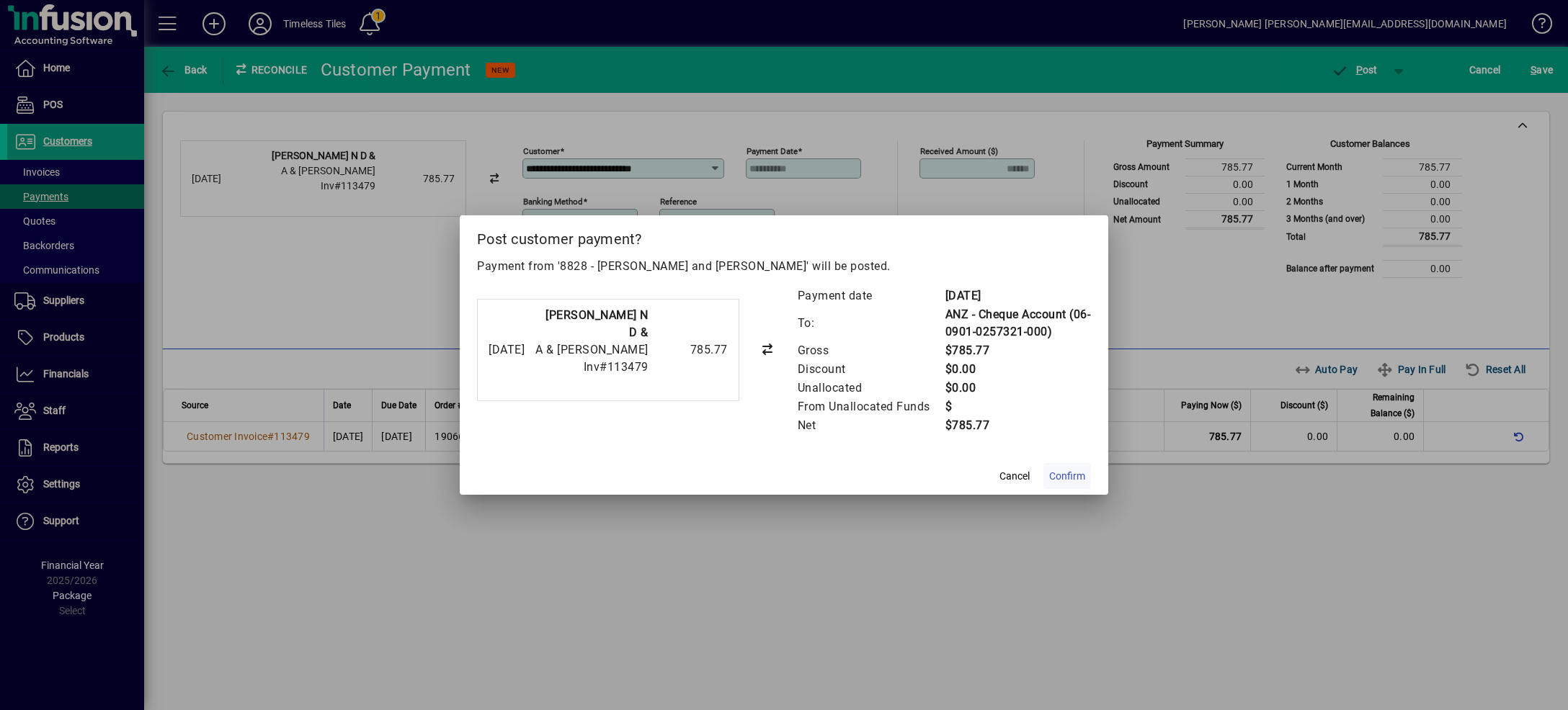
click at [1078, 482] on span "Confirm" at bounding box center [1067, 476] width 36 height 15
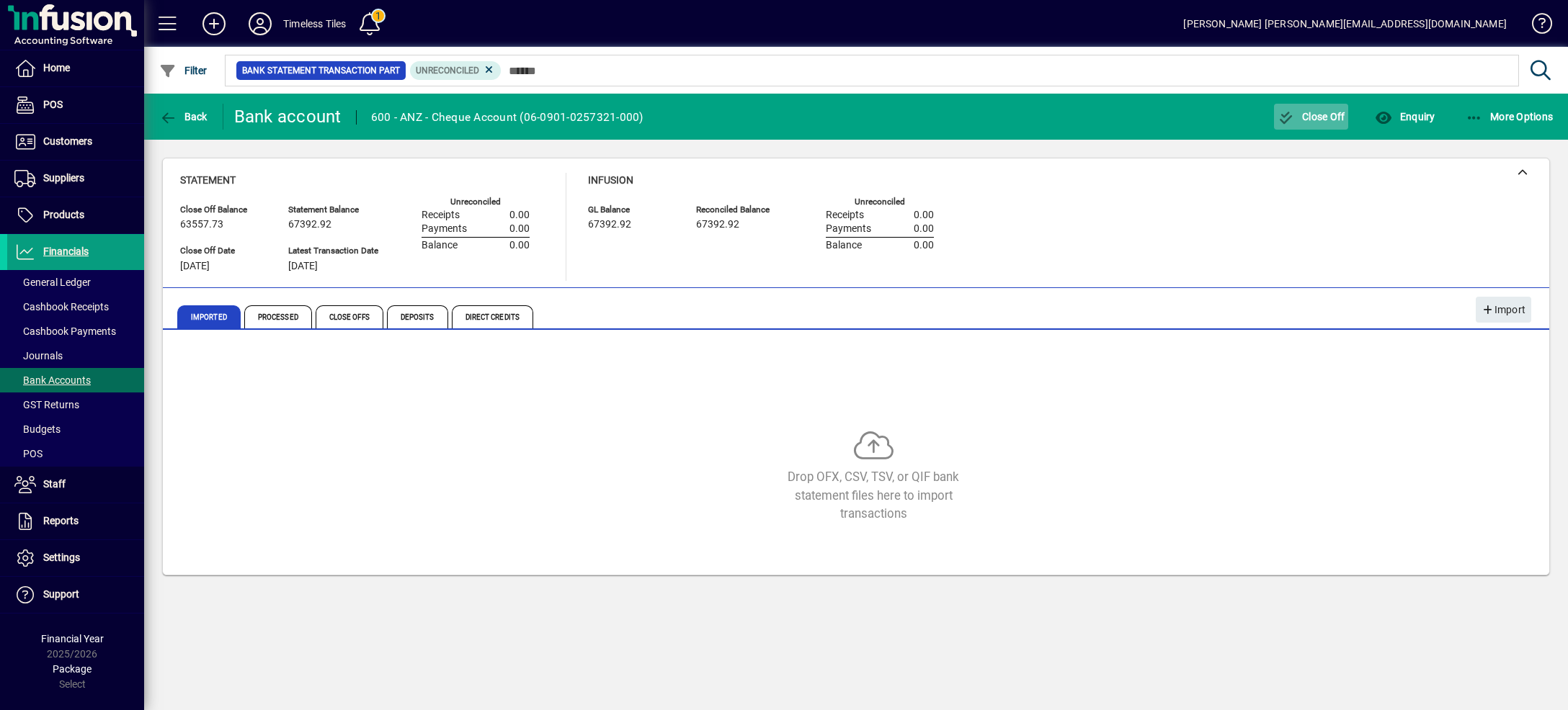
click at [1325, 114] on span "Close Off" at bounding box center [1311, 117] width 68 height 12
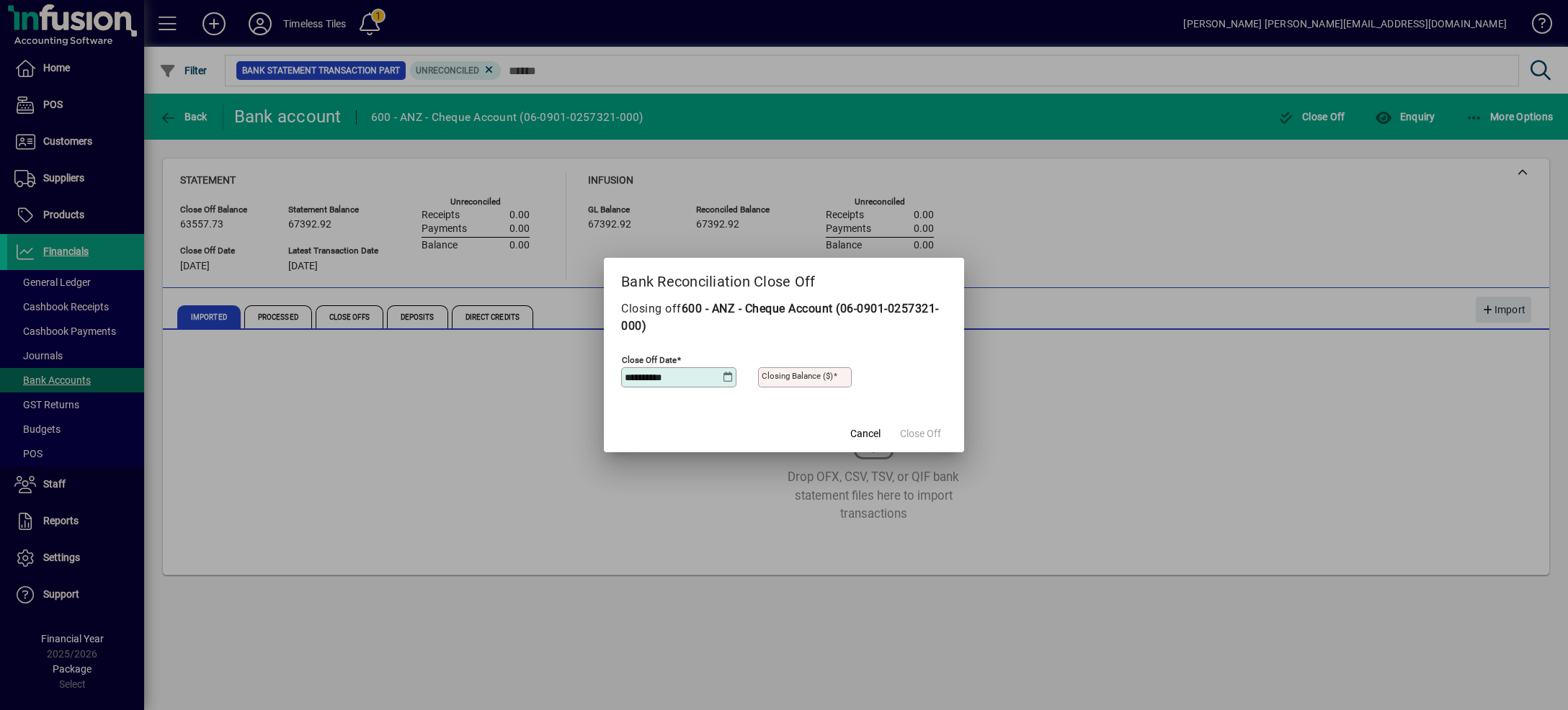
type input "**********"
type input "********"
click at [917, 441] on span "Close Off" at bounding box center [920, 433] width 41 height 15
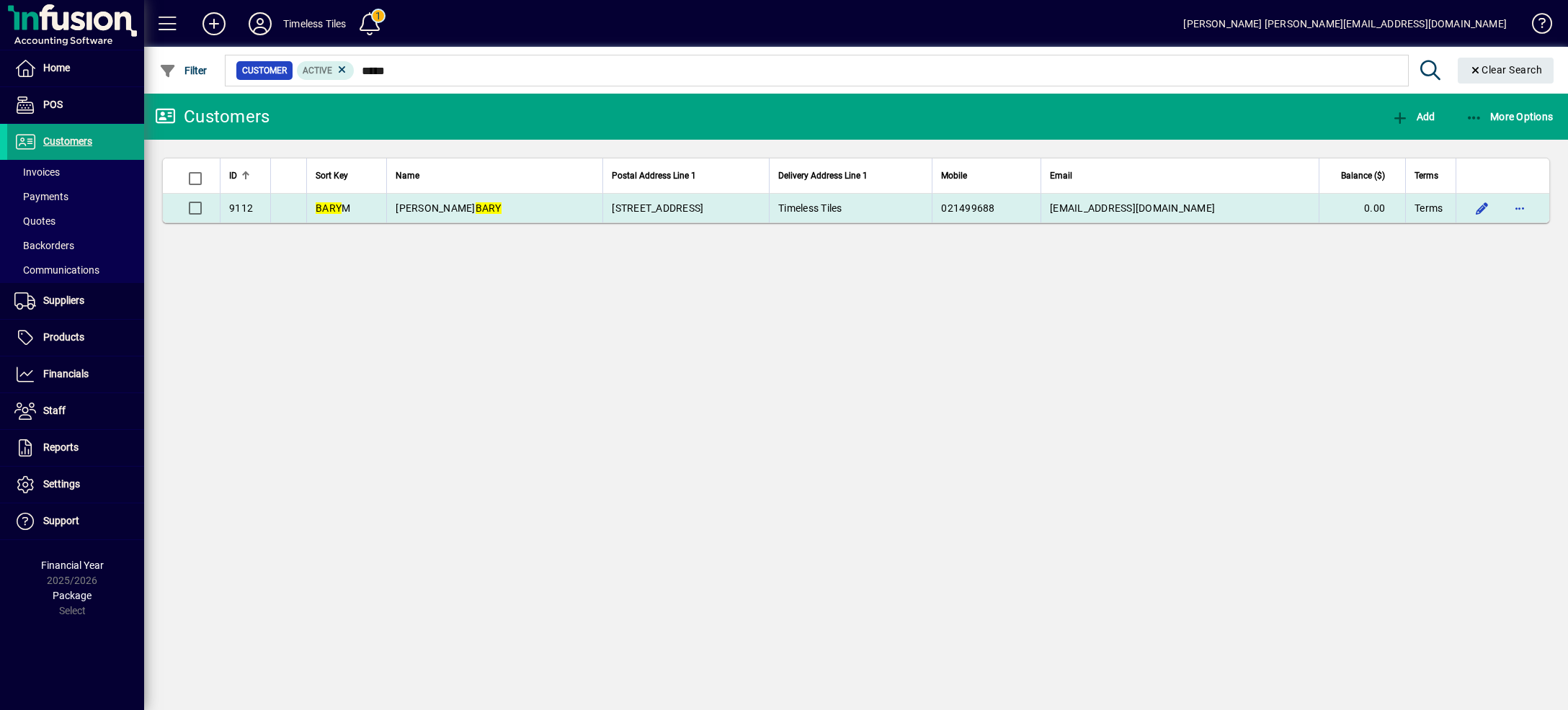
type input "****"
click at [559, 221] on td "MELISSA BARY" at bounding box center [494, 208] width 216 height 29
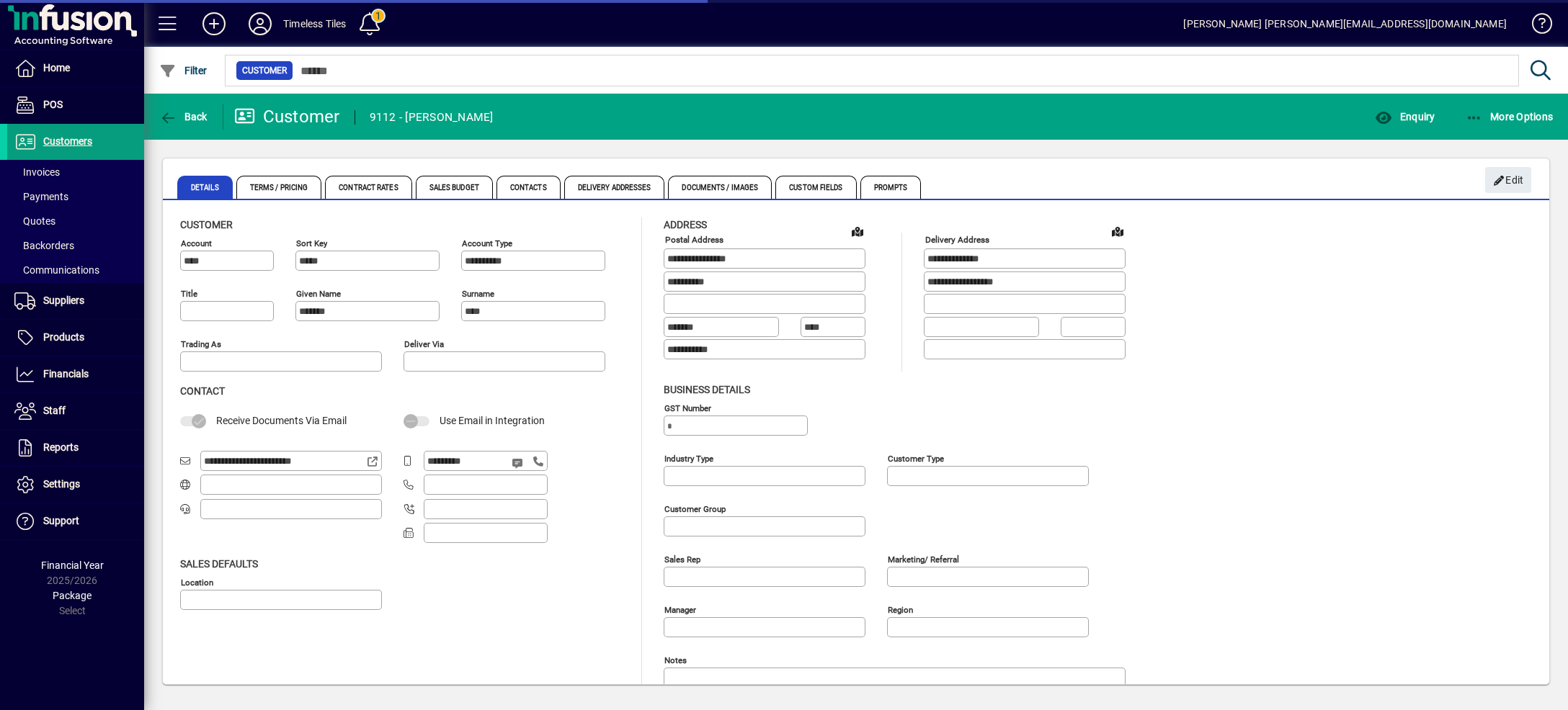
type input "**********"
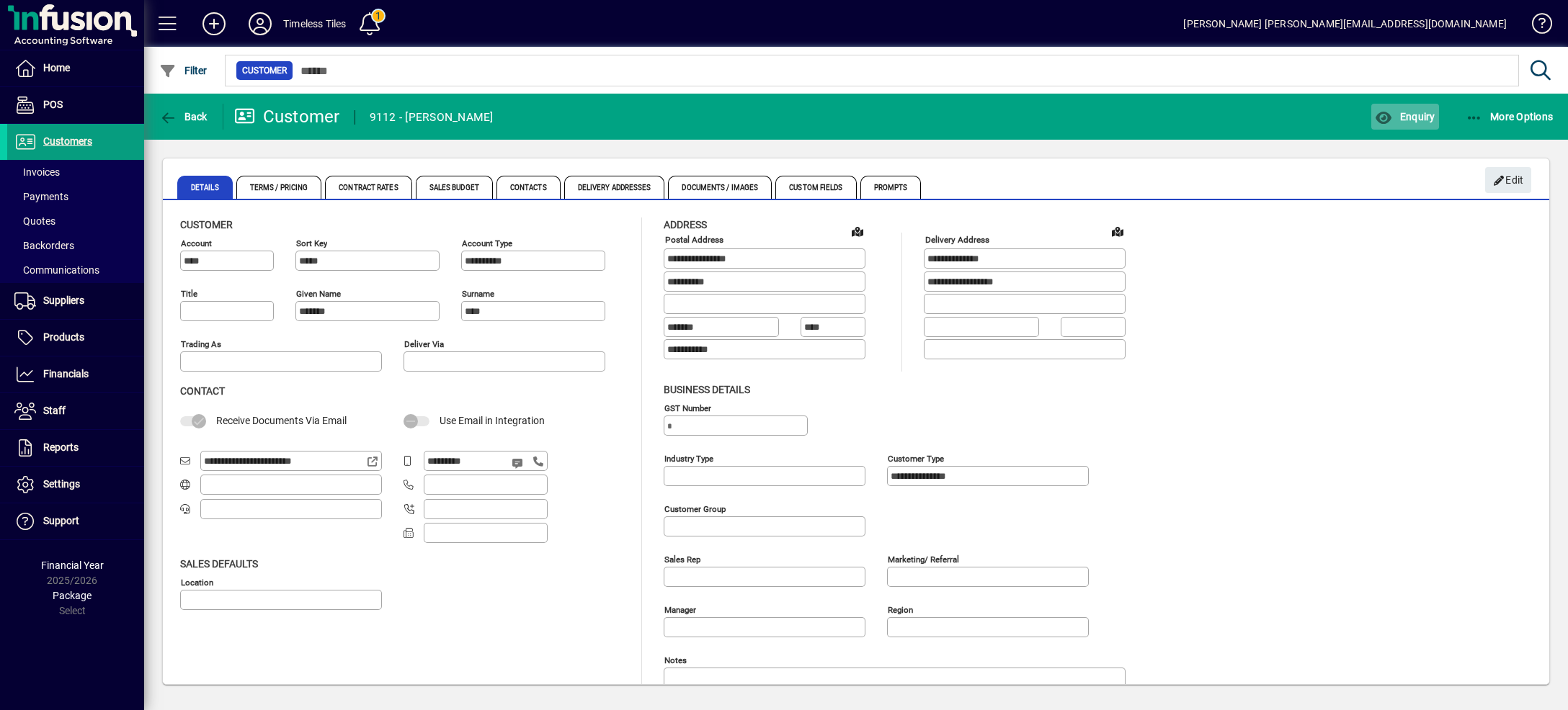
click at [1388, 126] on span "button" at bounding box center [1405, 116] width 67 height 34
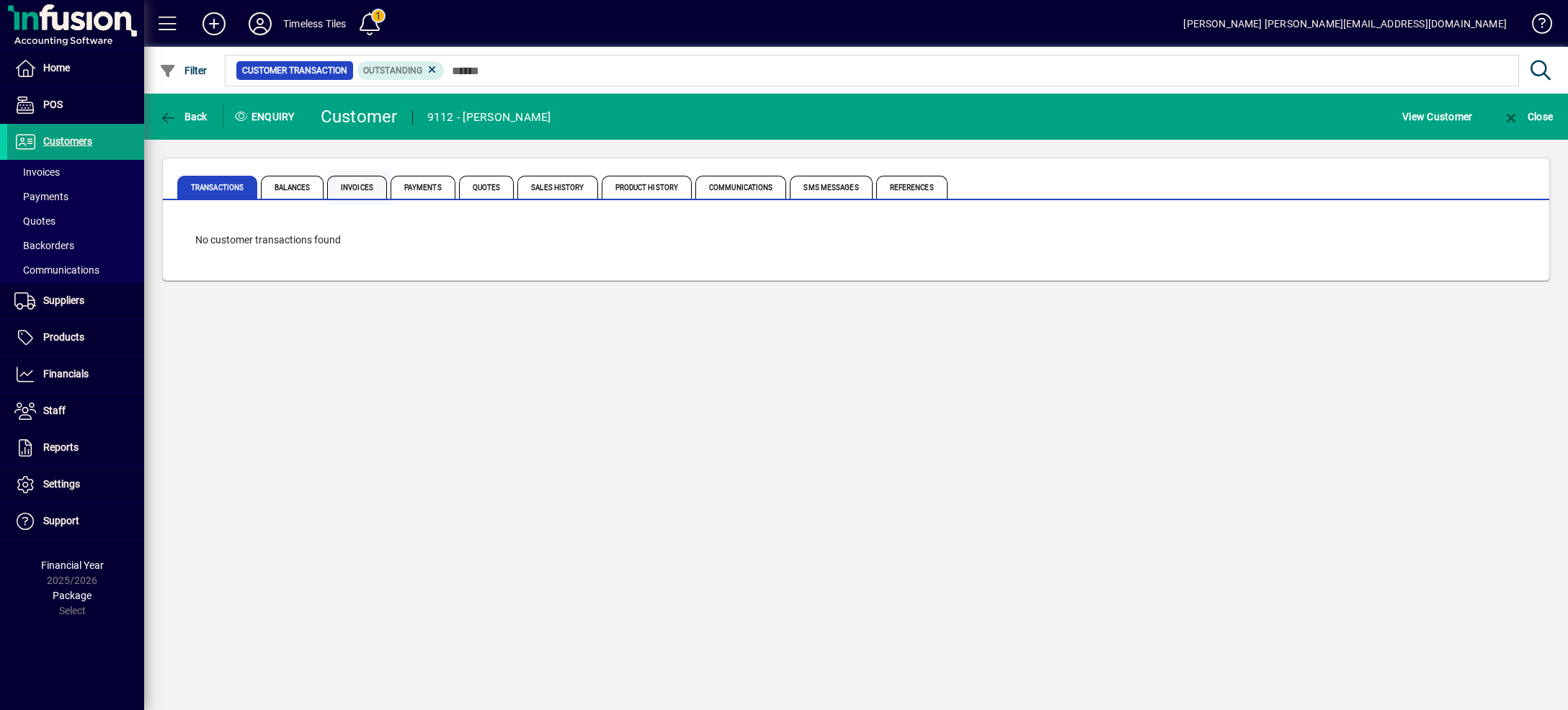
click at [363, 180] on span "Invoices" at bounding box center [357, 187] width 60 height 23
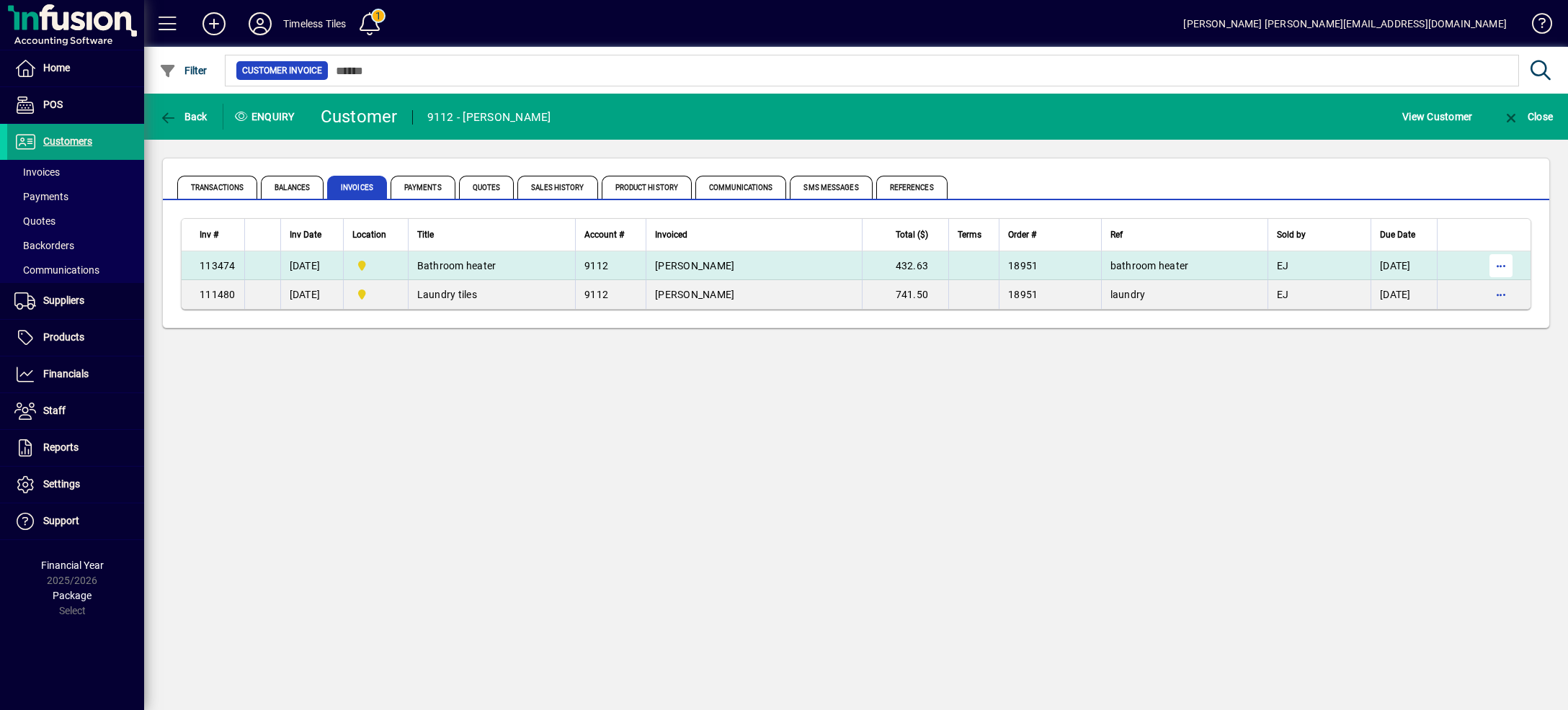
click at [1508, 271] on span "button" at bounding box center [1500, 265] width 34 height 34
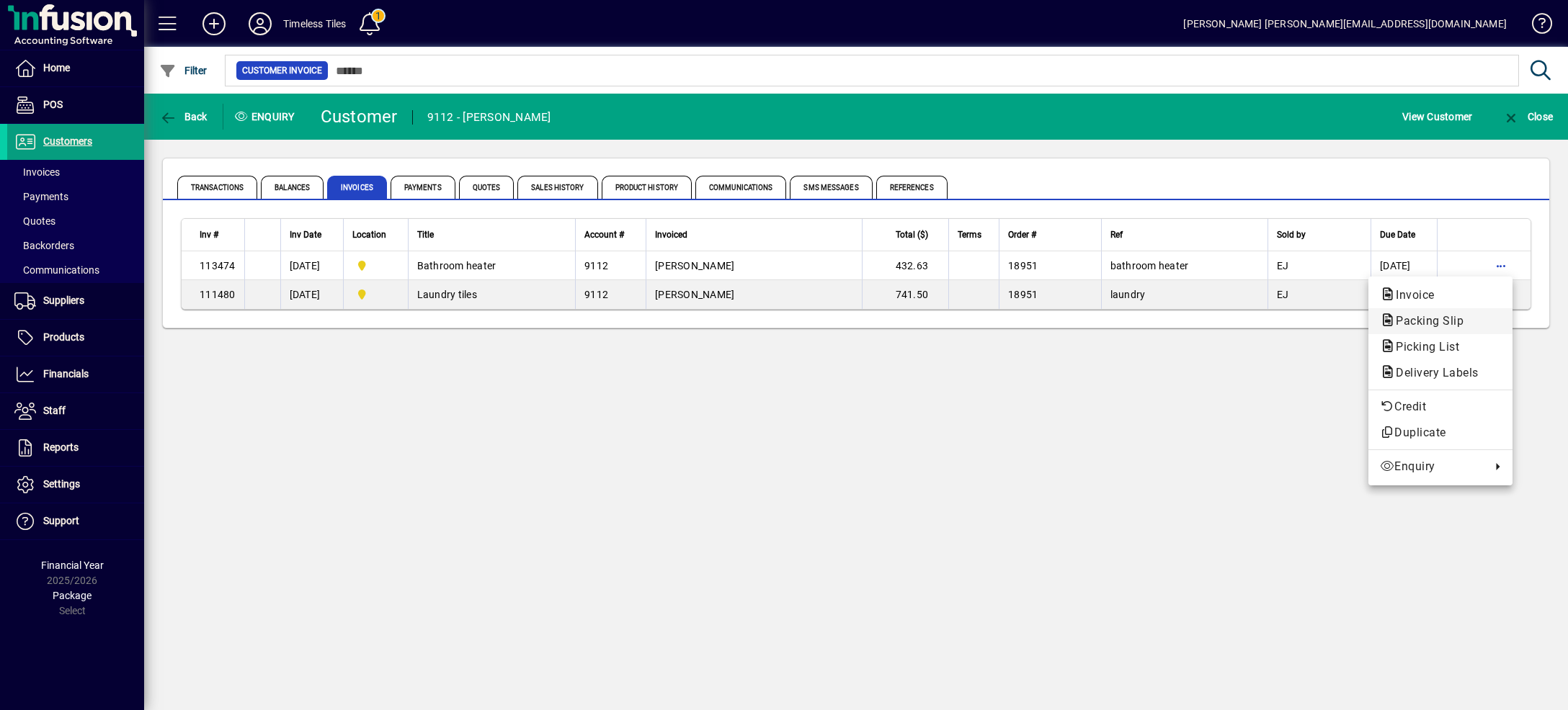
click at [1476, 319] on span "Packing Slip" at bounding box center [1440, 321] width 121 height 17
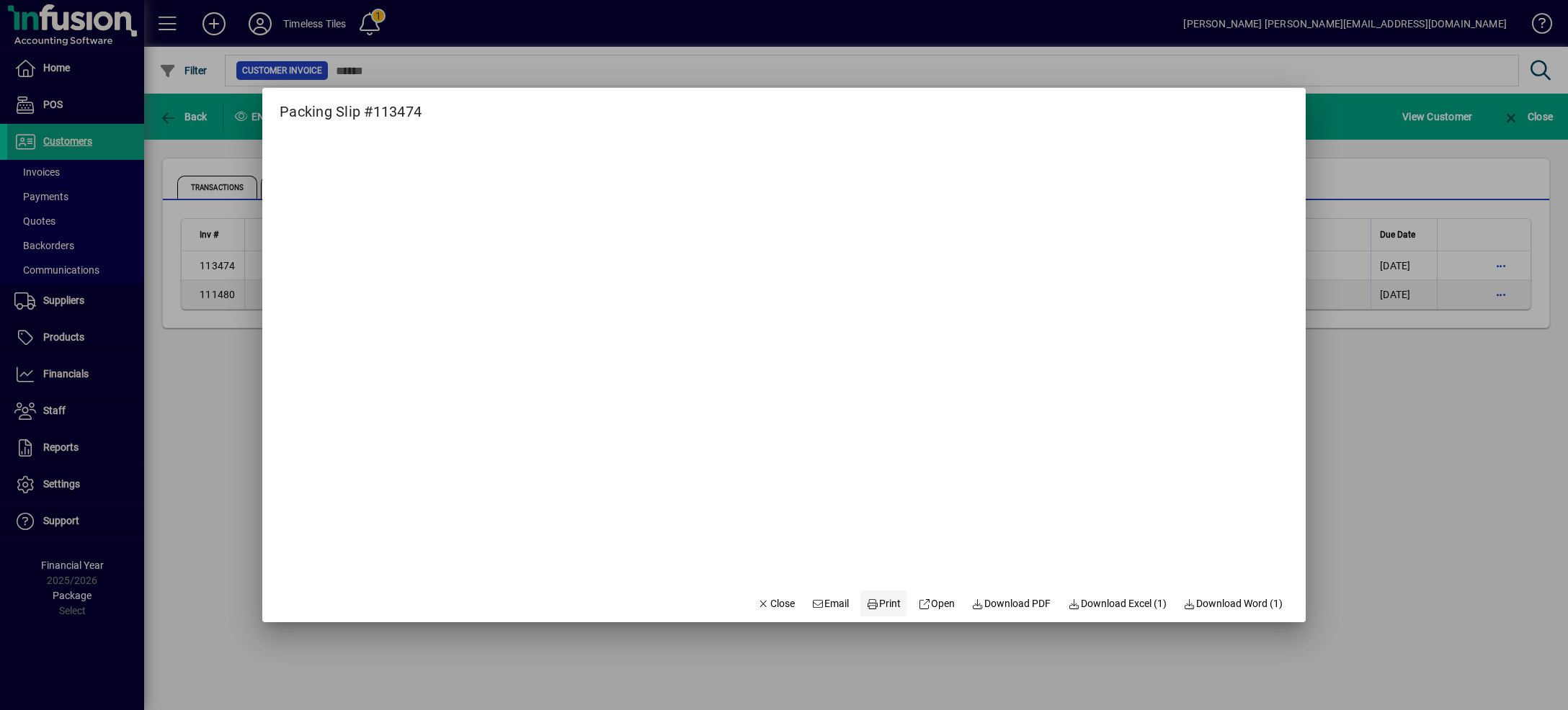
click at [877, 605] on span "Print" at bounding box center [883, 604] width 34 height 15
click at [757, 600] on span "Close" at bounding box center [775, 604] width 37 height 15
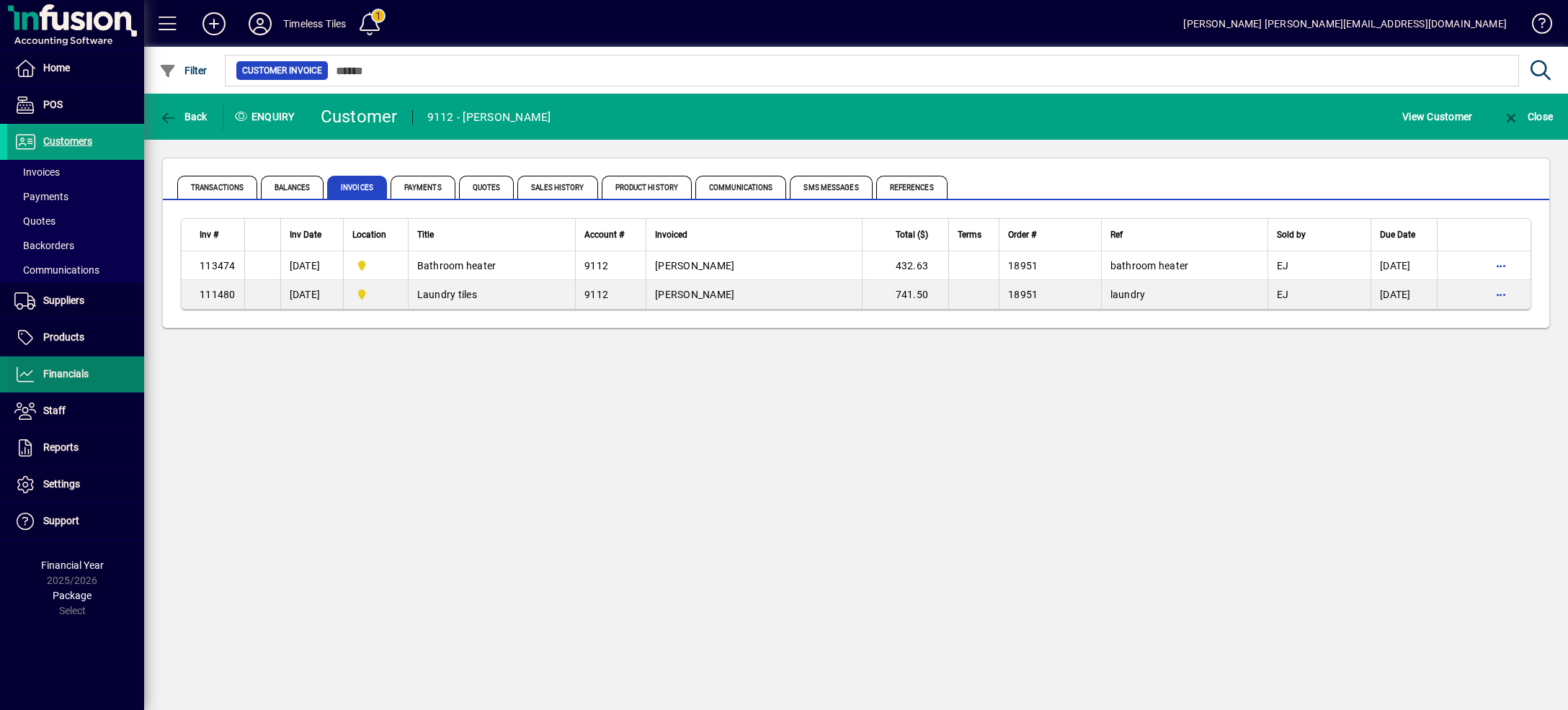
click at [82, 379] on span "Financials" at bounding box center [66, 374] width 45 height 12
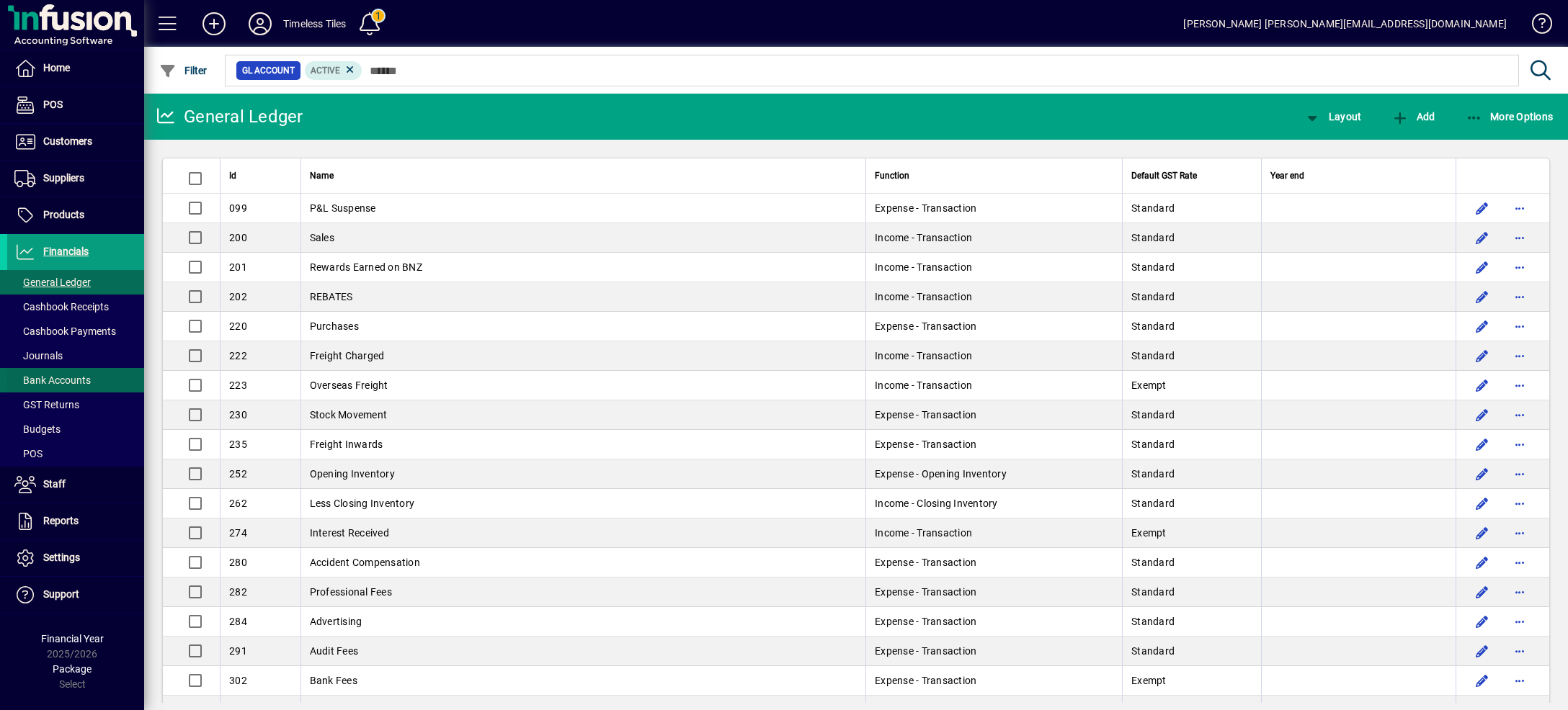
click at [93, 373] on span at bounding box center [76, 379] width 137 height 34
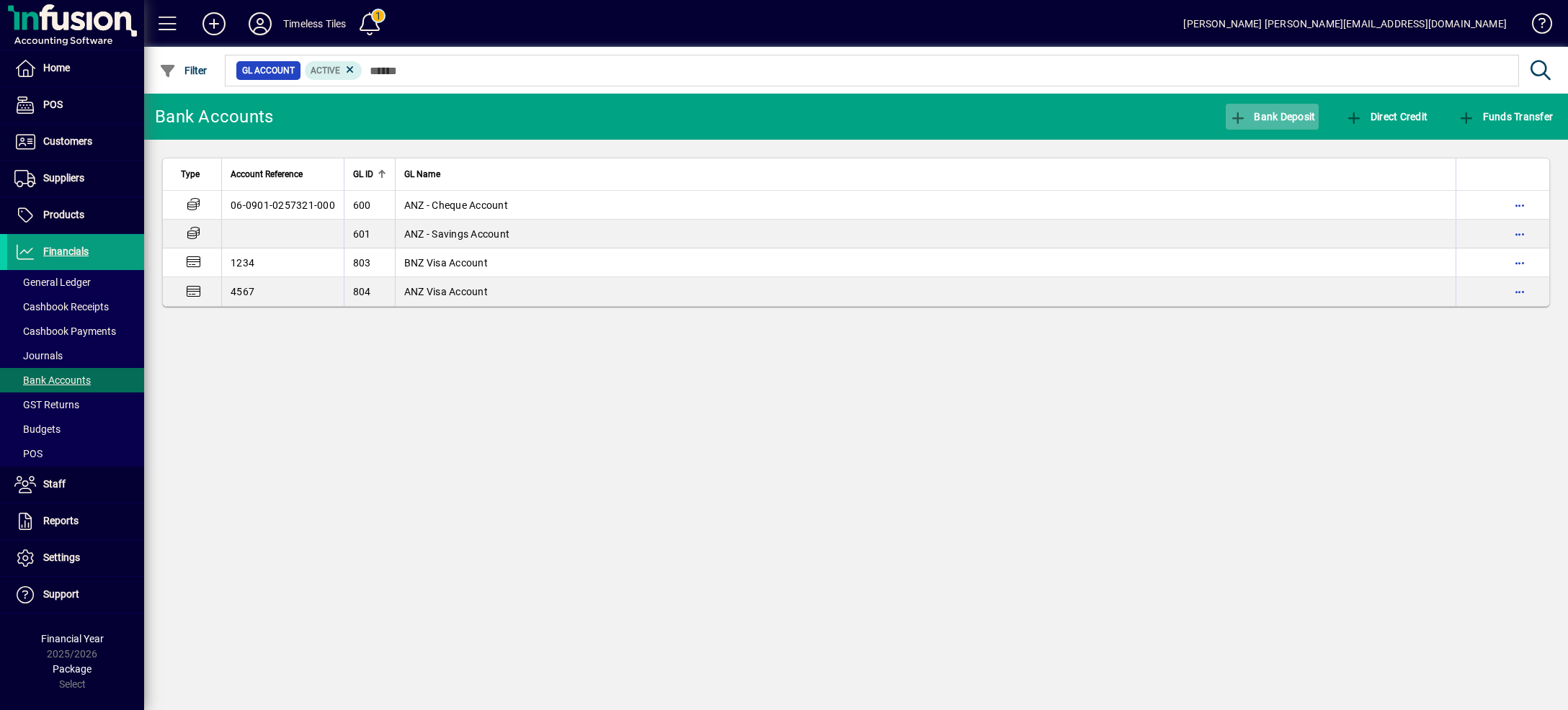
click at [1260, 122] on span "Bank Deposit" at bounding box center [1272, 117] width 87 height 12
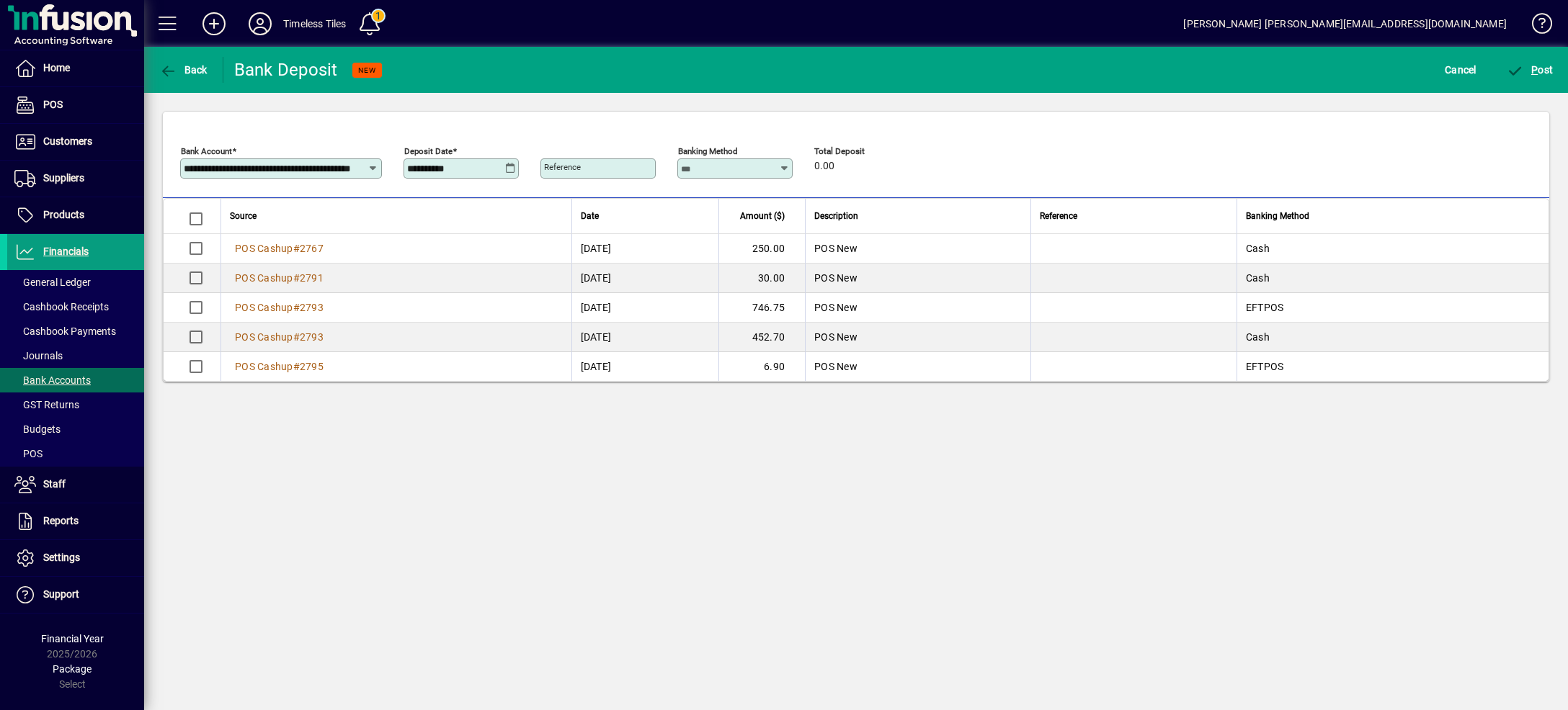
click at [509, 167] on icon at bounding box center [510, 168] width 11 height 12
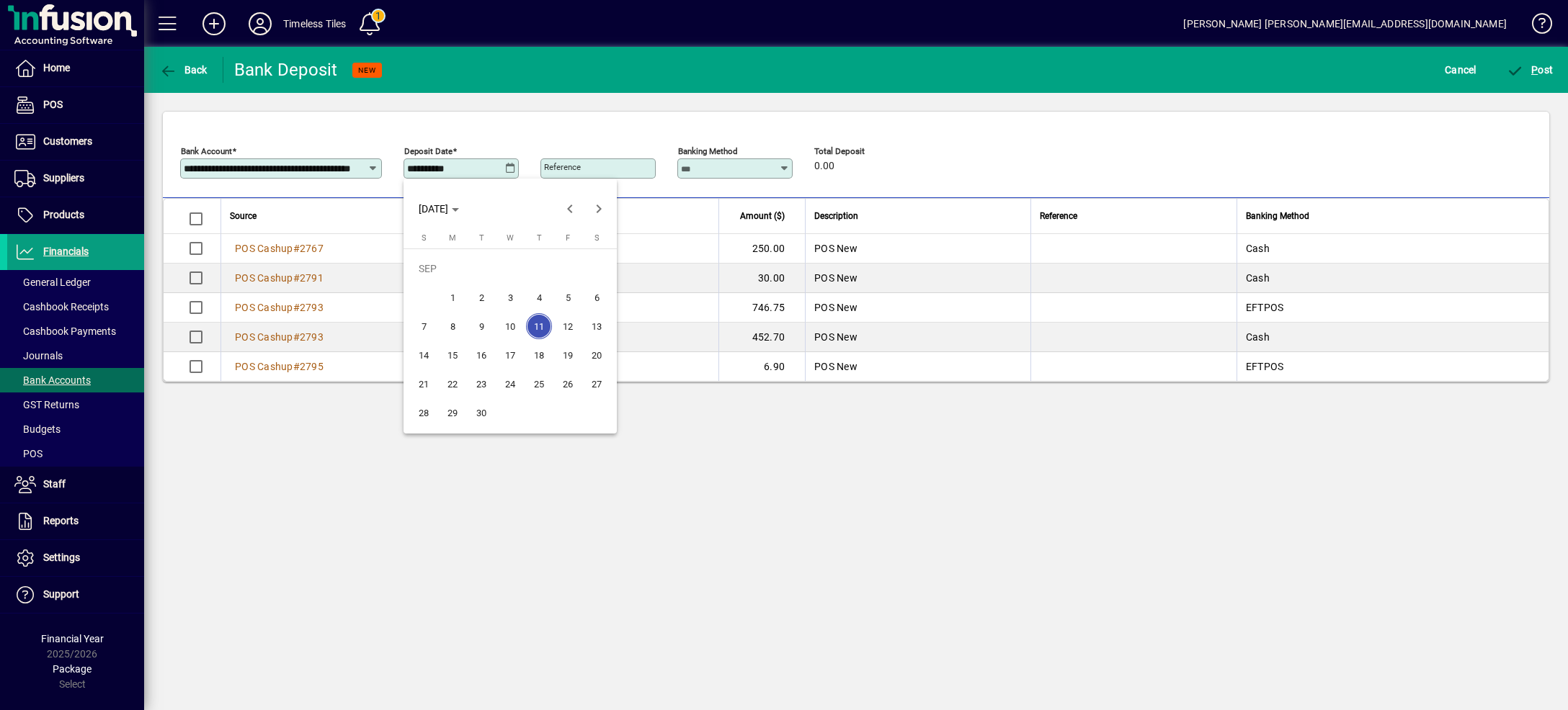
click at [480, 327] on span "9" at bounding box center [482, 326] width 26 height 26
type input "**********"
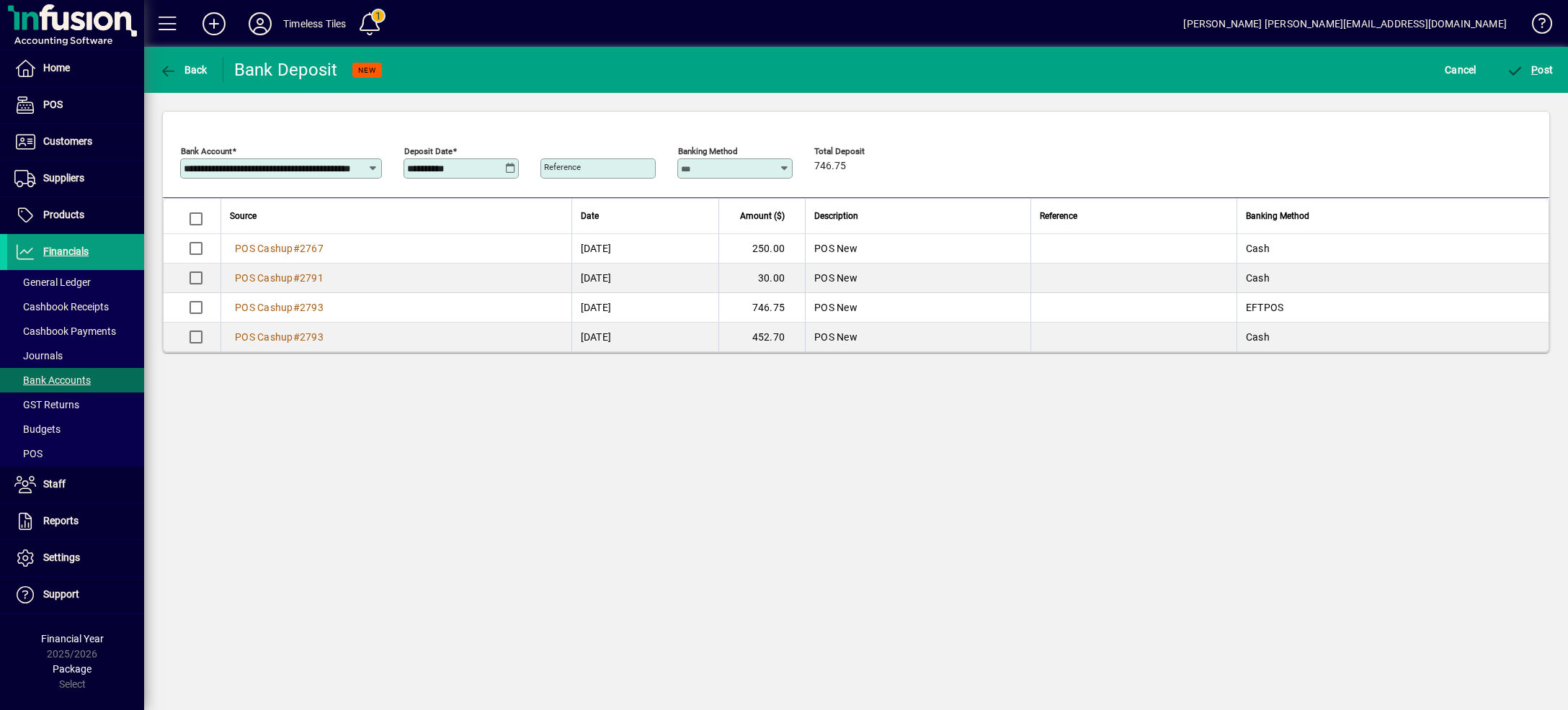
click at [555, 165] on mat-label "Reference" at bounding box center [562, 167] width 36 height 10
click at [555, 165] on input "Reference" at bounding box center [600, 168] width 111 height 12
type input "***"
click at [1536, 78] on span "submit" at bounding box center [1530, 69] width 54 height 34
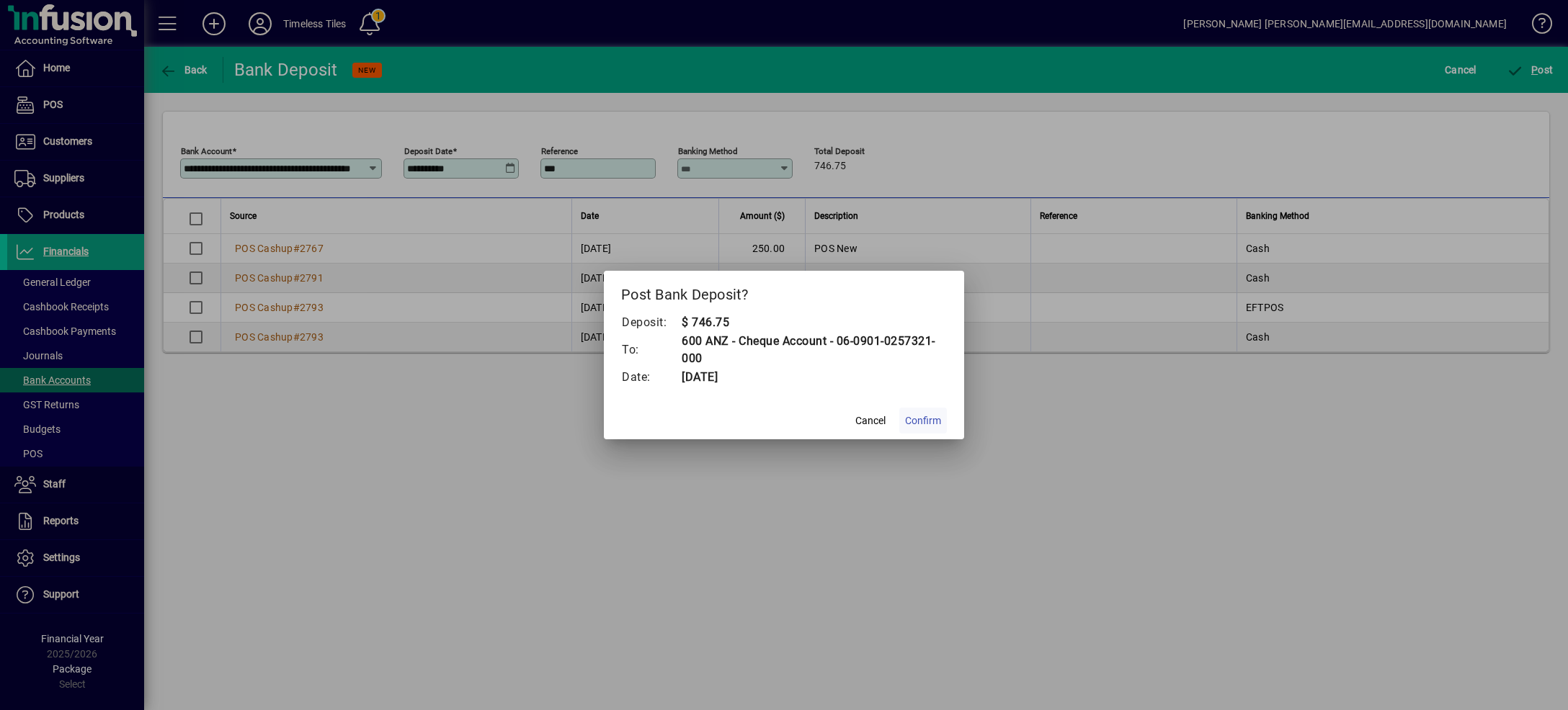
click at [937, 422] on span "Confirm" at bounding box center [922, 421] width 36 height 15
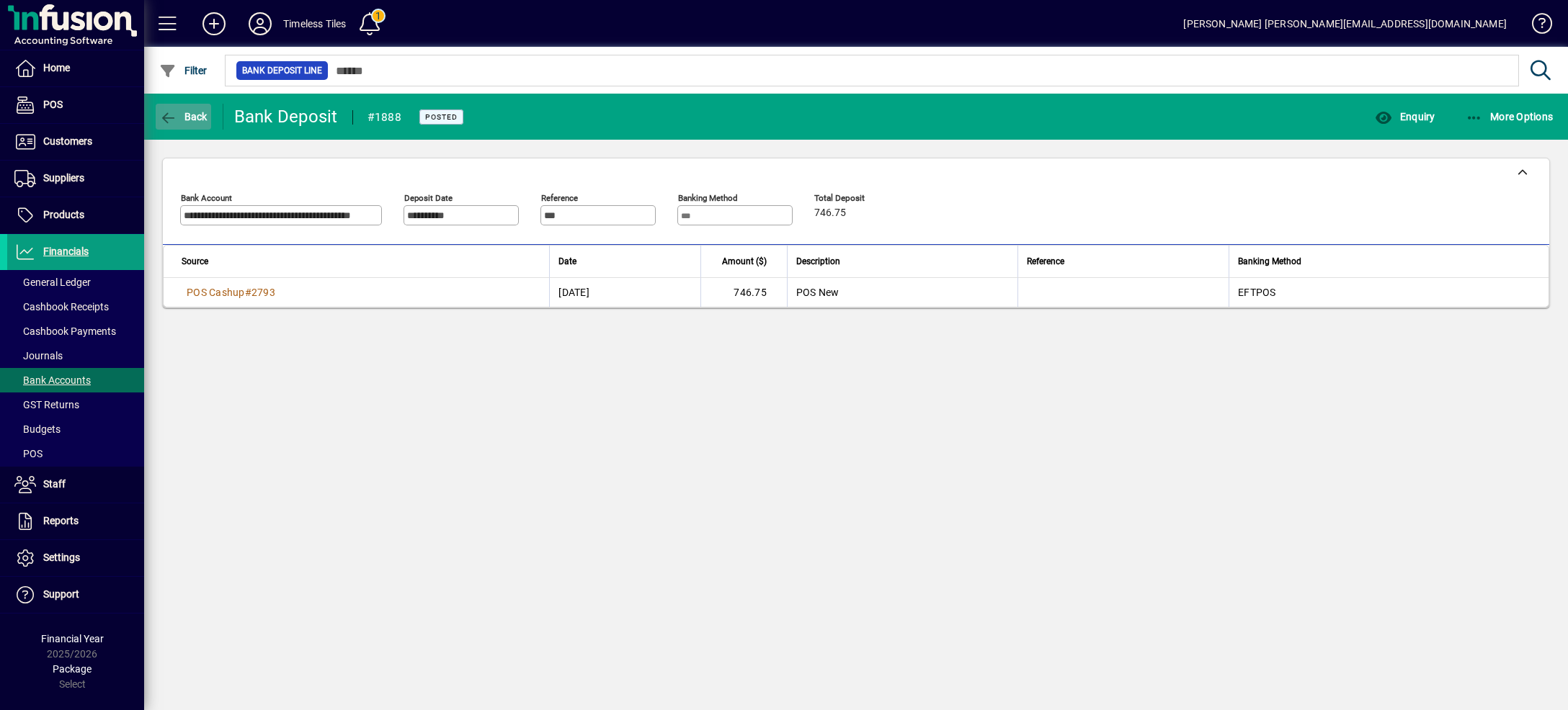
click at [178, 110] on span "button" at bounding box center [184, 116] width 55 height 34
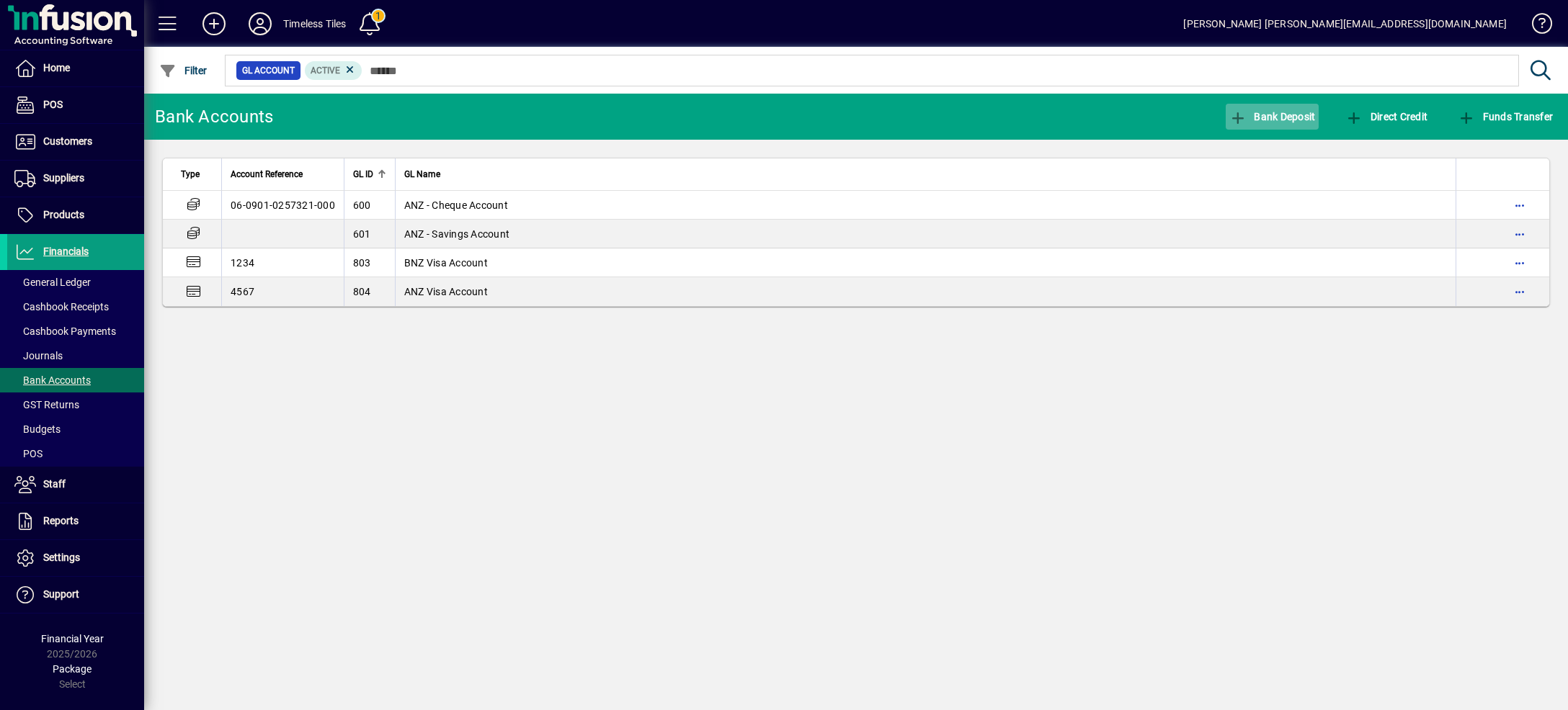
click at [1238, 106] on span "button" at bounding box center [1272, 116] width 94 height 34
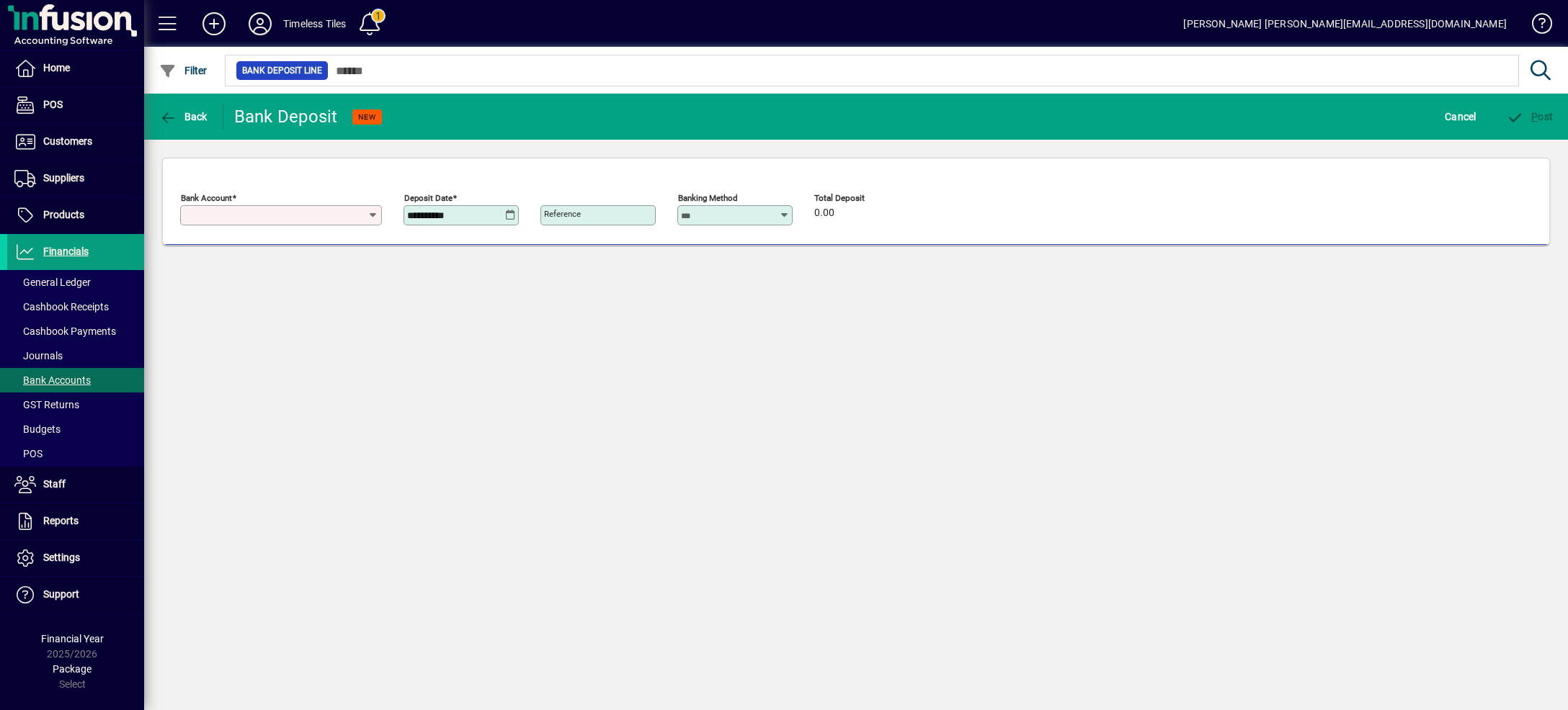
type input "**********"
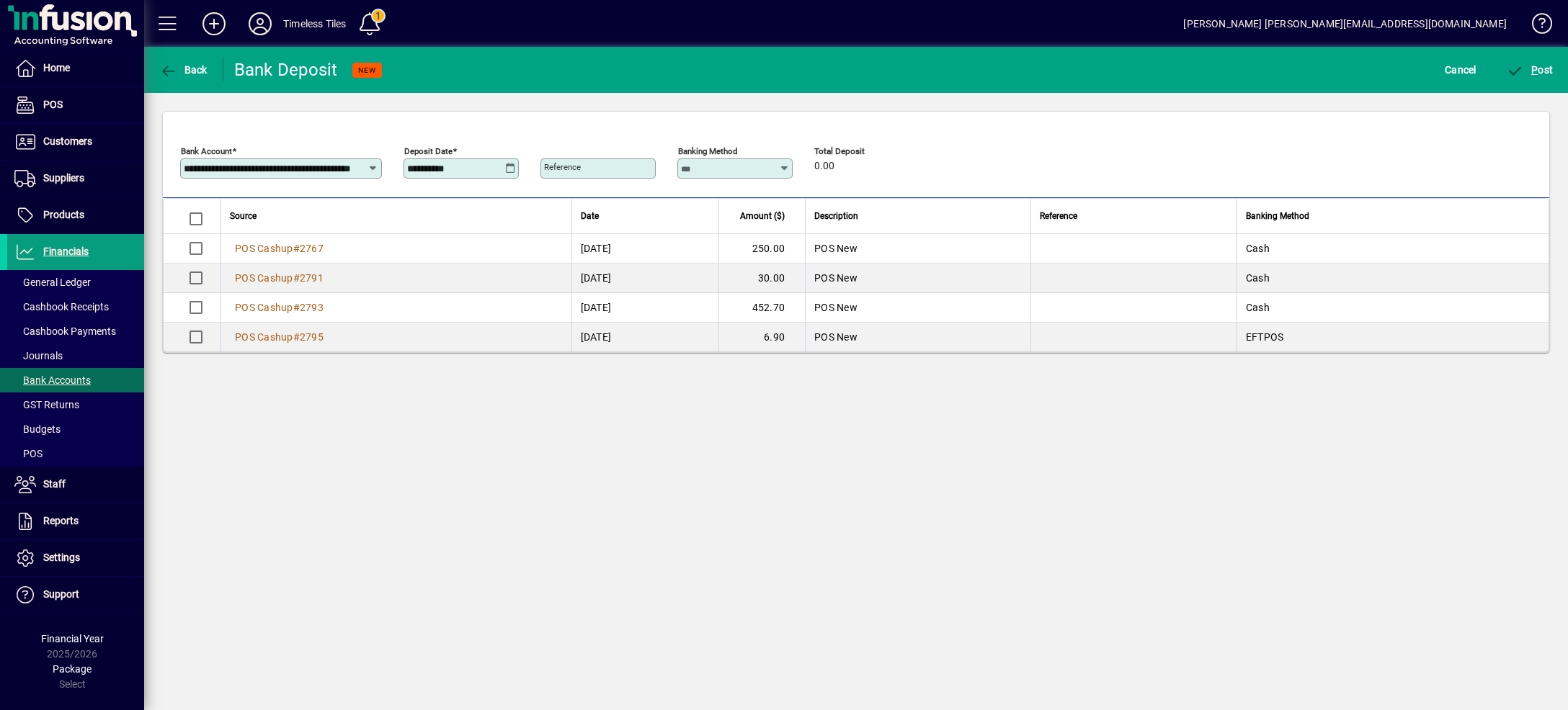
click at [508, 165] on icon at bounding box center [510, 168] width 11 height 12
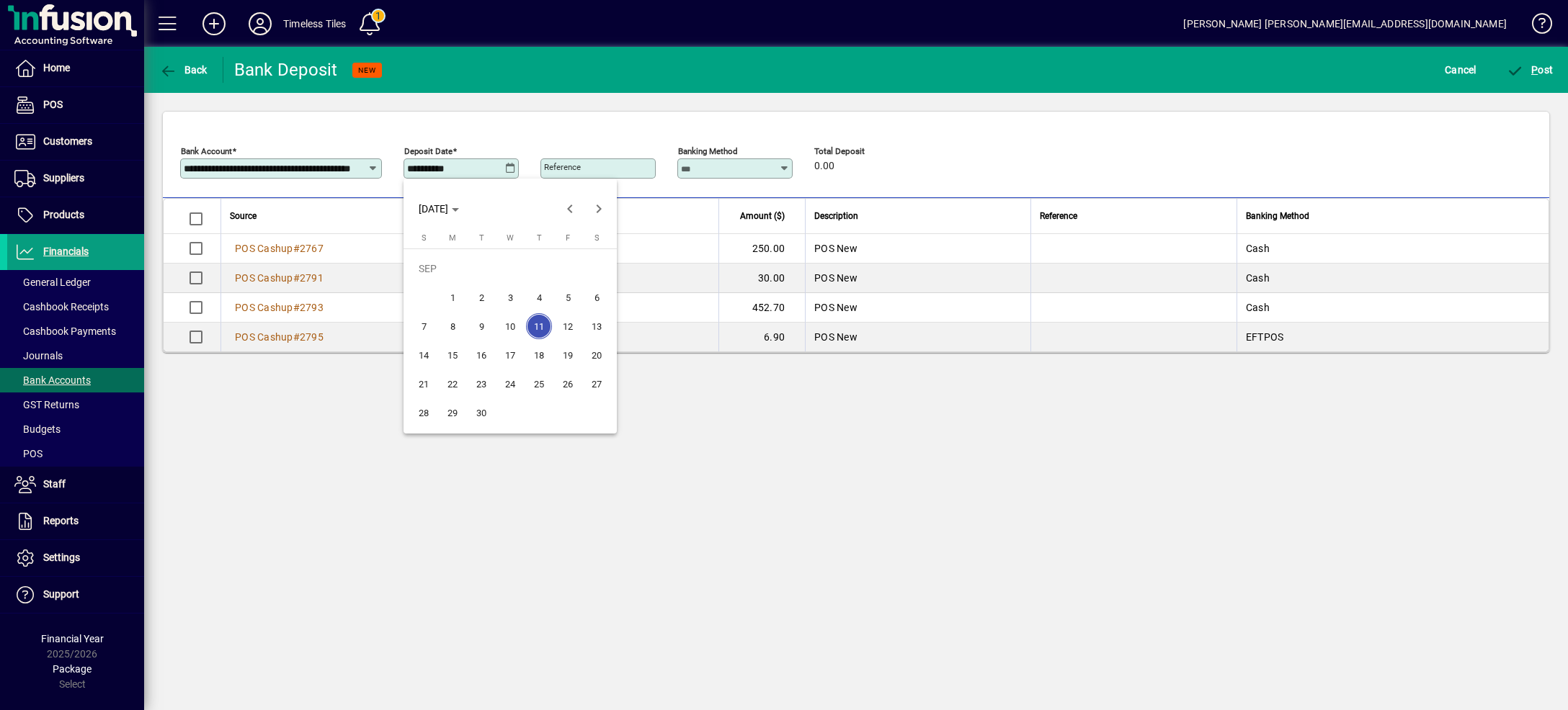
click at [514, 324] on span "10" at bounding box center [510, 326] width 26 height 26
type input "**********"
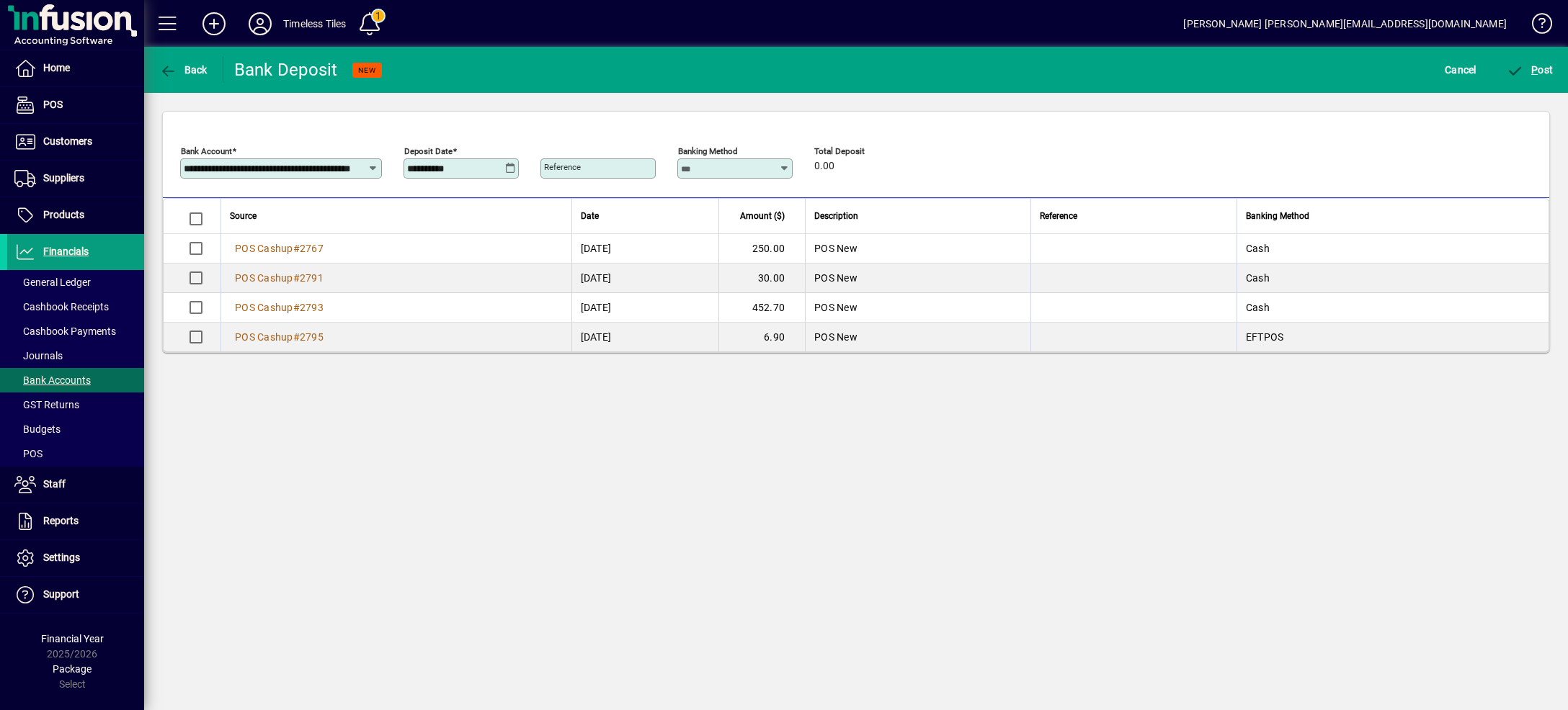
click at [605, 167] on input "Reference" at bounding box center [600, 168] width 111 height 12
type input "***"
click at [1541, 74] on span "P ost" at bounding box center [1530, 70] width 47 height 12
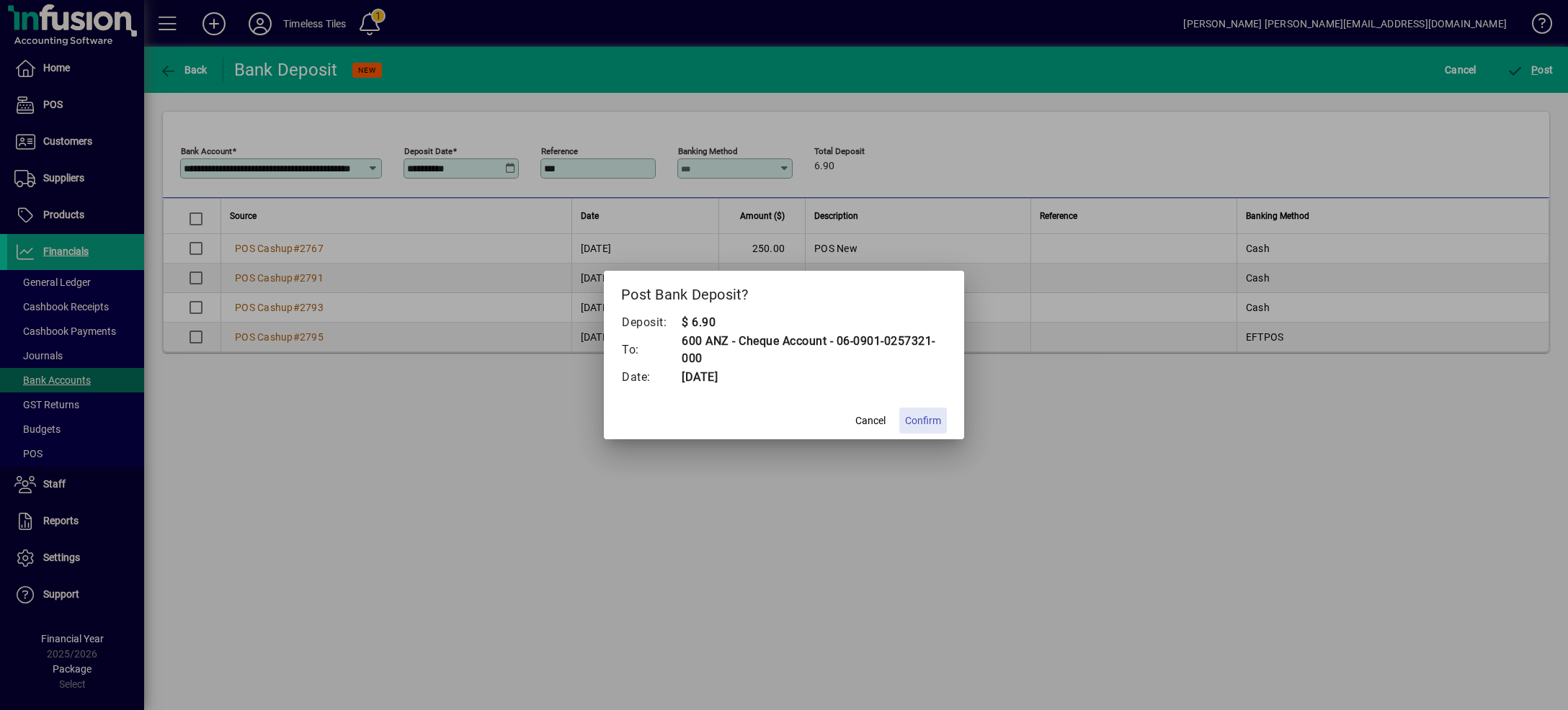
click at [913, 427] on span "Confirm" at bounding box center [922, 421] width 36 height 15
